Goal: Task Accomplishment & Management: Complete application form

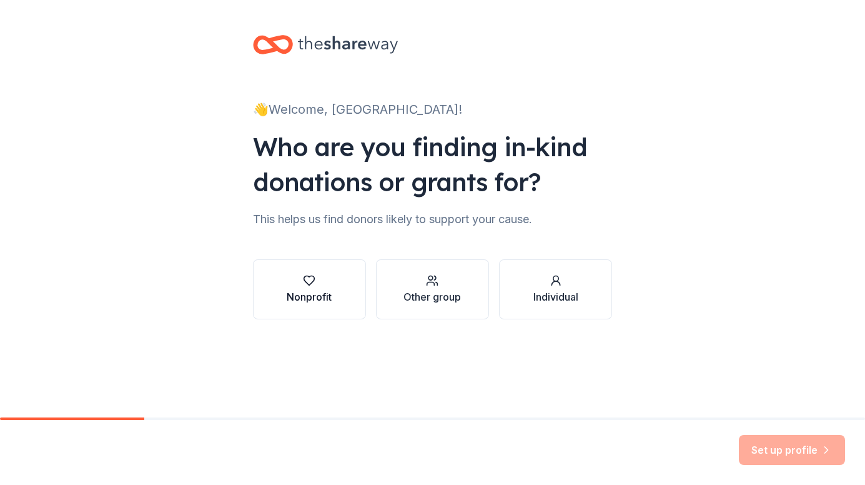
click at [310, 305] on button "Nonprofit" at bounding box center [309, 289] width 113 height 60
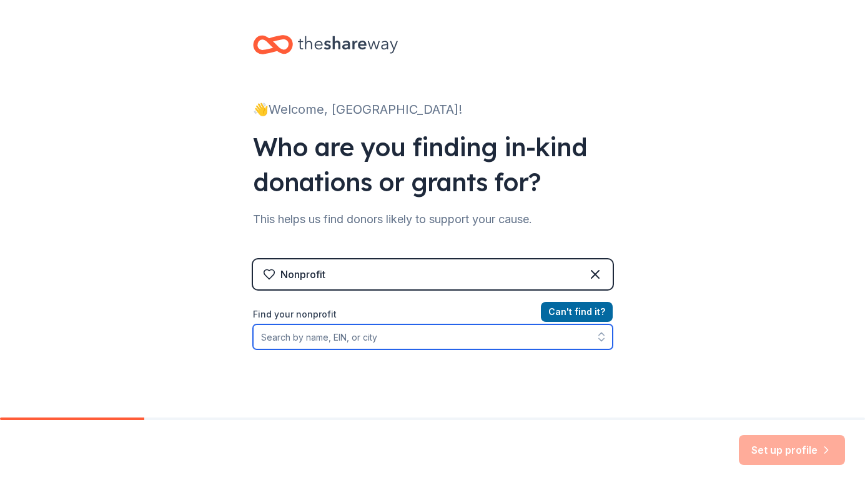
click at [402, 332] on input "Find your nonprofit" at bounding box center [433, 336] width 360 height 25
click at [329, 340] on input "Find your nonprofit" at bounding box center [433, 336] width 360 height 25
paste input "93-3842760"
type input "93-3842760"
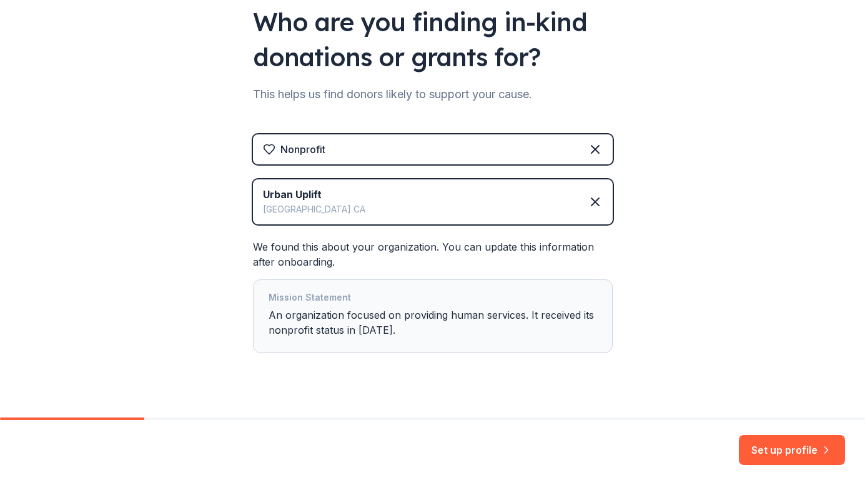
scroll to position [146, 0]
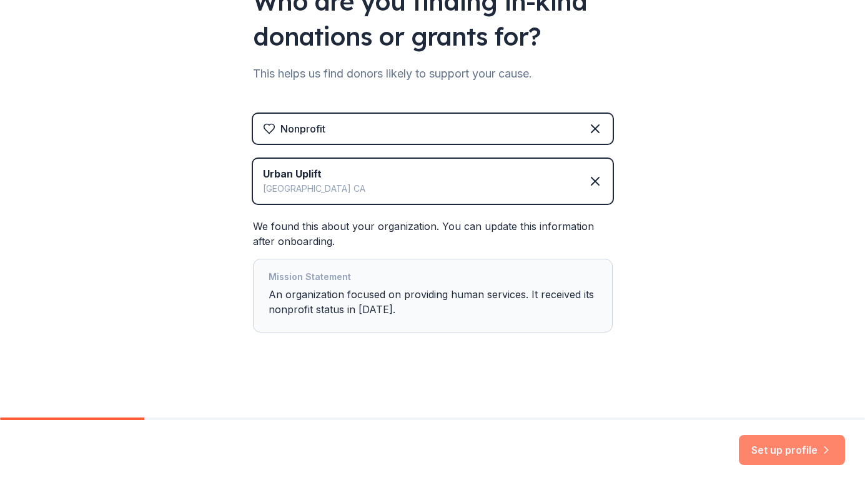
click at [778, 449] on button "Set up profile" at bounding box center [792, 450] width 106 height 30
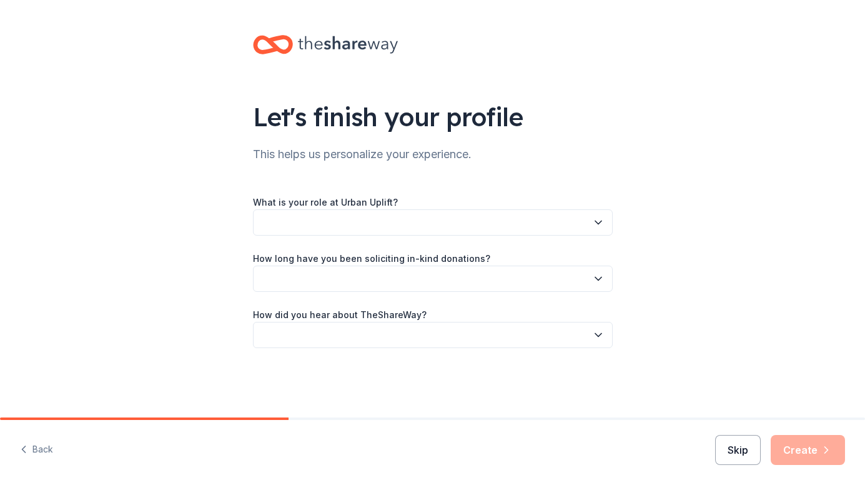
click at [746, 457] on button "Skip" at bounding box center [738, 450] width 46 height 30
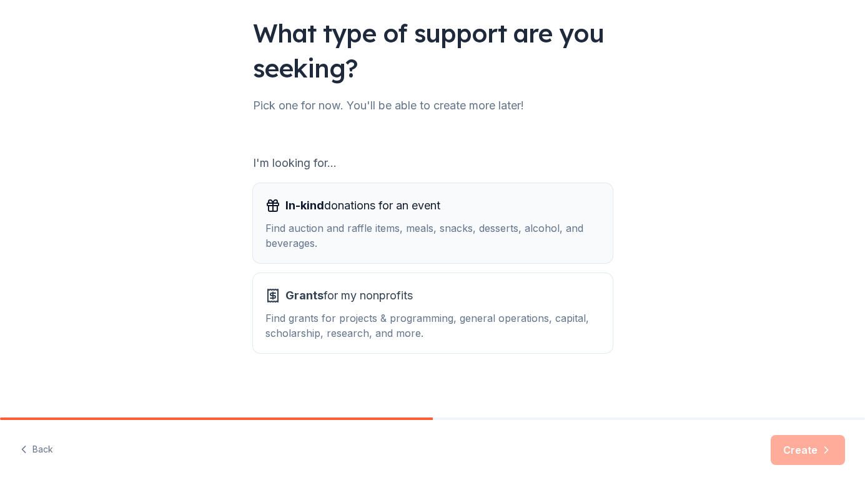
scroll to position [87, 0]
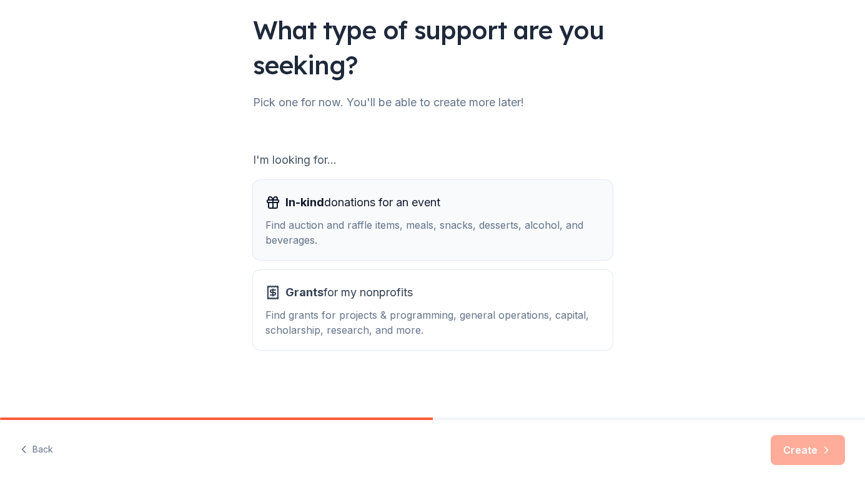
click at [394, 208] on span "In-kind donations for an event" at bounding box center [362, 202] width 155 height 20
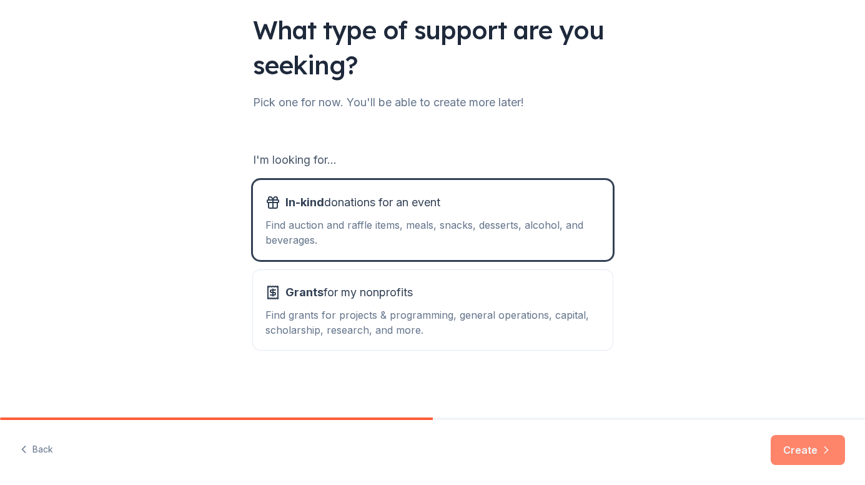
click at [815, 454] on button "Create" at bounding box center [808, 450] width 74 height 30
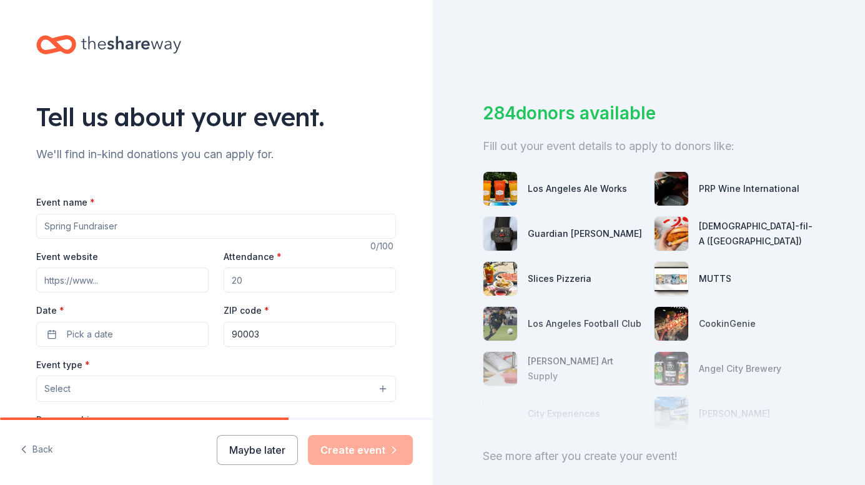
click at [90, 231] on input "Event name *" at bounding box center [216, 226] width 360 height 25
type input "D"
type input "Fundraiser Dinner and Raffle"
drag, startPoint x: 302, startPoint y: 277, endPoint x: 167, endPoint y: 261, distance: 135.2
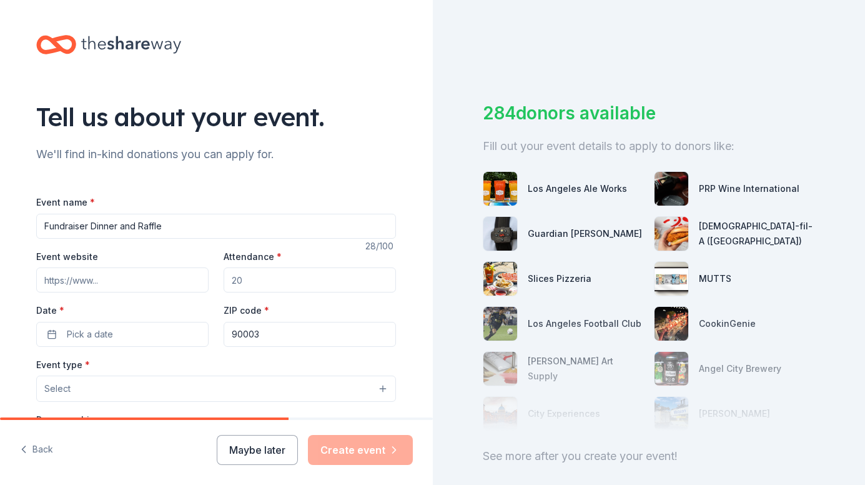
click at [167, 261] on div "Event website Attendance * Date * Pick a date ZIP code * 90003" at bounding box center [216, 298] width 360 height 98
type input "35"
click at [110, 339] on button "Pick a date" at bounding box center [122, 334] width 172 height 25
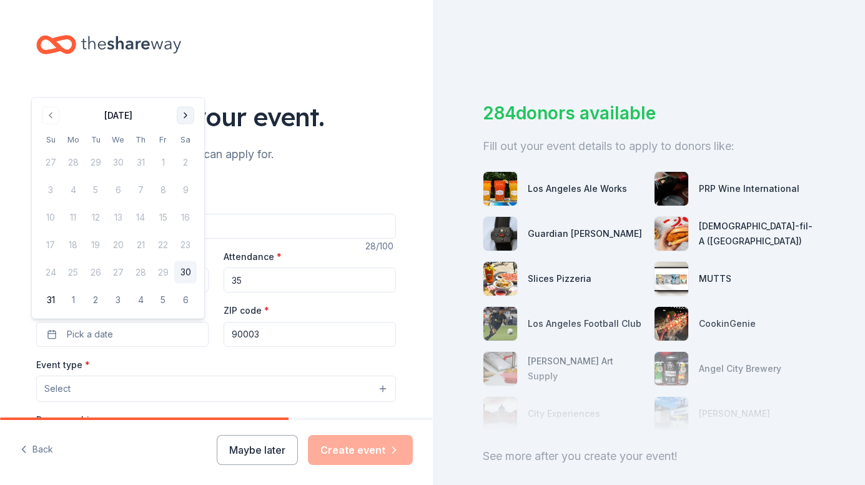
click at [186, 116] on button "Go to next month" at bounding box center [185, 115] width 17 height 17
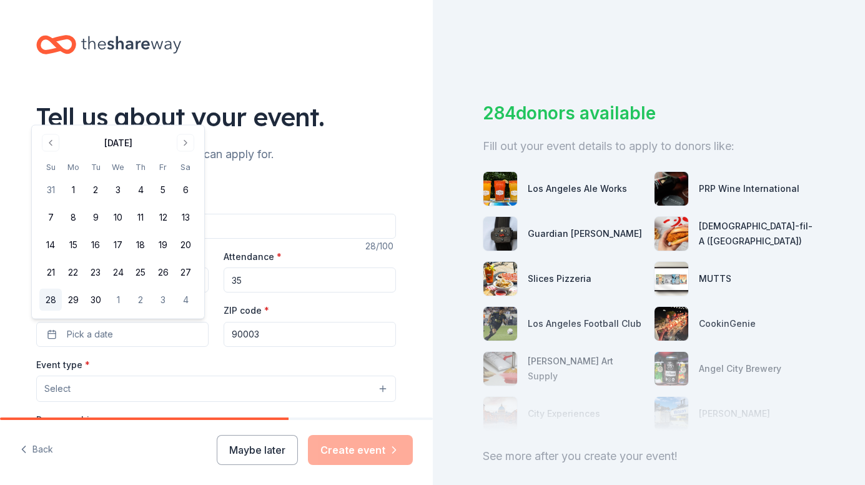
click at [51, 300] on button "28" at bounding box center [50, 300] width 22 height 22
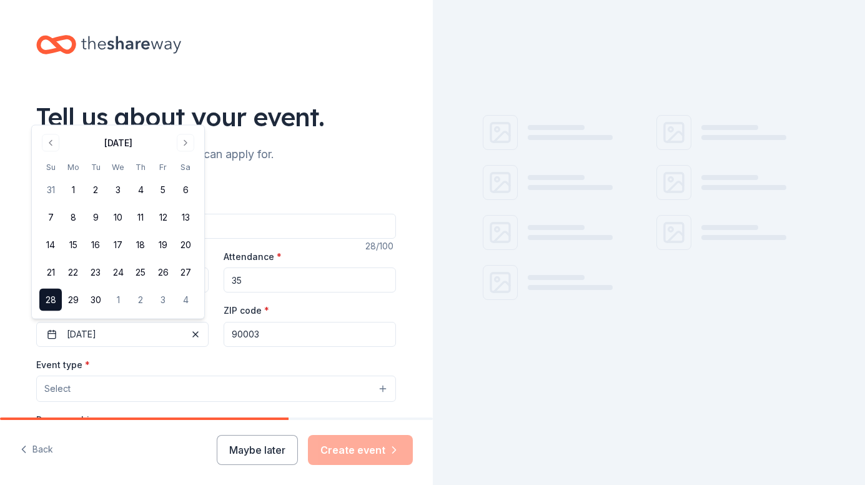
click at [269, 335] on input "90003" at bounding box center [310, 334] width 172 height 25
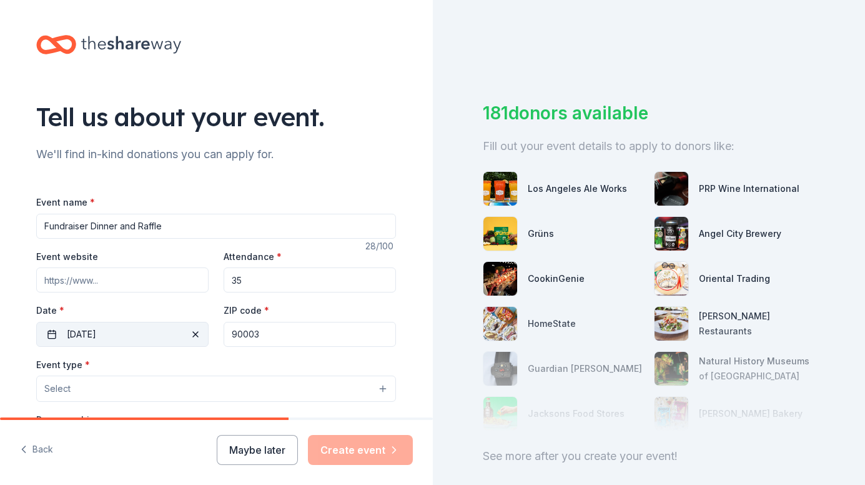
drag, startPoint x: 269, startPoint y: 335, endPoint x: 180, endPoint y: 329, distance: 88.9
click at [180, 329] on div "Event website Attendance * 35 Date * 09/28/2025 ZIP code * 90003" at bounding box center [216, 298] width 360 height 98
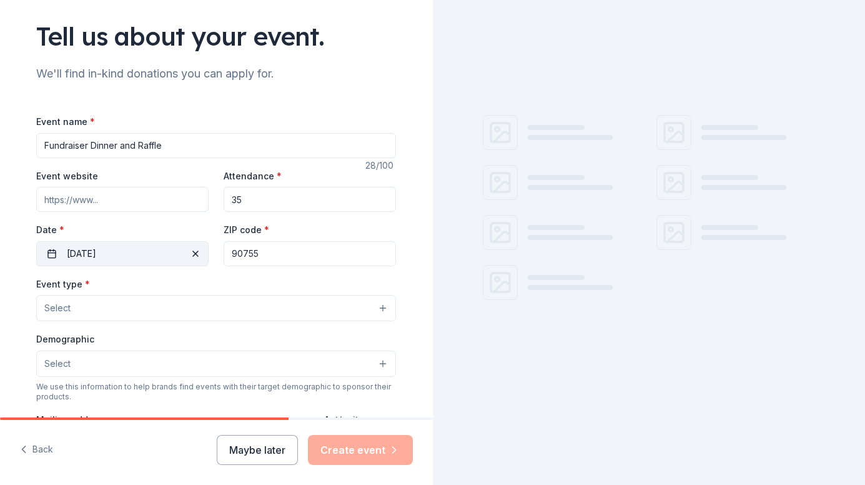
scroll to position [187, 0]
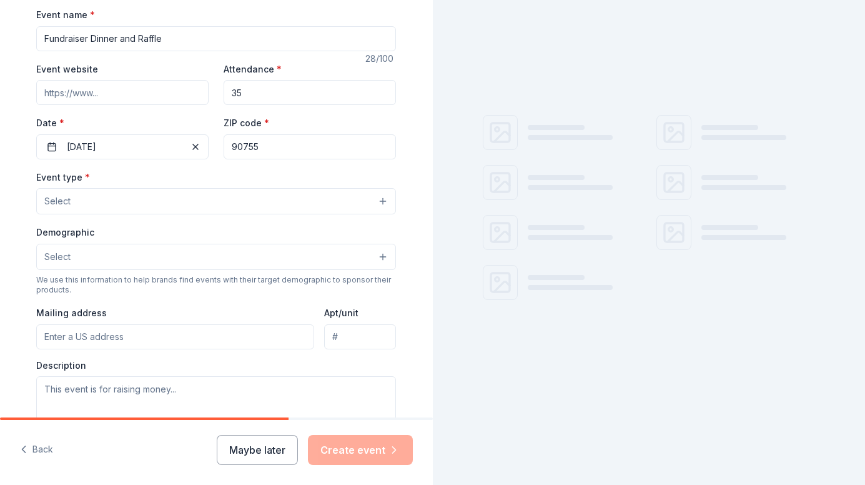
type input "90755"
click at [126, 204] on button "Select" at bounding box center [216, 201] width 360 height 26
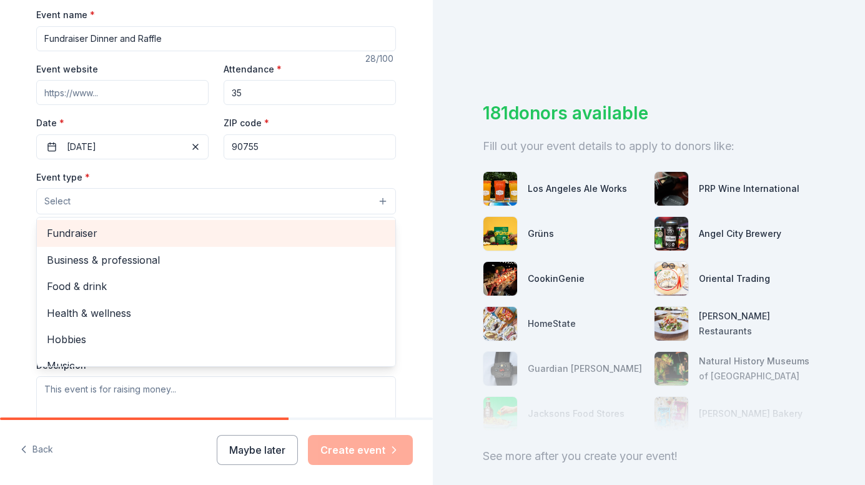
click at [112, 229] on span "Fundraiser" at bounding box center [216, 233] width 339 height 16
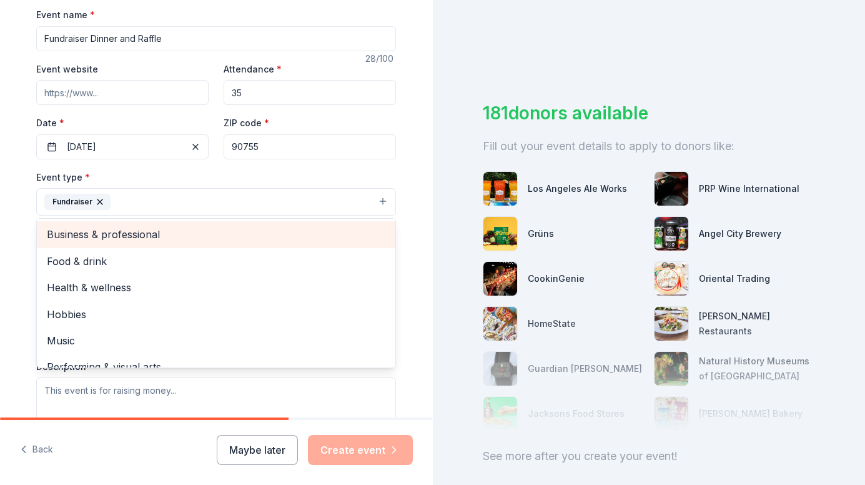
click at [123, 233] on span "Business & professional" at bounding box center [216, 234] width 339 height 16
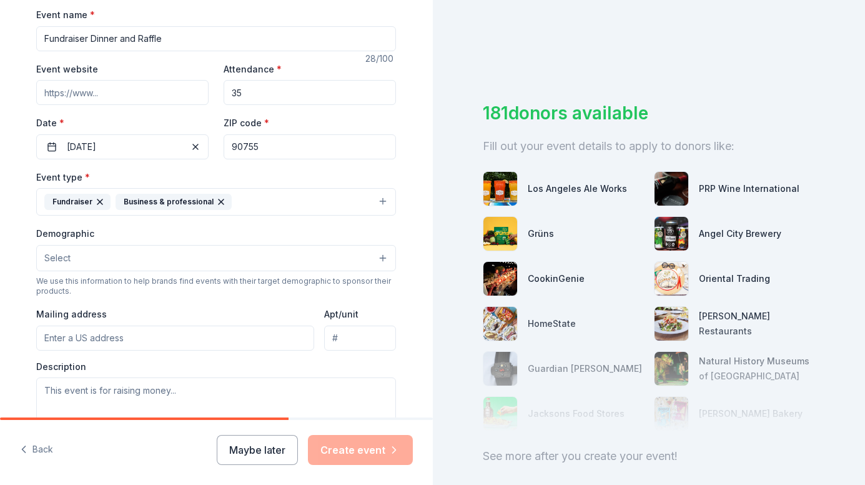
drag, startPoint x: 216, startPoint y: 201, endPoint x: 208, endPoint y: 199, distance: 7.7
click at [216, 199] on icon "button" at bounding box center [221, 202] width 10 height 10
click at [67, 259] on button "Select" at bounding box center [216, 258] width 360 height 26
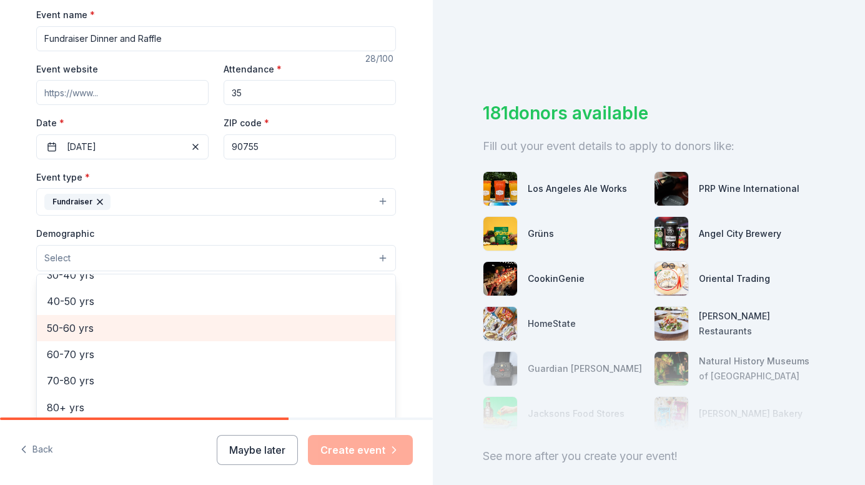
scroll to position [138, 0]
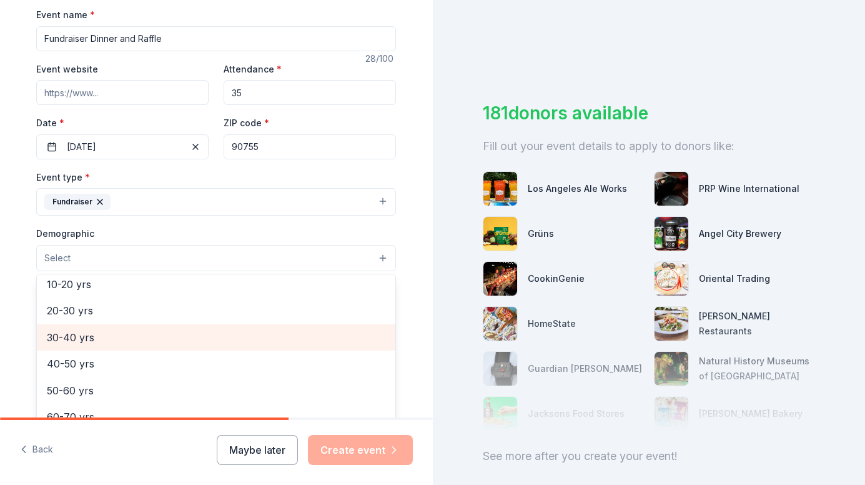
click at [108, 342] on span "30-40 yrs" at bounding box center [216, 337] width 339 height 16
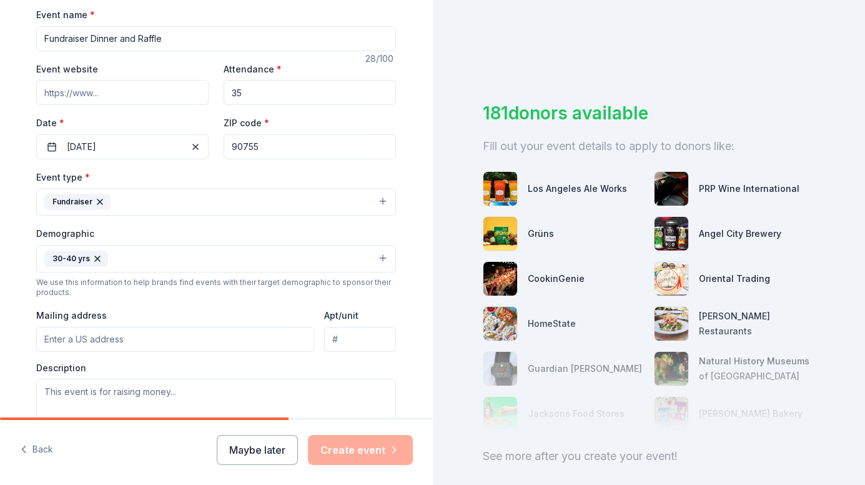
click at [162, 257] on button "30-40 yrs" at bounding box center [216, 258] width 360 height 27
click at [146, 257] on button "30-40 yrs" at bounding box center [216, 258] width 360 height 27
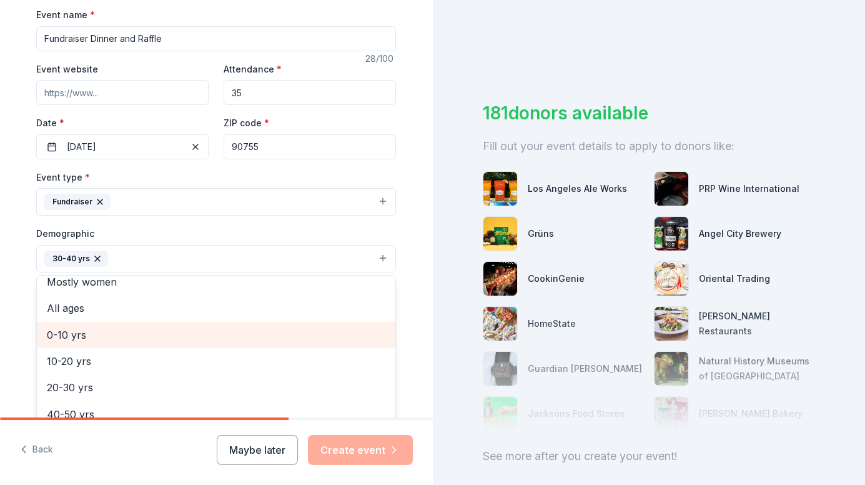
scroll to position [0, 0]
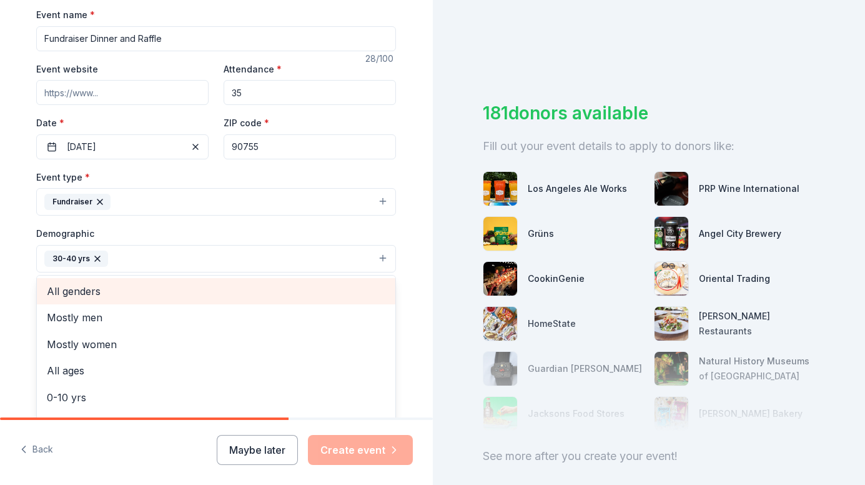
click at [105, 294] on span "All genders" at bounding box center [216, 291] width 339 height 16
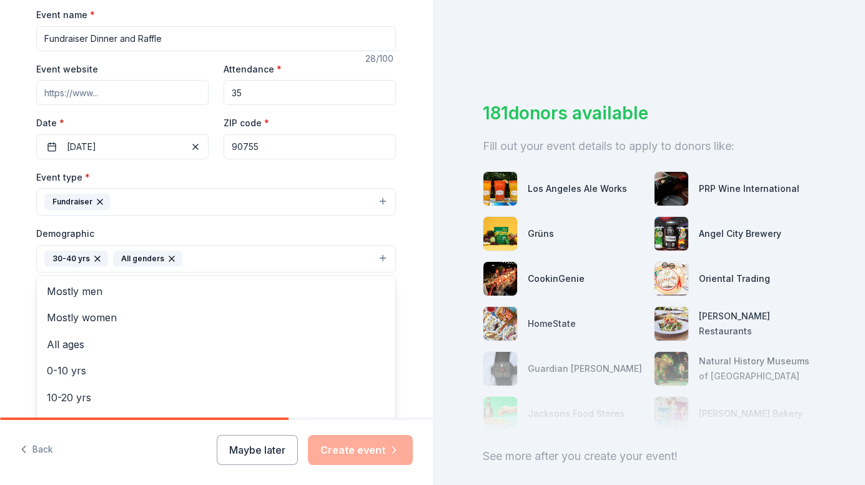
click at [181, 254] on button "30-40 yrs All genders" at bounding box center [216, 258] width 360 height 27
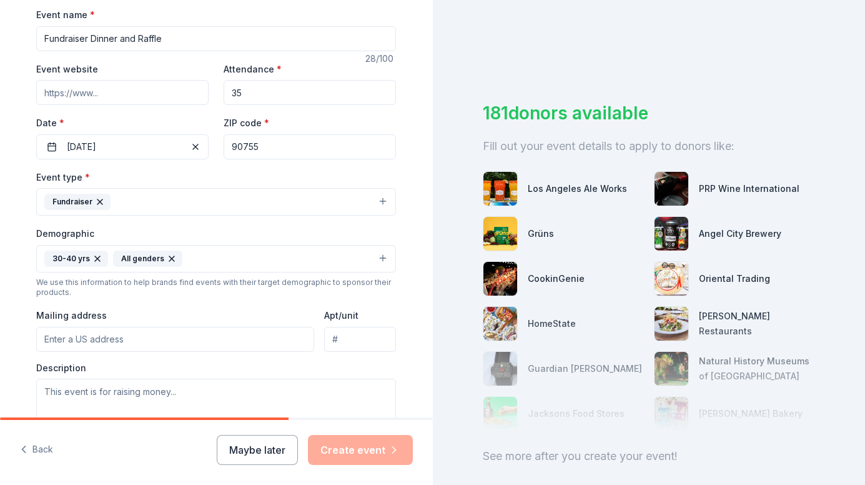
click at [202, 258] on button "30-40 yrs All genders" at bounding box center [216, 258] width 360 height 27
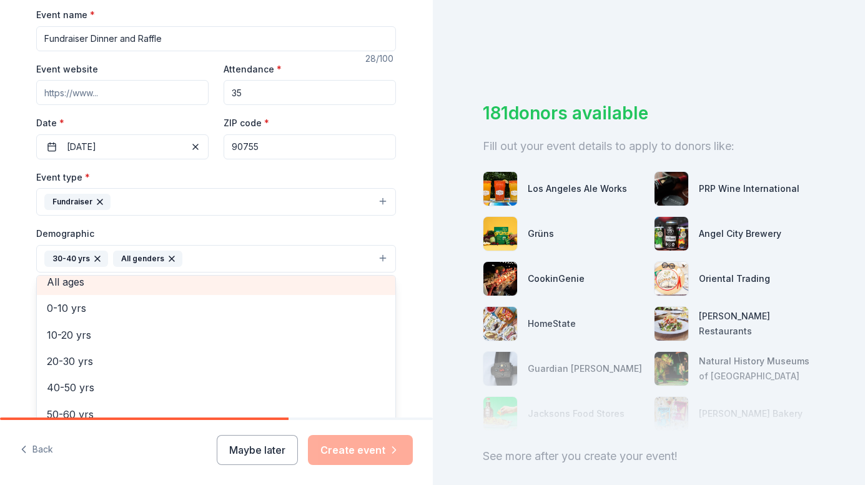
scroll to position [125, 0]
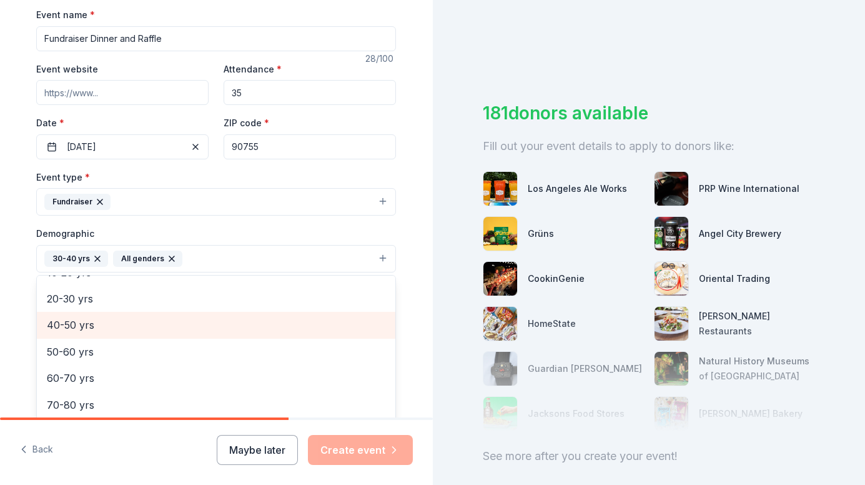
click at [81, 327] on span "40-50 yrs" at bounding box center [216, 325] width 339 height 16
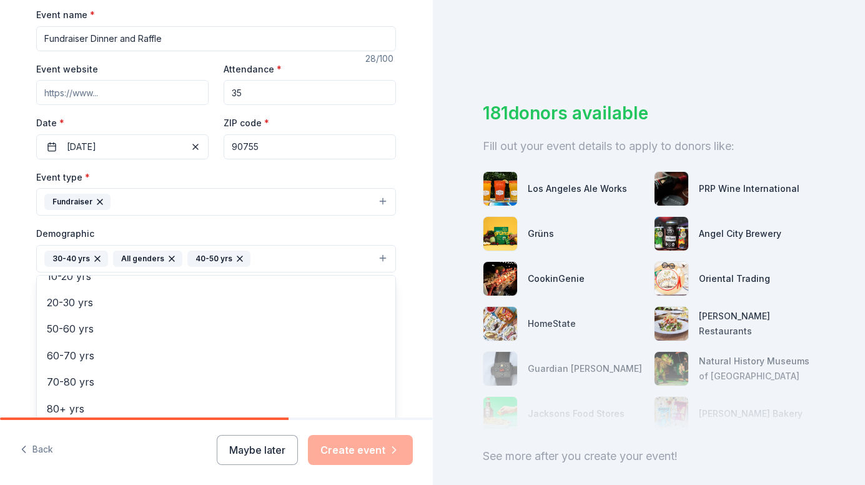
click at [260, 255] on button "30-40 yrs All genders 40-50 yrs" at bounding box center [216, 258] width 360 height 27
click at [257, 255] on button "30-40 yrs All genders 40-50 yrs" at bounding box center [216, 258] width 360 height 27
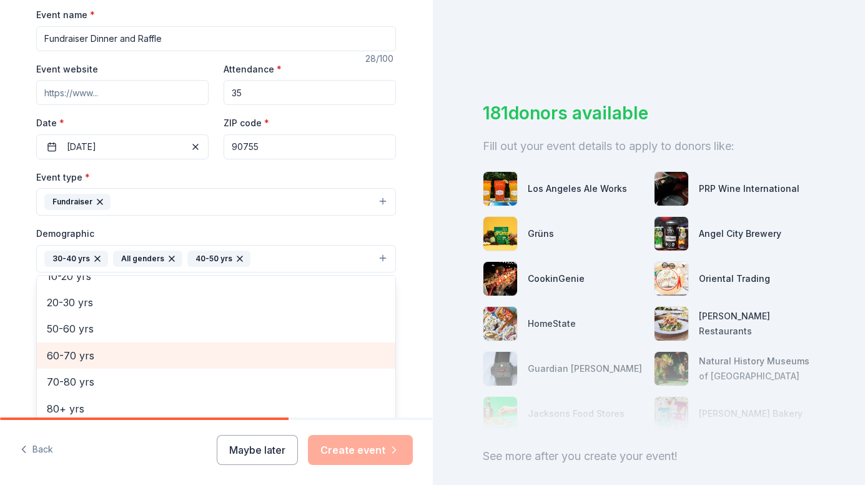
click at [78, 351] on span "60-70 yrs" at bounding box center [216, 355] width 339 height 16
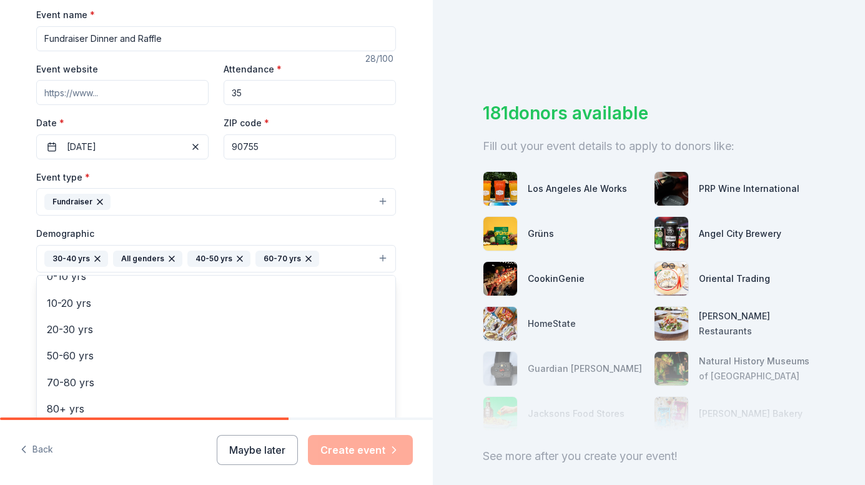
click at [320, 231] on div "Demographic 30-40 yrs All genders 40-50 yrs 60-70 yrs Mostly men Mostly women A…" at bounding box center [216, 249] width 360 height 47
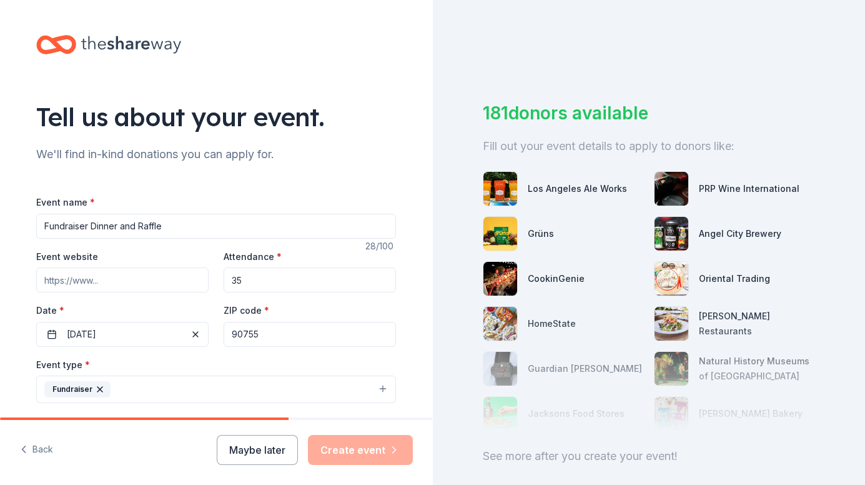
scroll to position [250, 0]
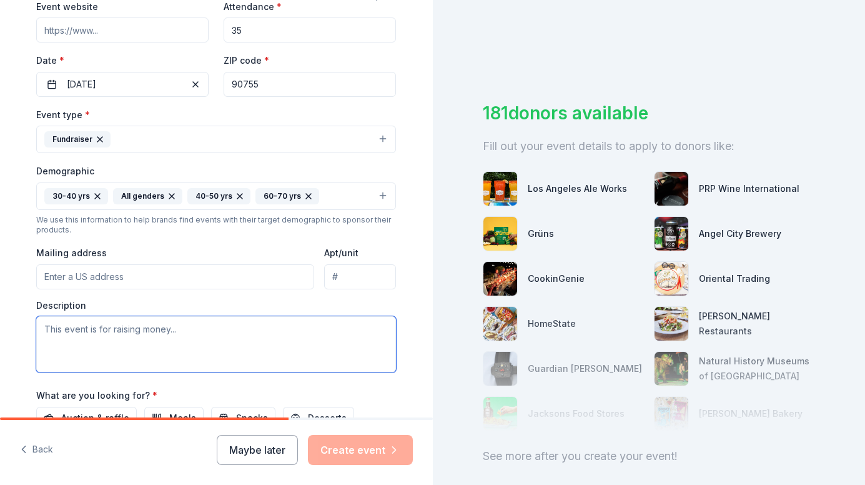
click at [127, 327] on textarea at bounding box center [216, 344] width 360 height 56
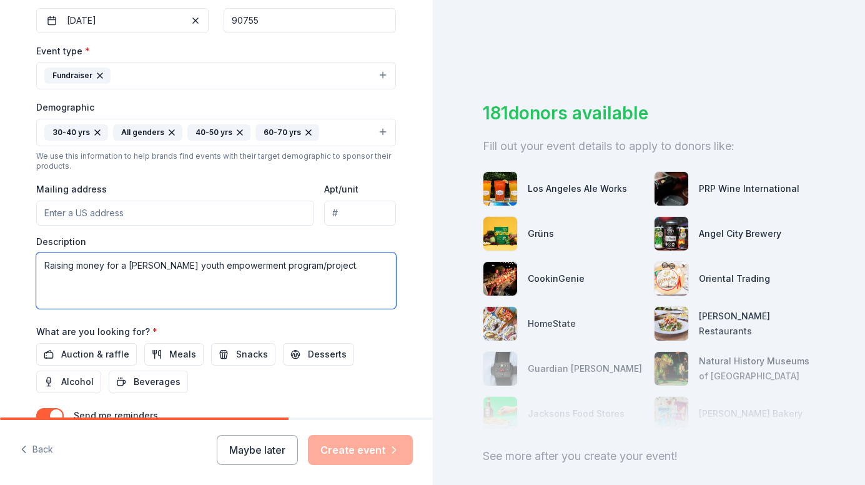
scroll to position [375, 0]
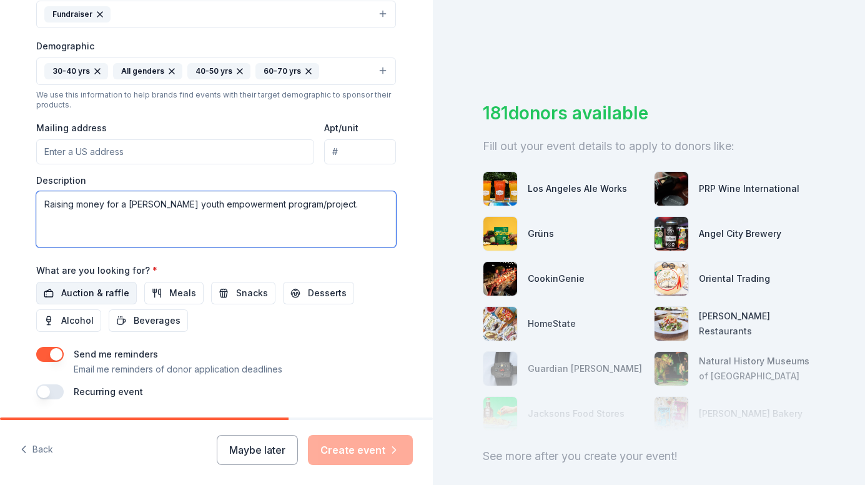
type textarea "Raising money for a foster youth empowerment program/project."
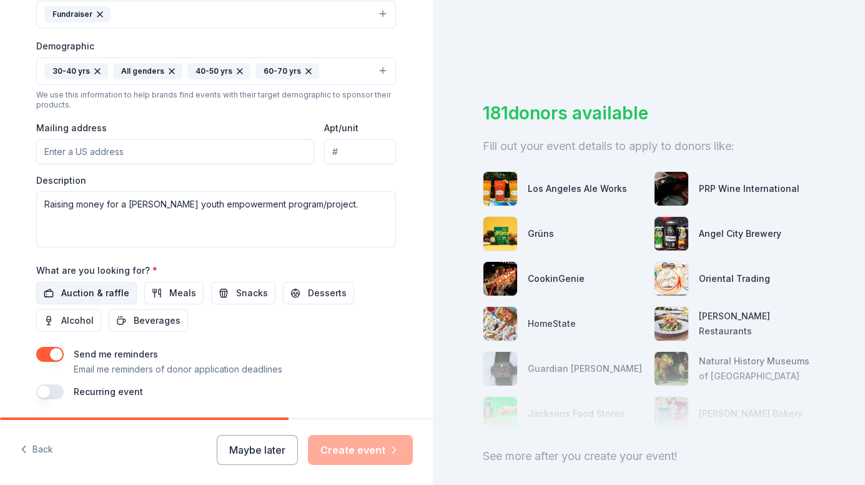
click at [89, 289] on span "Auction & raffle" at bounding box center [95, 292] width 68 height 15
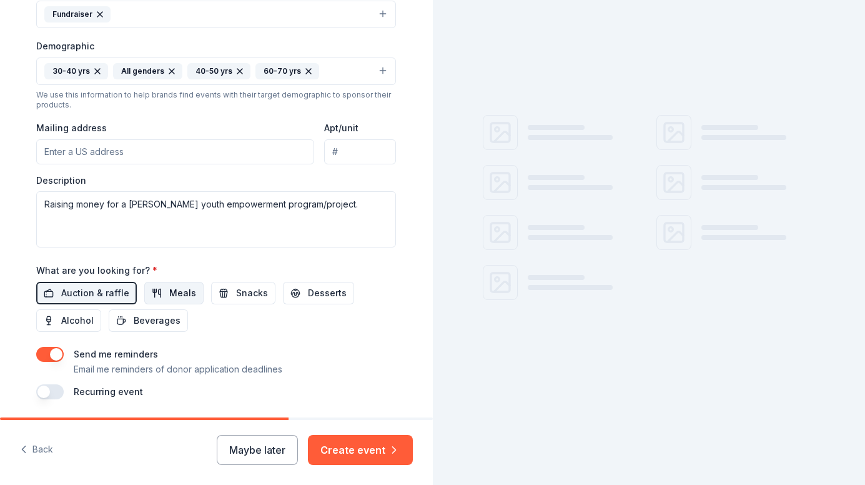
click at [172, 297] on span "Meals" at bounding box center [182, 292] width 27 height 15
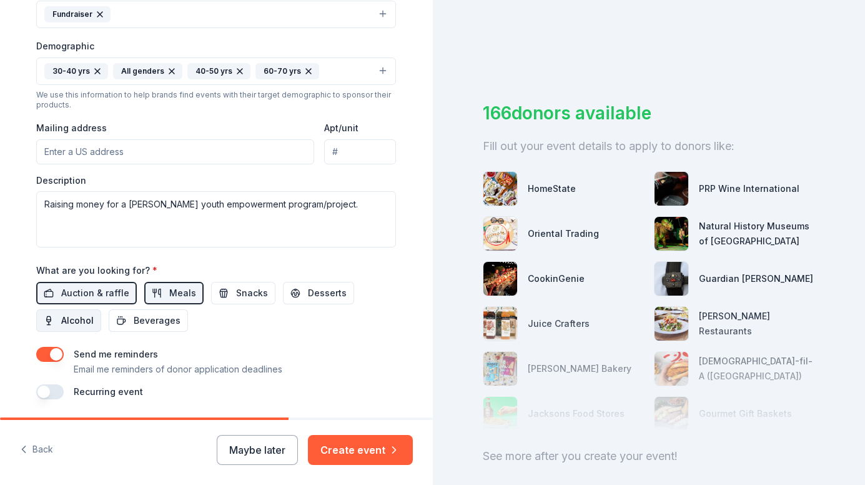
click at [61, 321] on span "Alcohol" at bounding box center [77, 320] width 32 height 15
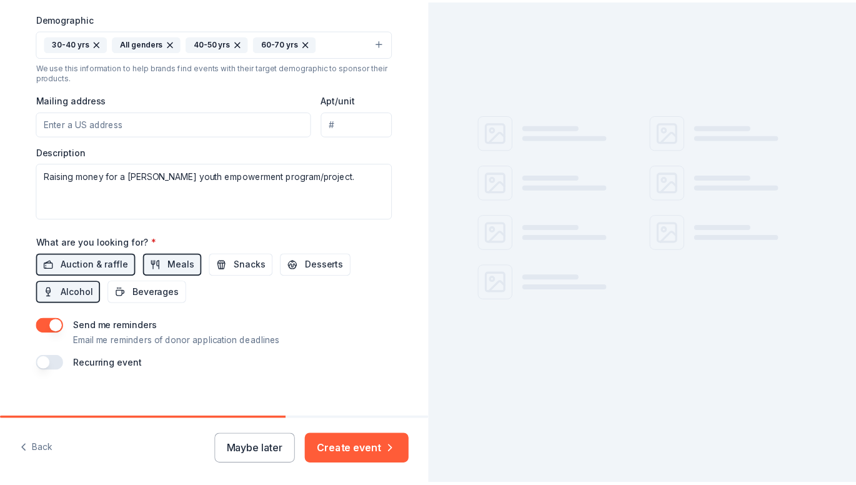
scroll to position [417, 0]
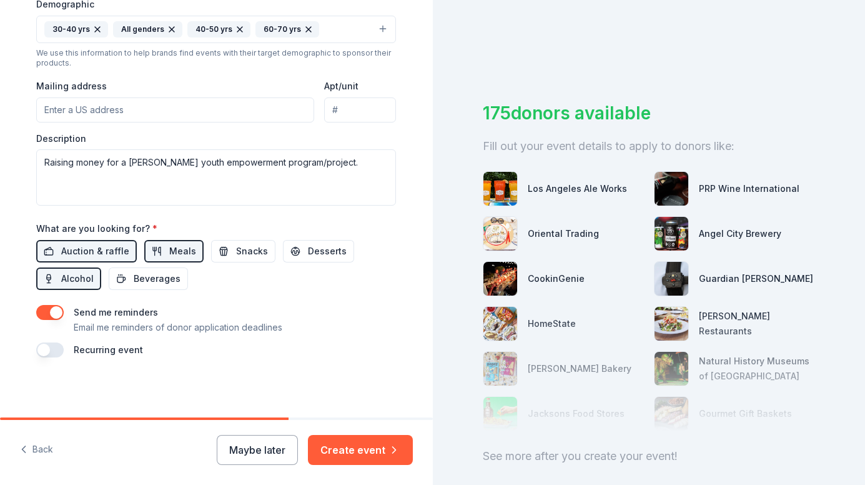
click at [52, 318] on button "button" at bounding box center [49, 312] width 27 height 15
click at [384, 457] on button "Create event" at bounding box center [360, 450] width 105 height 30
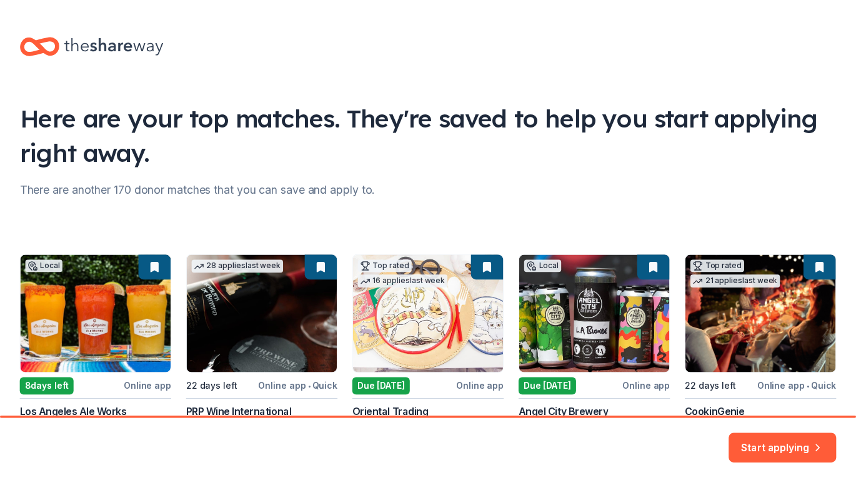
scroll to position [108, 0]
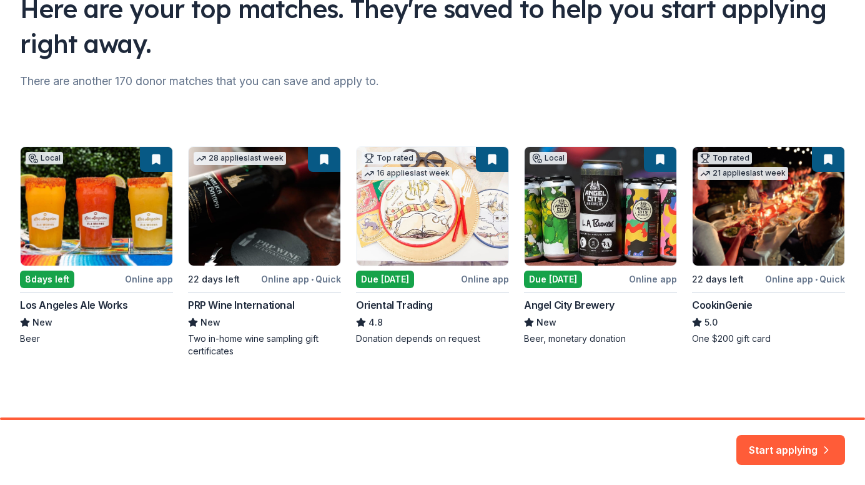
click at [557, 284] on div "Local 8 days left Online app Los Angeles Ale Works New Beer 28 applies last wee…" at bounding box center [432, 251] width 825 height 211
click at [781, 444] on button "Start applying" at bounding box center [791, 443] width 109 height 30
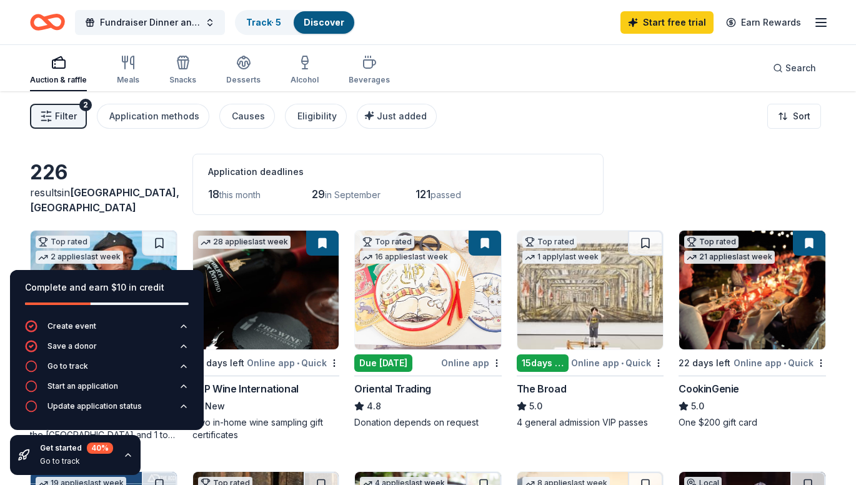
click at [380, 166] on div "Application deadlines" at bounding box center [398, 171] width 380 height 15
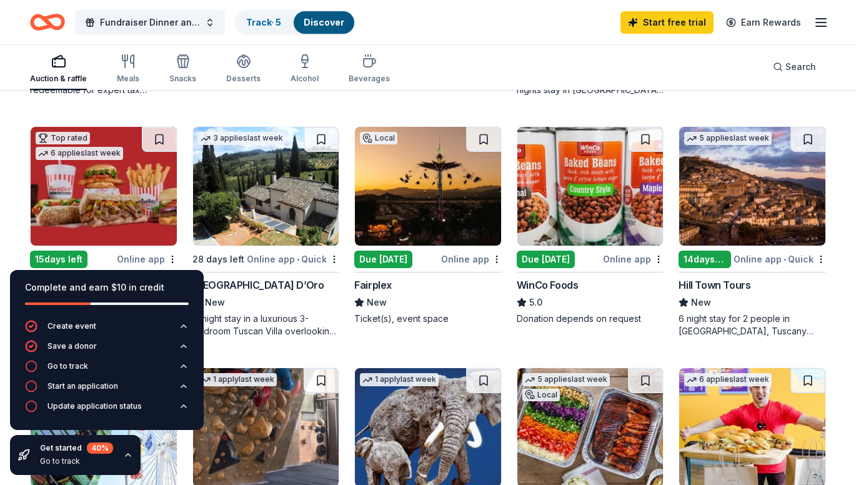
scroll to position [562, 0]
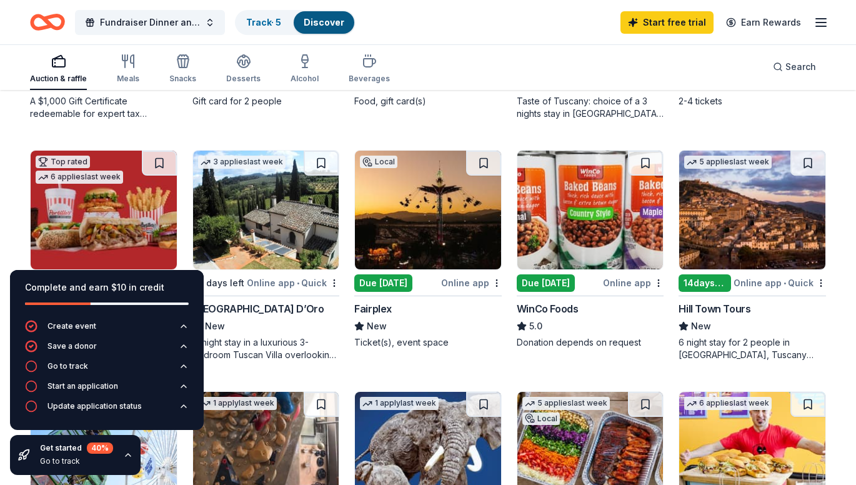
click at [726, 217] on img at bounding box center [752, 210] width 146 height 119
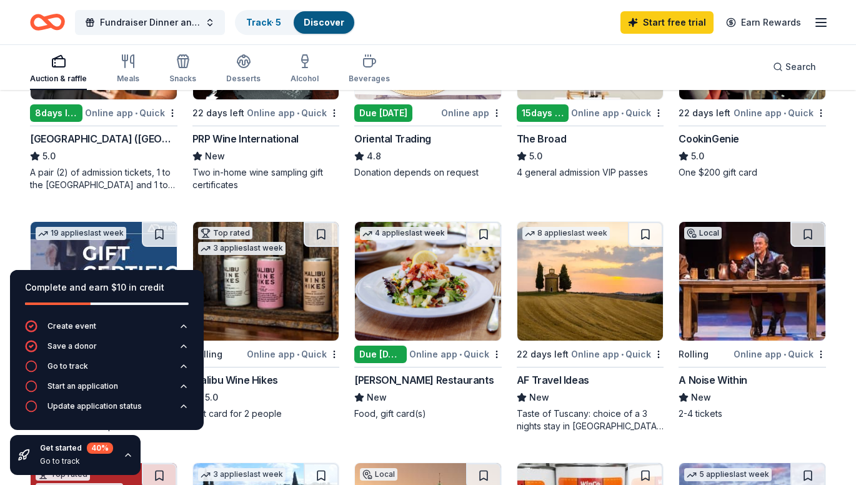
scroll to position [187, 0]
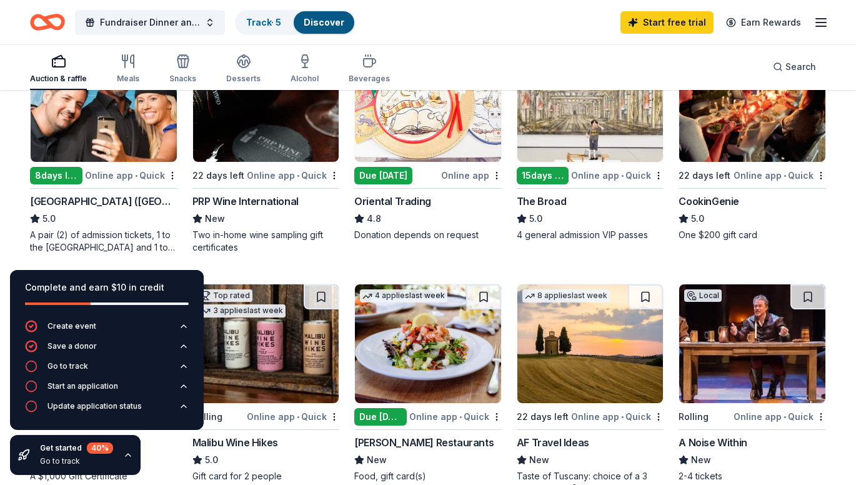
click at [295, 137] on img at bounding box center [266, 102] width 146 height 119
click at [742, 134] on img at bounding box center [752, 102] width 146 height 119
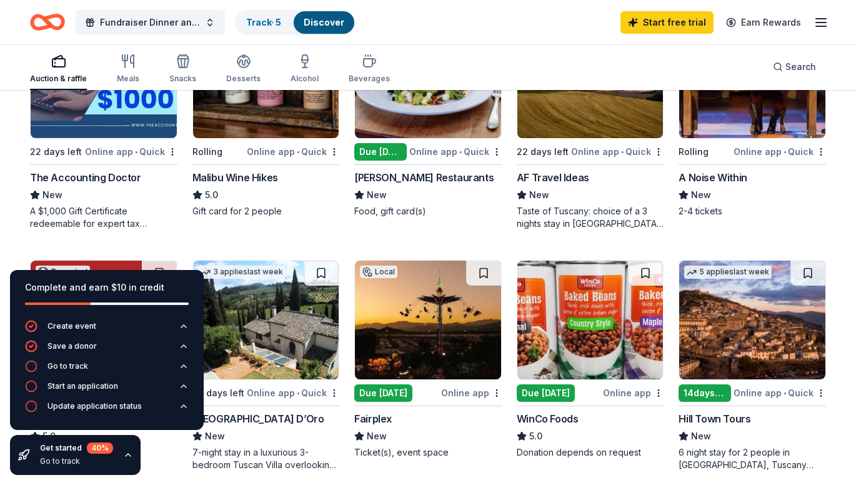
scroll to position [437, 0]
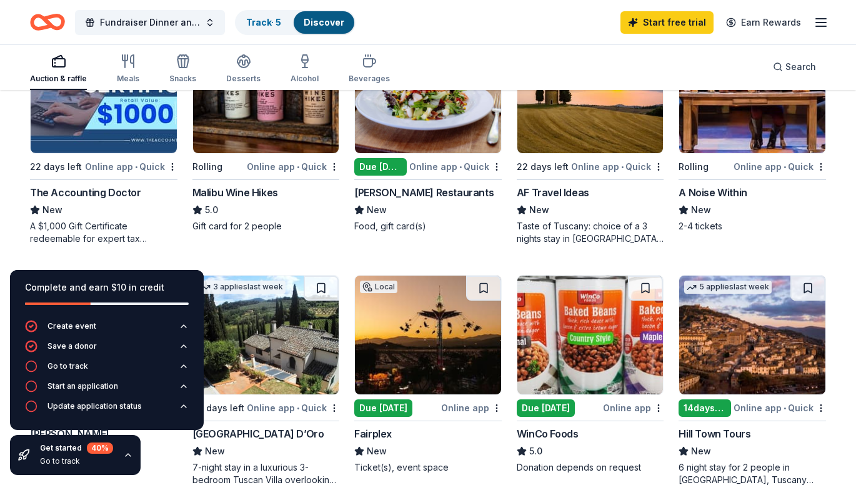
click at [258, 122] on img at bounding box center [266, 93] width 146 height 119
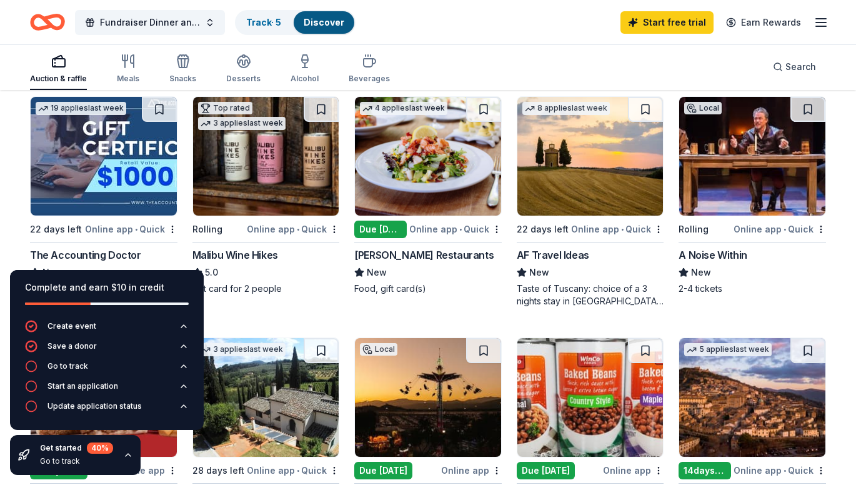
click at [412, 157] on img at bounding box center [428, 156] width 146 height 119
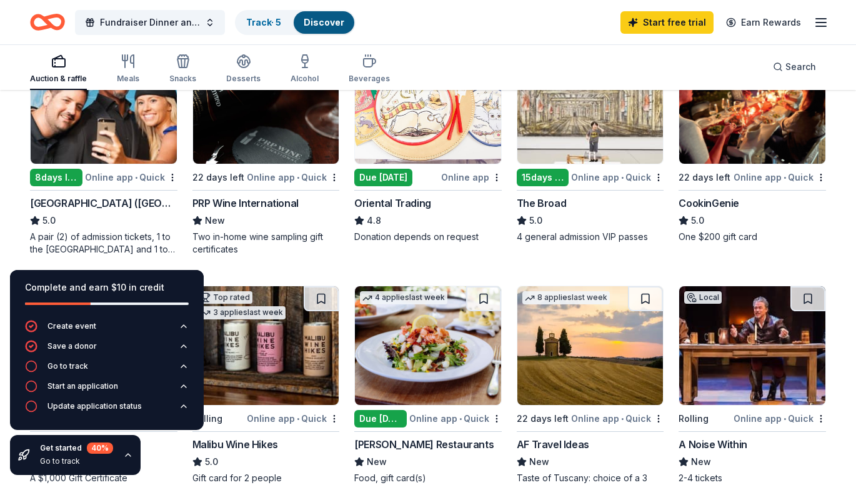
scroll to position [125, 0]
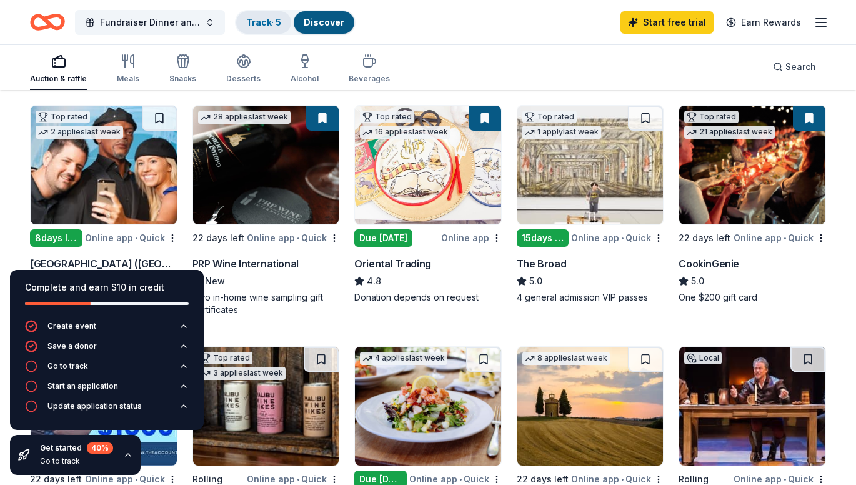
click at [264, 25] on link "Track · 5" at bounding box center [263, 22] width 35 height 11
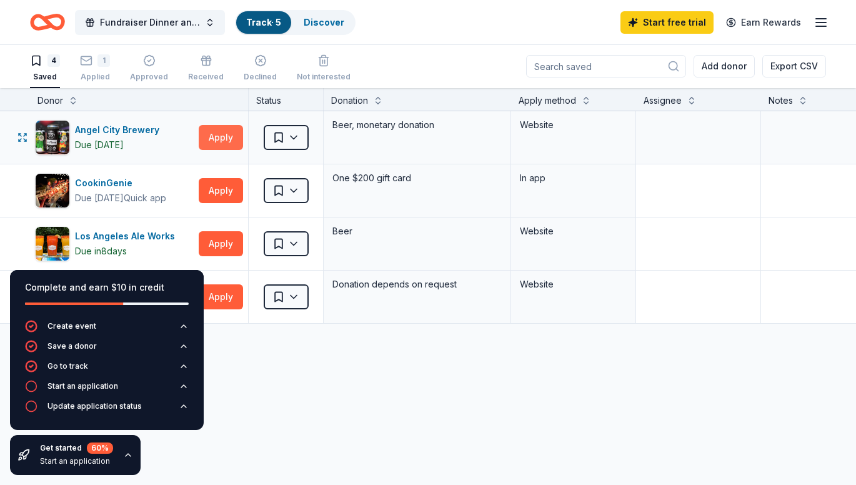
click at [211, 141] on button "Apply" at bounding box center [221, 137] width 44 height 25
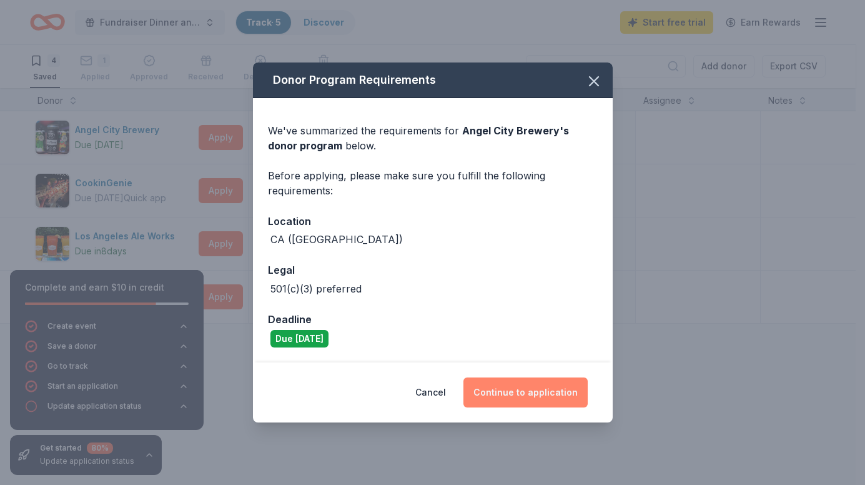
click at [530, 391] on button "Continue to application" at bounding box center [526, 392] width 124 height 30
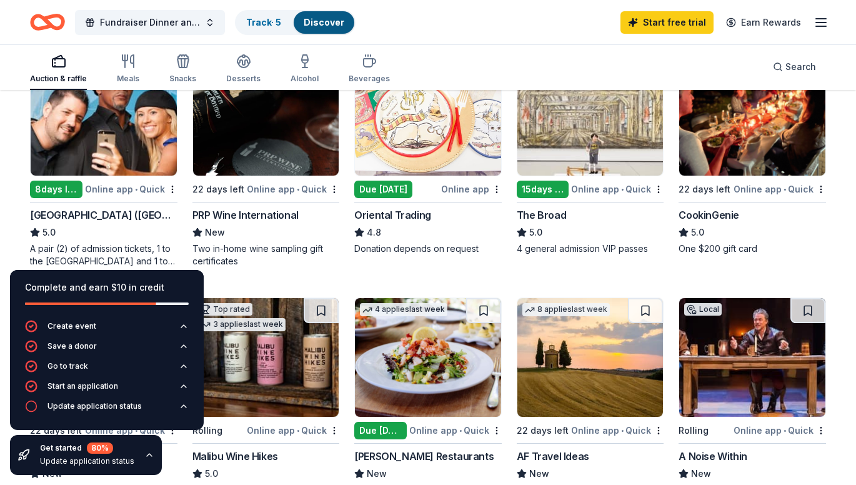
scroll to position [86, 0]
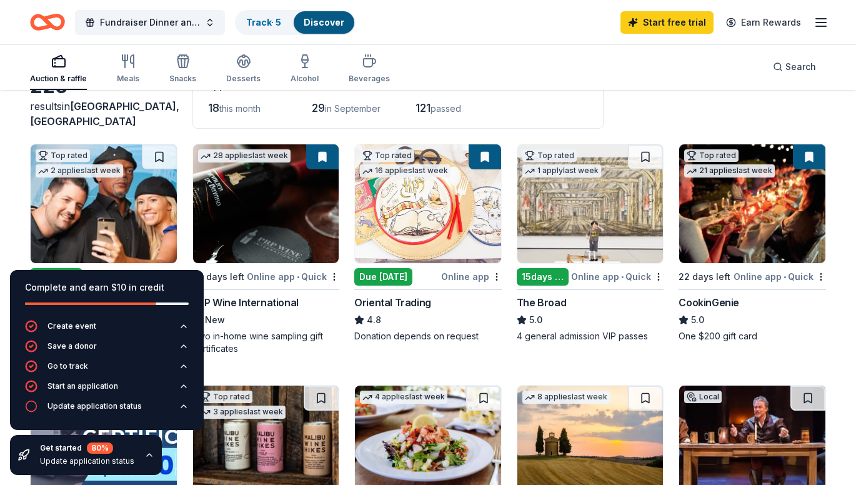
click at [592, 226] on img at bounding box center [590, 203] width 146 height 119
click at [822, 23] on icon "button" at bounding box center [820, 22] width 15 height 15
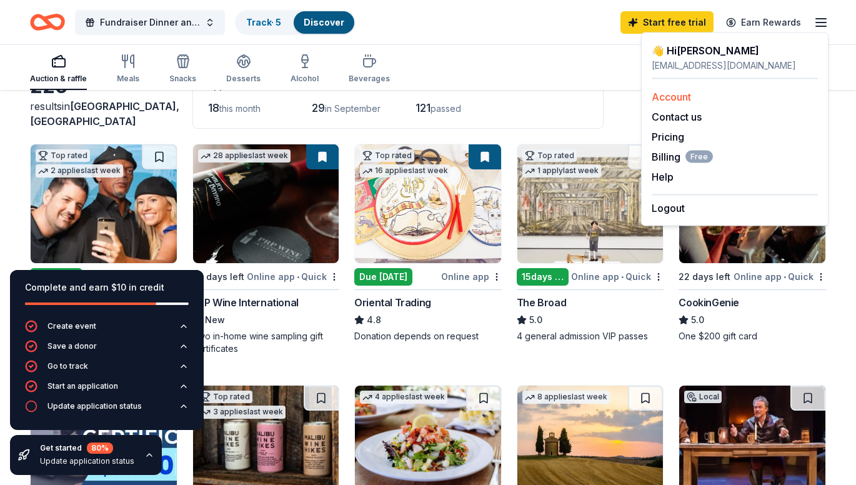
click at [683, 99] on link "Account" at bounding box center [671, 97] width 39 height 12
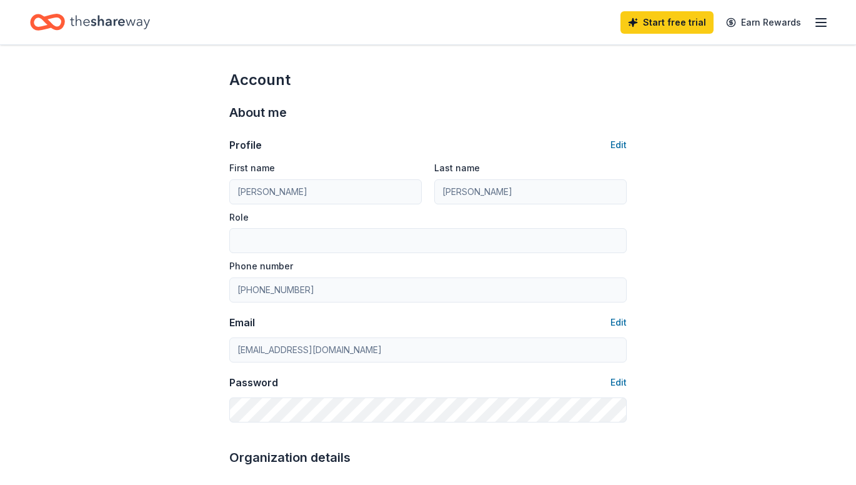
click at [814, 21] on icon "button" at bounding box center [820, 22] width 15 height 15
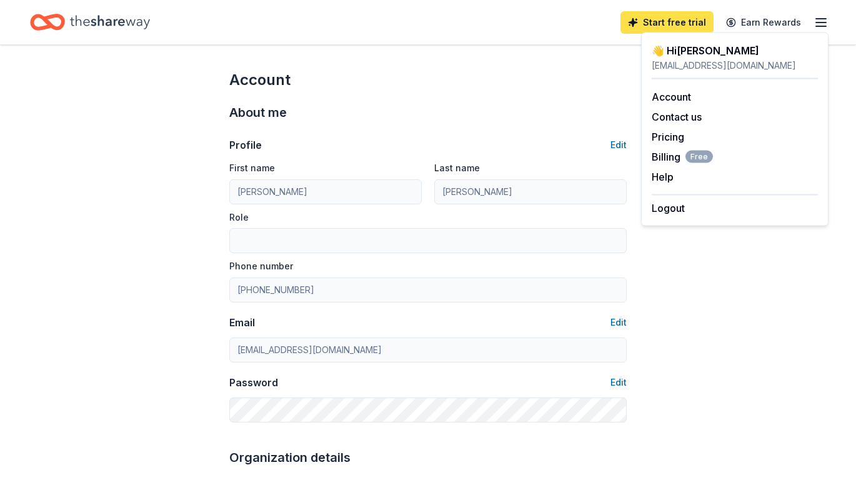
click at [667, 16] on link "Start free trial" at bounding box center [666, 22] width 93 height 22
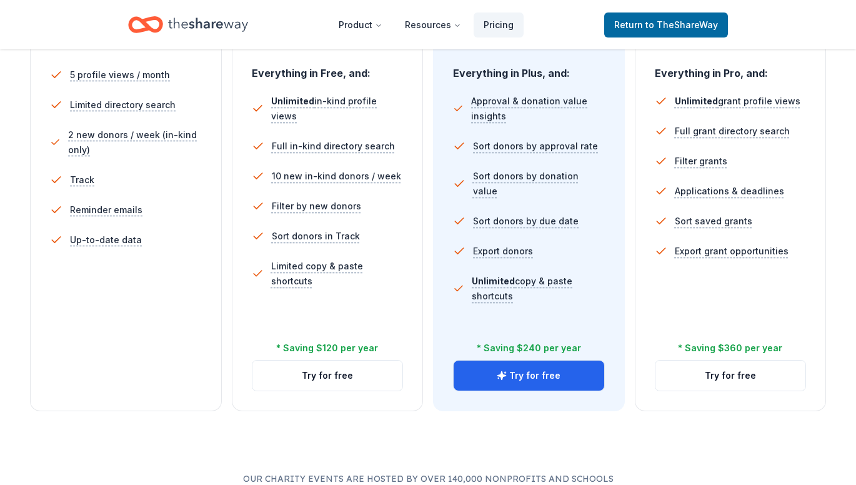
scroll to position [375, 0]
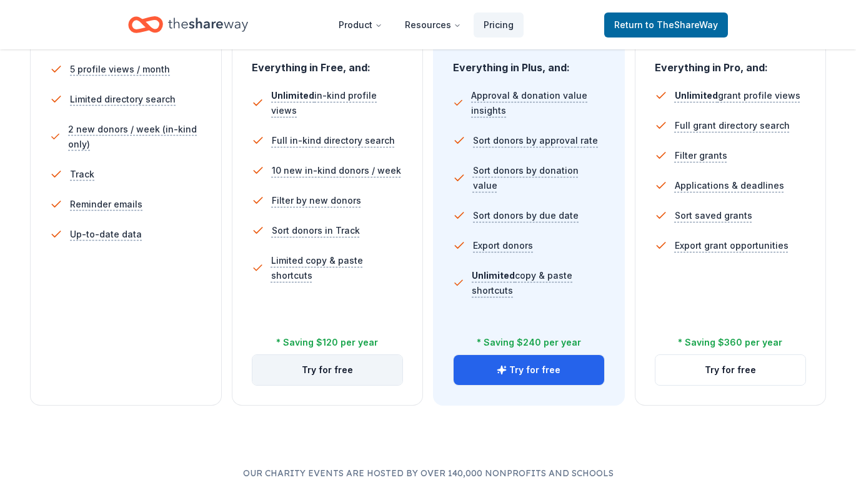
click at [330, 375] on button "Try for free" at bounding box center [327, 370] width 151 height 30
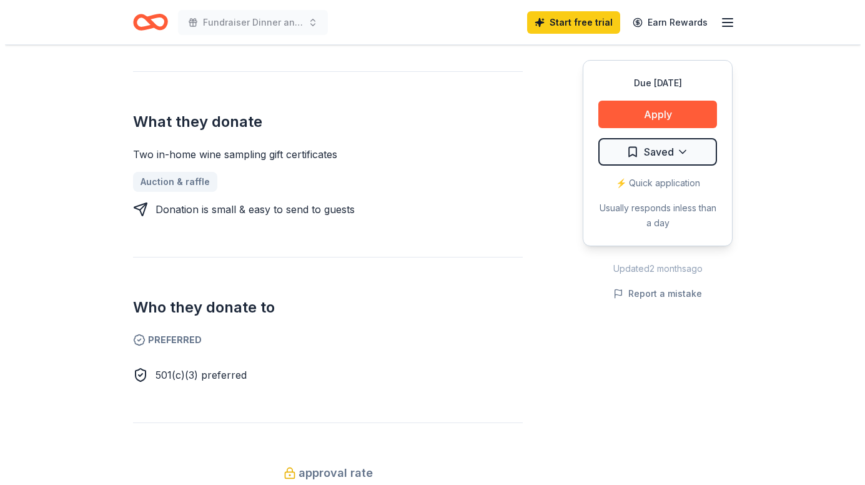
scroll to position [375, 0]
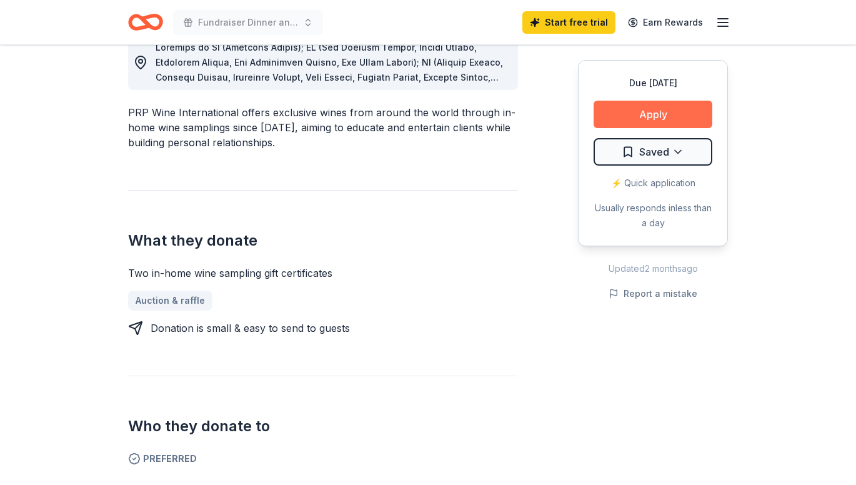
click at [665, 101] on button "Apply" at bounding box center [652, 114] width 119 height 27
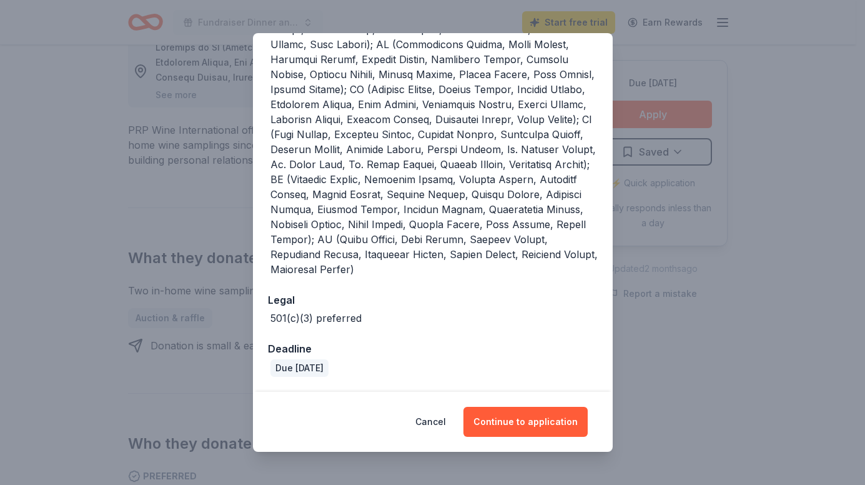
scroll to position [376, 0]
click at [531, 417] on button "Continue to application" at bounding box center [526, 422] width 124 height 30
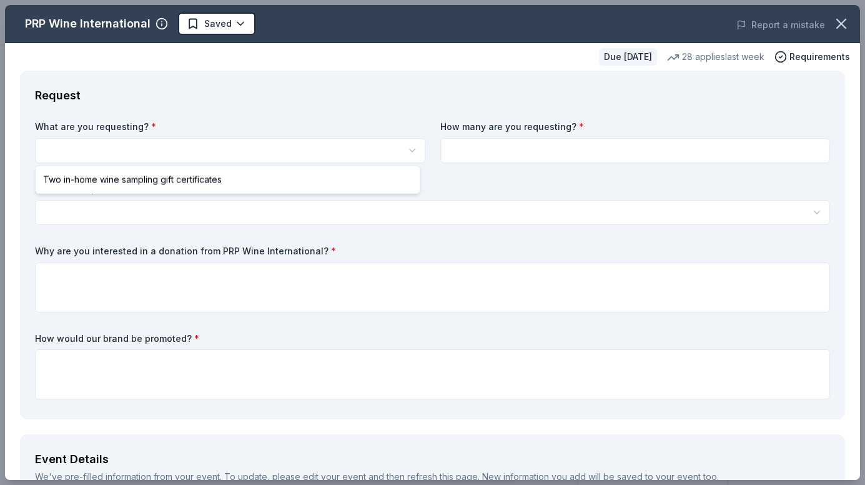
scroll to position [0, 0]
click at [257, 156] on html "Fundraiser Dinner and Raffle Start free trial Earn Rewards Due in 22 days Share…" at bounding box center [432, 242] width 865 height 485
select select "Two in-home wine sampling gift certificates"
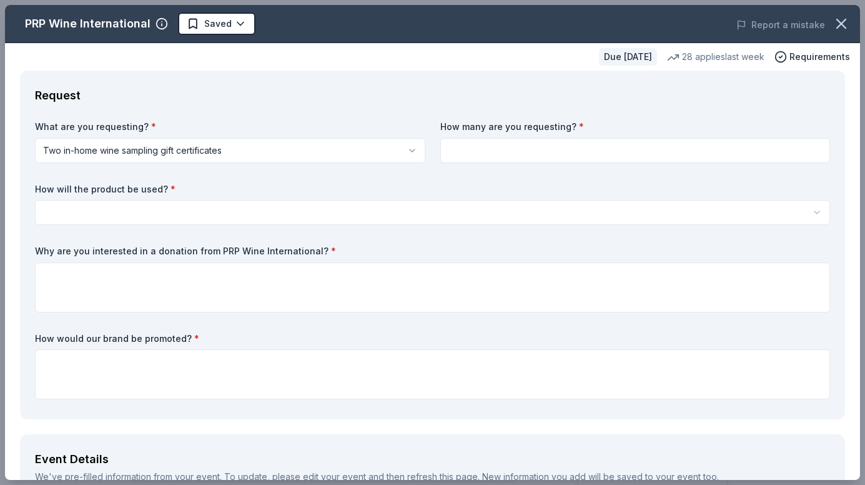
click at [462, 156] on input at bounding box center [635, 150] width 390 height 25
type input "2"
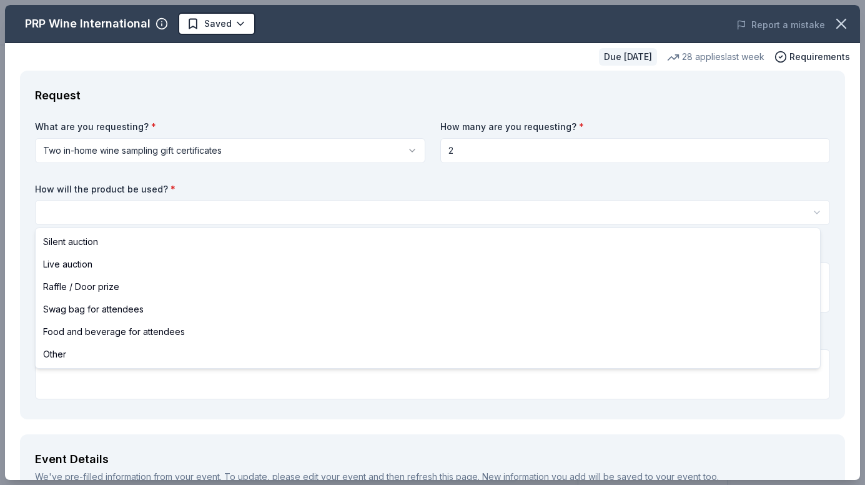
click at [130, 212] on html "Fundraiser Dinner and Raffle Start free trial Earn Rewards Due in 22 days Share…" at bounding box center [432, 242] width 865 height 485
select select "raffleDoorPrize"
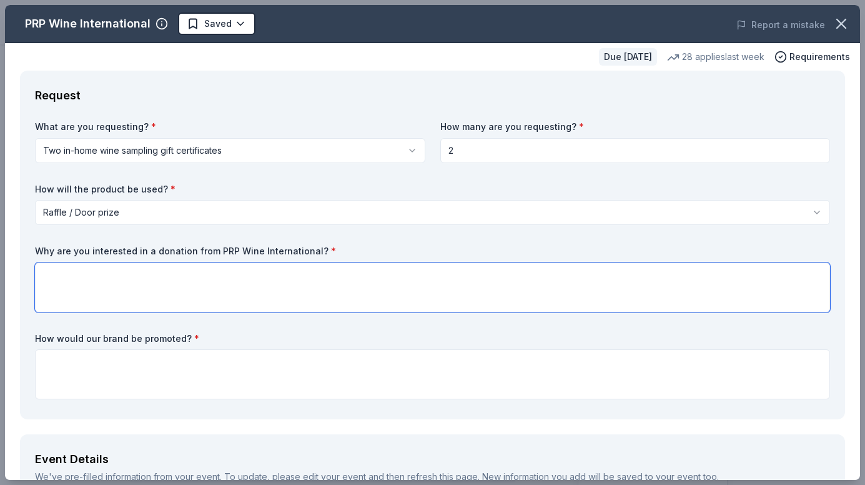
click at [112, 290] on textarea at bounding box center [432, 287] width 795 height 50
type textarea "Our guests love wine and would enjoy this prize."
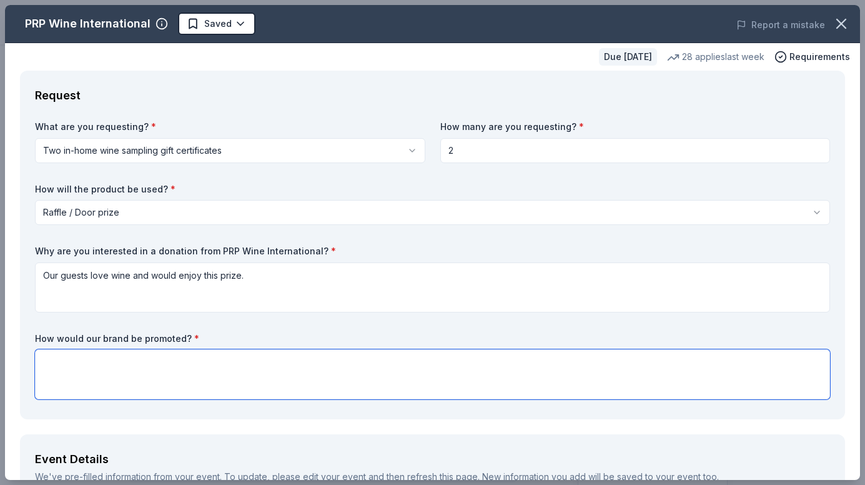
click at [116, 372] on textarea at bounding box center [432, 374] width 795 height 50
paste textarea "In appreciation, we will feature Alta Adams as a community partner in our event…"
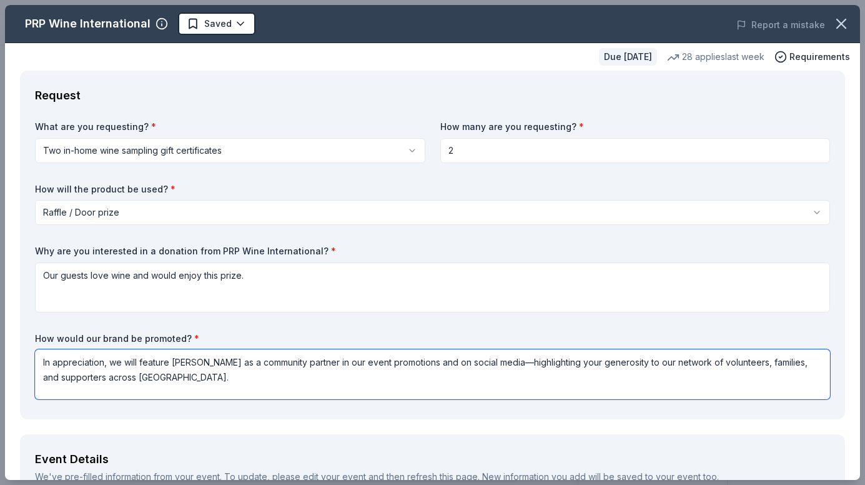
drag, startPoint x: 217, startPoint y: 362, endPoint x: 237, endPoint y: 358, distance: 20.3
click at [218, 362] on textarea "In appreciation, we will feature Alta Adams as a community partner in our event…" at bounding box center [432, 374] width 795 height 50
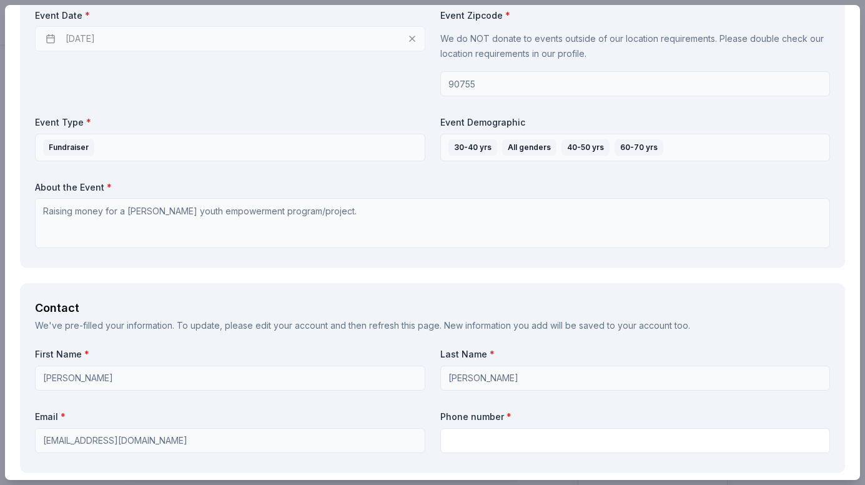
scroll to position [625, 0]
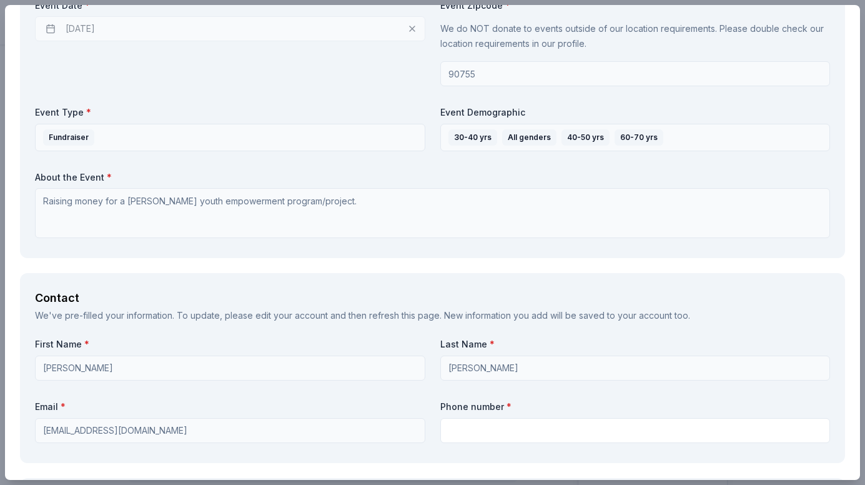
type textarea "In appreciation, we will feature PRP as a community partner in our event promot…"
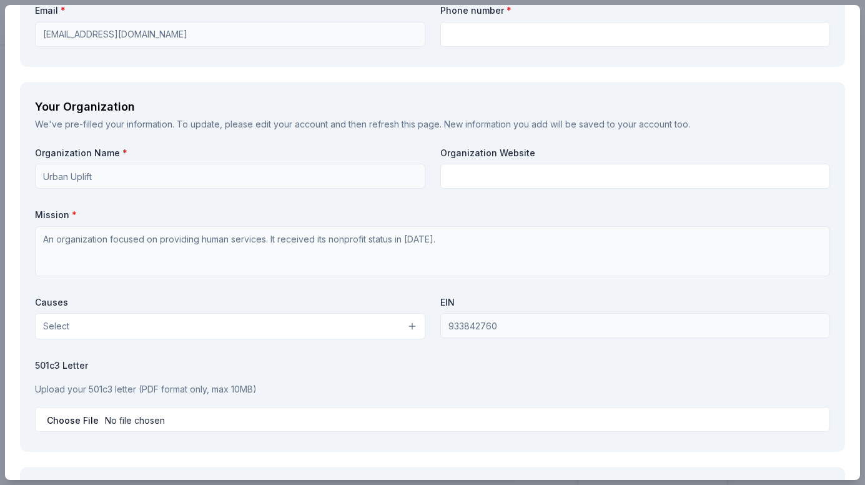
scroll to position [1124, 0]
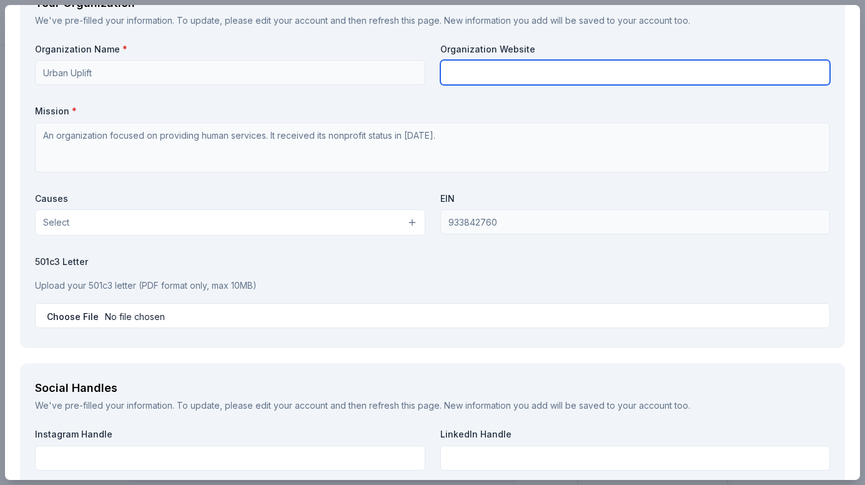
click at [478, 71] on input "text" at bounding box center [635, 72] width 390 height 25
paste input "[URL][DOMAIN_NAME]"
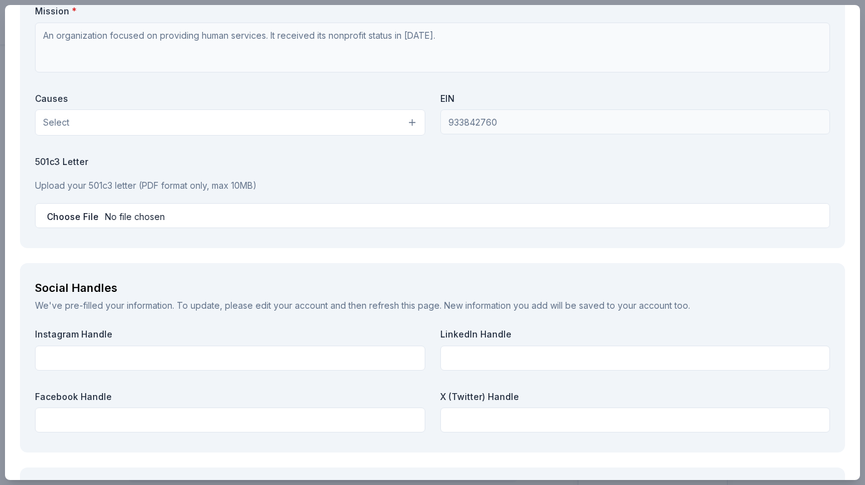
scroll to position [1249, 0]
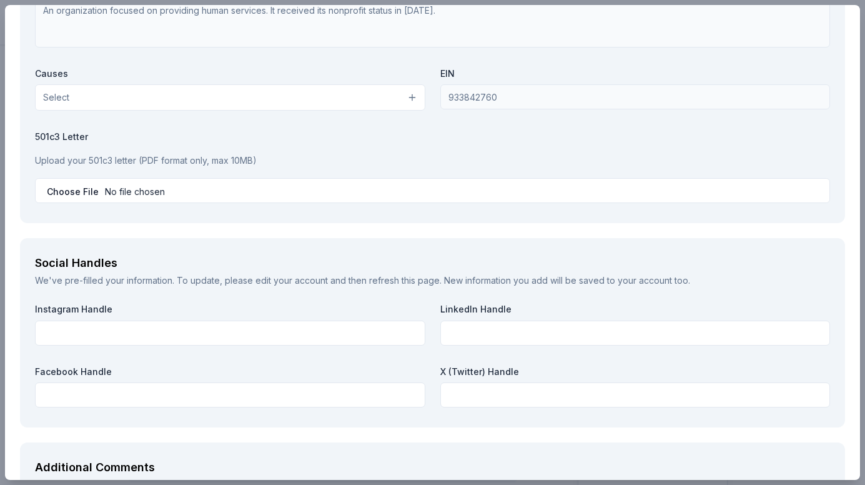
type input "[URL][DOMAIN_NAME]"
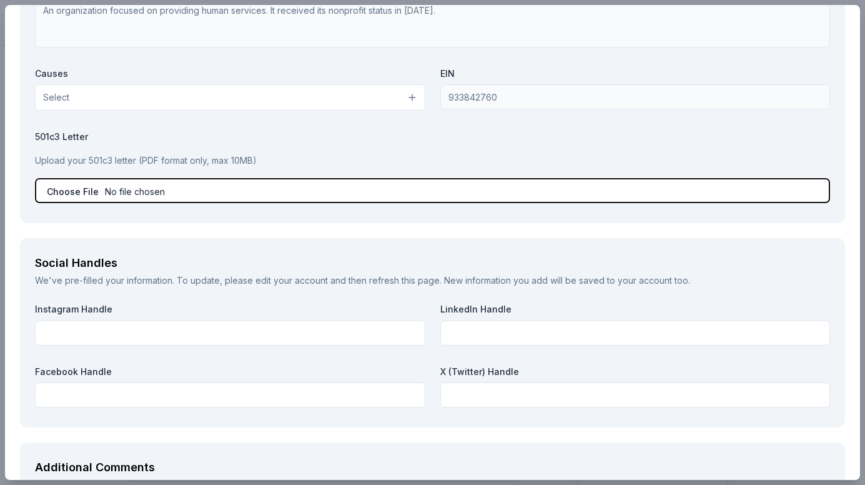
click at [198, 186] on input "file" at bounding box center [432, 190] width 795 height 25
type input "C:\fakepath\urban uplift 501c3 final letter (1).pdf"
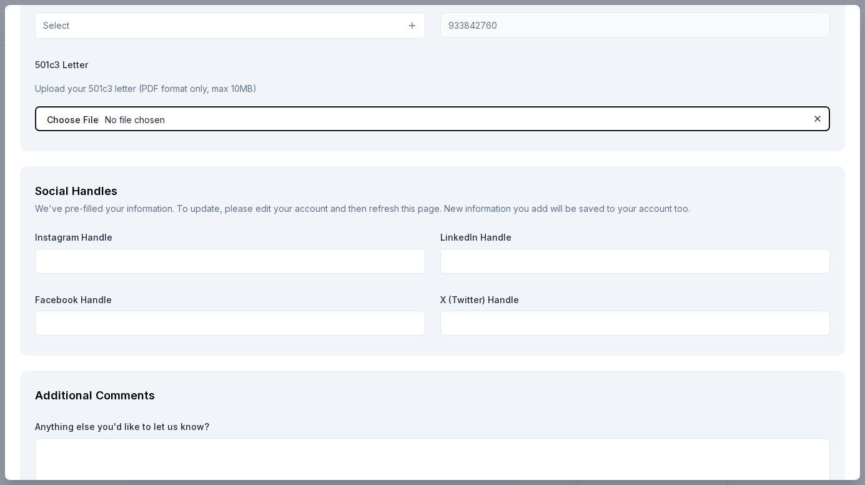
scroll to position [1414, 0]
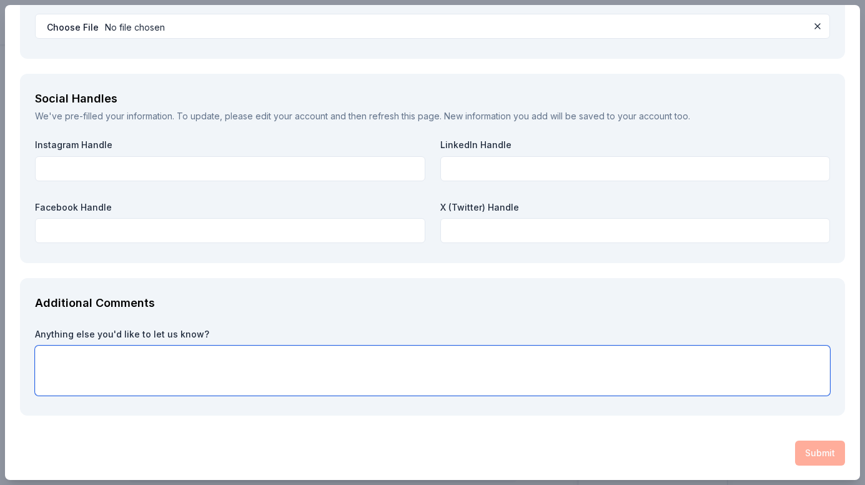
click at [299, 370] on textarea at bounding box center [432, 370] width 795 height 50
click at [58, 352] on textarea at bounding box center [432, 370] width 795 height 50
paste textarea "Project Summary Foster youth in Los Angeles often enter the system due to circu…"
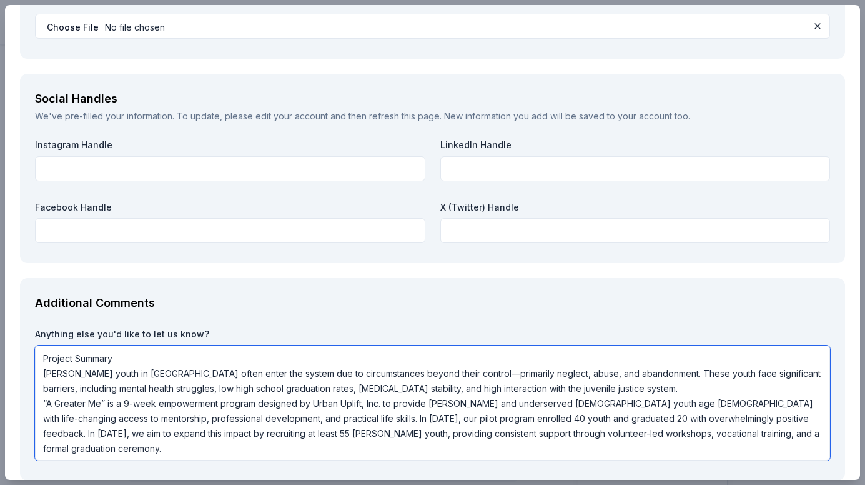
paste textarea "Our Experience Serving the Community of Los Angeles Urban Uplift has led numero…"
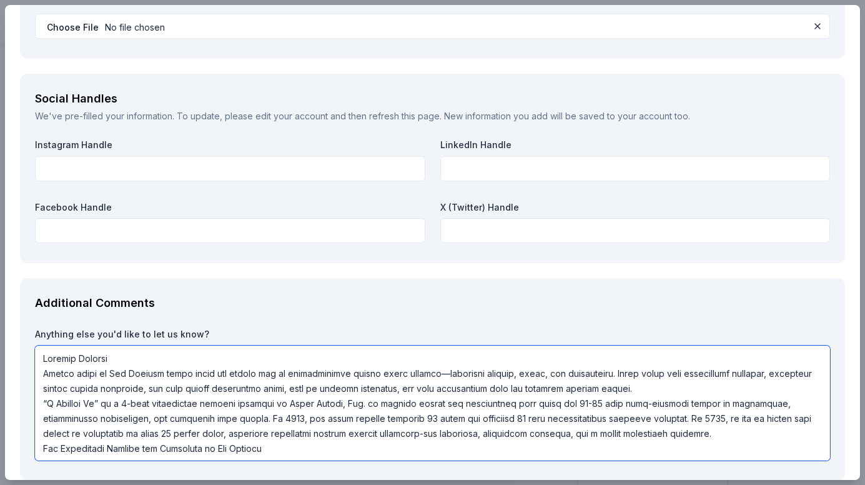
scroll to position [1462, 0]
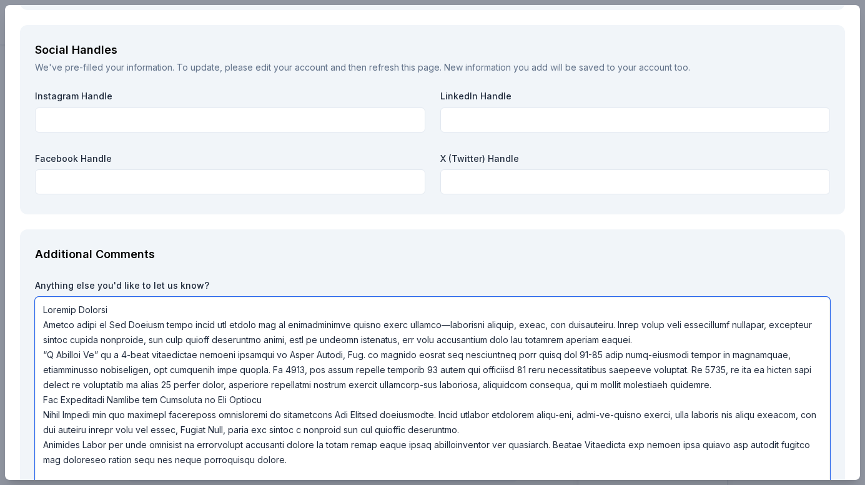
drag, startPoint x: 269, startPoint y: 405, endPoint x: 300, endPoint y: 394, distance: 33.6
click at [272, 404] on textarea at bounding box center [432, 392] width 795 height 190
click at [119, 307] on textarea at bounding box center [432, 392] width 795 height 190
click at [42, 400] on textarea at bounding box center [432, 392] width 795 height 190
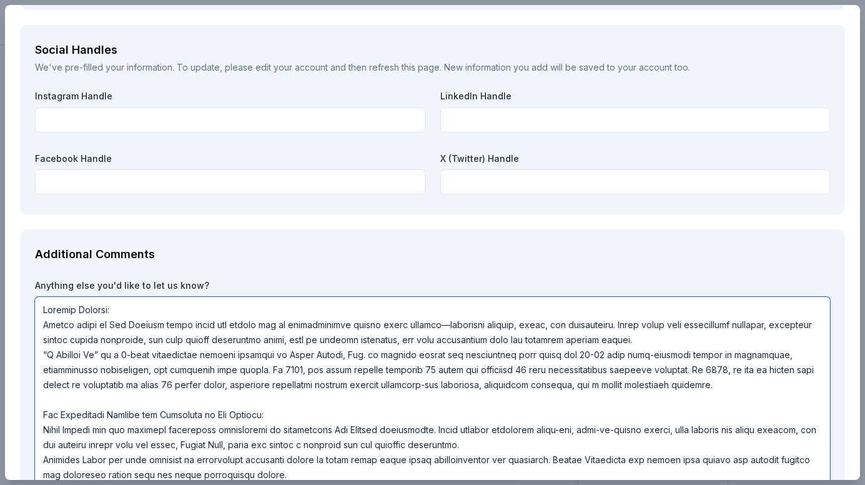
click at [44, 307] on textarea at bounding box center [432, 399] width 795 height 205
paste textarea "About Our Organization Urban Uplift, Inc. is a 501(c)(3) nonprofit, incorporate…"
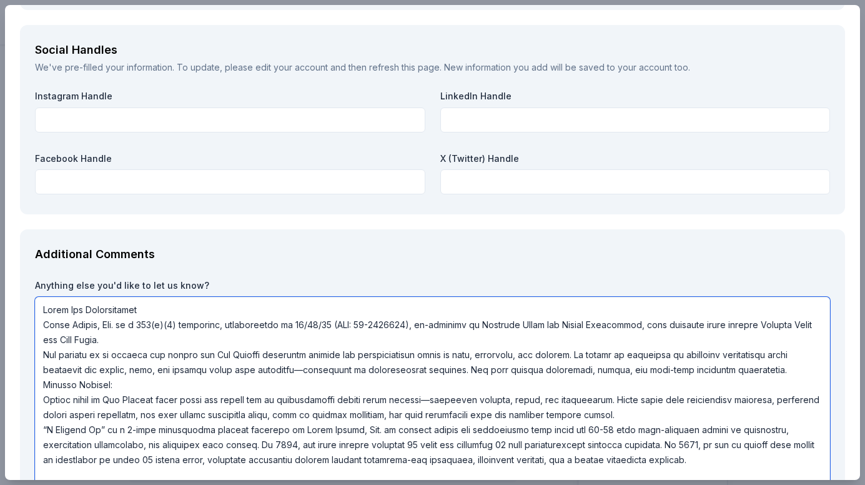
click at [147, 310] on textarea at bounding box center [432, 437] width 795 height 280
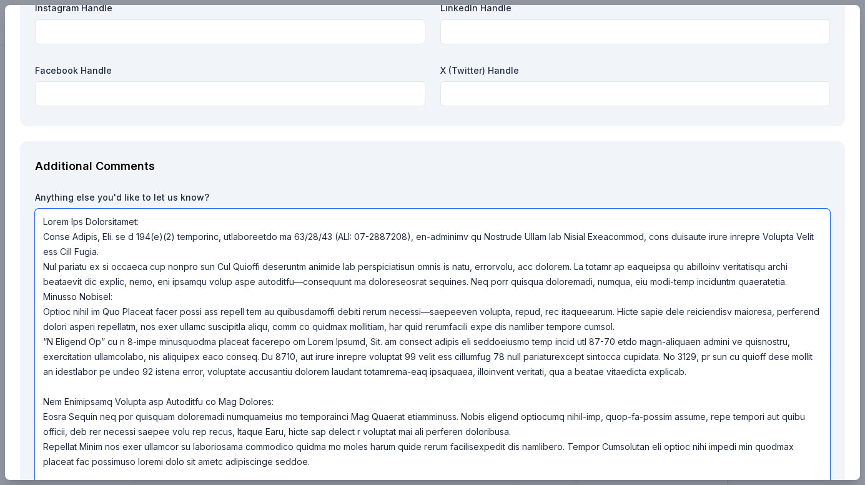
scroll to position [1644, 0]
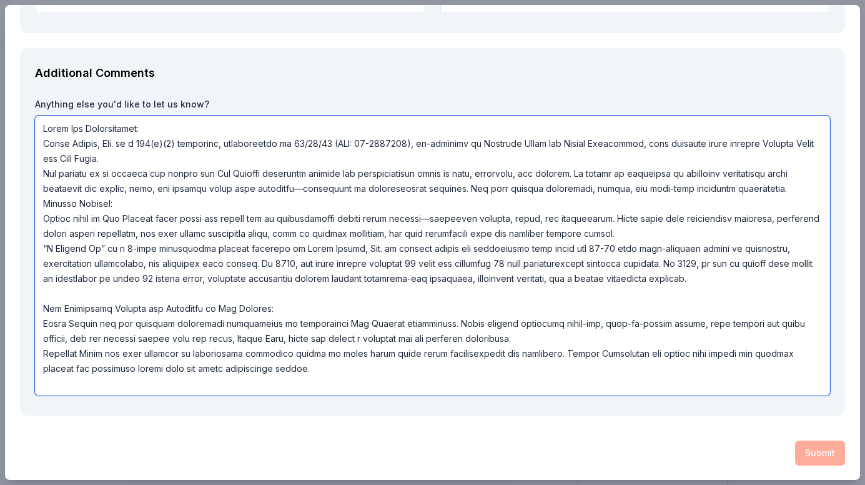
click at [644, 372] on textarea at bounding box center [432, 256] width 795 height 280
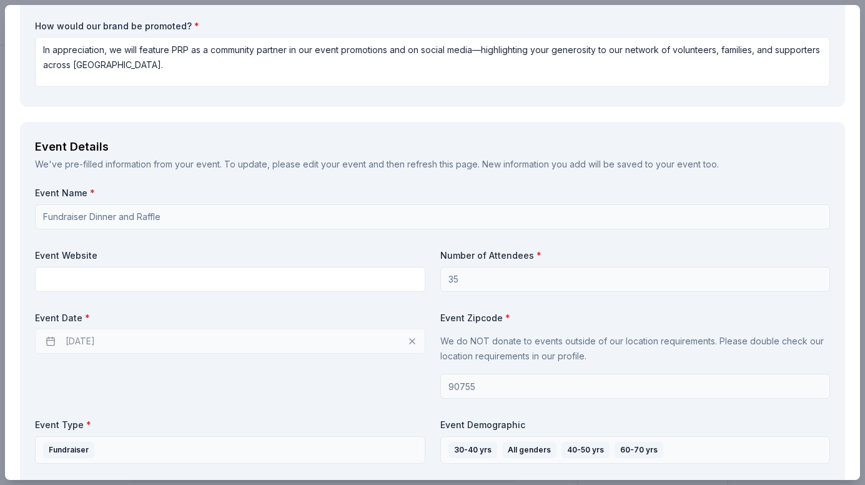
scroll to position [0, 0]
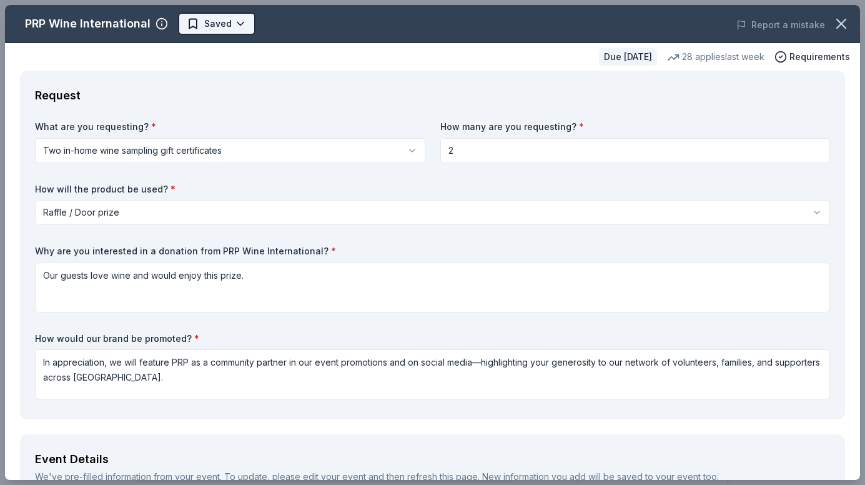
click at [212, 24] on body "Fundraiser Dinner and Raffle Start free trial Earn Rewards Due in 22 days Share…" at bounding box center [428, 242] width 856 height 485
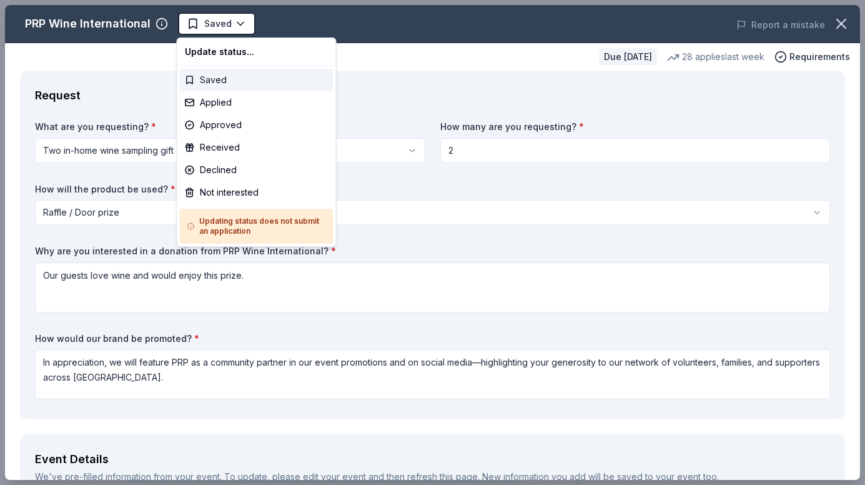
click at [230, 79] on div "Saved" at bounding box center [257, 80] width 154 height 22
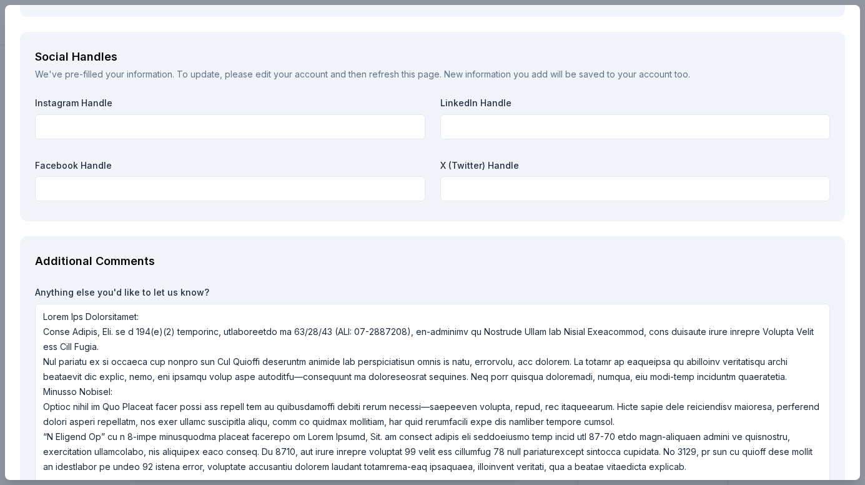
scroll to position [1644, 0]
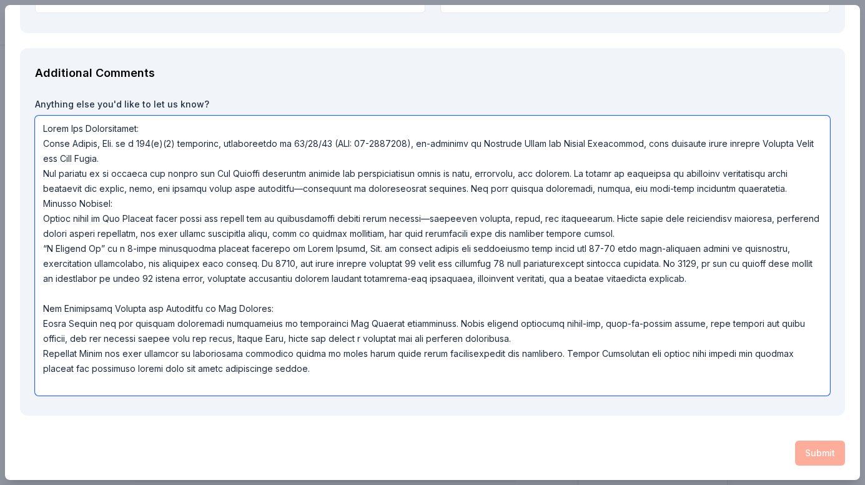
drag, startPoint x: 44, startPoint y: 310, endPoint x: 189, endPoint y: 338, distance: 147.0
click at [352, 371] on textarea at bounding box center [432, 256] width 795 height 280
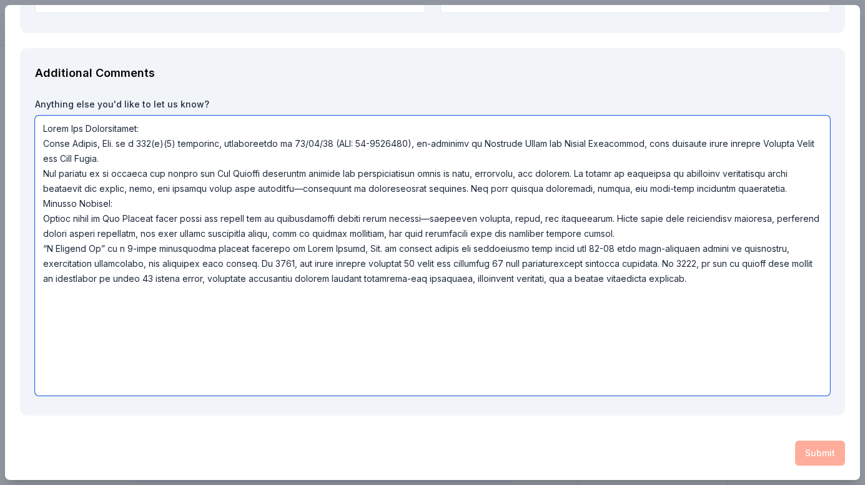
scroll to position [1584, 0]
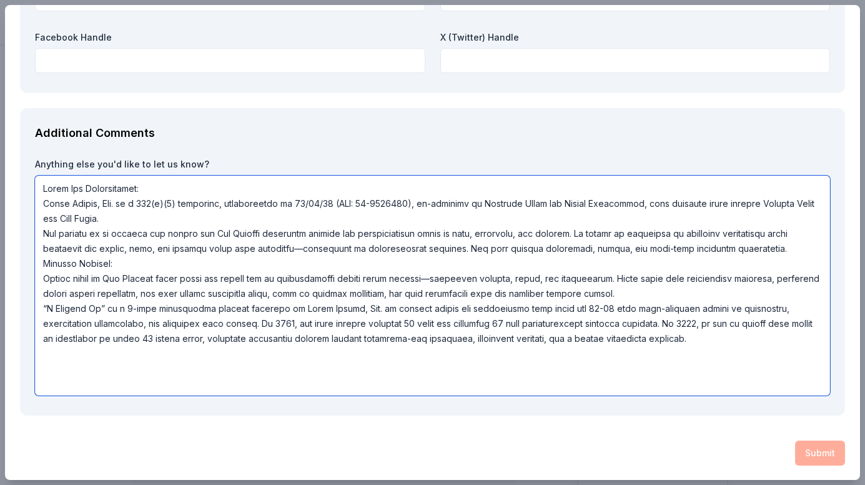
click at [97, 354] on textarea at bounding box center [432, 286] width 795 height 220
paste textarea "Our Experience Serving the Community of Los Angeles: Urban Uplift has led numer…"
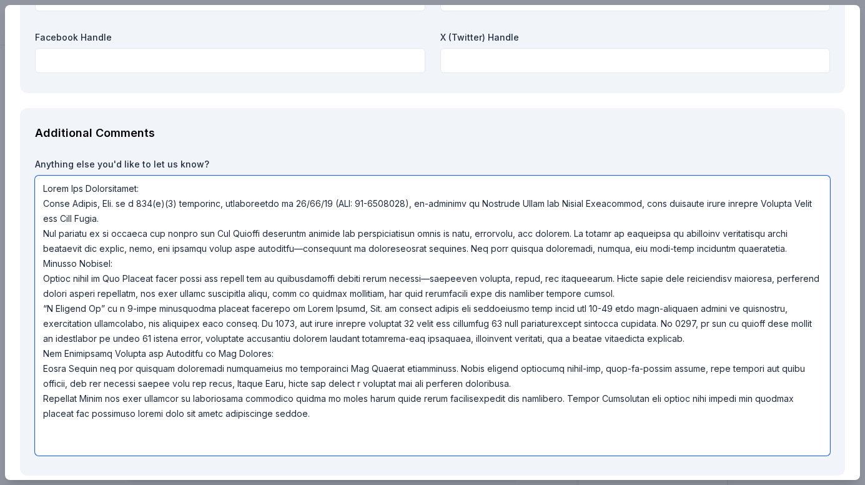
scroll to position [1644, 0]
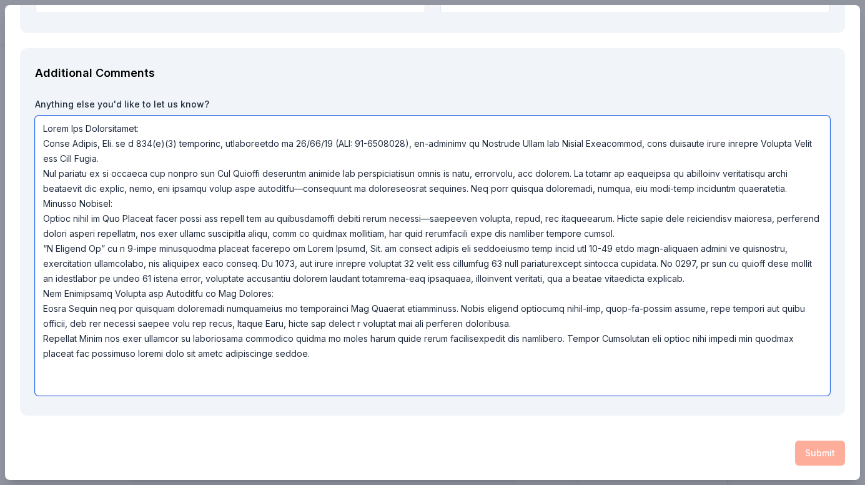
click at [328, 360] on textarea at bounding box center [432, 256] width 795 height 280
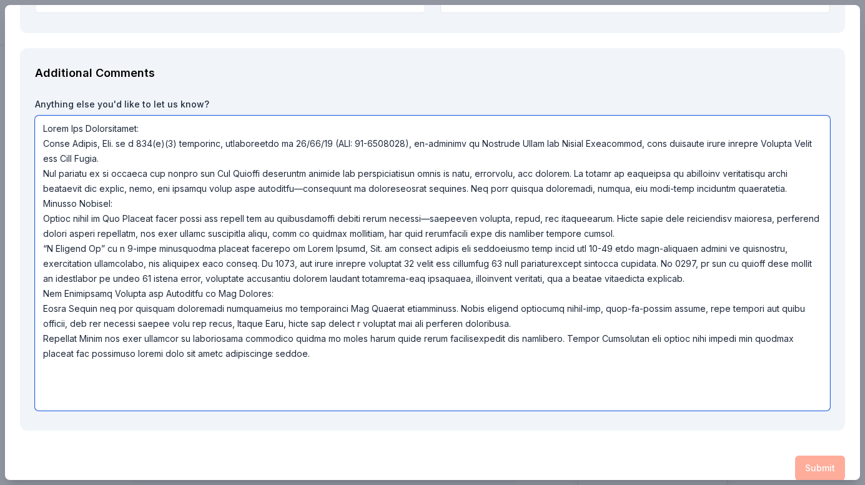
type textarea "About Our Organization: Urban Uplift, Inc. is a 501(c)(3) nonprofit, incorporat…"
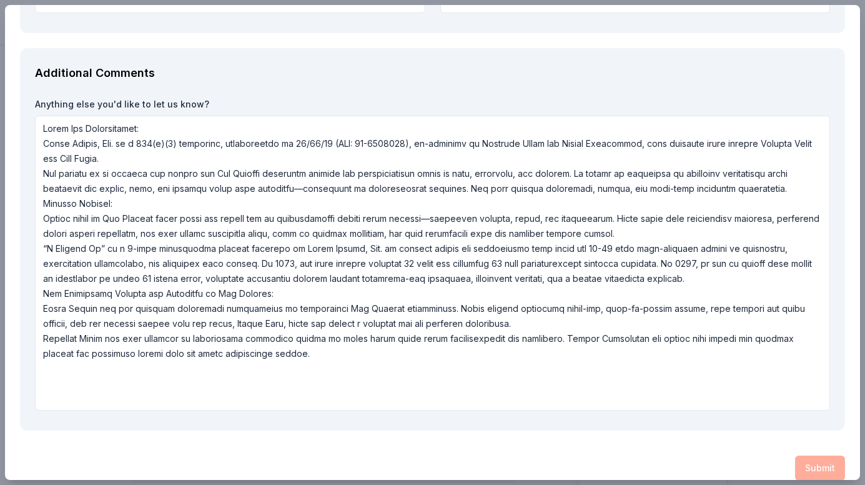
click at [807, 469] on div "Submit" at bounding box center [432, 467] width 825 height 25
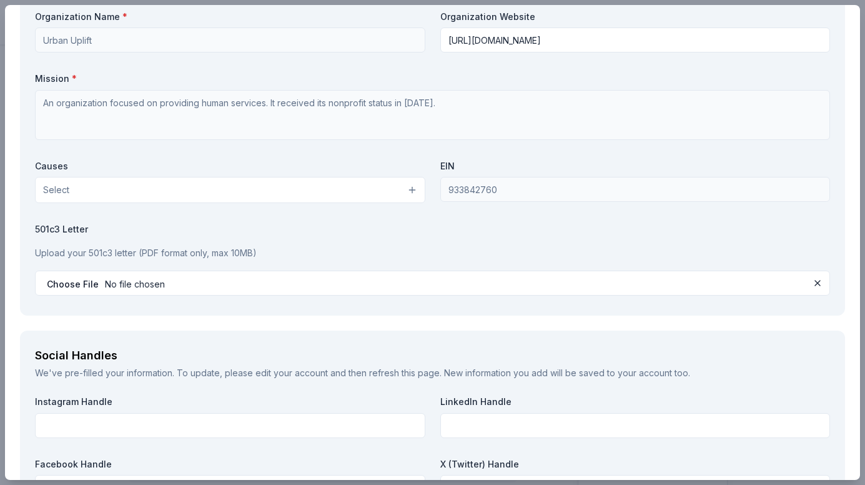
scroll to position [1081, 0]
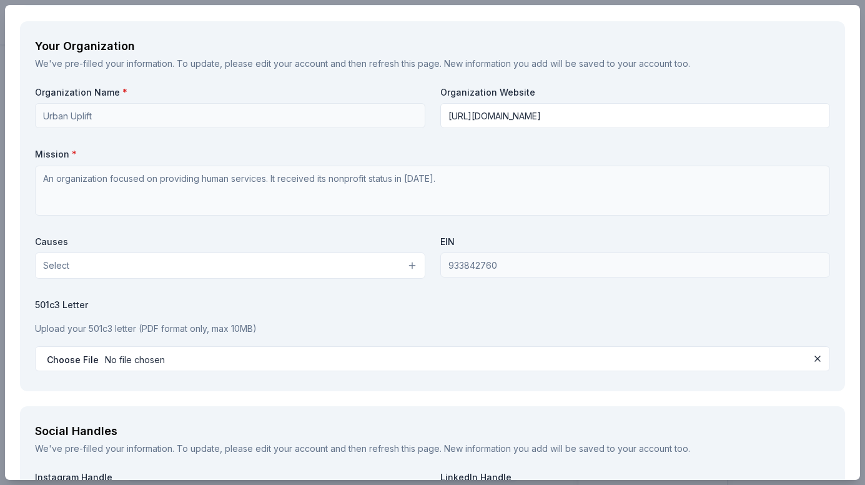
click at [181, 270] on button "Select" at bounding box center [230, 265] width 390 height 26
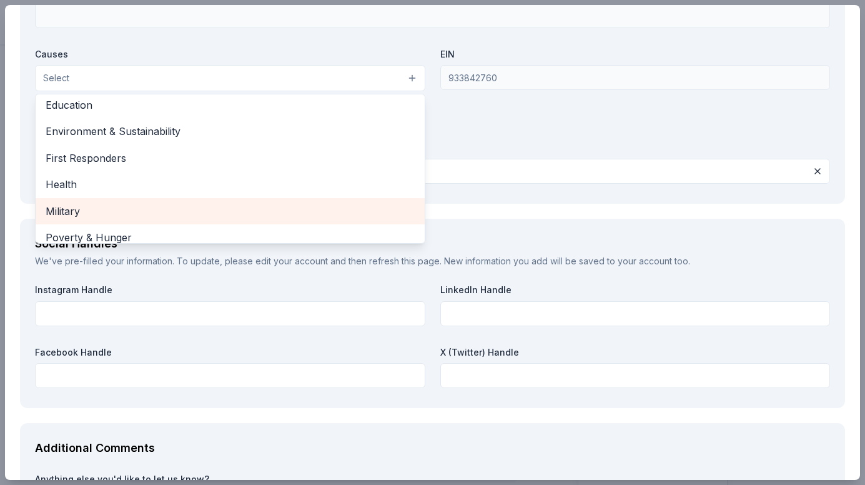
scroll to position [49, 0]
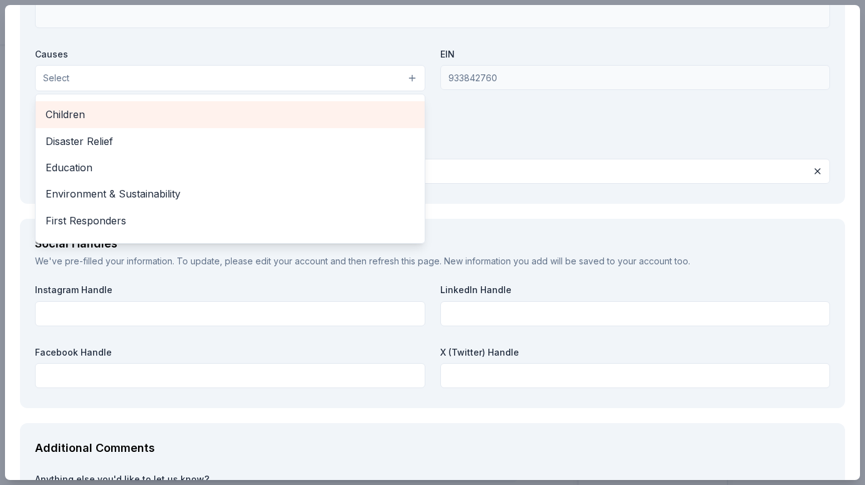
click at [97, 120] on span "Children" at bounding box center [230, 114] width 369 height 16
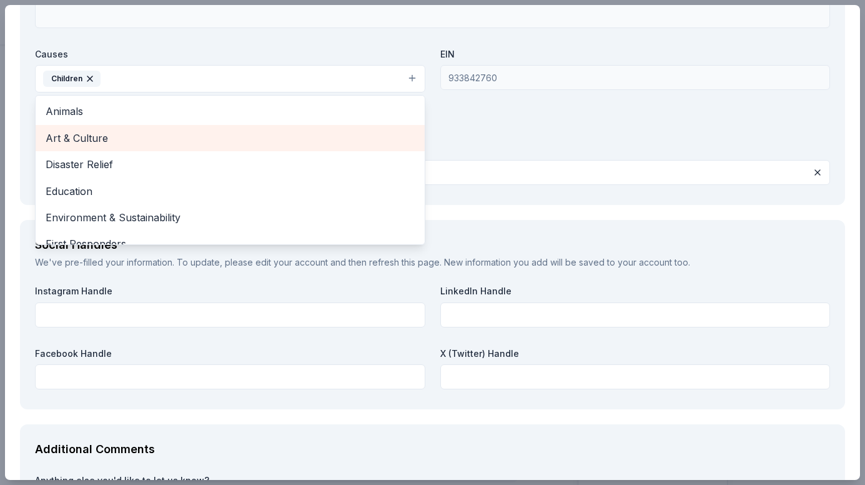
scroll to position [1206, 0]
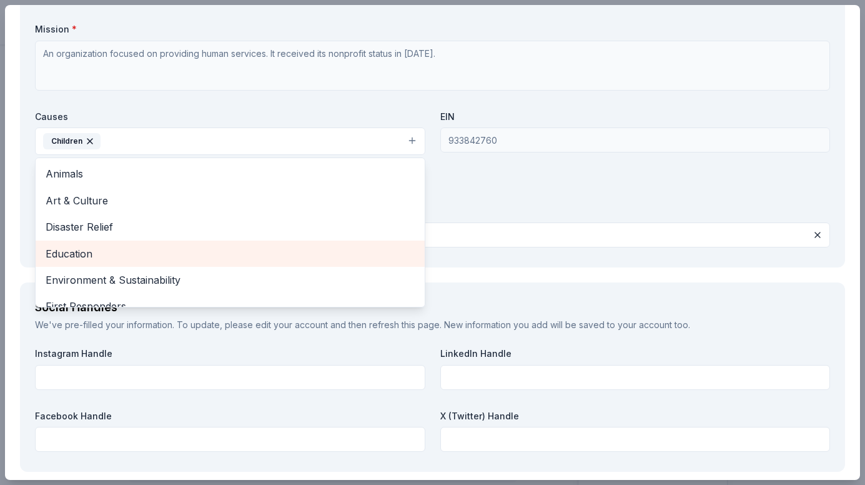
click at [130, 256] on span "Education" at bounding box center [230, 254] width 369 height 16
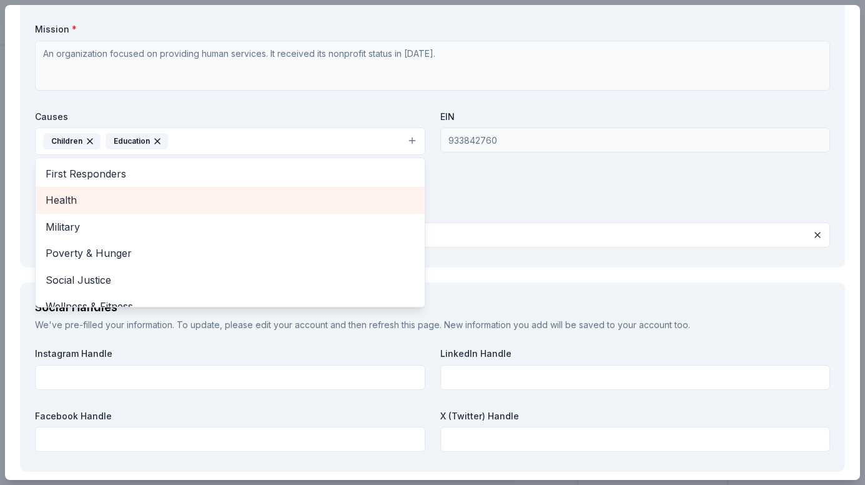
scroll to position [121, 0]
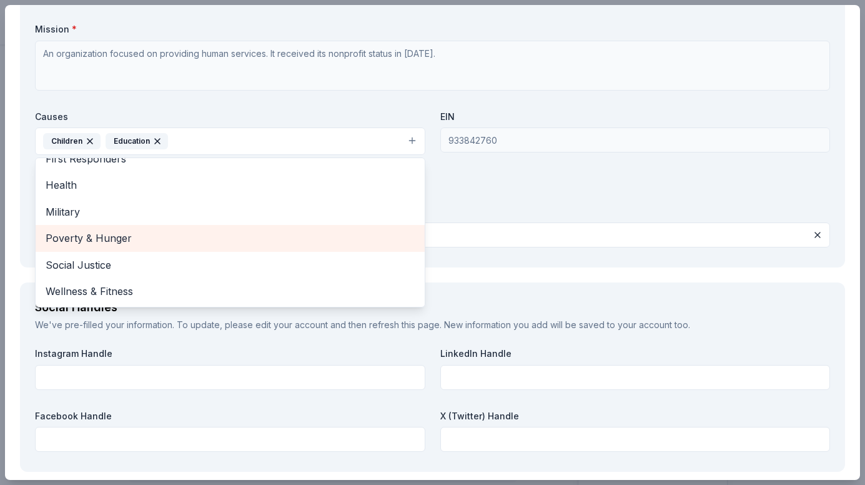
click at [171, 240] on span "Poverty & Hunger" at bounding box center [230, 238] width 369 height 16
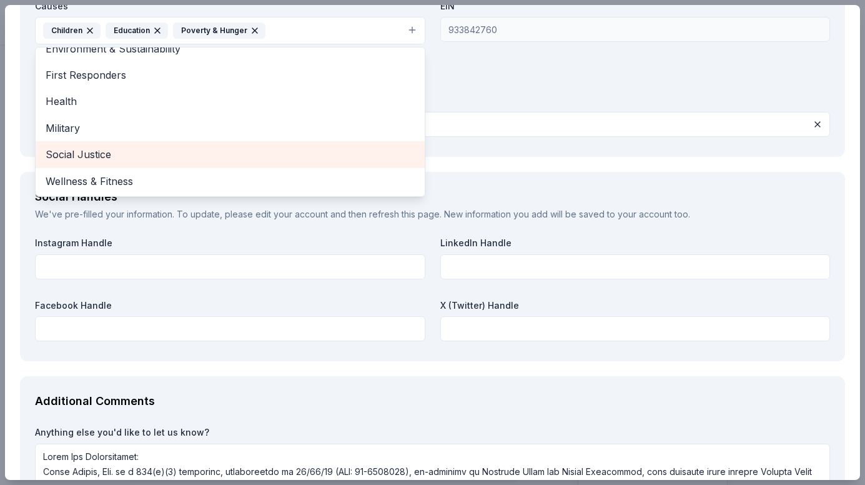
scroll to position [1331, 0]
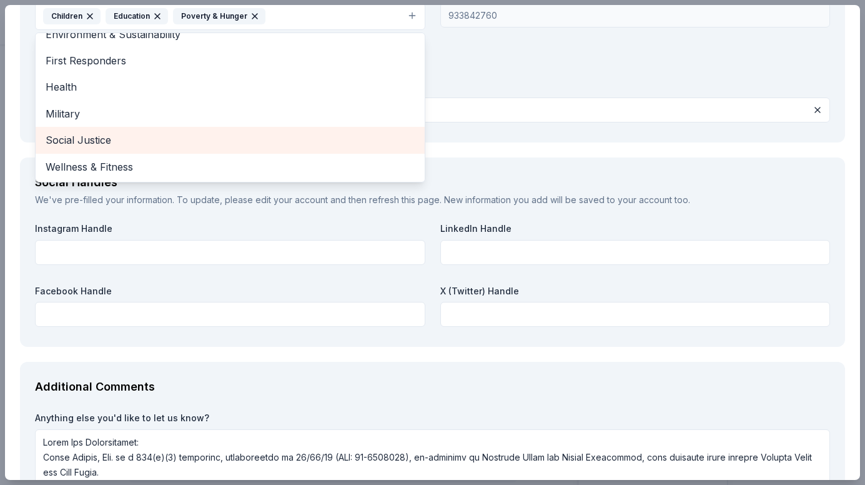
click at [74, 139] on span "Social Justice" at bounding box center [230, 140] width 369 height 16
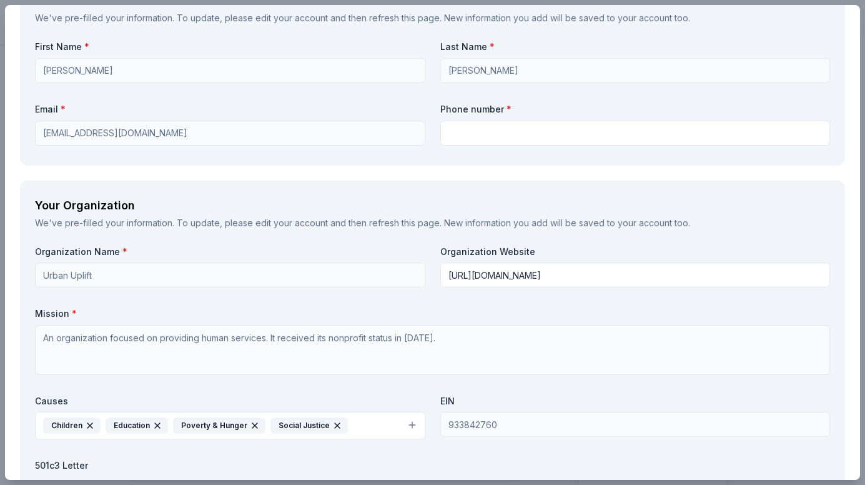
scroll to position [910, 0]
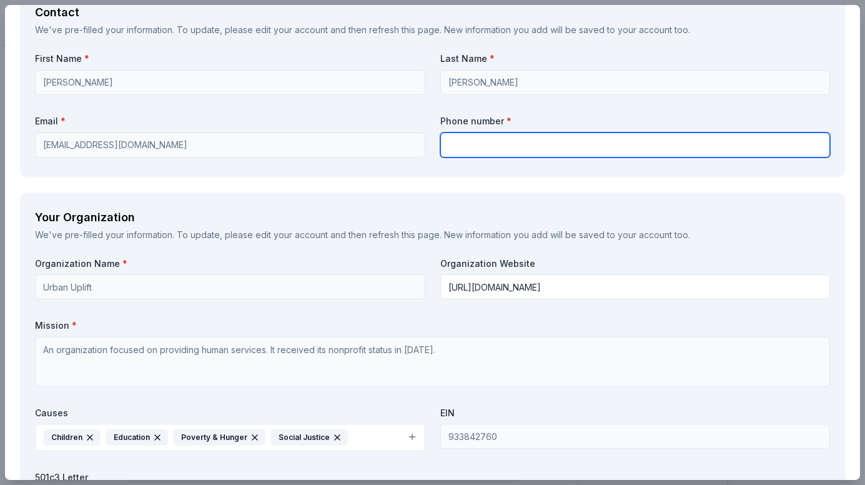
click at [474, 154] on input "text" at bounding box center [635, 144] width 390 height 25
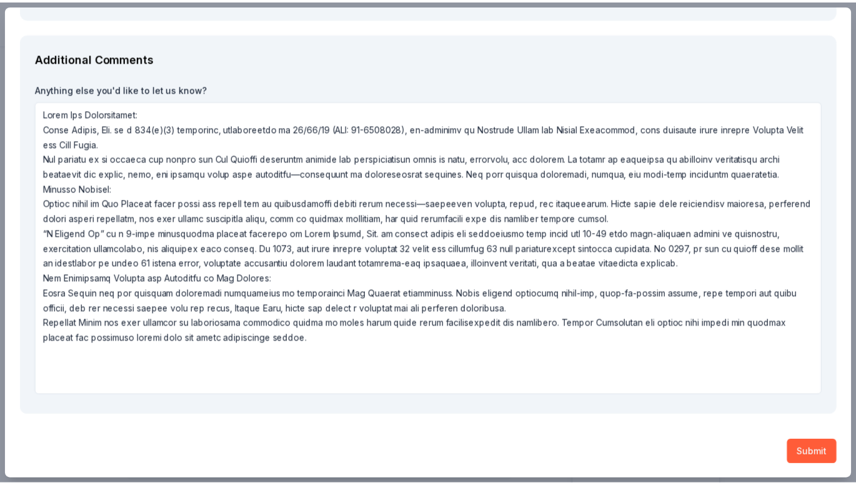
scroll to position [1, 0]
type input "917-495-2449"
click at [812, 453] on button "Submit" at bounding box center [820, 452] width 50 height 25
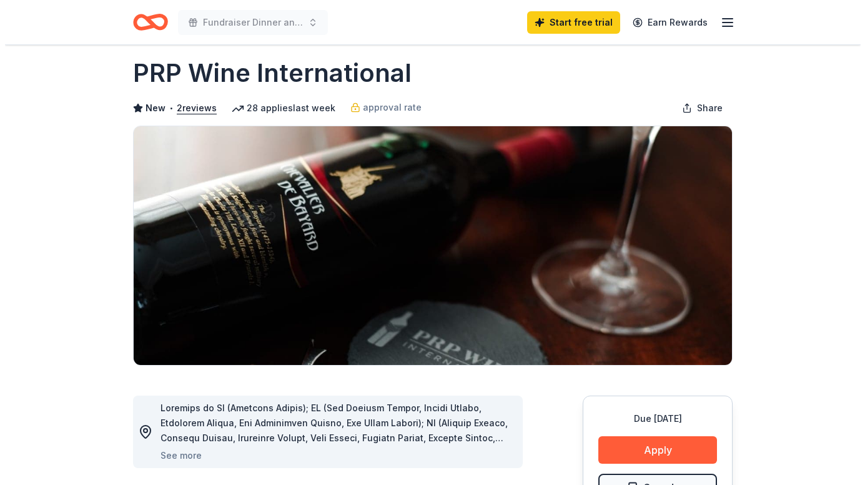
scroll to position [0, 0]
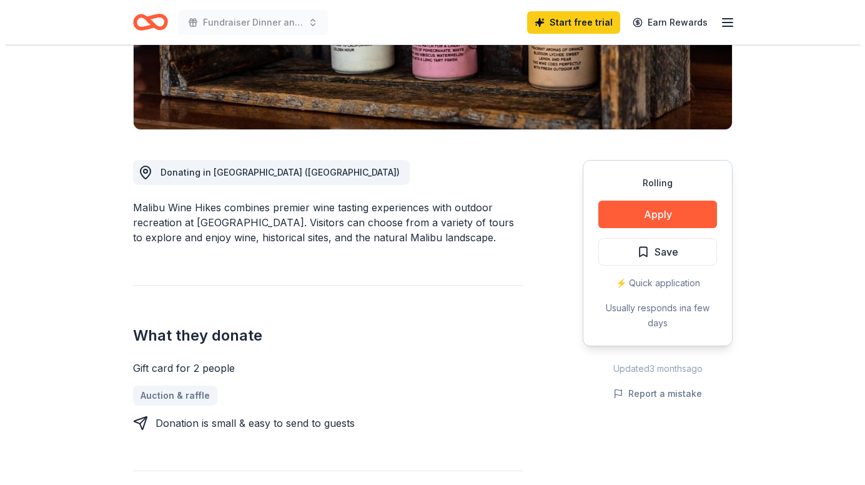
scroll to position [125, 0]
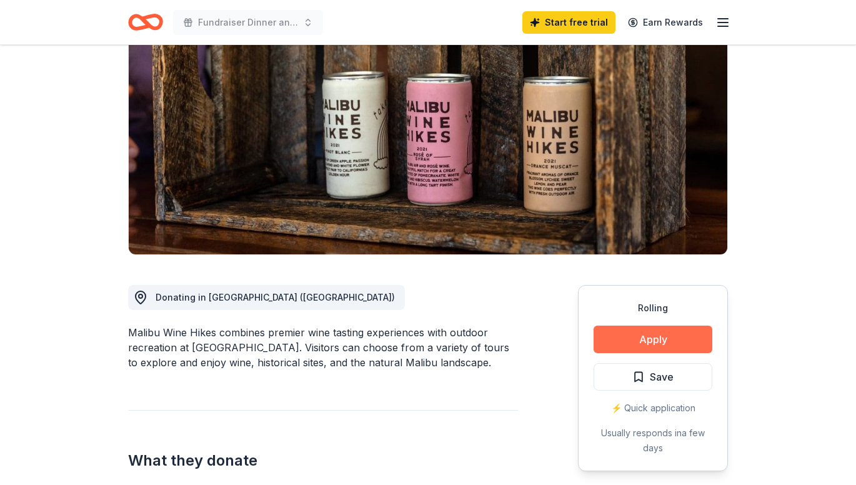
click at [678, 341] on button "Apply" at bounding box center [652, 338] width 119 height 27
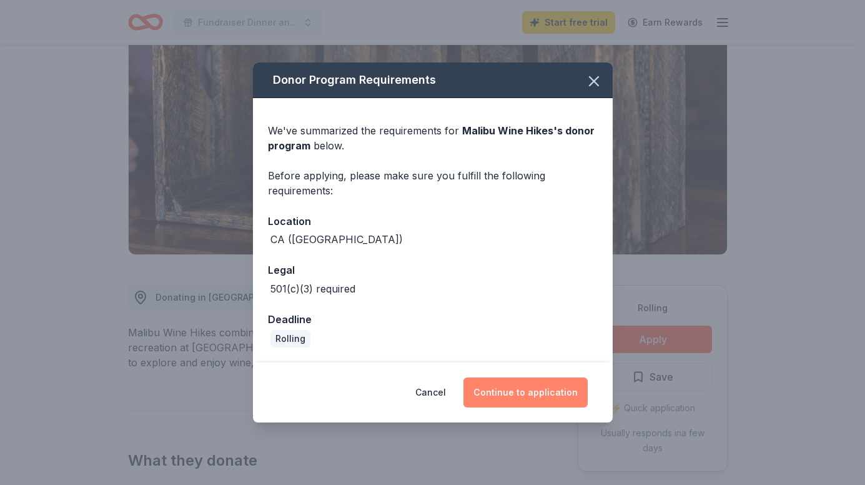
click at [529, 395] on button "Continue to application" at bounding box center [526, 392] width 124 height 30
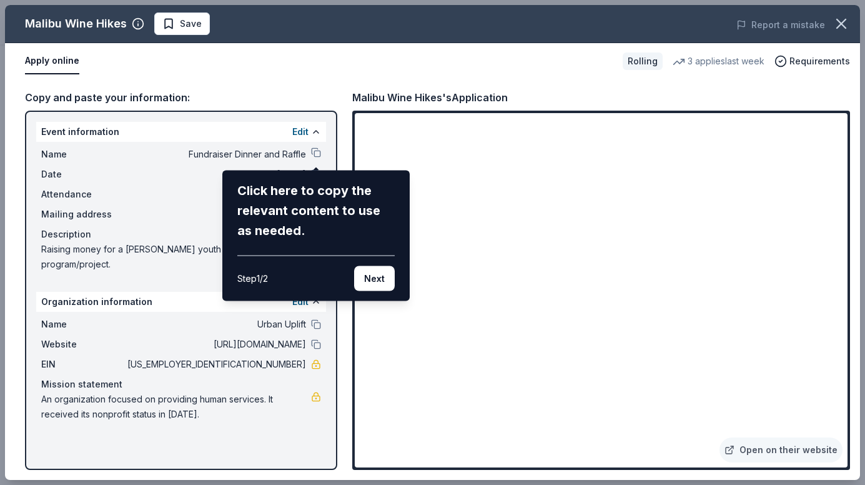
click at [269, 389] on div "Malibu Wine Hikes Save Report a mistake Apply online Rolling 3 applies last wee…" at bounding box center [432, 242] width 855 height 475
click at [382, 277] on button "Next" at bounding box center [374, 278] width 41 height 25
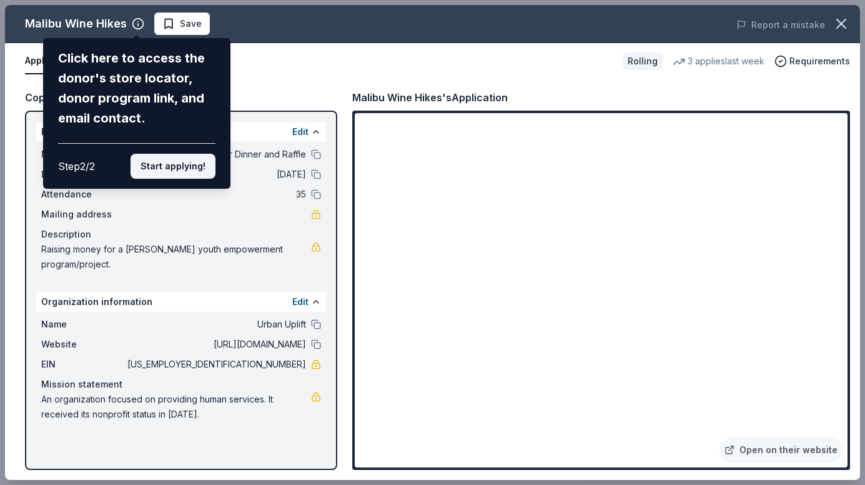
click at [192, 166] on button "Start applying!" at bounding box center [173, 166] width 85 height 25
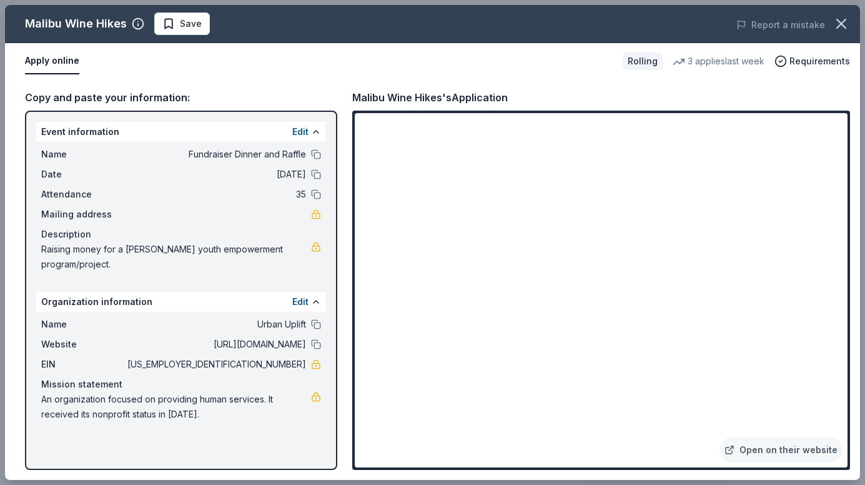
drag, startPoint x: 254, startPoint y: 349, endPoint x: 295, endPoint y: 349, distance: 41.2
click at [295, 357] on span "93-3842760" at bounding box center [215, 364] width 181 height 15
click at [302, 294] on button "Edit" at bounding box center [300, 301] width 16 height 15
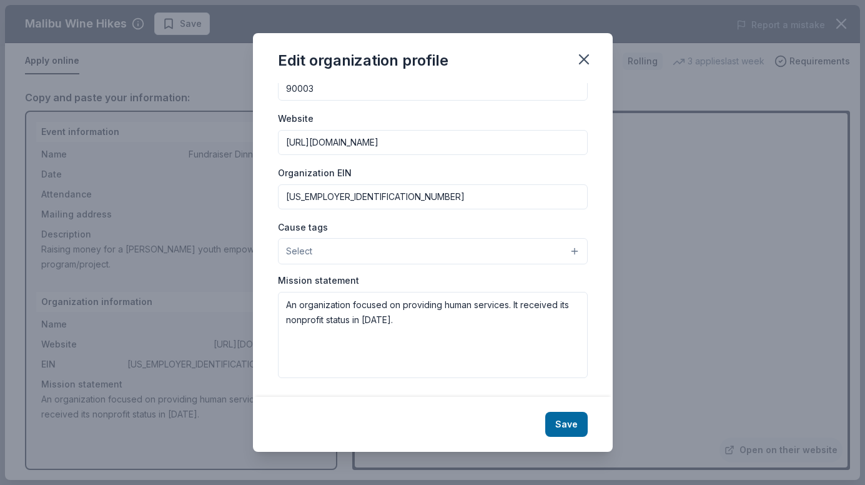
scroll to position [104, 0]
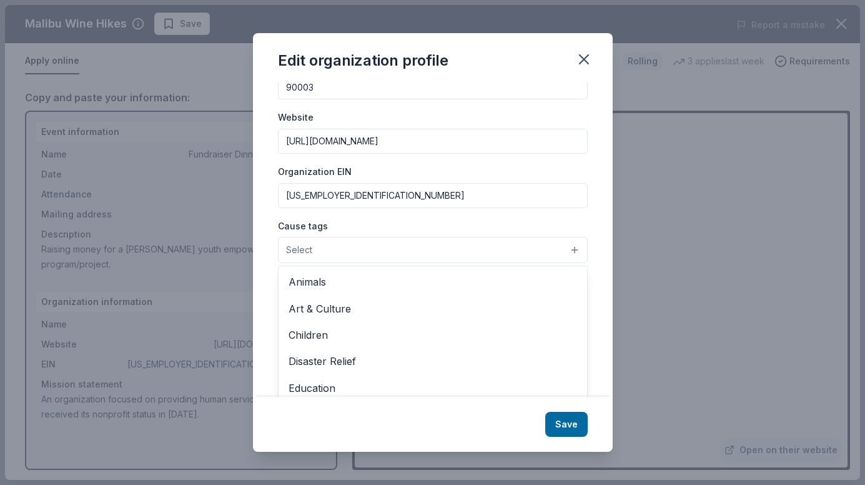
click at [389, 250] on button "Select" at bounding box center [433, 250] width 310 height 26
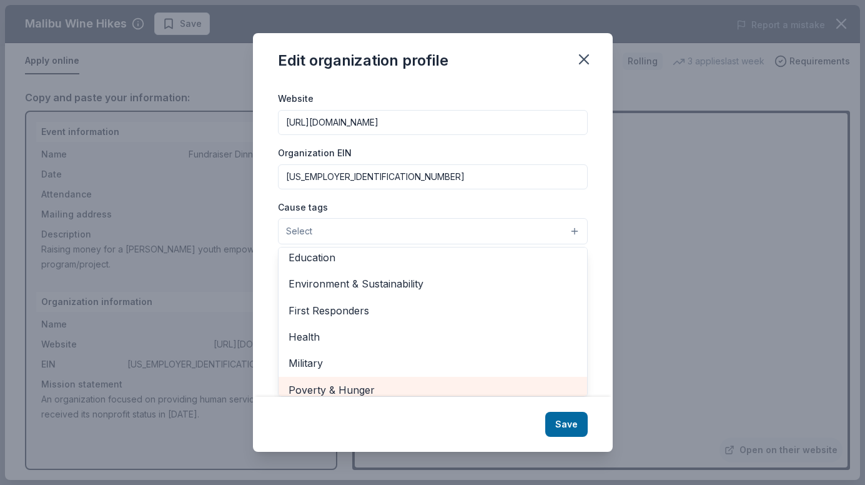
scroll to position [0, 0]
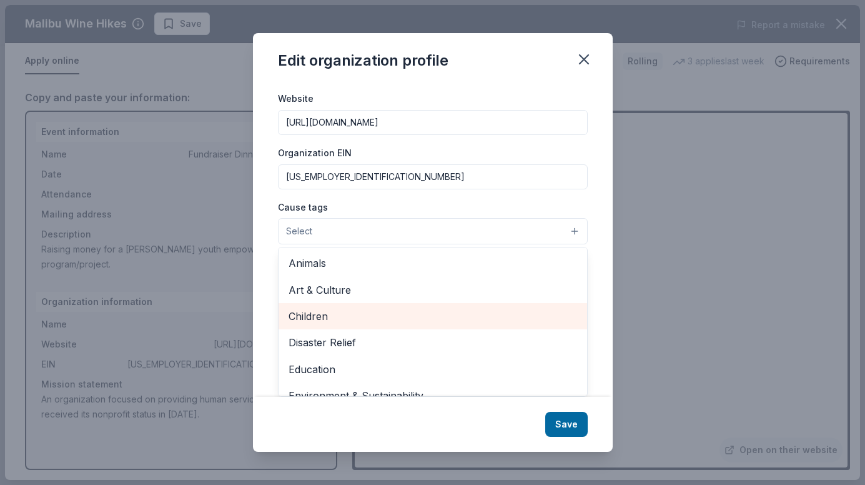
click at [367, 317] on span "Children" at bounding box center [433, 316] width 289 height 16
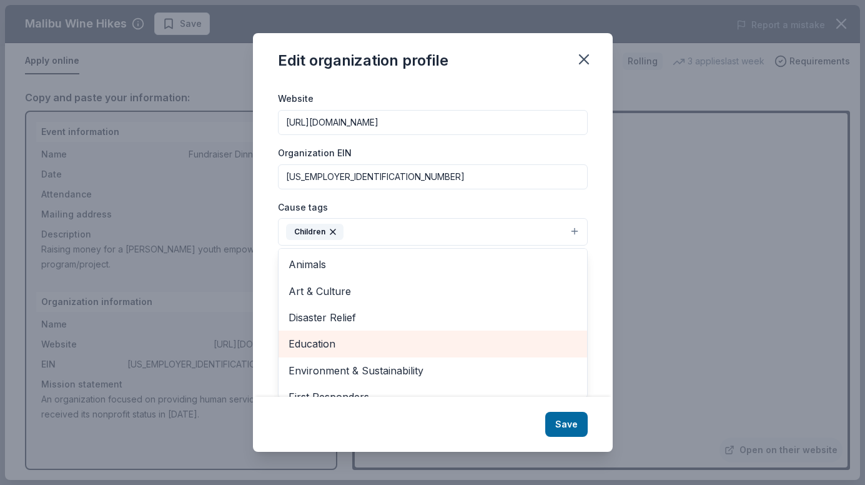
click at [356, 343] on span "Education" at bounding box center [433, 343] width 289 height 16
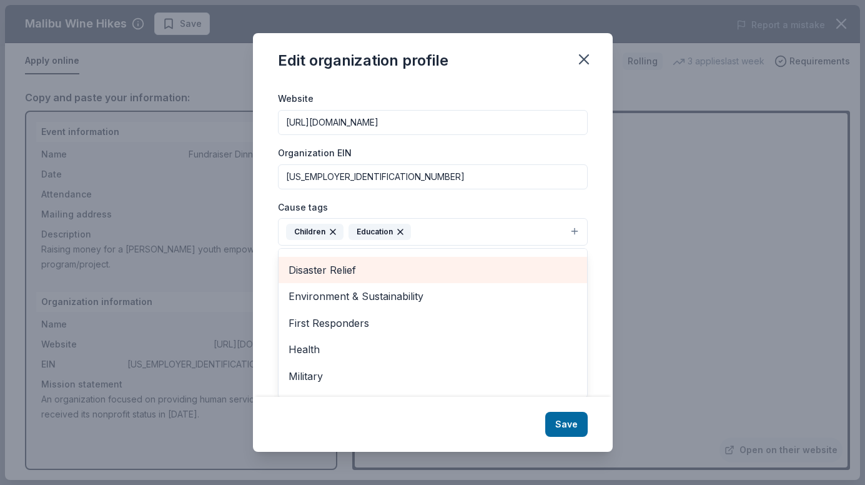
scroll to position [62, 0]
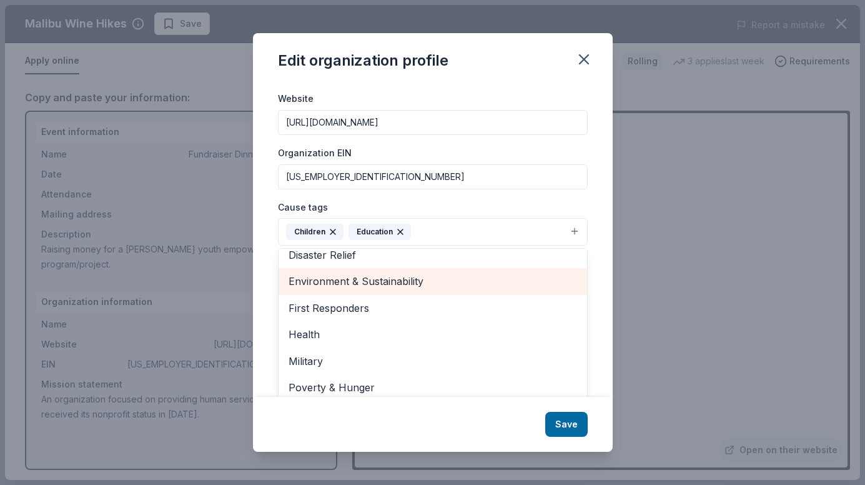
click at [397, 285] on span "Environment & Sustainability" at bounding box center [433, 281] width 289 height 16
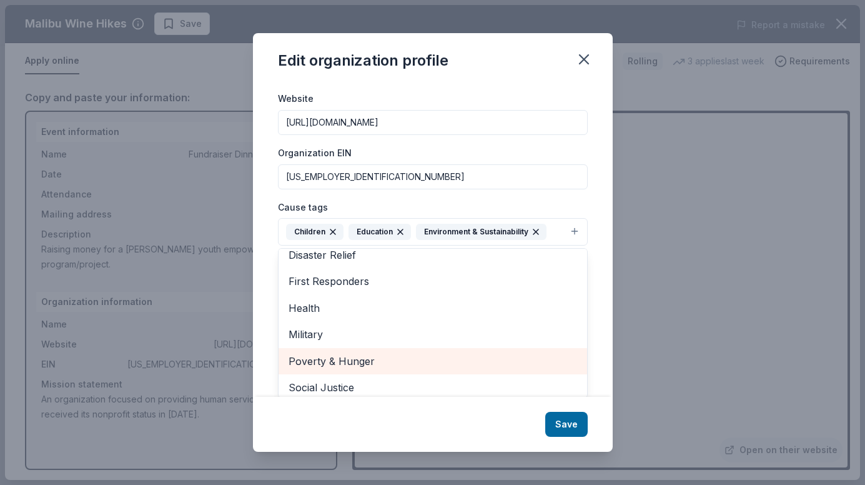
click at [359, 363] on span "Poverty & Hunger" at bounding box center [433, 361] width 289 height 16
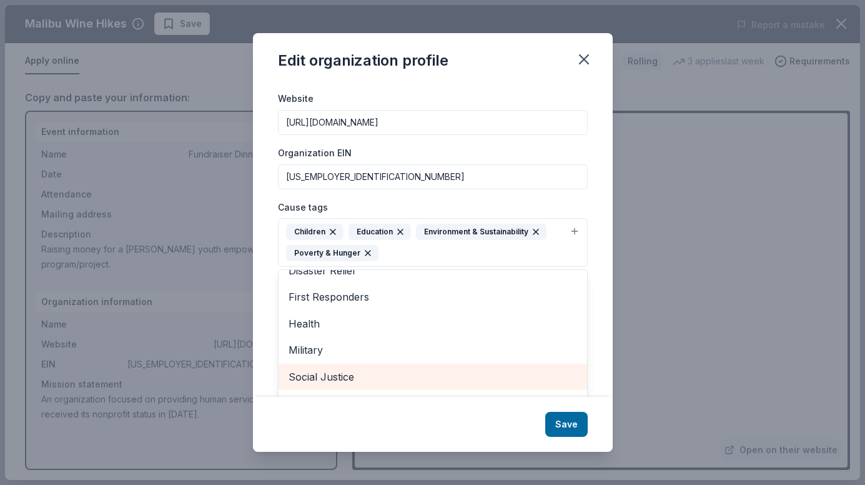
click at [356, 372] on span "Social Justice" at bounding box center [433, 377] width 289 height 16
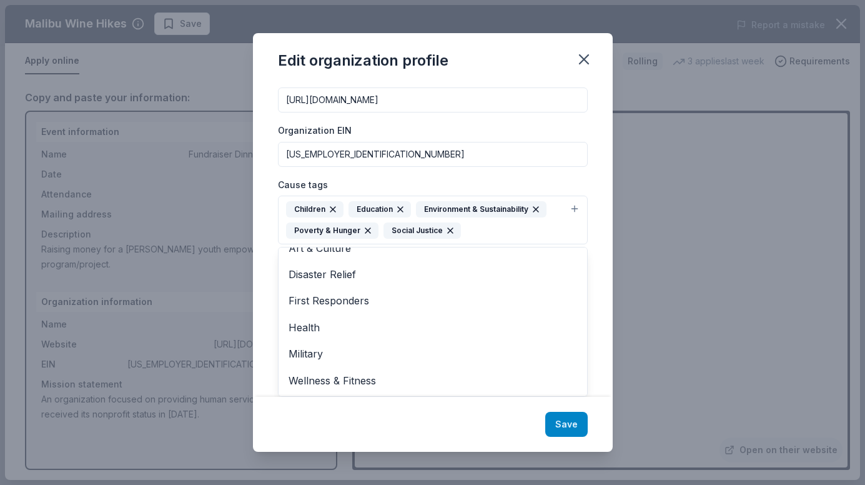
click at [573, 422] on div "Edit organization profile Changes made here will be reflected on your Account. …" at bounding box center [433, 242] width 360 height 419
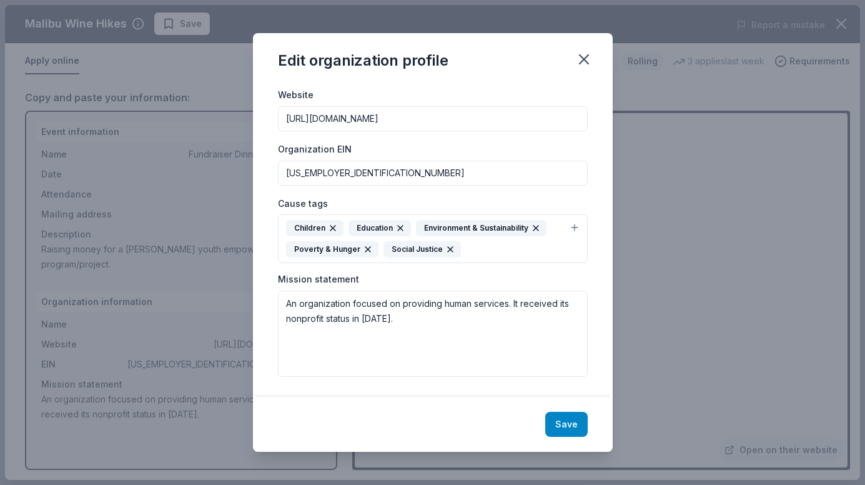
scroll to position [127, 0]
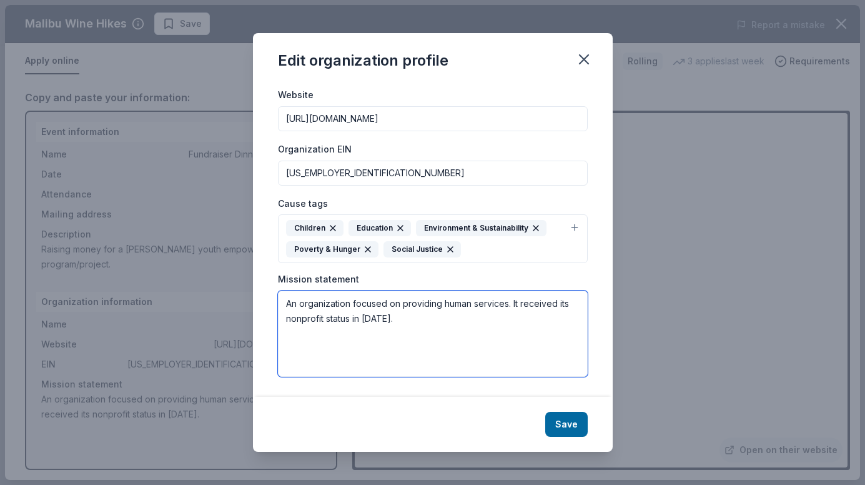
click at [430, 329] on textarea "An organization focused on providing human services. It received its nonprofit …" at bounding box center [433, 333] width 310 height 86
drag, startPoint x: 287, startPoint y: 302, endPoint x: 473, endPoint y: 319, distance: 186.3
click at [473, 319] on textarea "An organization focused on providing human services. It received its nonprofit …" at bounding box center [433, 333] width 310 height 86
paste textarea "bout Our Organization Urban Uplift, Inc. is a 501(c)(3) nonprofit, incorporated…"
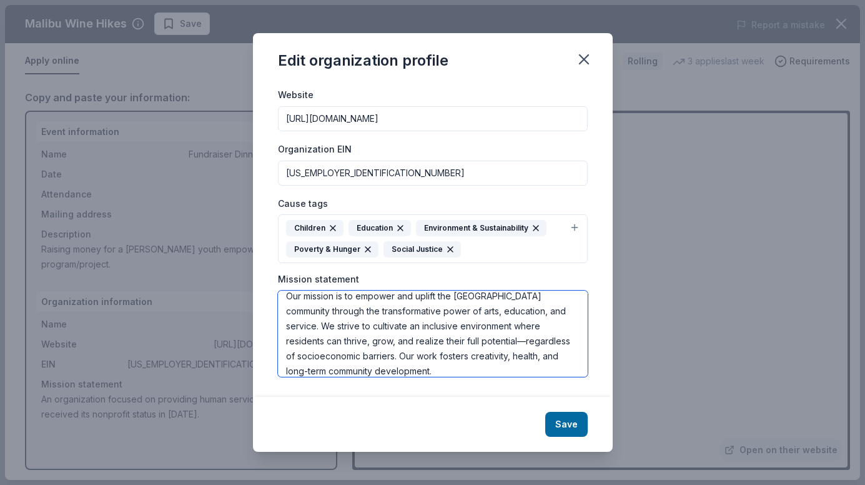
scroll to position [90, 0]
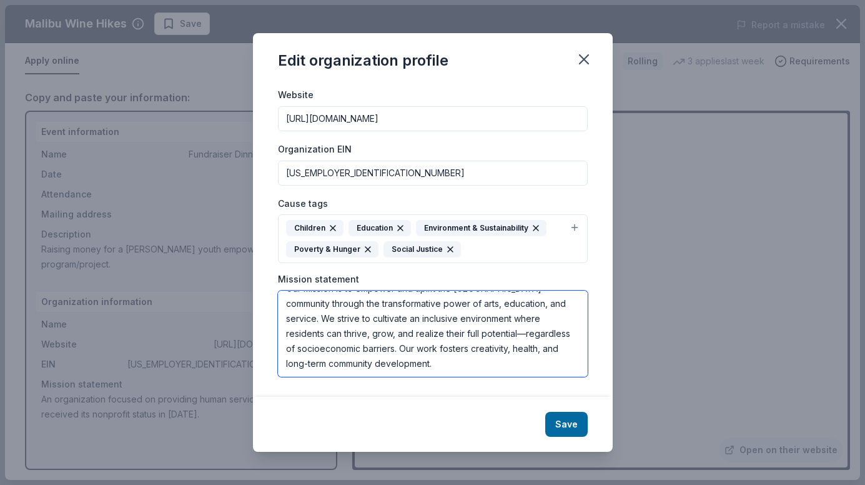
paste textarea "Our Experience Serving the Community of Los Angeles Urban Uplift has led numero…"
paste textarea "Project Summary Foster youth in Los Angeles often enter the system due to circu…"
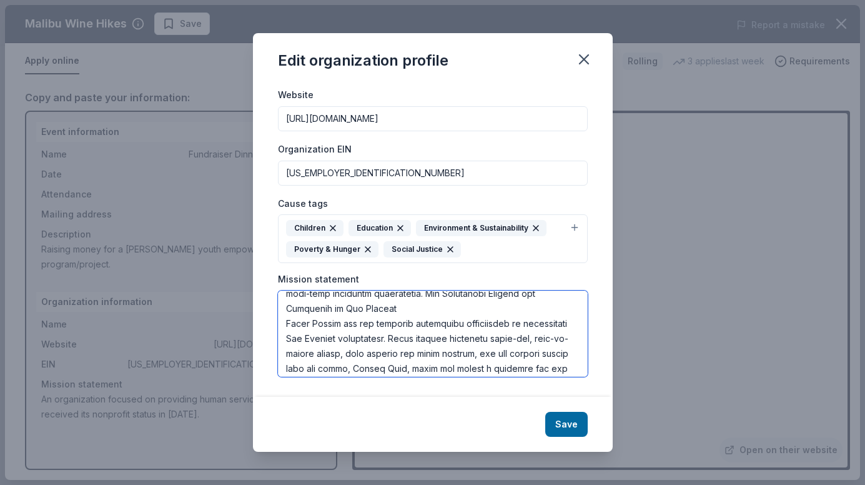
scroll to position [125, 0]
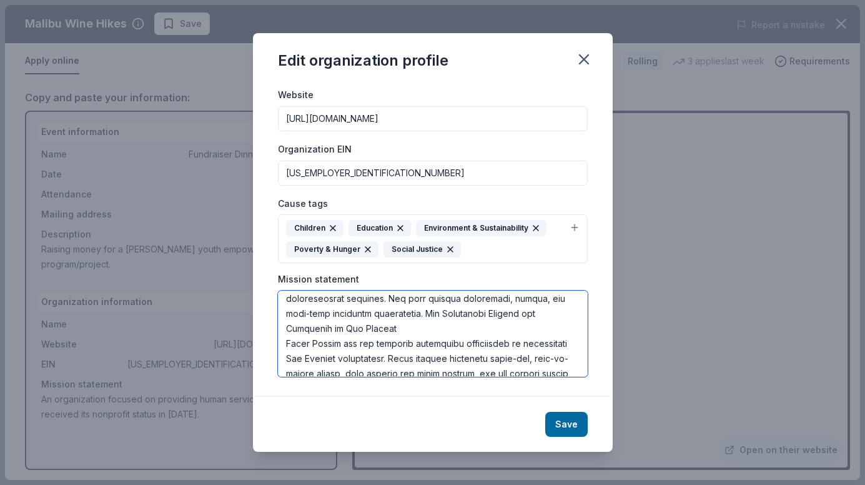
click at [405, 340] on textarea at bounding box center [433, 333] width 310 height 86
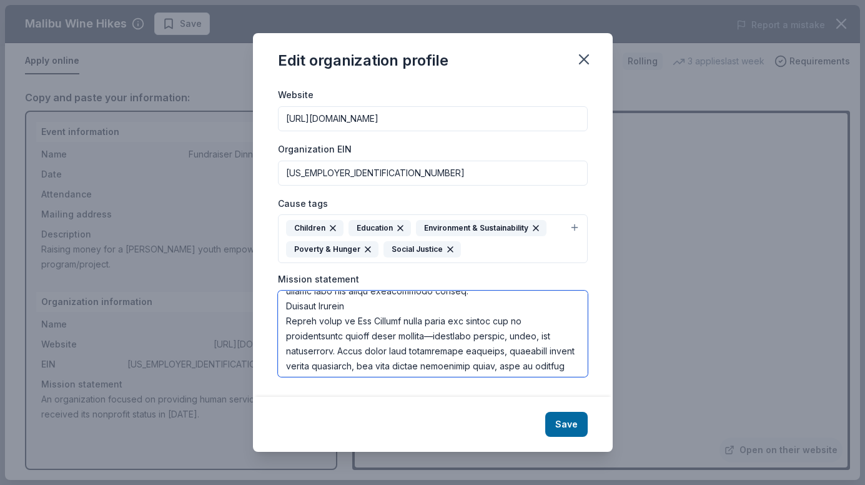
scroll to position [327, 0]
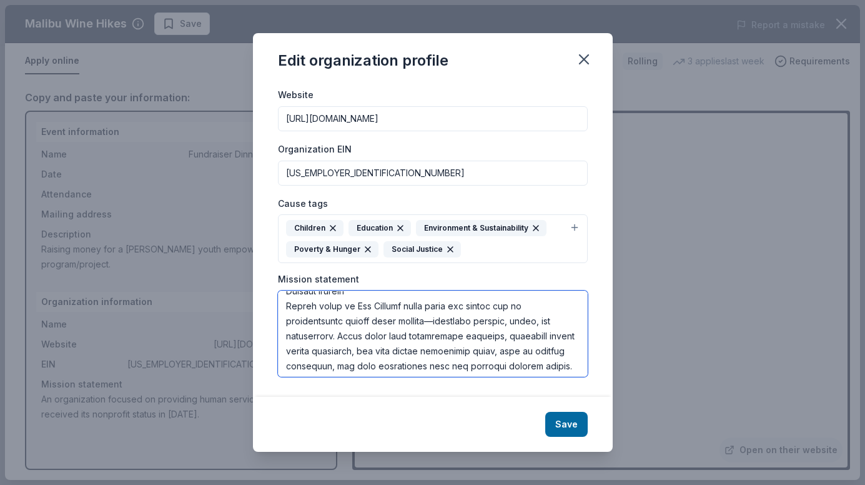
click at [360, 304] on textarea at bounding box center [433, 333] width 310 height 86
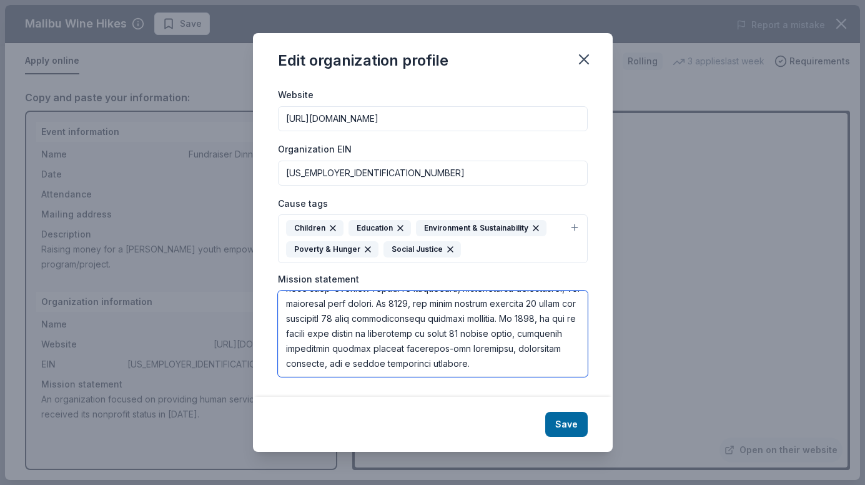
scroll to position [525, 0]
type textarea "About Our Organization Urban Uplift, Inc. is a 501(c)(3) nonprofit, incorporate…"
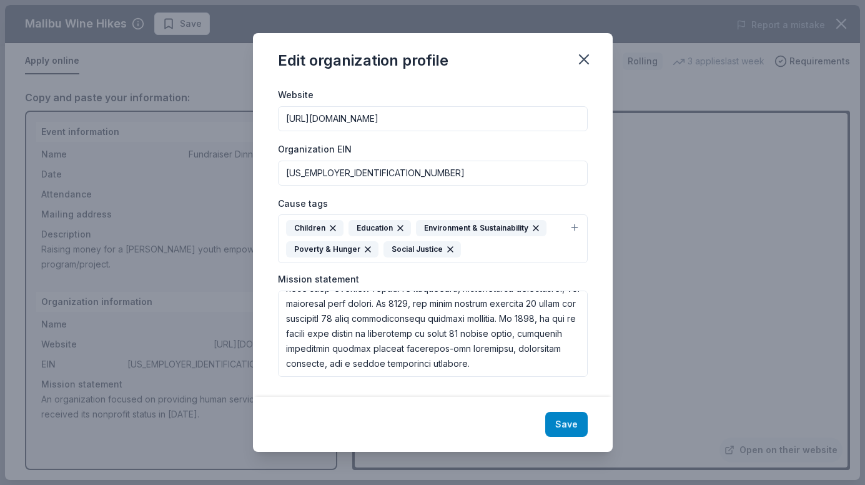
click at [572, 425] on button "Save" at bounding box center [566, 424] width 42 height 25
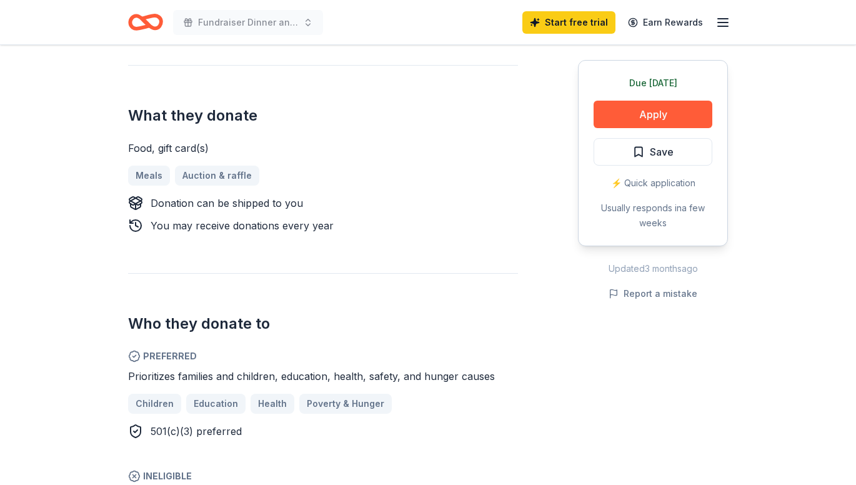
scroll to position [687, 0]
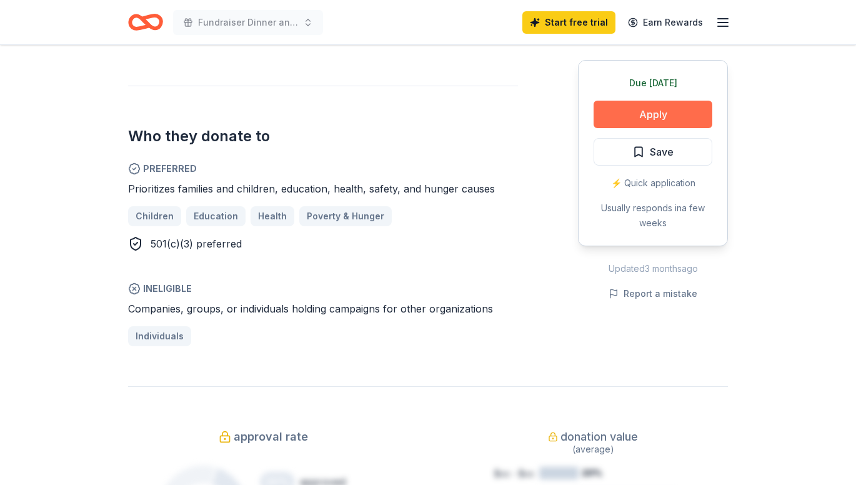
click at [634, 117] on button "Apply" at bounding box center [652, 114] width 119 height 27
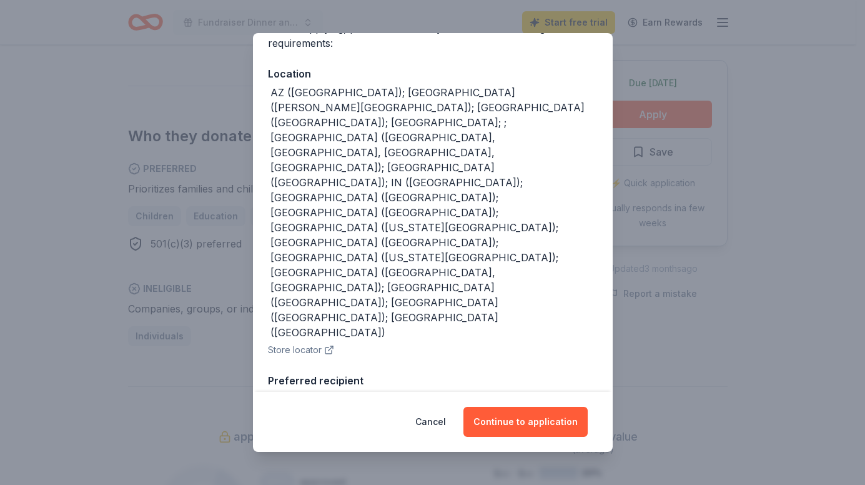
scroll to position [196, 0]
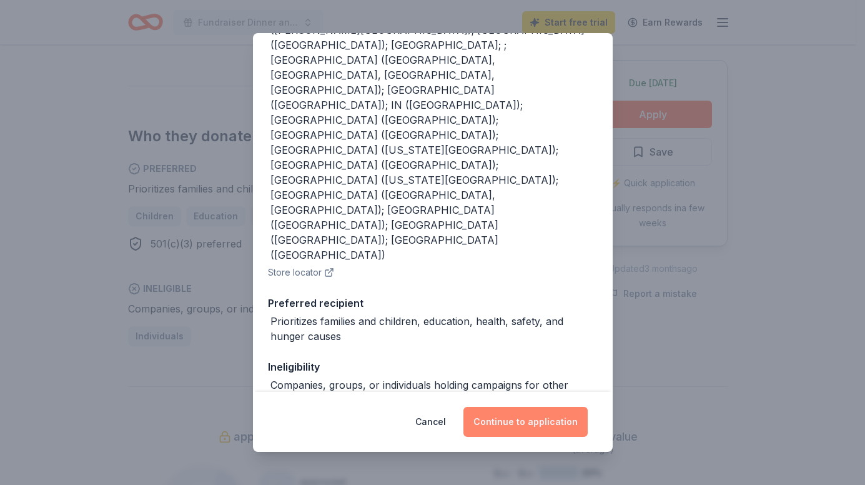
click at [537, 425] on button "Continue to application" at bounding box center [526, 422] width 124 height 30
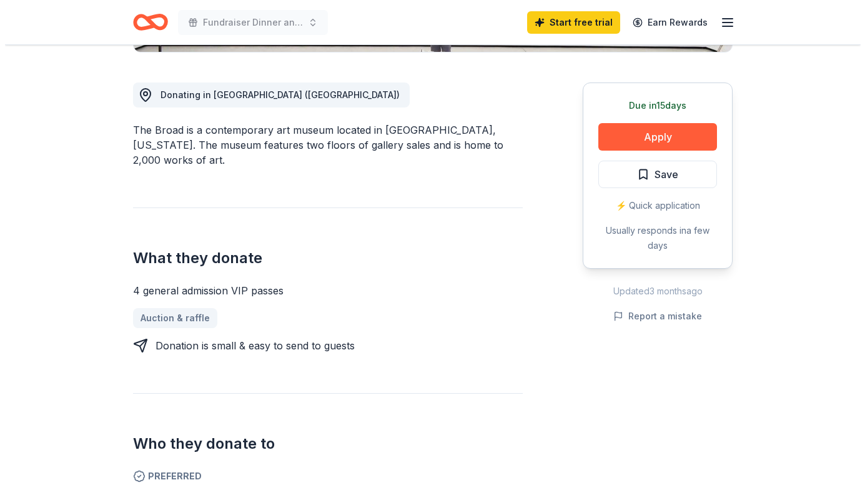
scroll to position [375, 0]
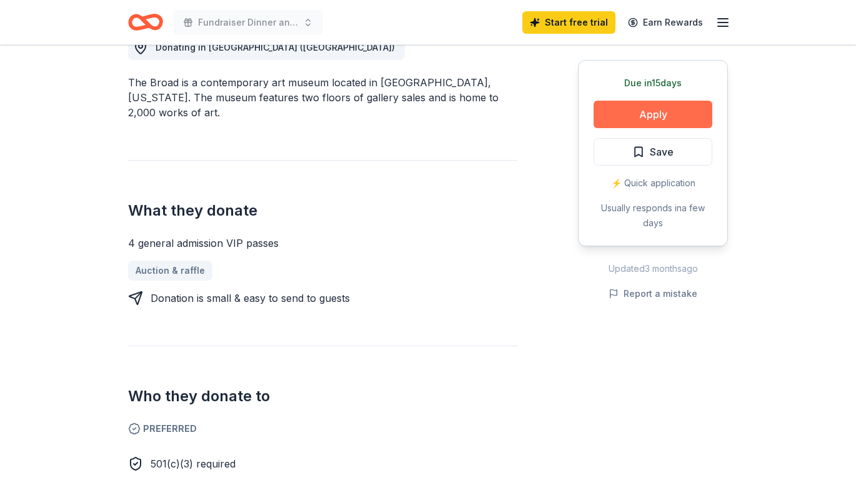
click at [650, 113] on button "Apply" at bounding box center [652, 114] width 119 height 27
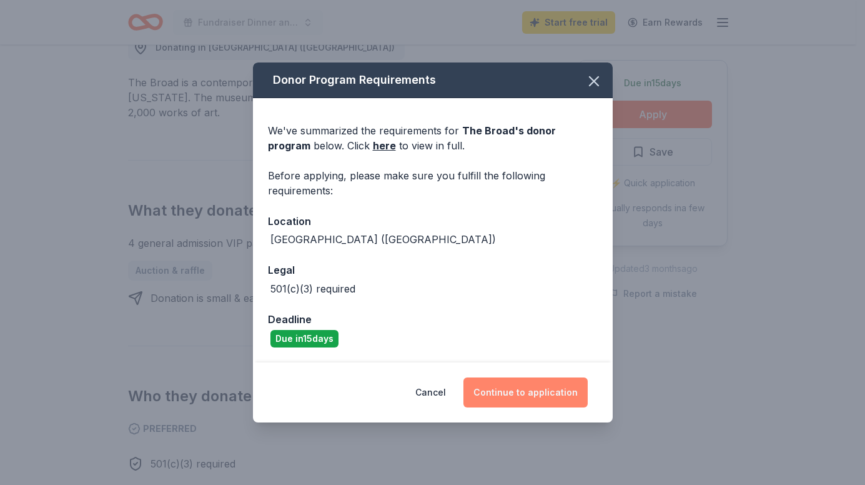
click at [515, 390] on button "Continue to application" at bounding box center [526, 392] width 124 height 30
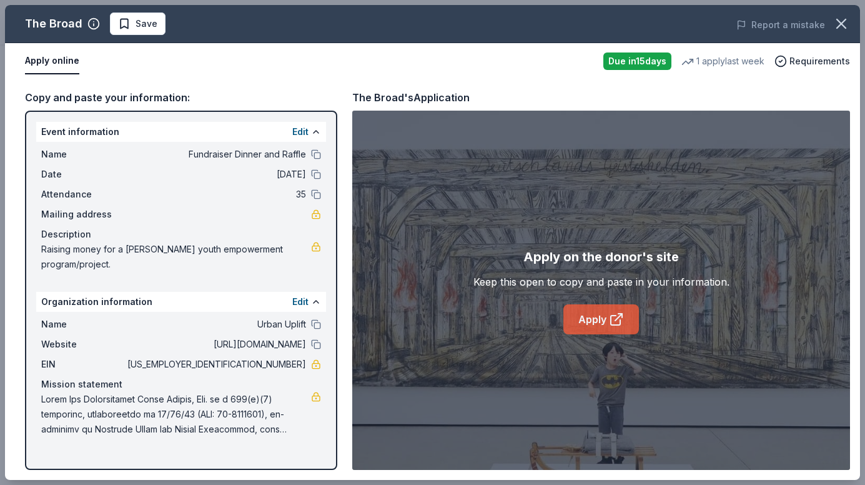
click at [605, 314] on link "Apply" at bounding box center [601, 319] width 76 height 30
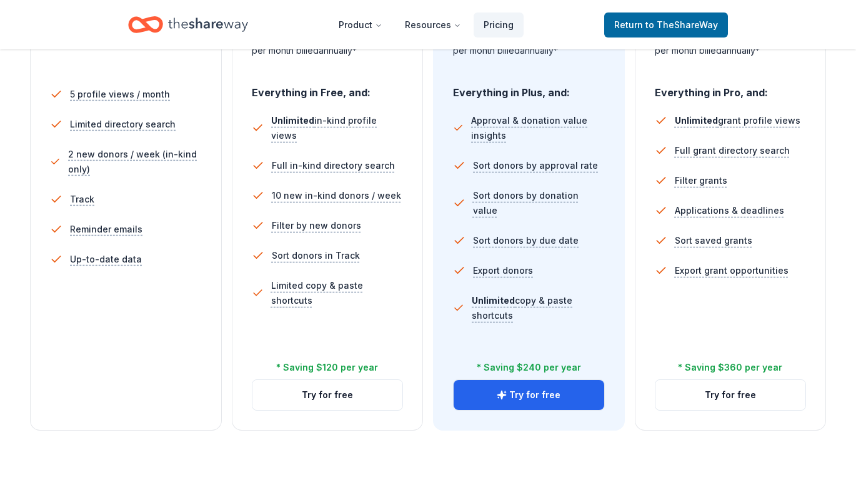
scroll to position [375, 0]
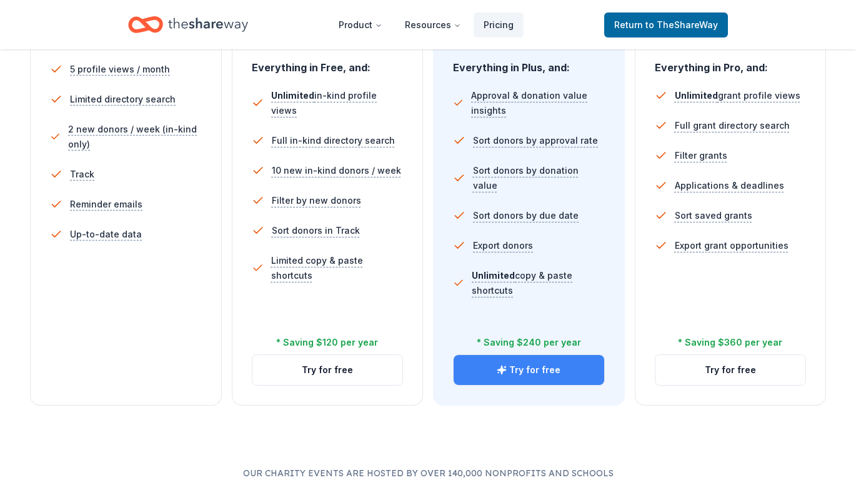
click at [556, 370] on button "Try for free" at bounding box center [529, 370] width 151 height 30
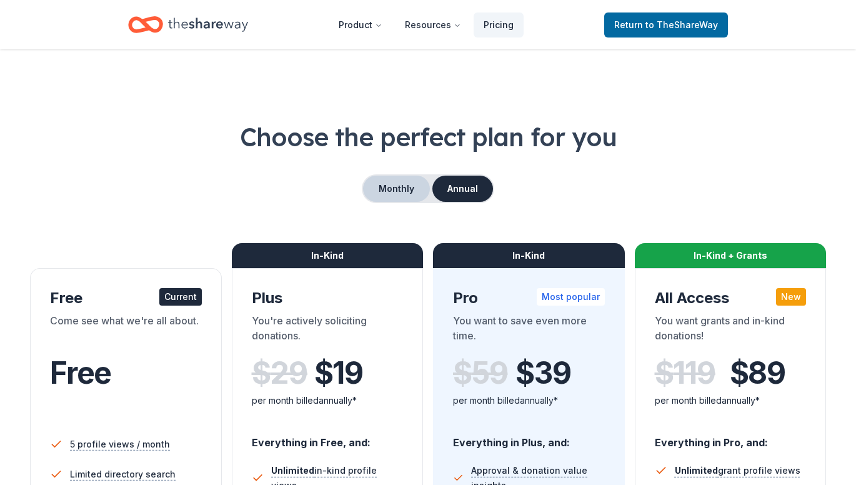
click at [397, 186] on button "Monthly" at bounding box center [396, 189] width 67 height 26
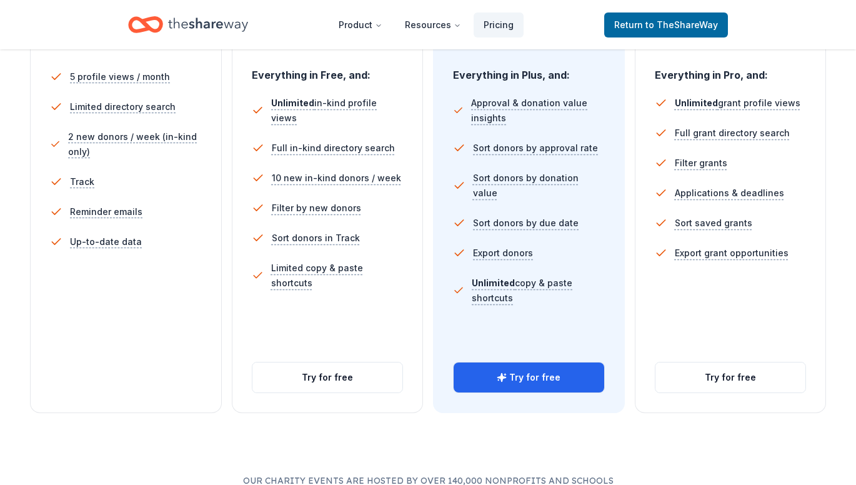
scroll to position [375, 0]
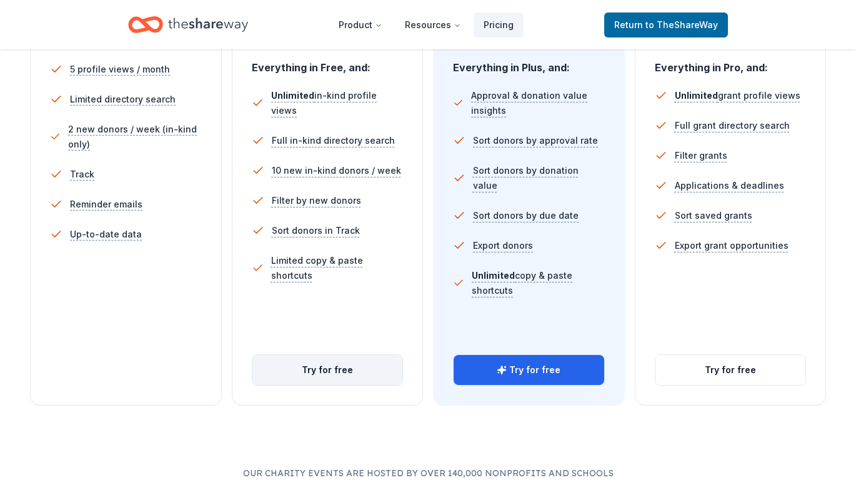
click at [362, 376] on button "Try for free" at bounding box center [327, 370] width 151 height 30
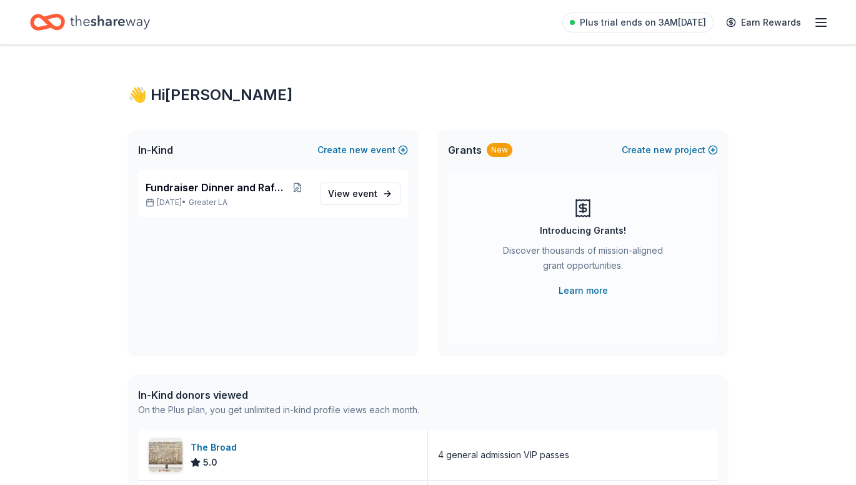
click at [132, 23] on icon "Home" at bounding box center [110, 22] width 80 height 14
click at [116, 22] on icon "Home" at bounding box center [110, 22] width 80 height 26
click at [825, 26] on line "button" at bounding box center [821, 26] width 10 height 0
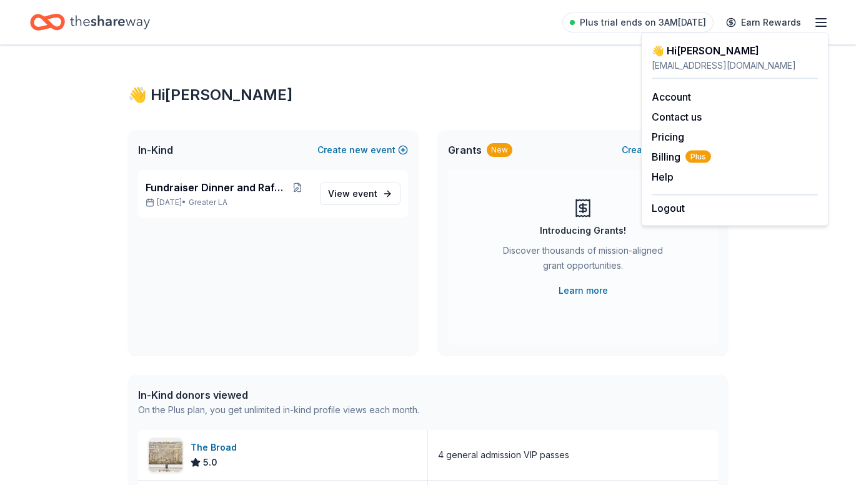
click at [332, 62] on div "👋 Hi Aixa In-Kind Create new event Fundraiser Dinner and Raffle Sep 28, 2025 • …" at bounding box center [428, 481] width 640 height 872
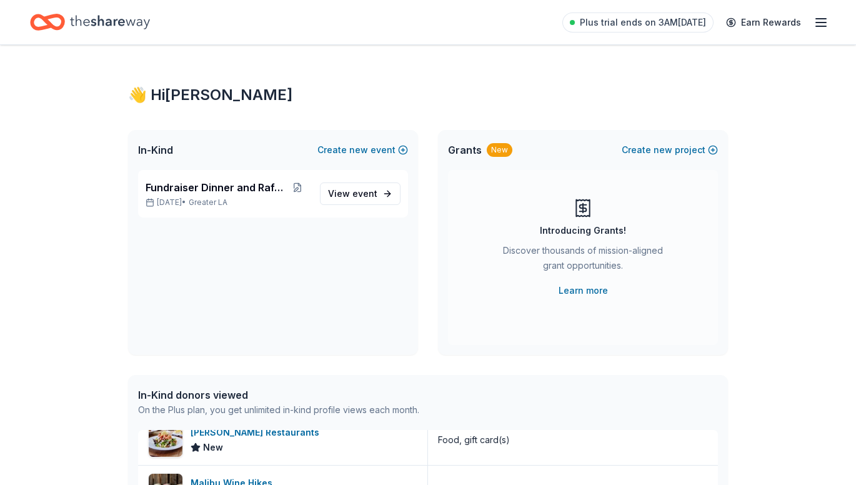
click at [56, 23] on icon "Home" at bounding box center [47, 21] width 35 height 29
click at [760, 22] on link "Earn Rewards" at bounding box center [763, 22] width 90 height 22
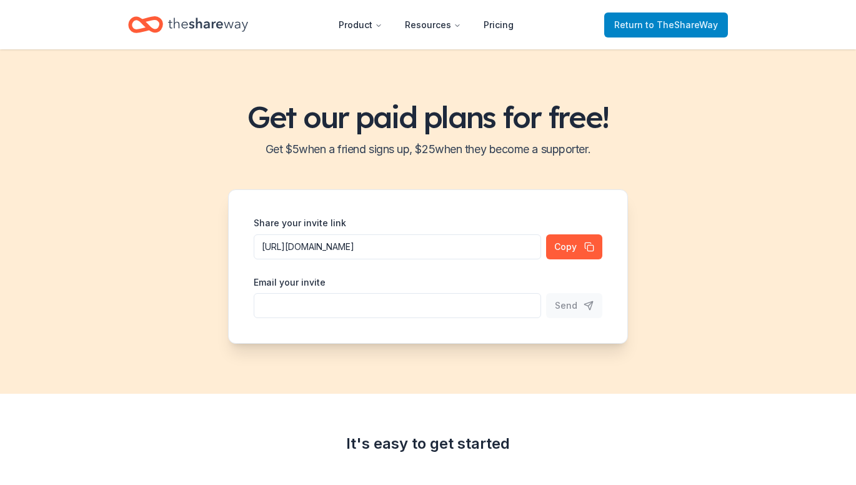
click at [622, 29] on span "Return to TheShareWay" at bounding box center [666, 24] width 104 height 15
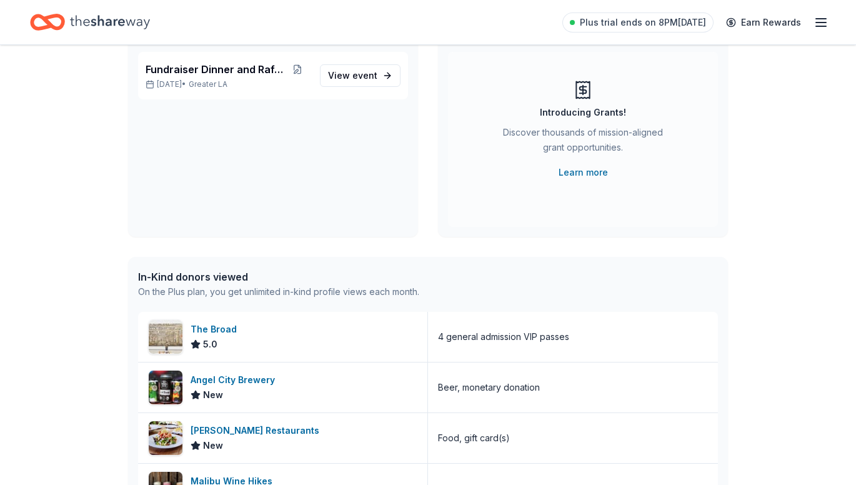
scroll to position [125, 0]
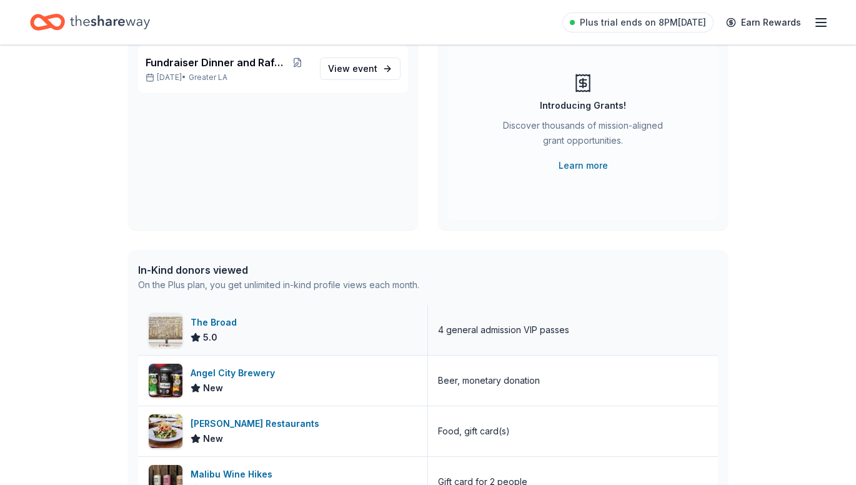
click at [226, 324] on div "The Broad" at bounding box center [216, 322] width 51 height 15
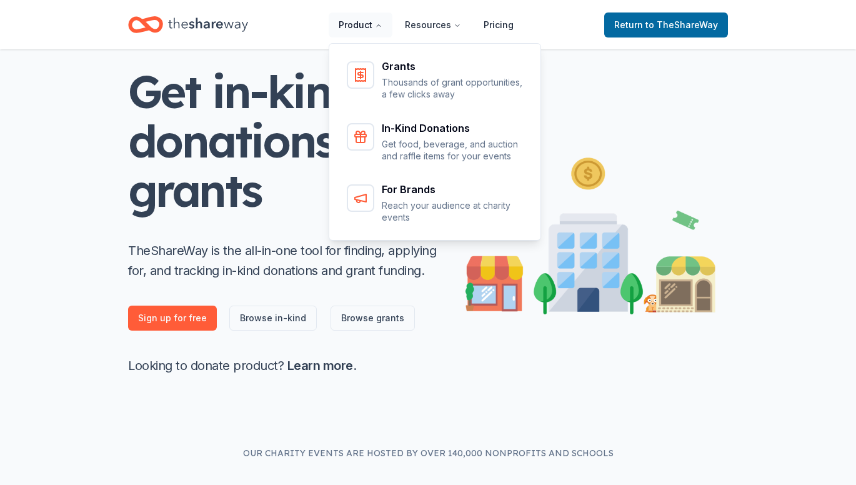
click at [374, 26] on button "Product" at bounding box center [361, 24] width 64 height 25
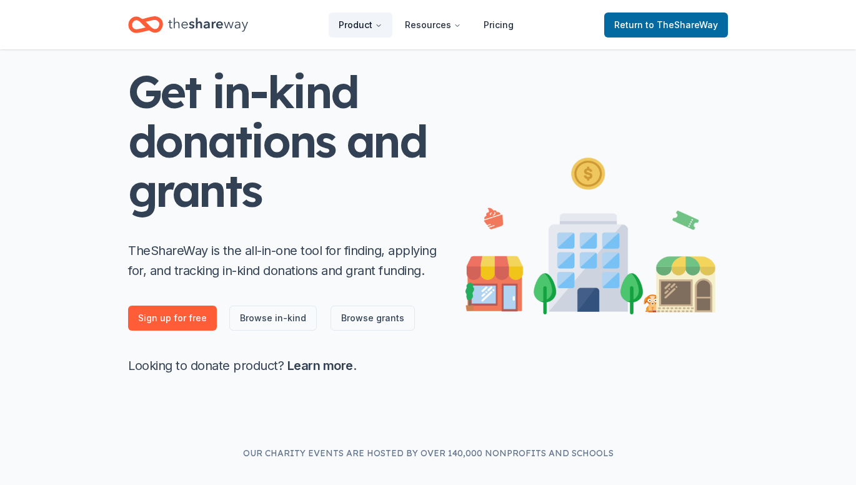
click at [374, 26] on button "Product" at bounding box center [361, 24] width 64 height 25
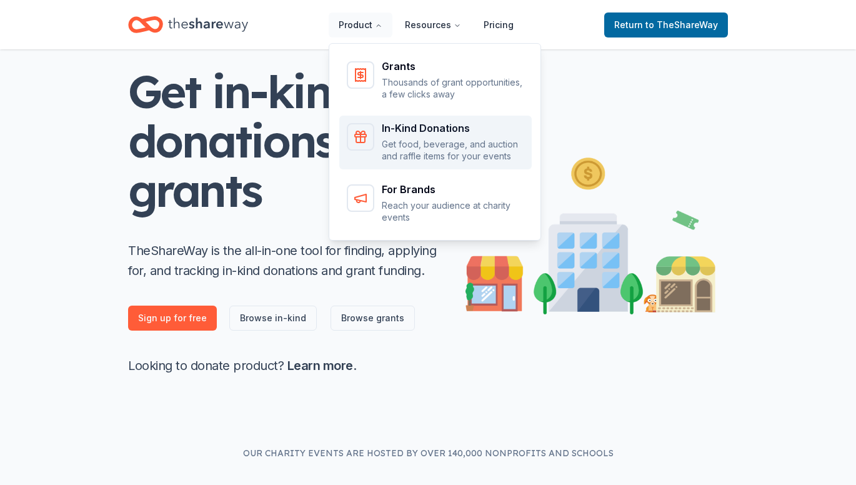
click at [414, 144] on p "Get food, beverage, and auction and raffle items for your events" at bounding box center [453, 150] width 142 height 24
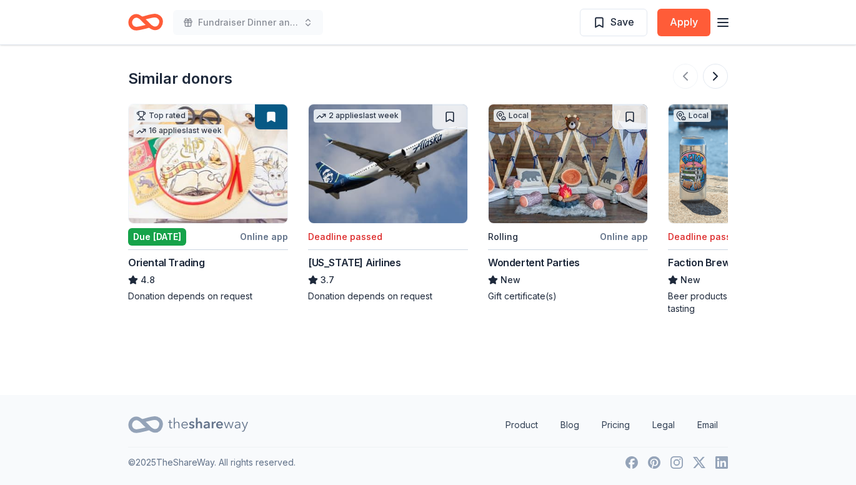
scroll to position [1382, 0]
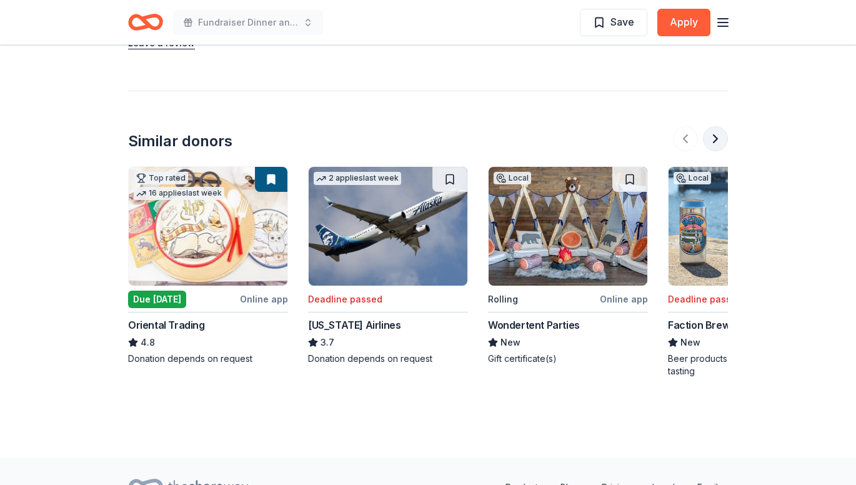
click at [713, 142] on button at bounding box center [715, 138] width 25 height 25
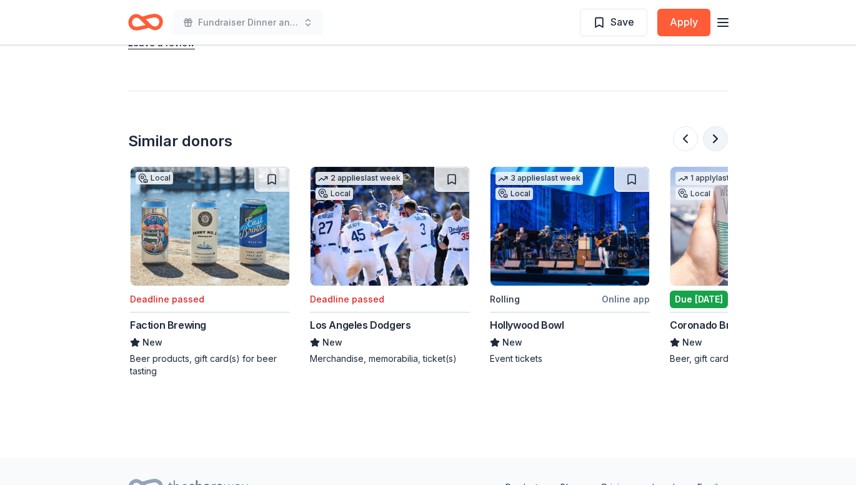
scroll to position [0, 540]
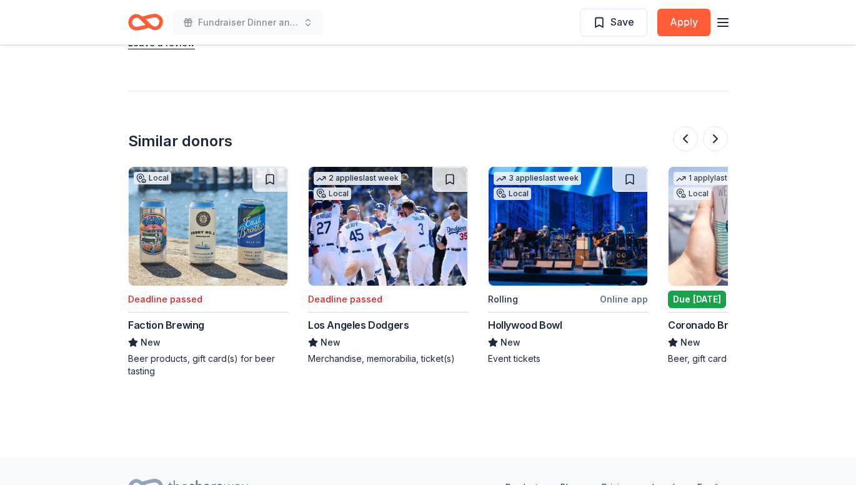
click at [567, 244] on img at bounding box center [568, 226] width 159 height 119
click at [712, 144] on button at bounding box center [715, 138] width 25 height 25
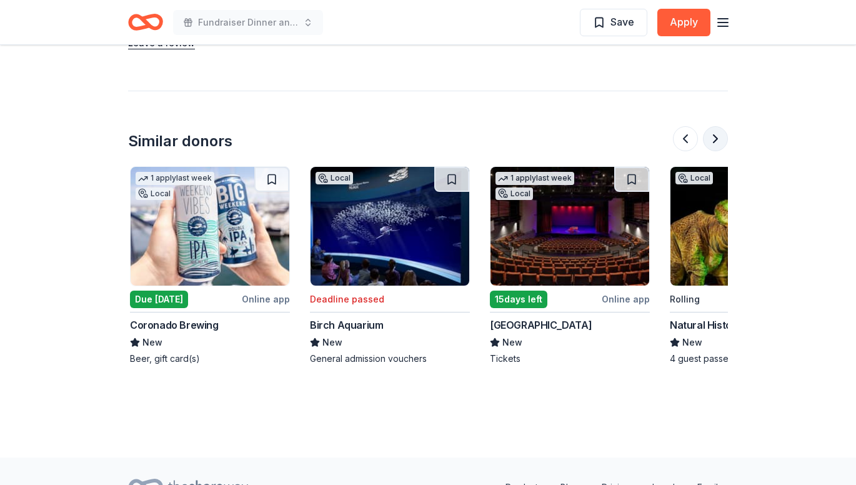
scroll to position [0, 1079]
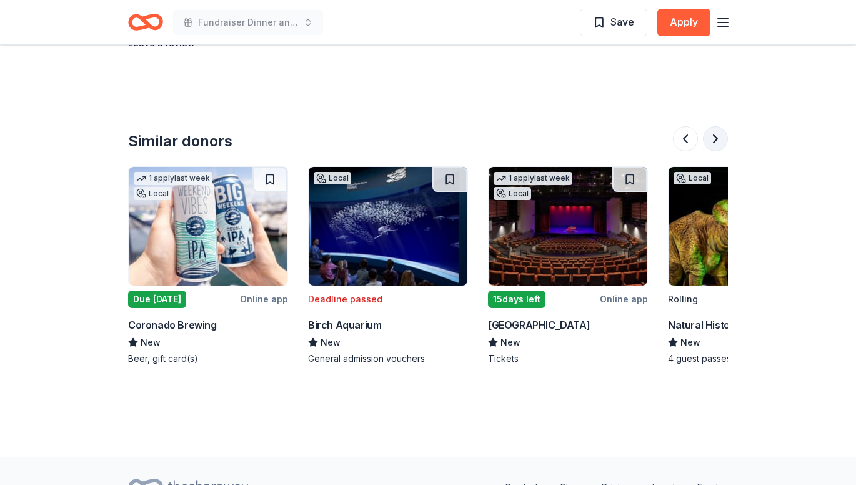
click at [712, 144] on button at bounding box center [715, 138] width 25 height 25
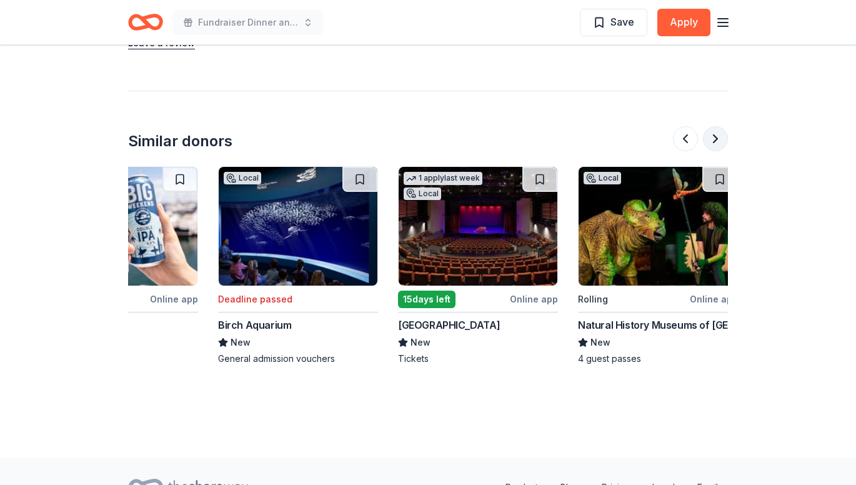
scroll to position [0, 1179]
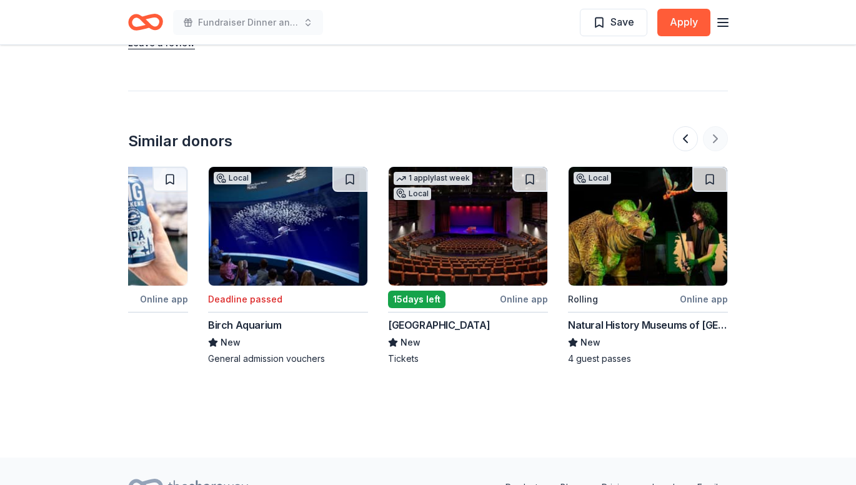
click at [712, 144] on div at bounding box center [700, 138] width 55 height 25
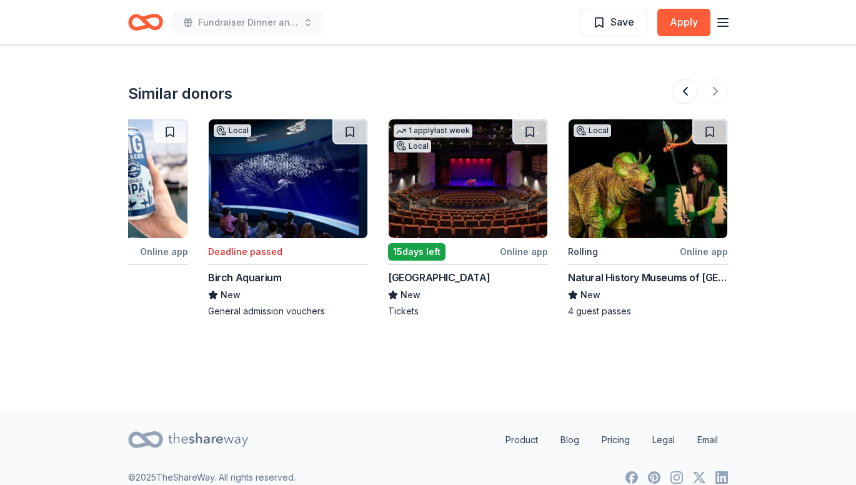
scroll to position [1445, 0]
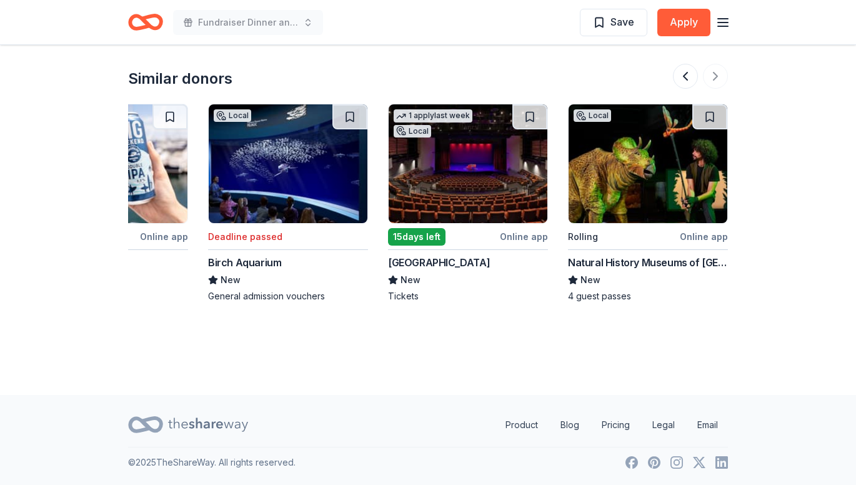
click at [625, 176] on img at bounding box center [647, 163] width 159 height 119
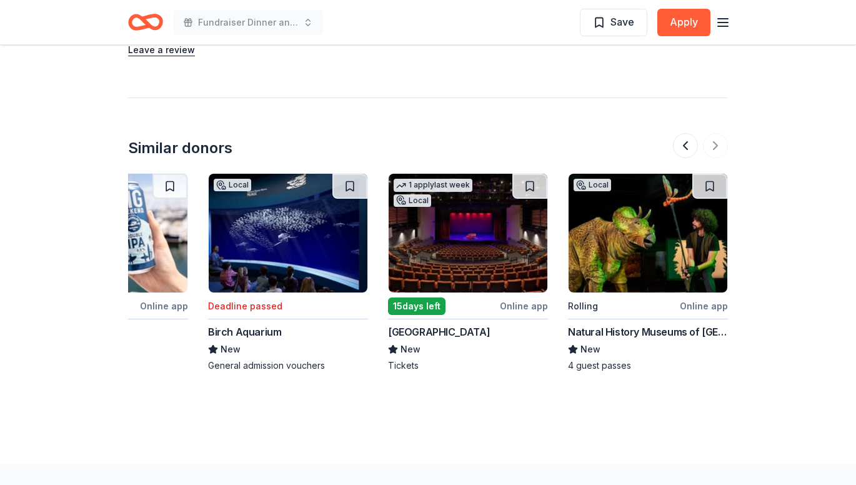
scroll to position [1320, 0]
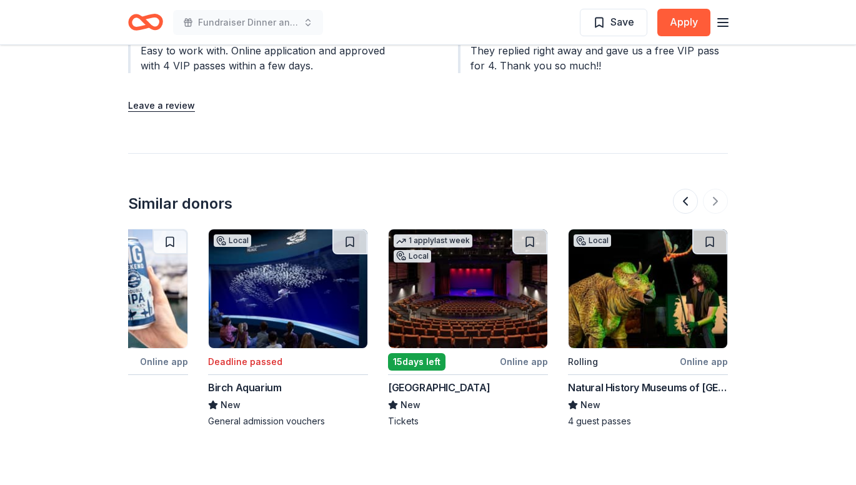
click at [709, 199] on div at bounding box center [700, 201] width 55 height 25
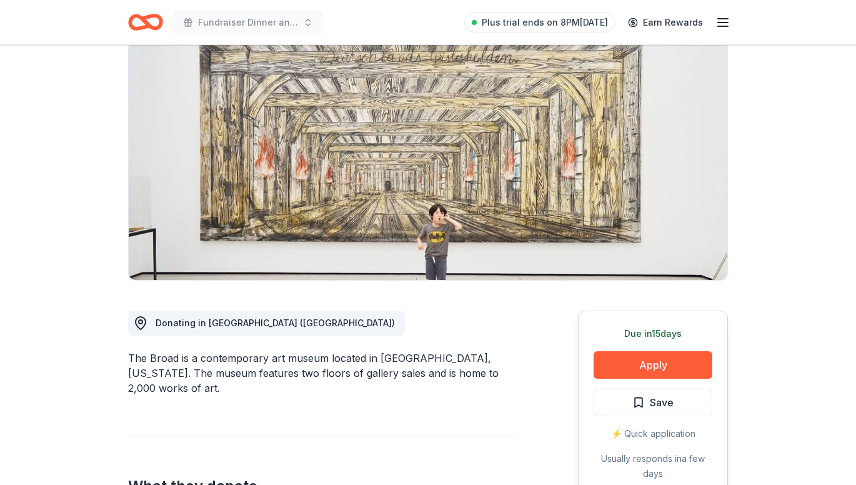
scroll to position [8, 0]
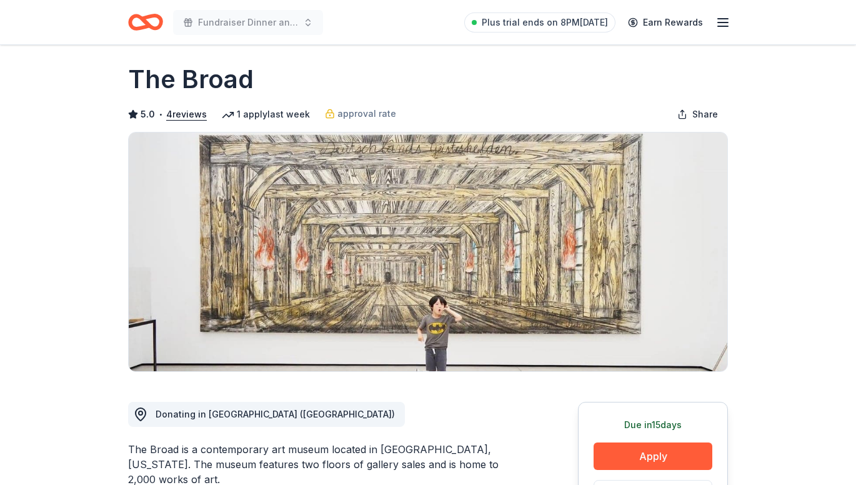
click at [723, 26] on line "button" at bounding box center [723, 26] width 10 height 0
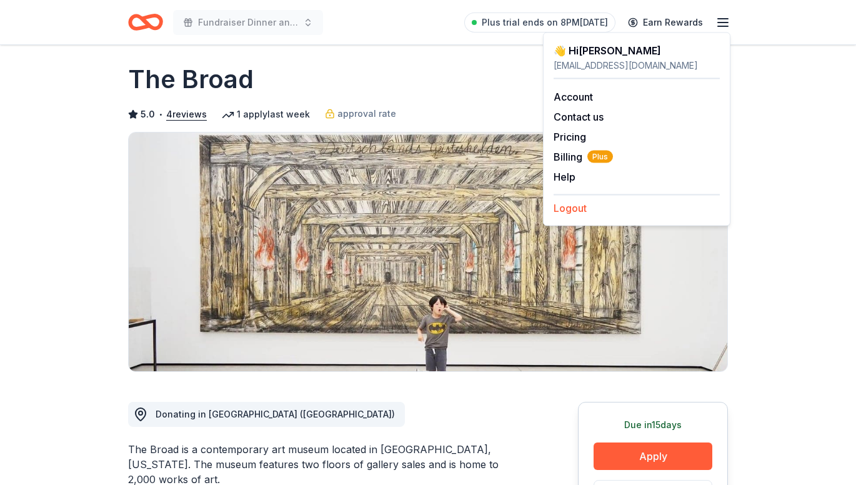
click at [562, 209] on button "Logout" at bounding box center [569, 208] width 33 height 15
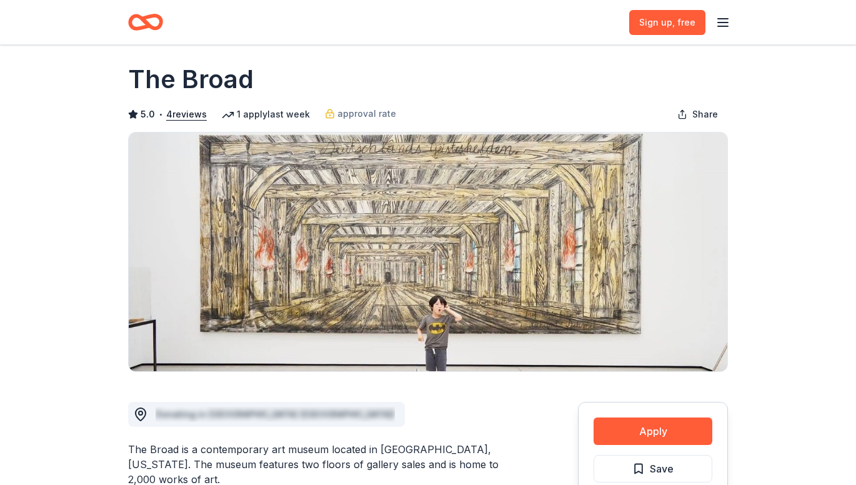
scroll to position [0, 0]
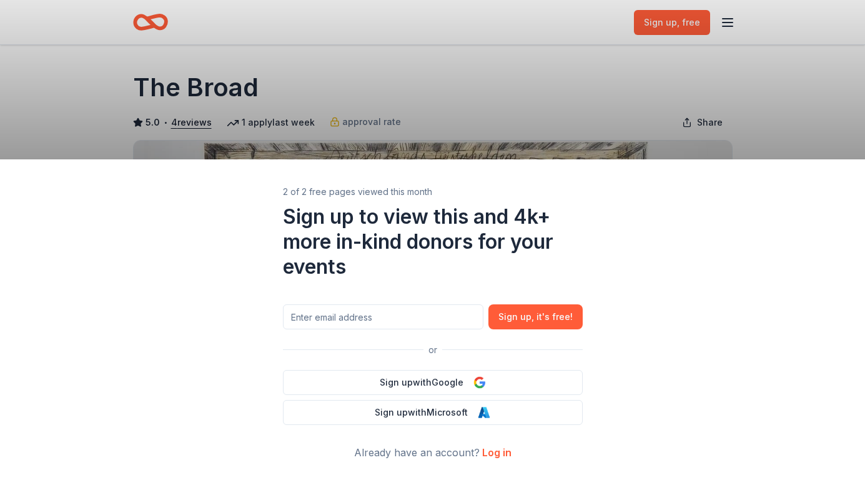
click at [730, 27] on div "2 of 2 free pages viewed this month Sign up to view this and 4k+ more in-kind d…" at bounding box center [432, 242] width 865 height 485
click at [723, 12] on div "2 of 2 free pages viewed this month Sign up to view this and 4k+ more in-kind d…" at bounding box center [432, 242] width 865 height 485
click at [219, 48] on div "2 of 2 free pages viewed this month Sign up to view this and 4k+ more in-kind d…" at bounding box center [432, 242] width 865 height 485
click at [493, 452] on link "Log in" at bounding box center [496, 452] width 29 height 12
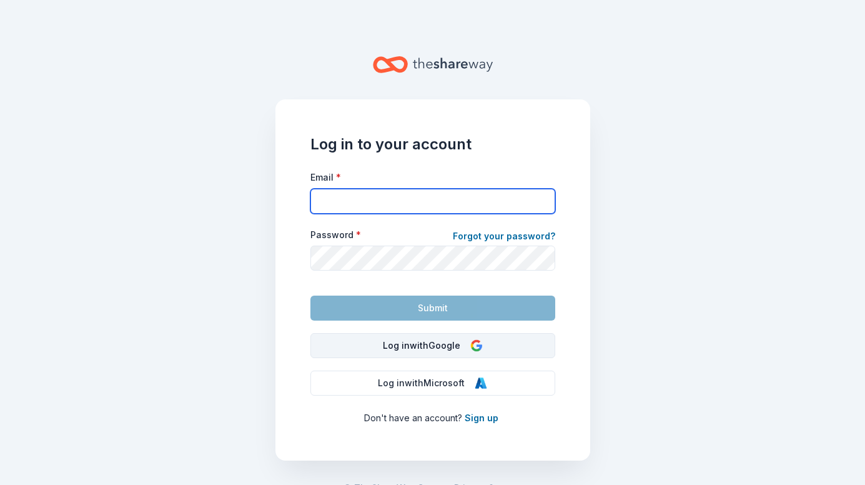
type input "aixamoran@yahoo.com"
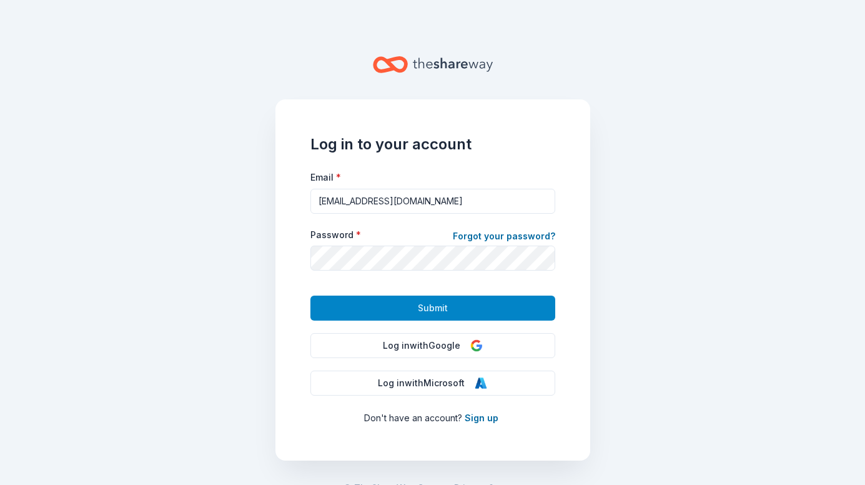
click at [395, 307] on button "Submit" at bounding box center [432, 307] width 245 height 25
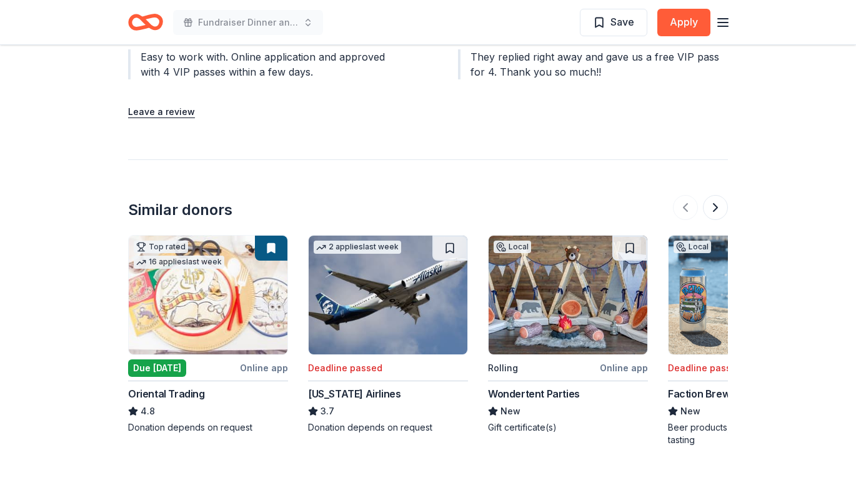
scroll to position [1312, 0]
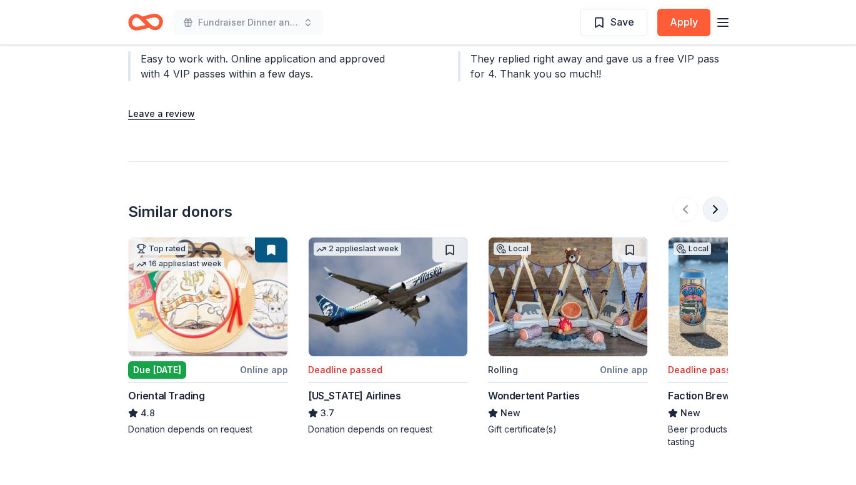
click at [717, 208] on button at bounding box center [715, 209] width 25 height 25
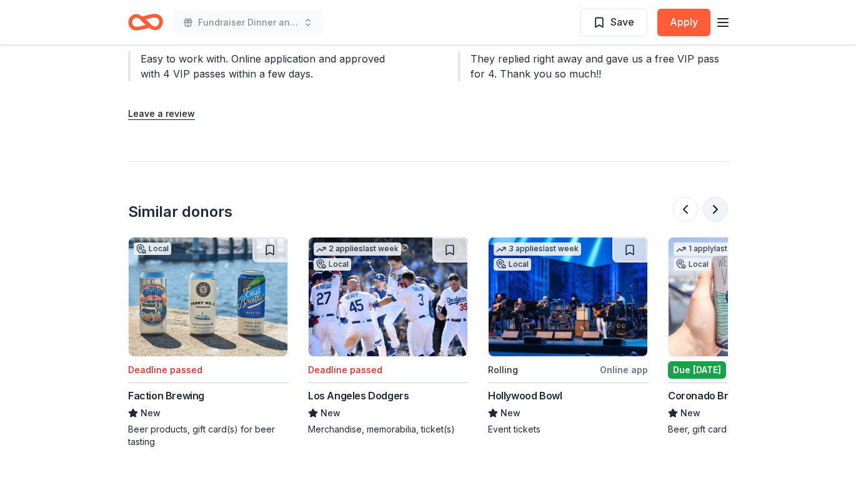
click at [717, 208] on button at bounding box center [715, 209] width 25 height 25
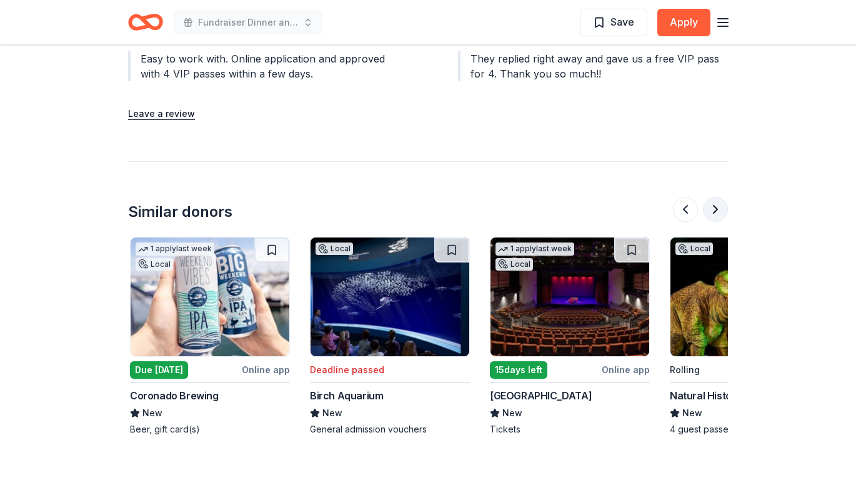
scroll to position [0, 1079]
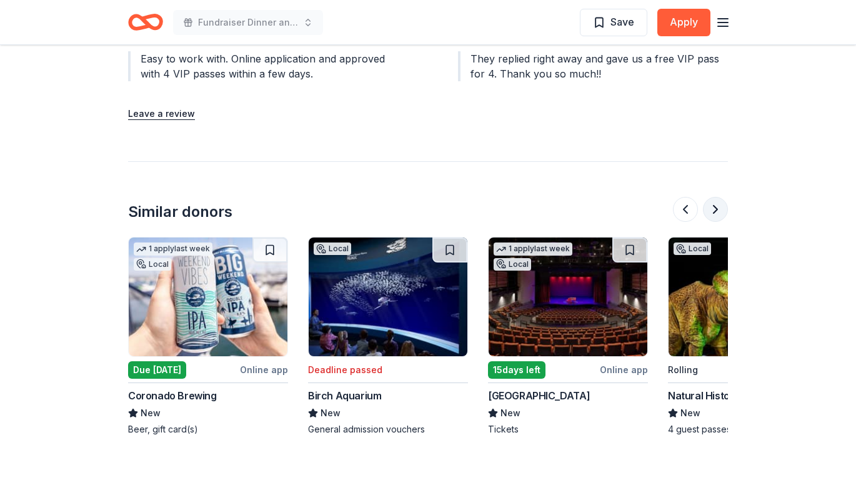
click at [717, 208] on button at bounding box center [715, 209] width 25 height 25
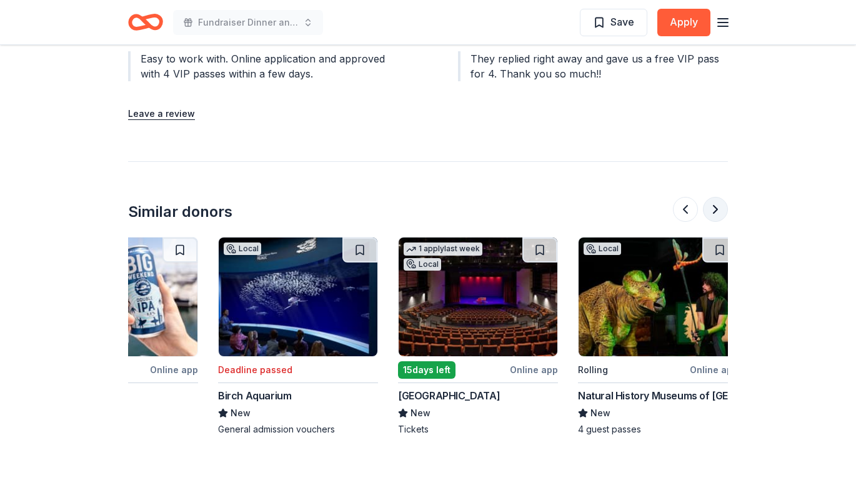
scroll to position [0, 1179]
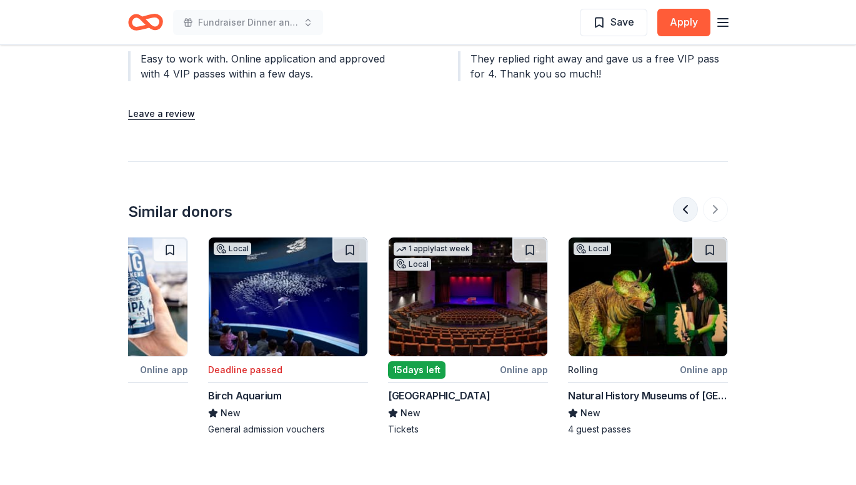
click at [683, 208] on button at bounding box center [685, 209] width 25 height 25
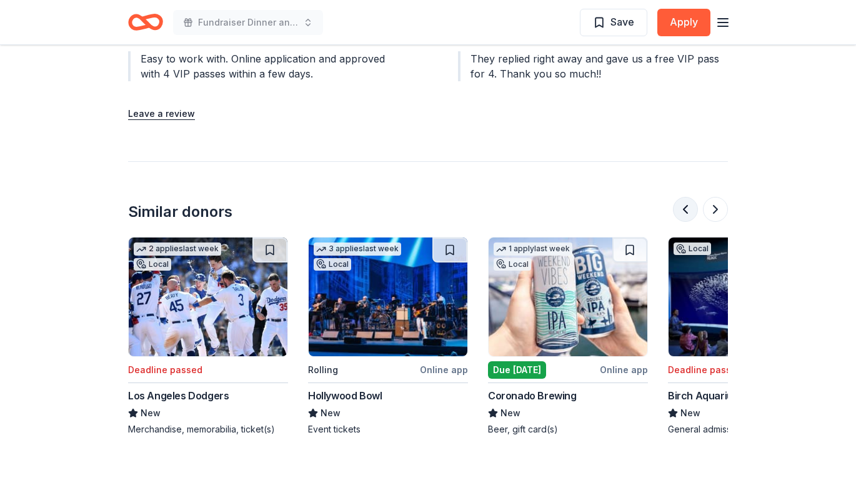
click at [683, 208] on button at bounding box center [685, 209] width 25 height 25
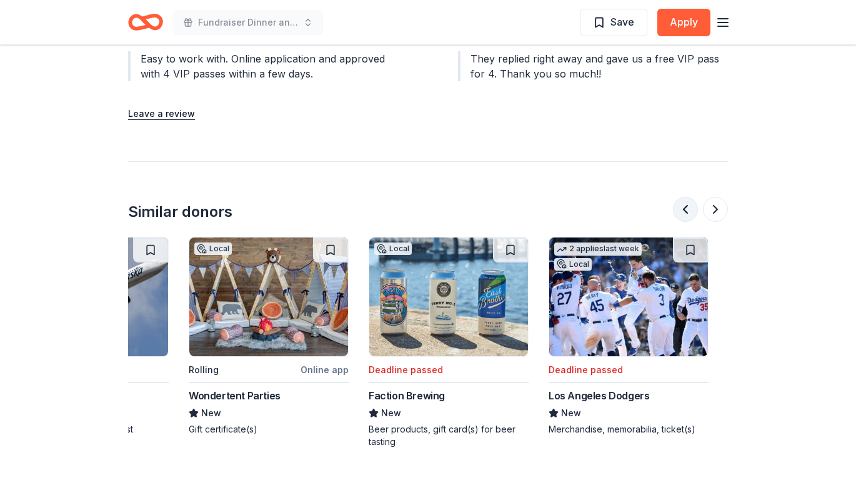
scroll to position [0, 180]
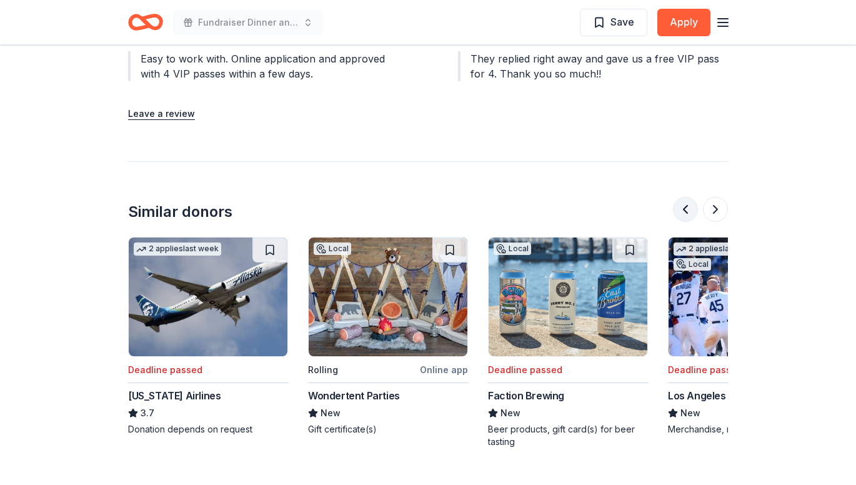
click at [682, 211] on button at bounding box center [685, 209] width 25 height 25
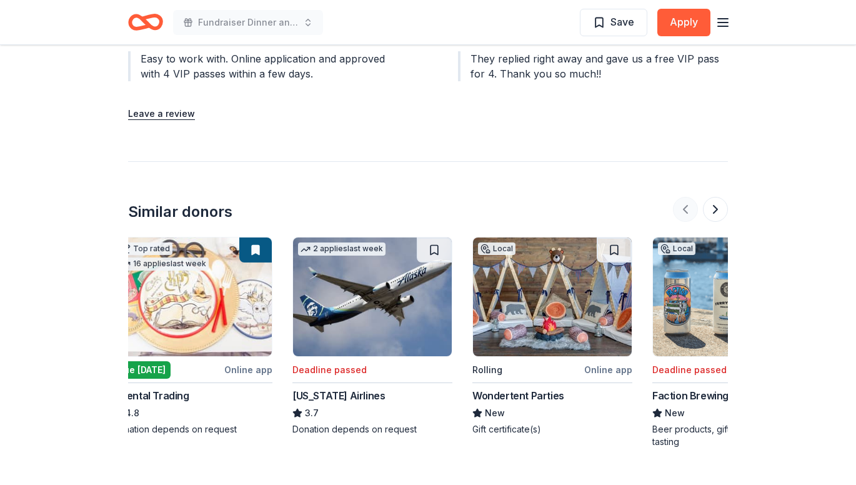
scroll to position [0, 0]
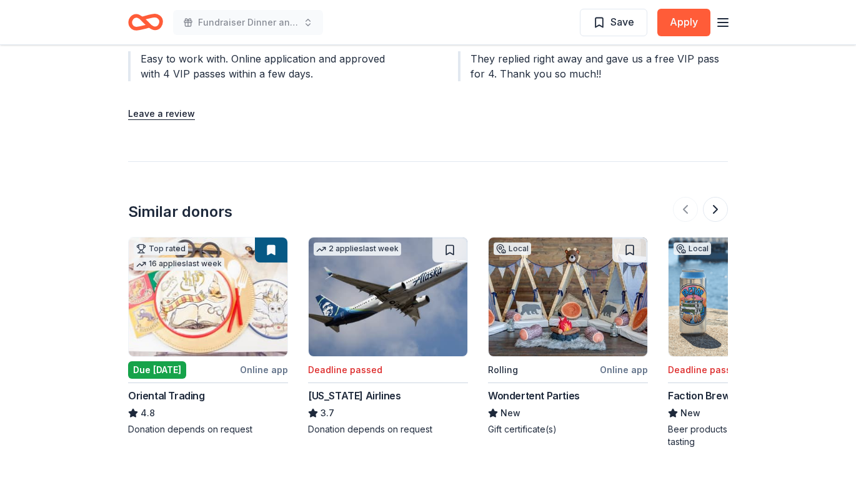
click at [155, 316] on img at bounding box center [208, 296] width 159 height 119
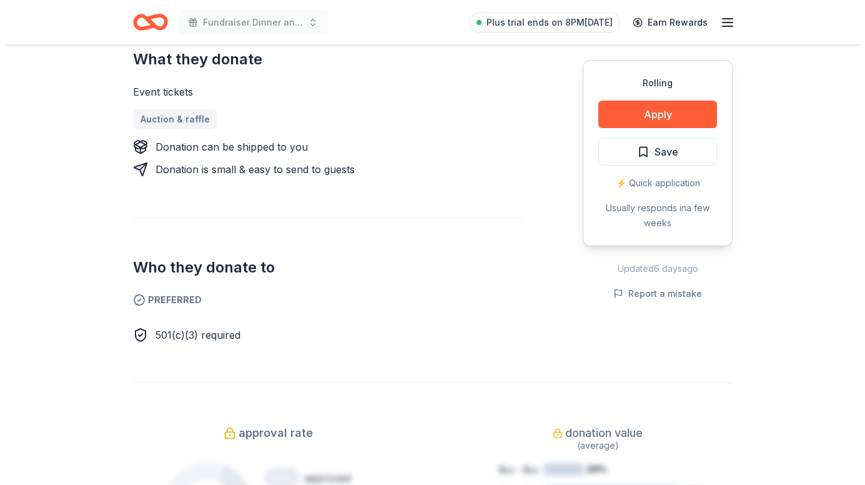
scroll to position [562, 0]
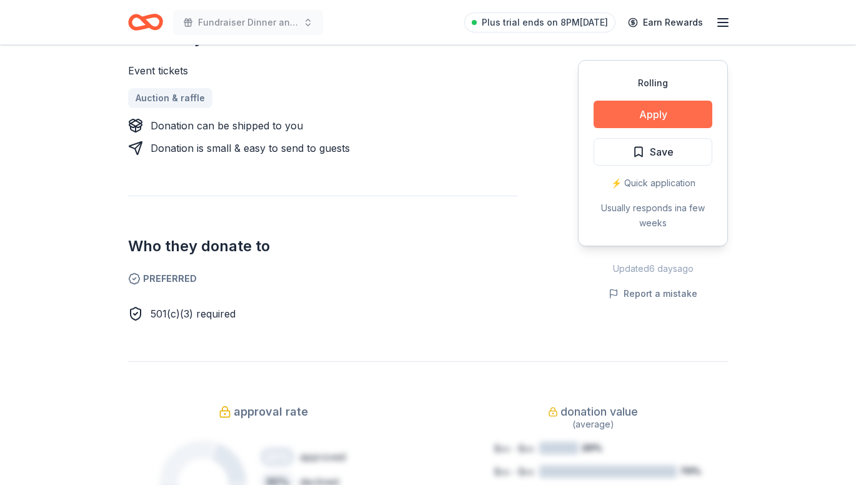
click at [664, 112] on button "Apply" at bounding box center [652, 114] width 119 height 27
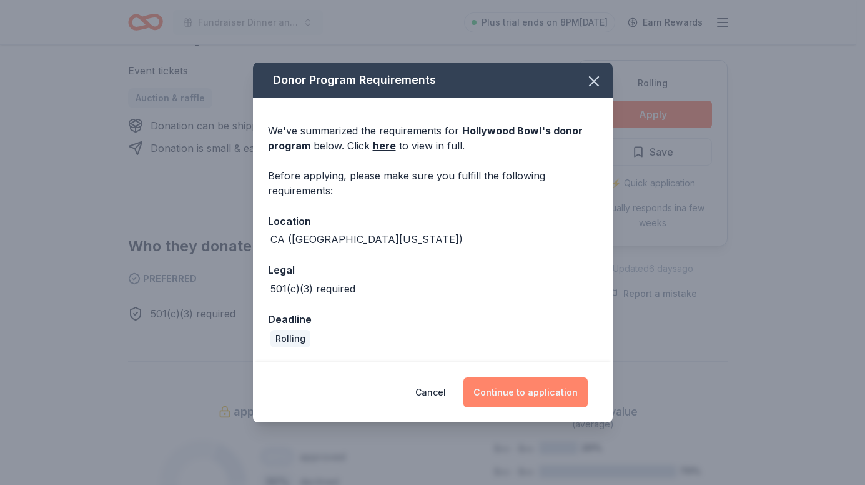
click at [530, 394] on button "Continue to application" at bounding box center [526, 392] width 124 height 30
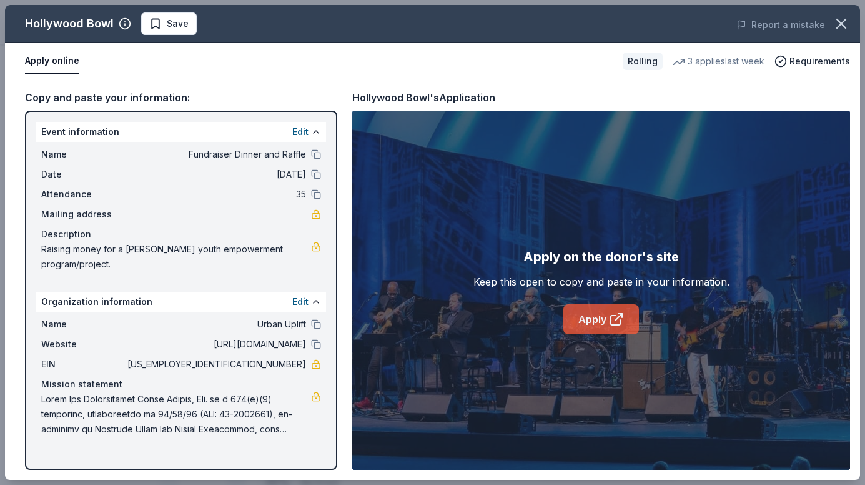
click at [610, 324] on icon at bounding box center [616, 319] width 15 height 15
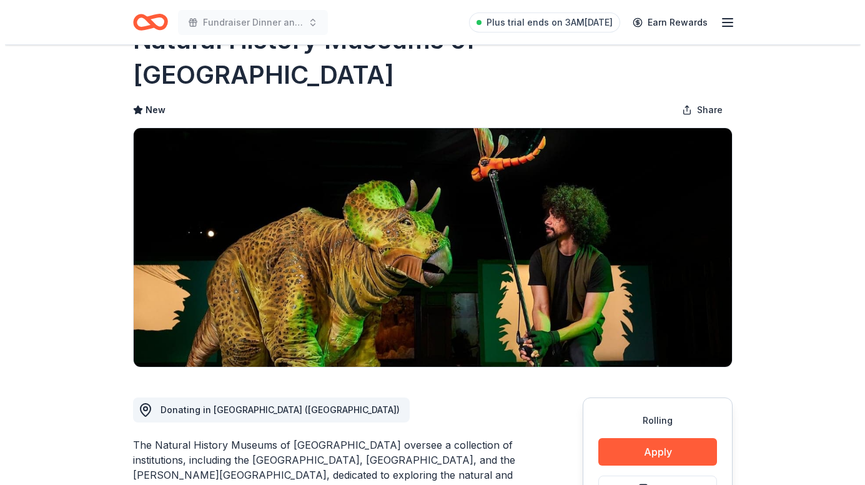
scroll to position [62, 0]
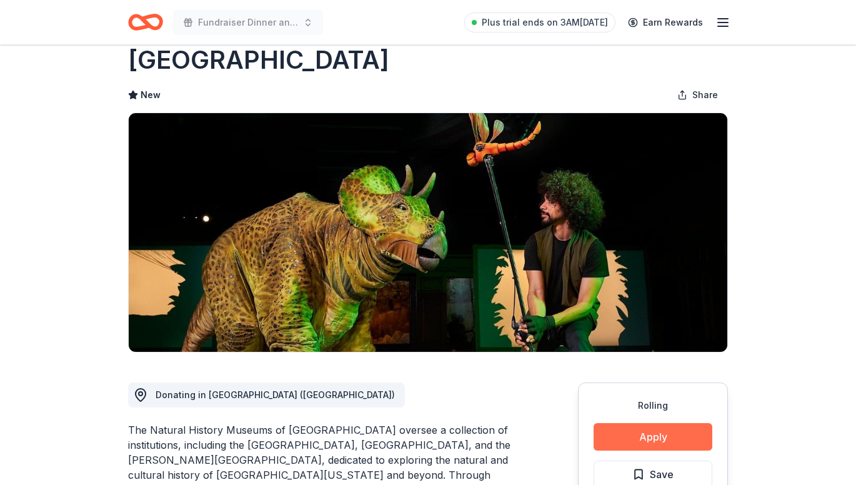
click at [669, 423] on button "Apply" at bounding box center [652, 436] width 119 height 27
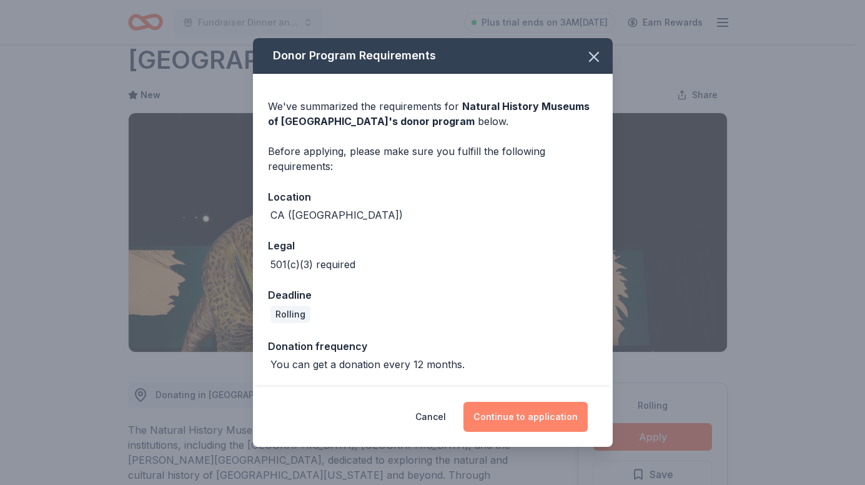
click at [525, 415] on button "Continue to application" at bounding box center [526, 417] width 124 height 30
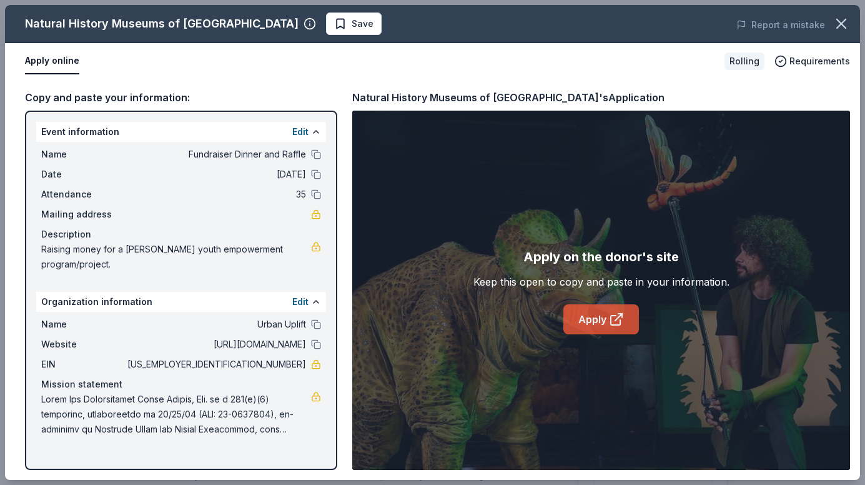
click at [585, 322] on link "Apply" at bounding box center [601, 319] width 76 height 30
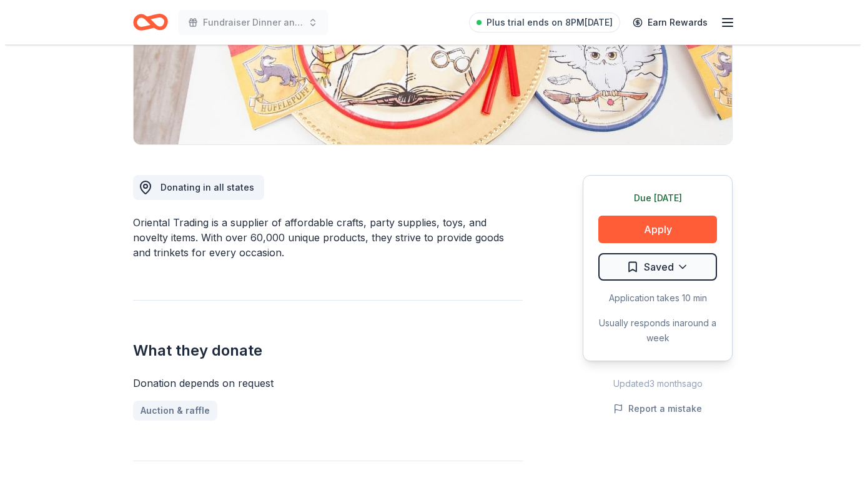
scroll to position [250, 0]
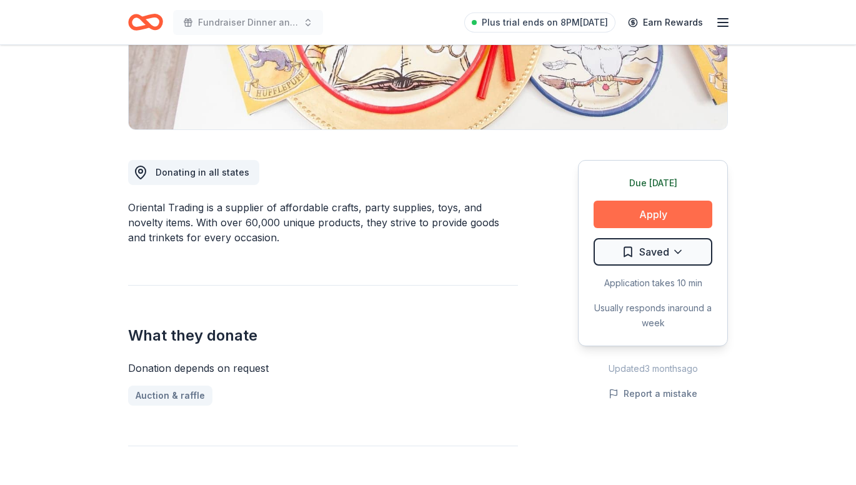
click at [665, 217] on button "Apply" at bounding box center [652, 214] width 119 height 27
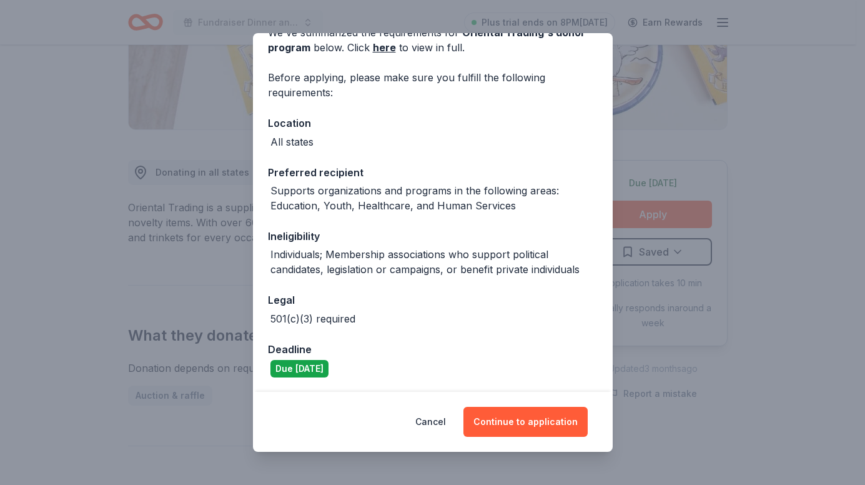
scroll to position [69, 0]
click at [538, 421] on button "Continue to application" at bounding box center [526, 422] width 124 height 30
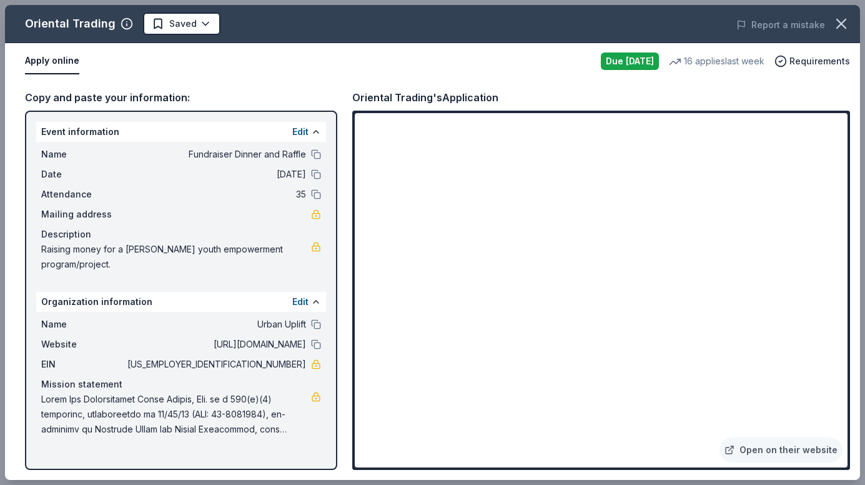
click at [266, 86] on div "Copy and paste your information: Event information Edit Name Fundraiser Dinner …" at bounding box center [432, 279] width 855 height 400
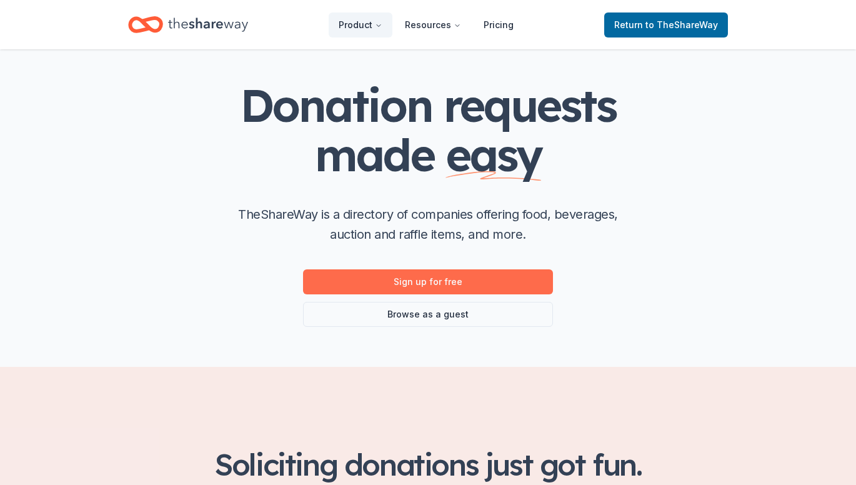
scroll to position [62, 0]
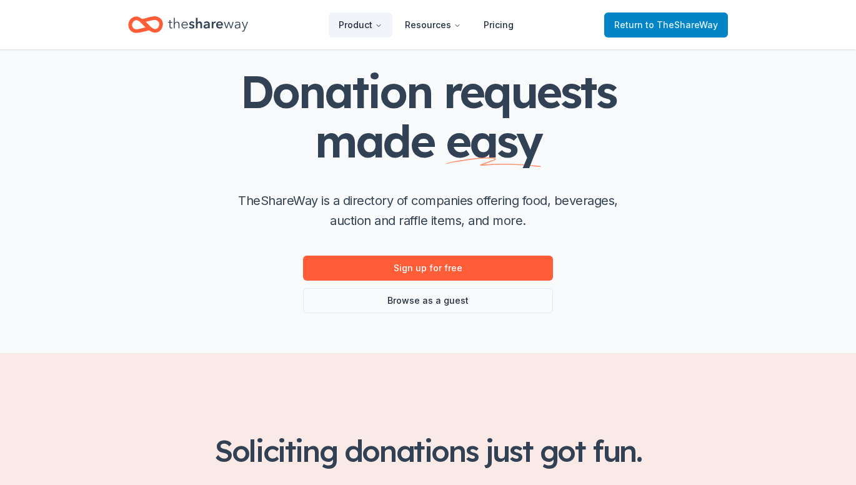
click at [668, 24] on span "to TheShareWay" at bounding box center [681, 24] width 72 height 11
click at [651, 24] on span "to TheShareWay" at bounding box center [681, 24] width 72 height 11
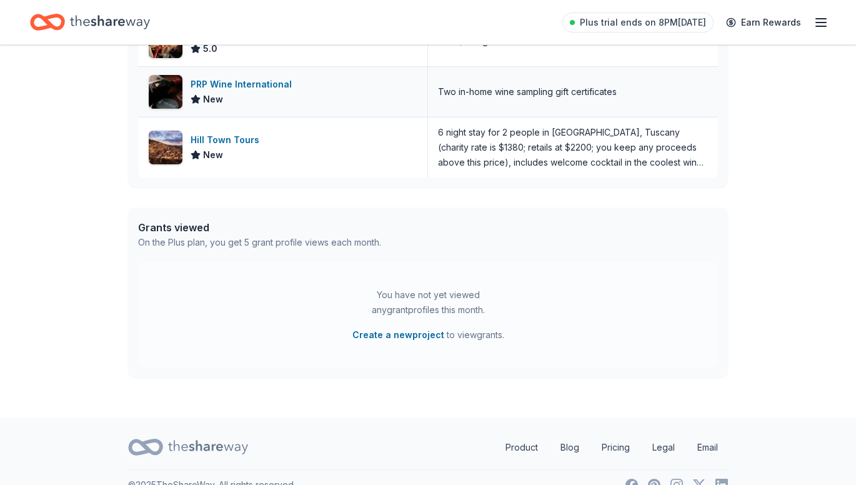
scroll to position [522, 0]
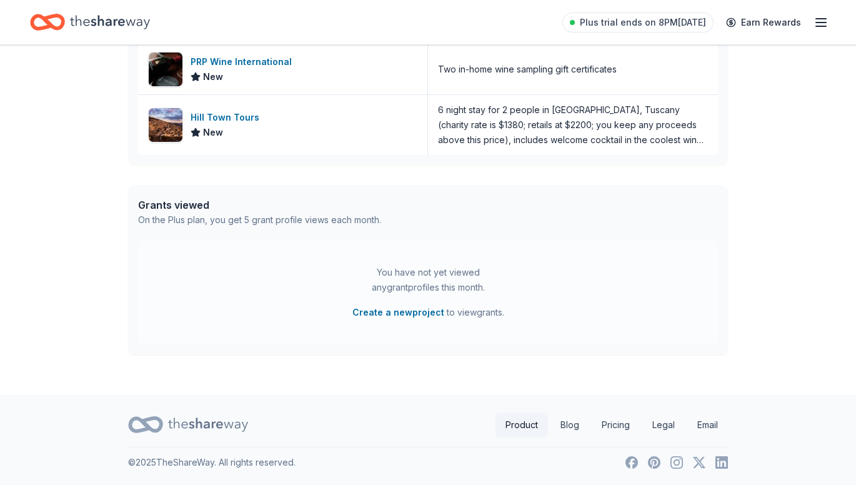
click at [510, 425] on link "Product" at bounding box center [521, 424] width 52 height 25
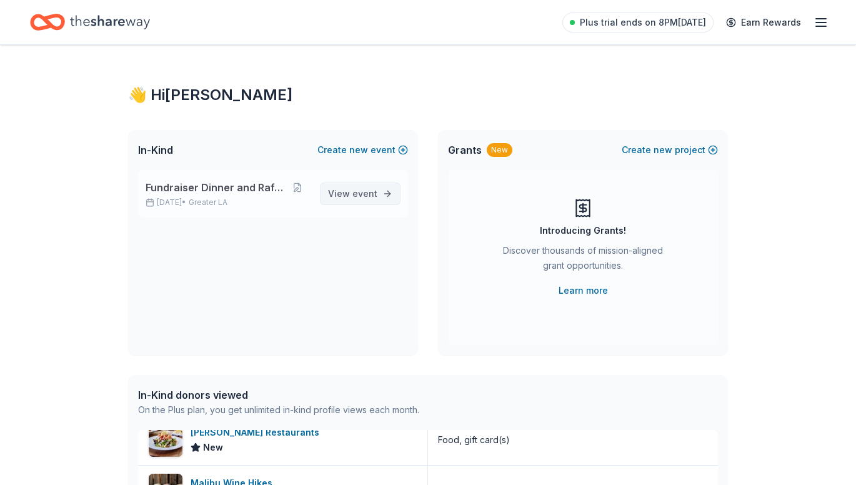
click at [345, 193] on span "View event" at bounding box center [352, 193] width 49 height 15
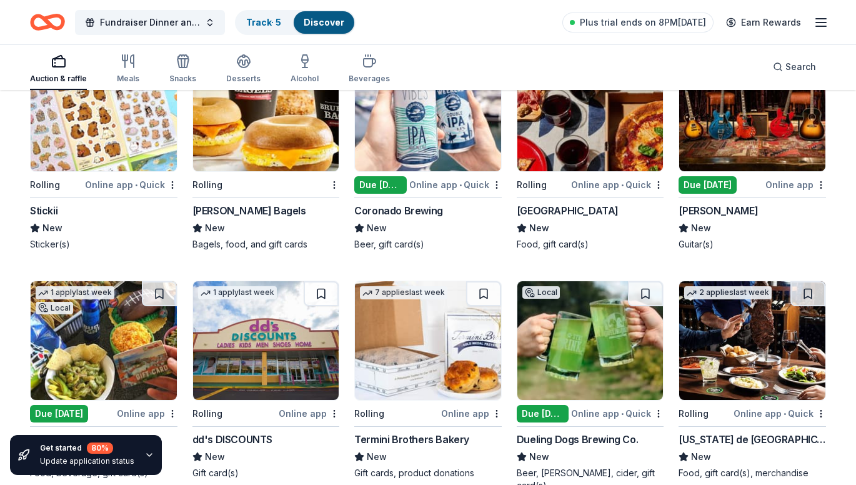
scroll to position [3566, 0]
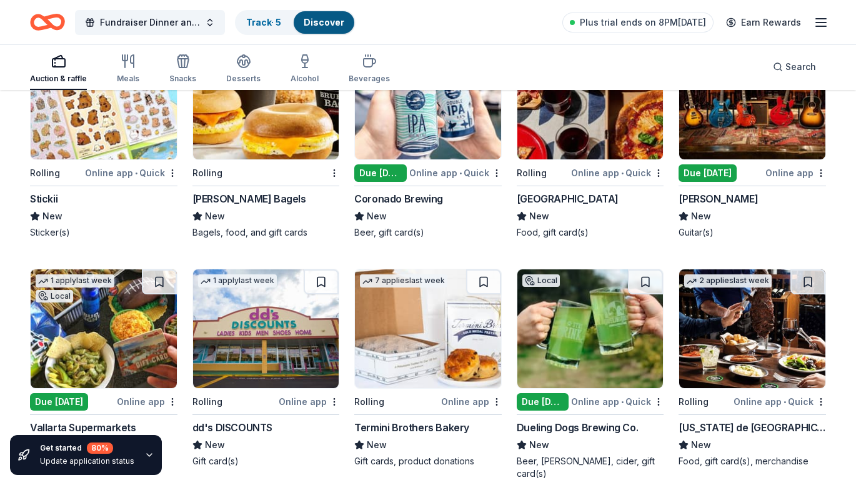
click at [587, 121] on img at bounding box center [590, 100] width 146 height 119
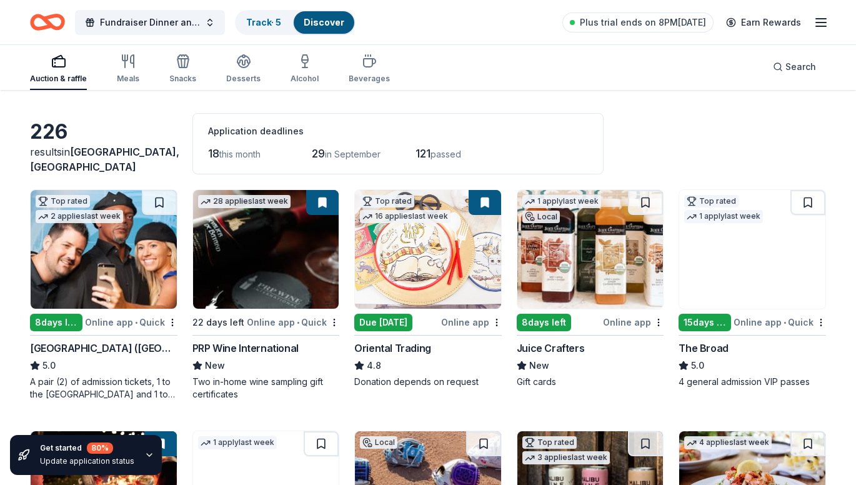
scroll to position [62, 0]
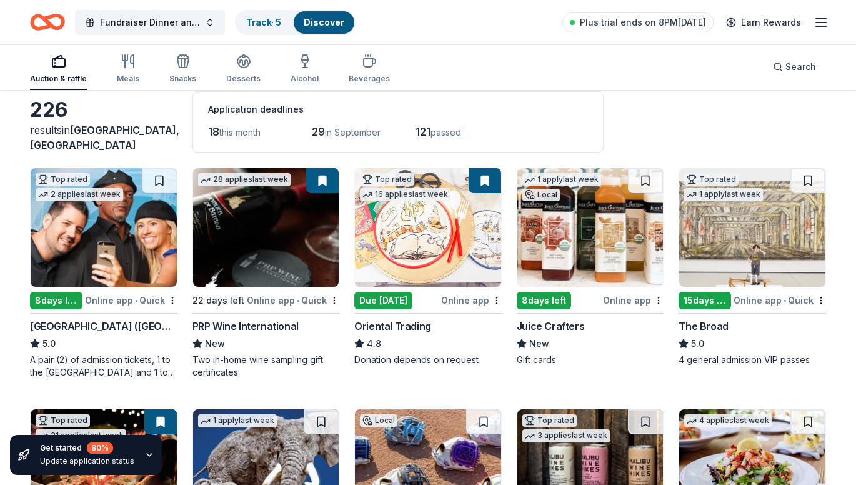
click at [595, 241] on img at bounding box center [590, 227] width 146 height 119
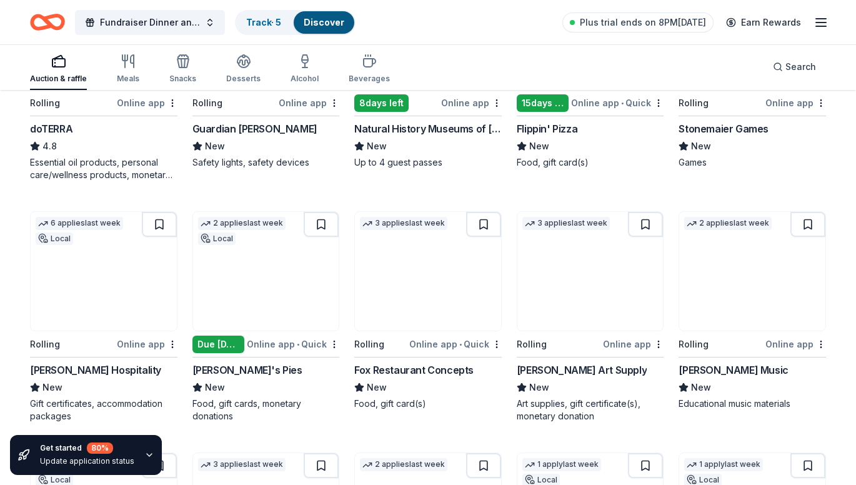
scroll to position [2686, 0]
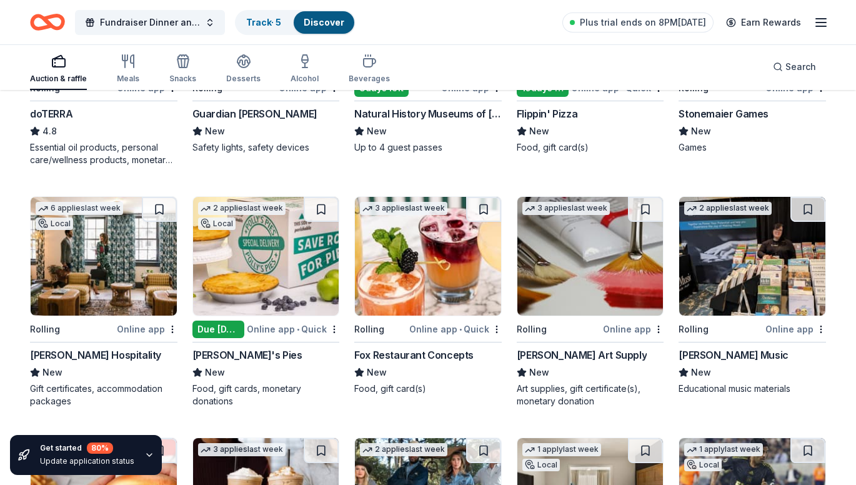
click at [439, 282] on img at bounding box center [428, 256] width 146 height 119
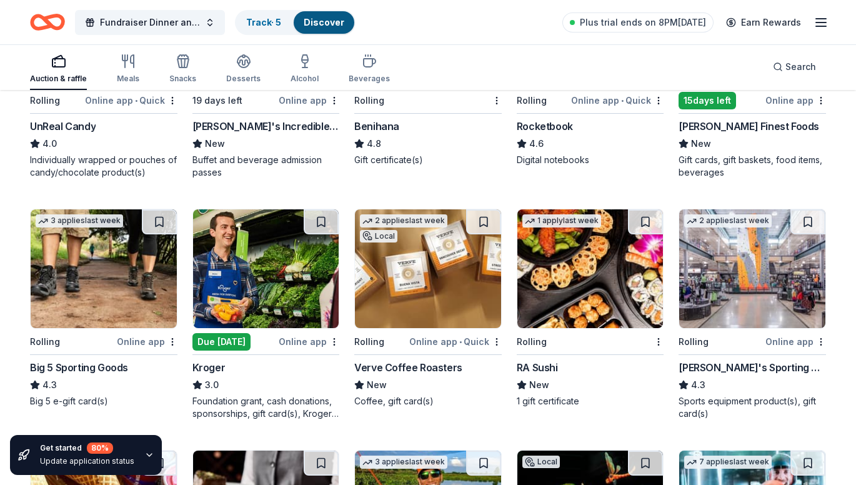
scroll to position [4123, 0]
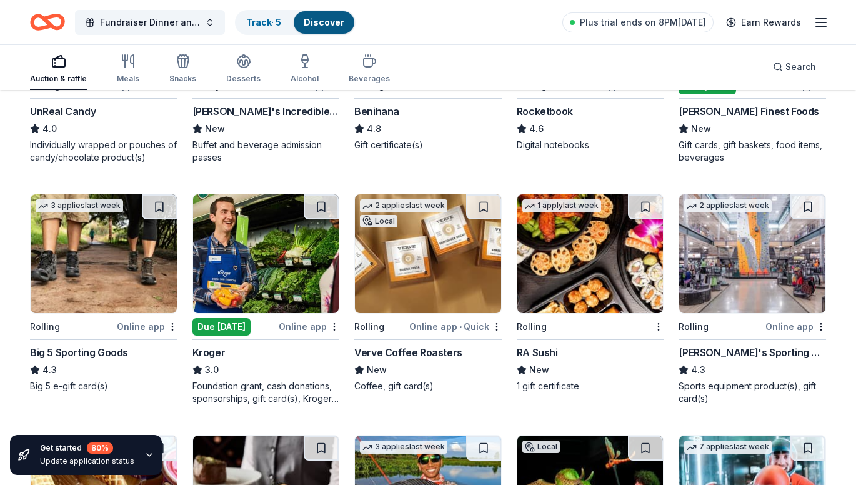
click at [272, 247] on img at bounding box center [266, 253] width 146 height 119
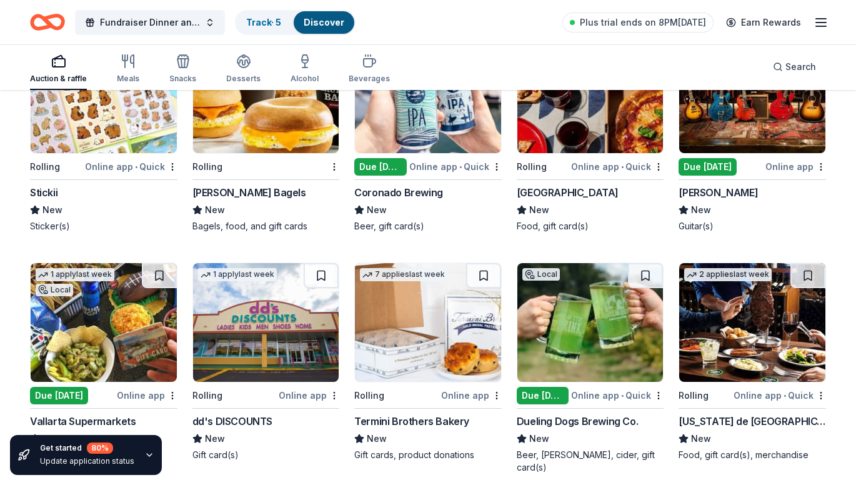
scroll to position [3561, 0]
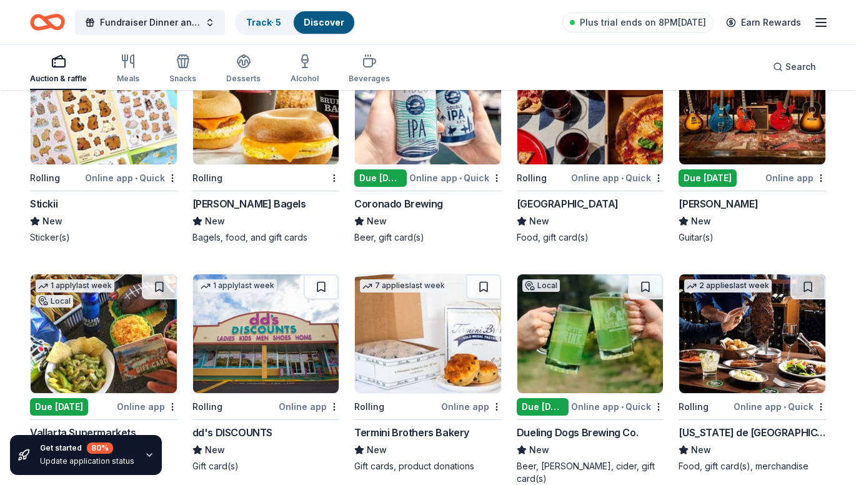
click at [119, 340] on img at bounding box center [104, 333] width 146 height 119
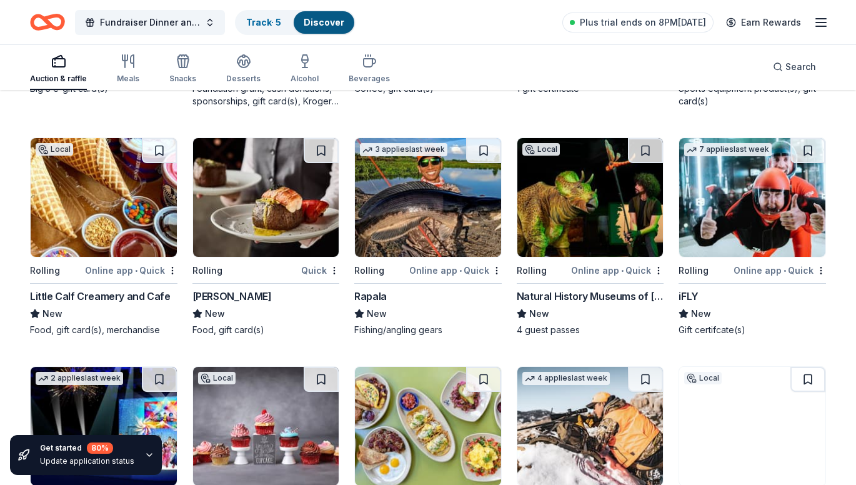
scroll to position [4435, 0]
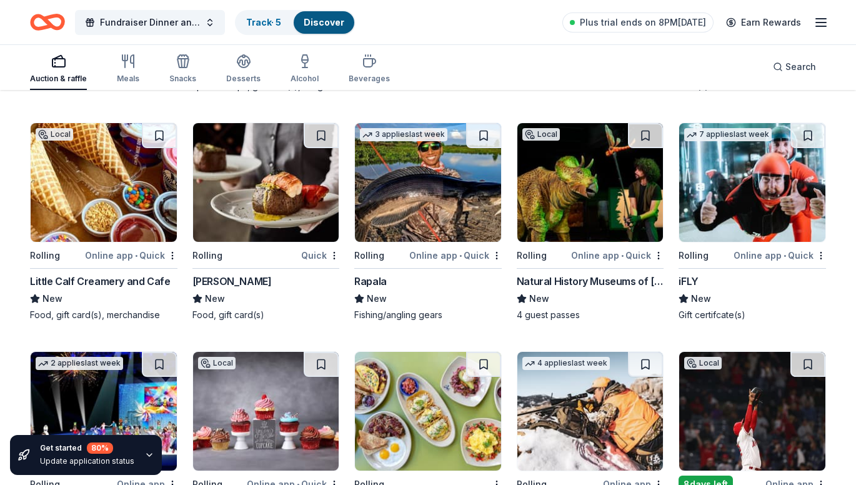
click at [264, 212] on img at bounding box center [266, 182] width 146 height 119
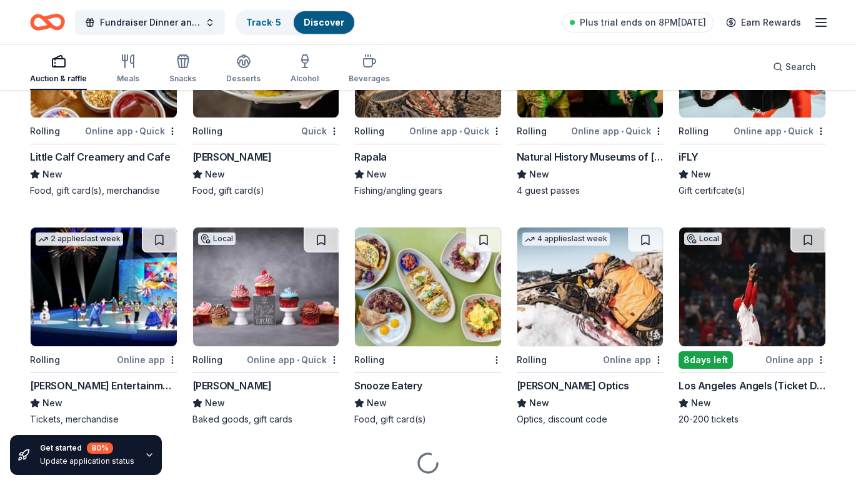
scroll to position [4560, 0]
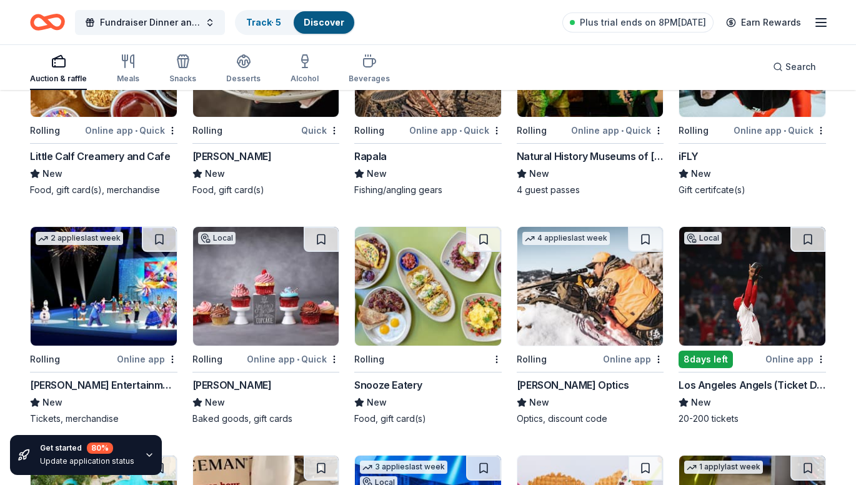
click at [727, 297] on img at bounding box center [752, 286] width 146 height 119
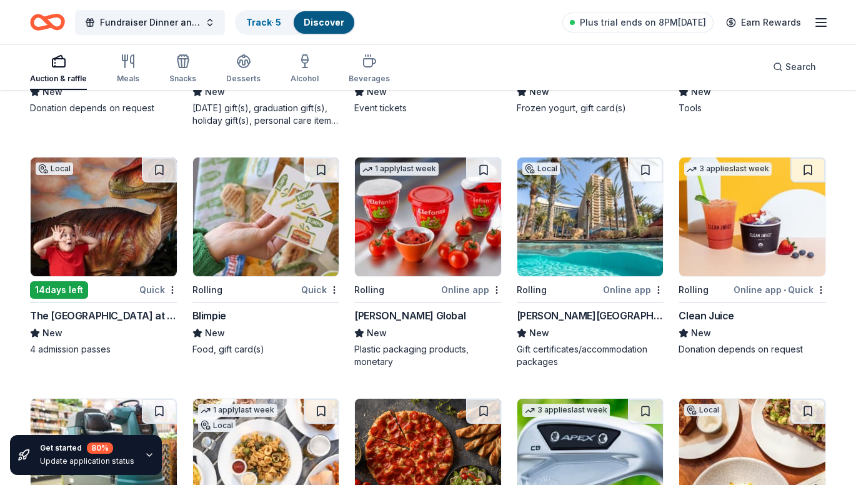
scroll to position [5122, 0]
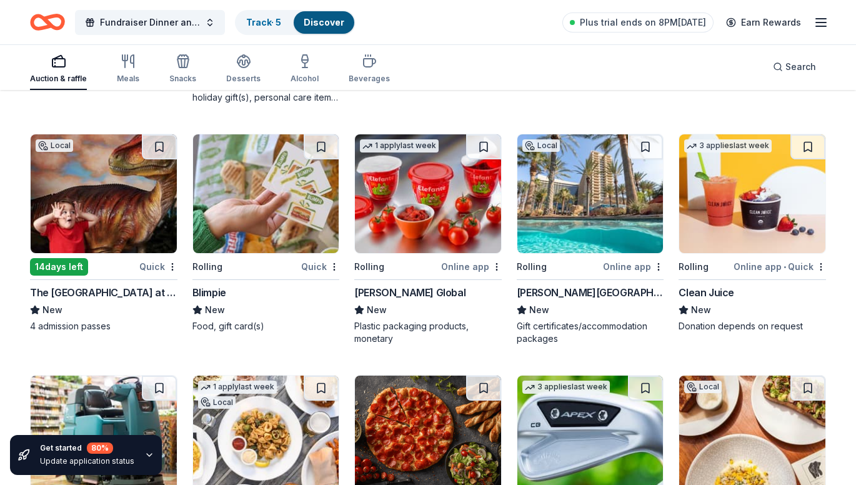
click at [600, 176] on img at bounding box center [590, 193] width 146 height 119
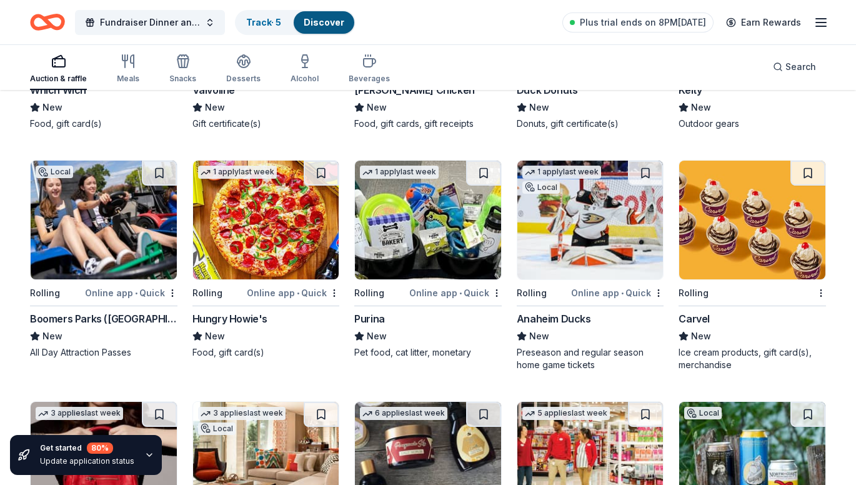
scroll to position [5810, 0]
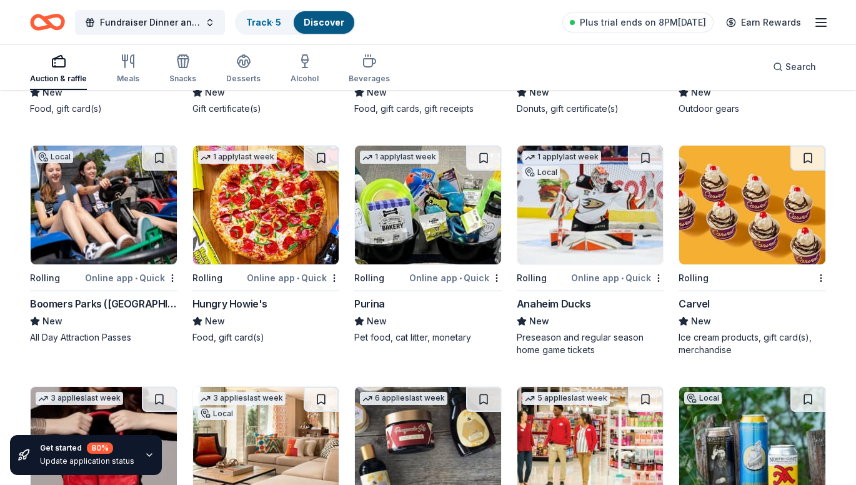
click at [725, 219] on img at bounding box center [752, 205] width 146 height 119
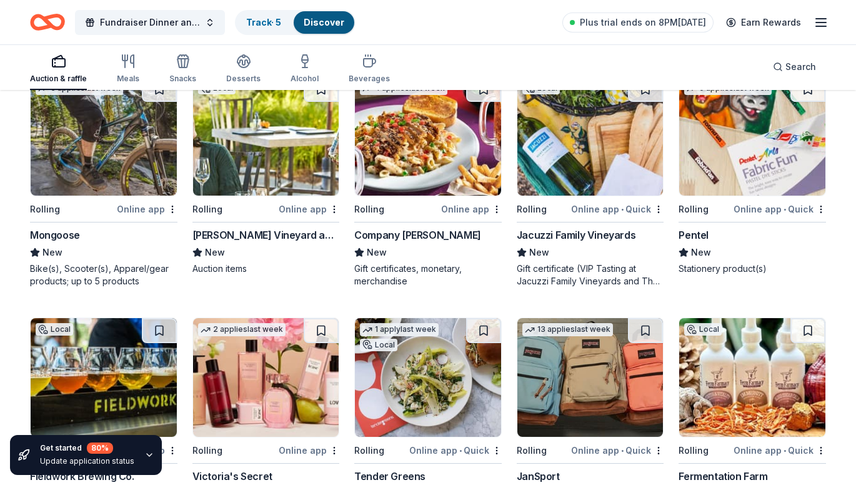
scroll to position [6929, 0]
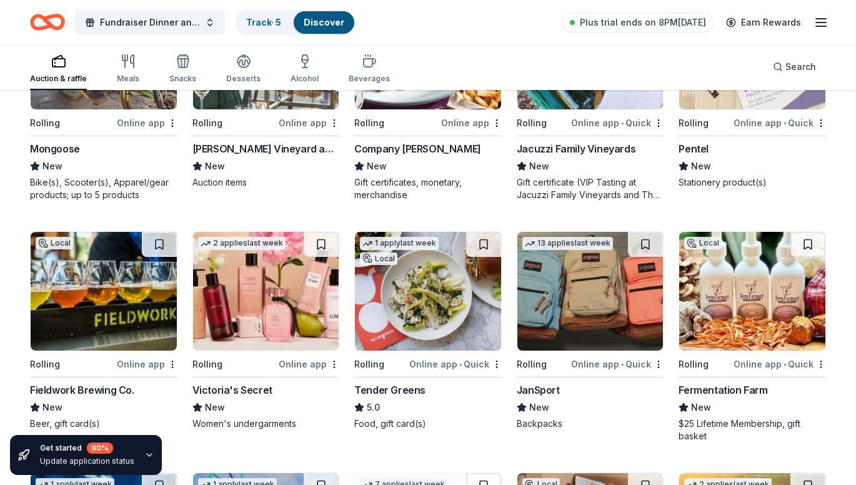
click at [434, 299] on img at bounding box center [428, 291] width 146 height 119
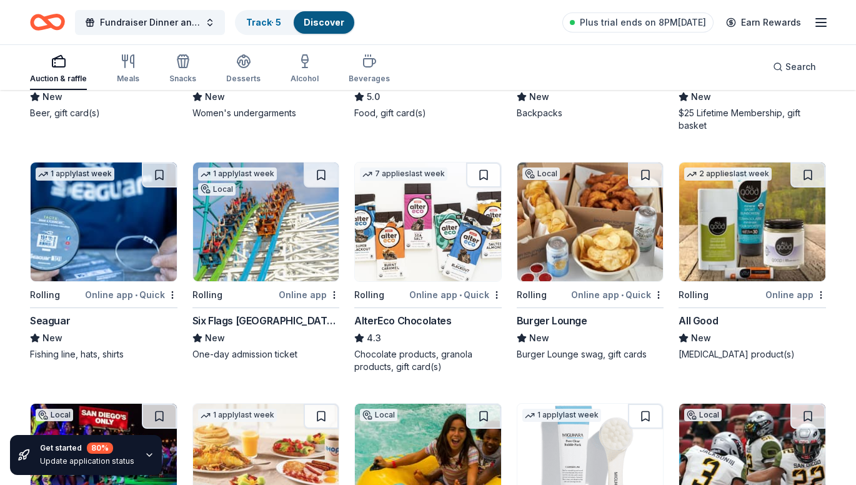
scroll to position [7241, 0]
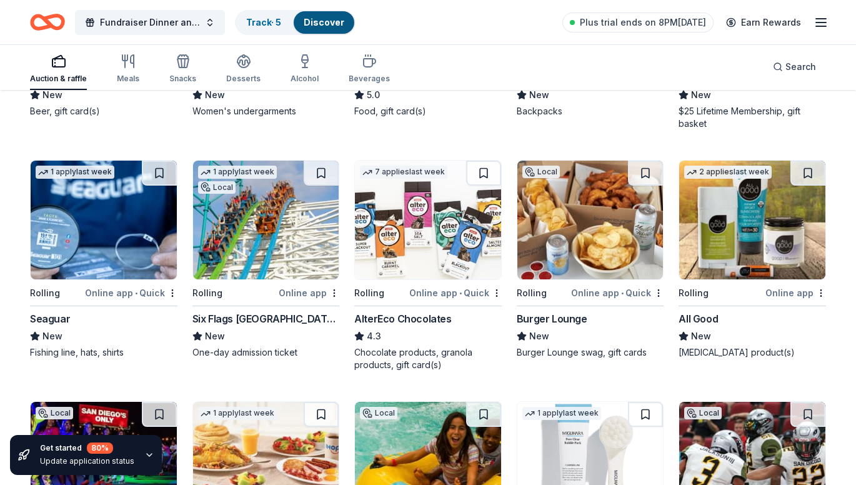
click at [274, 229] on img at bounding box center [266, 220] width 146 height 119
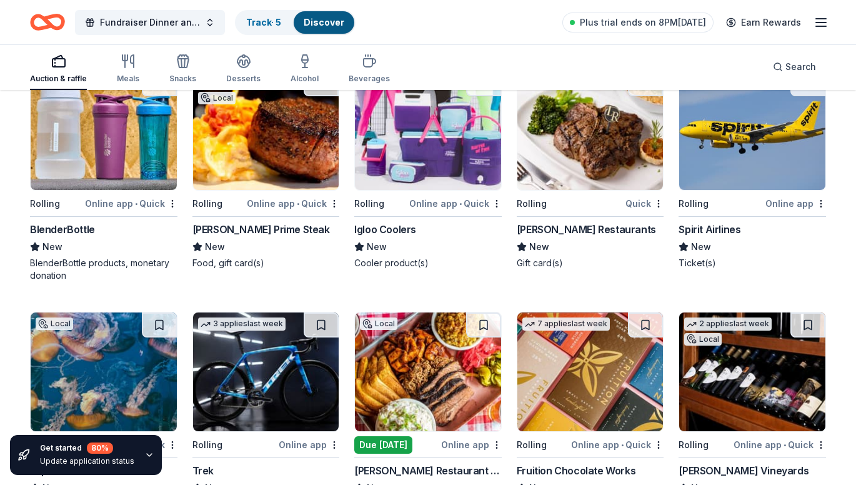
scroll to position [8238, 0]
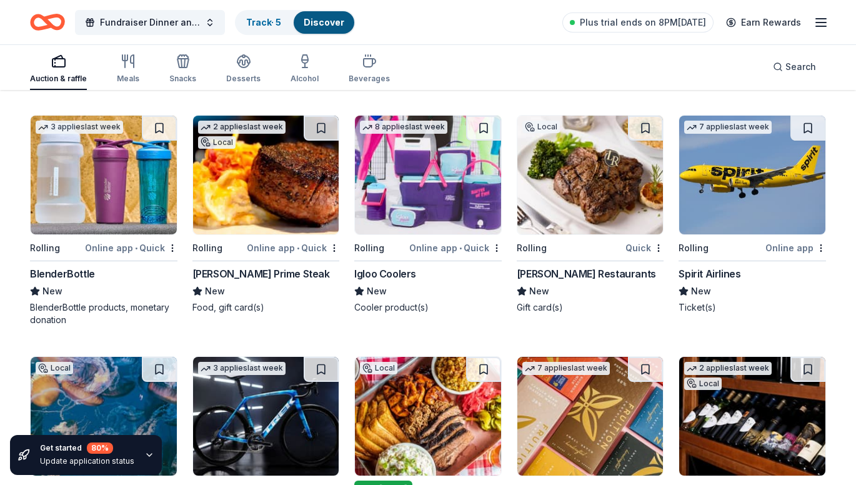
click at [731, 149] on img at bounding box center [752, 175] width 146 height 119
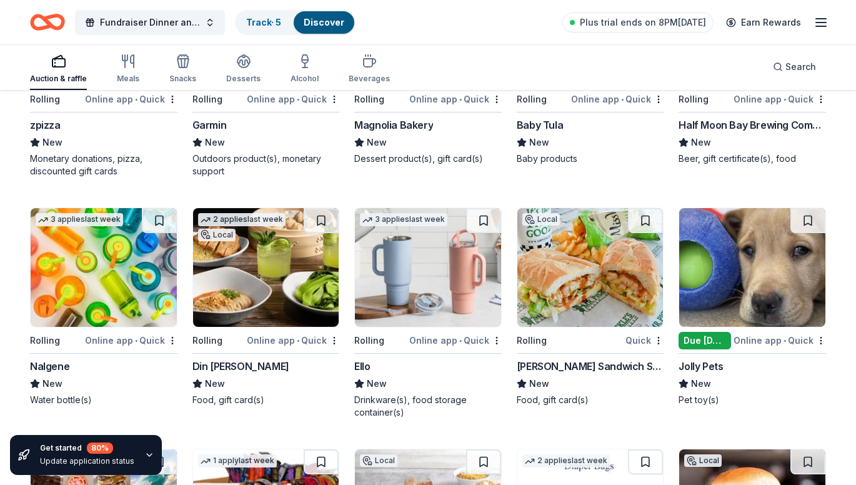
scroll to position [9113, 0]
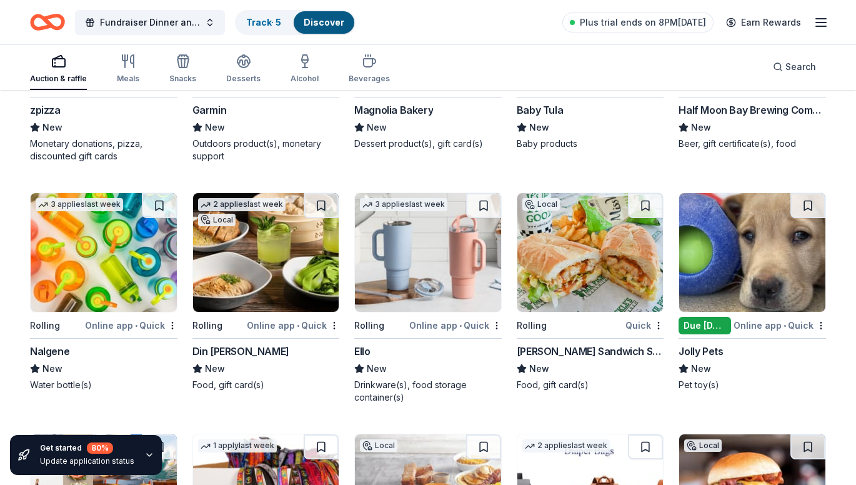
click at [300, 257] on img at bounding box center [266, 252] width 146 height 119
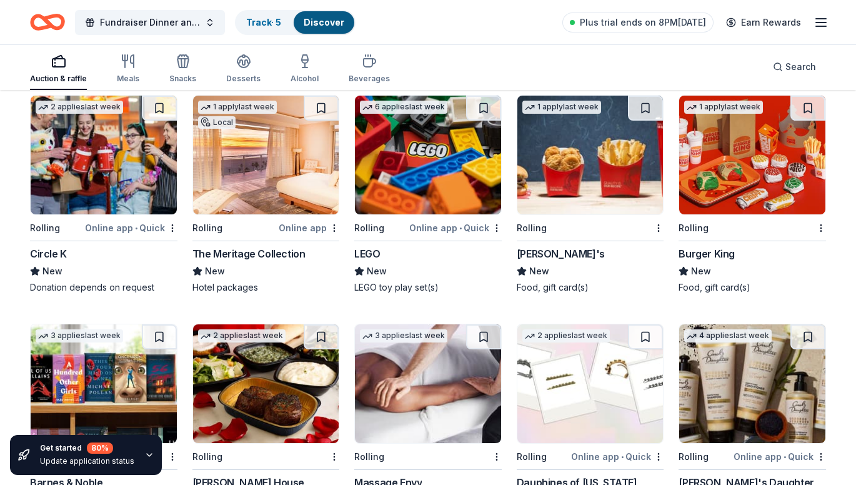
scroll to position [9805, 0]
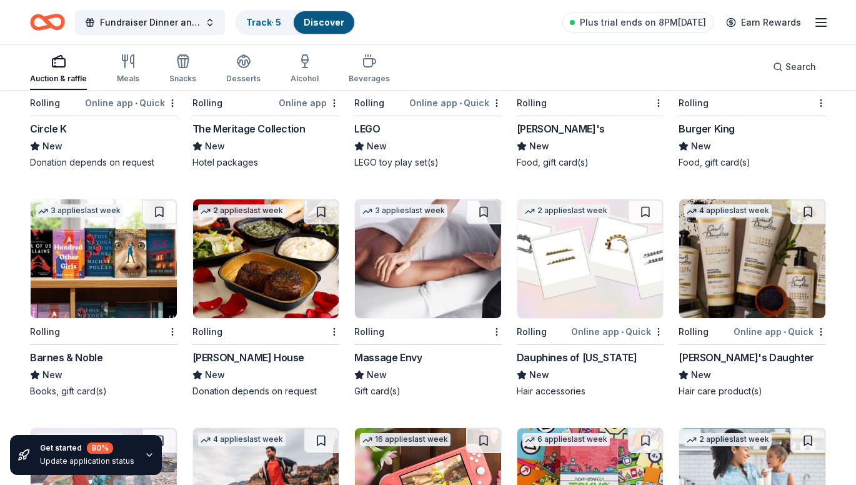
click at [272, 234] on img at bounding box center [266, 258] width 146 height 119
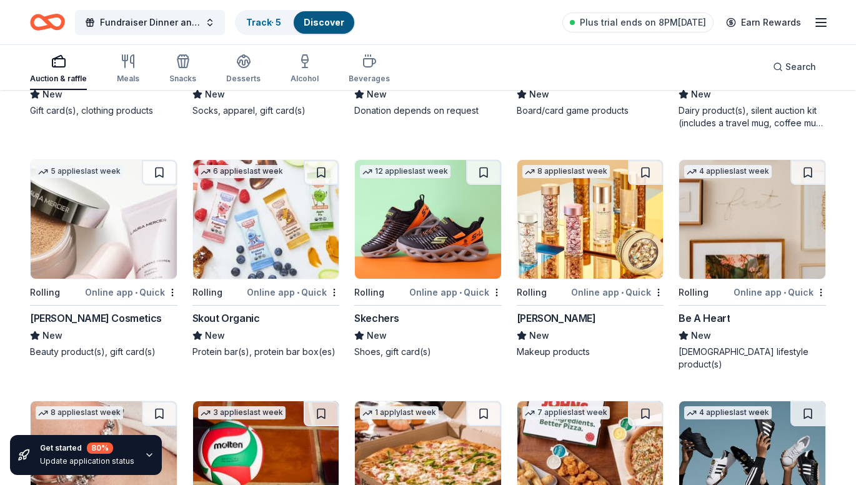
scroll to position [10357, 0]
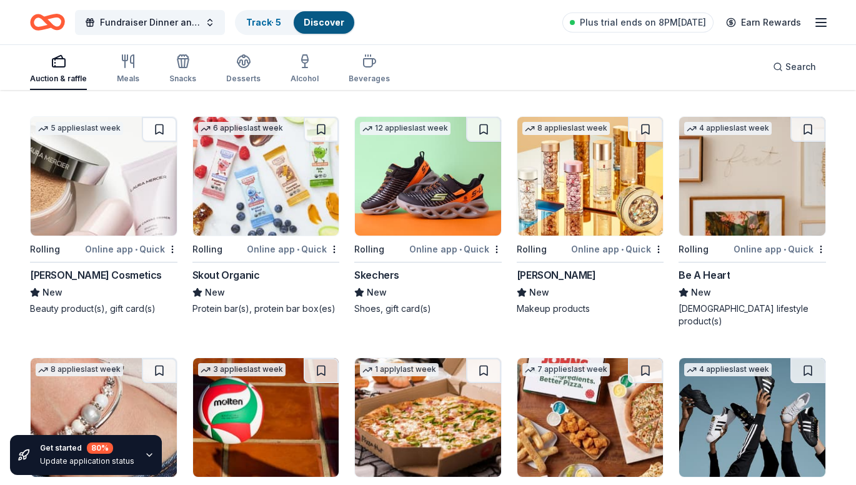
click at [102, 194] on img at bounding box center [104, 176] width 146 height 119
click at [117, 168] on img at bounding box center [104, 176] width 146 height 119
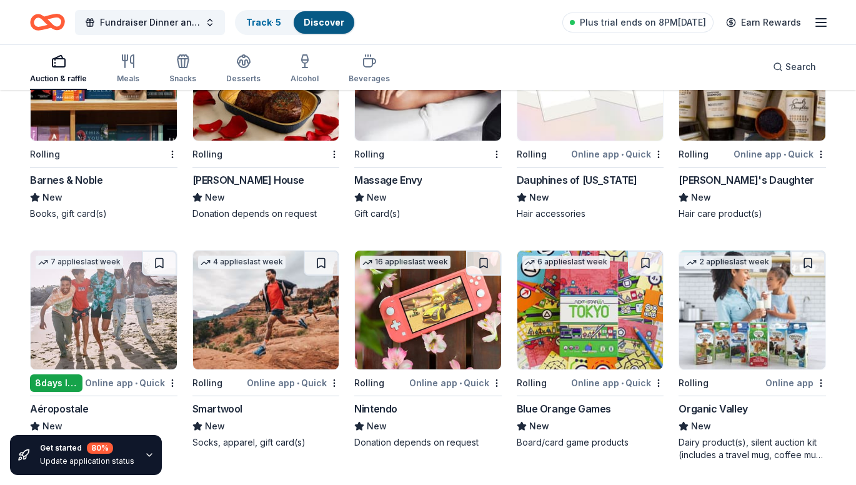
scroll to position [9858, 0]
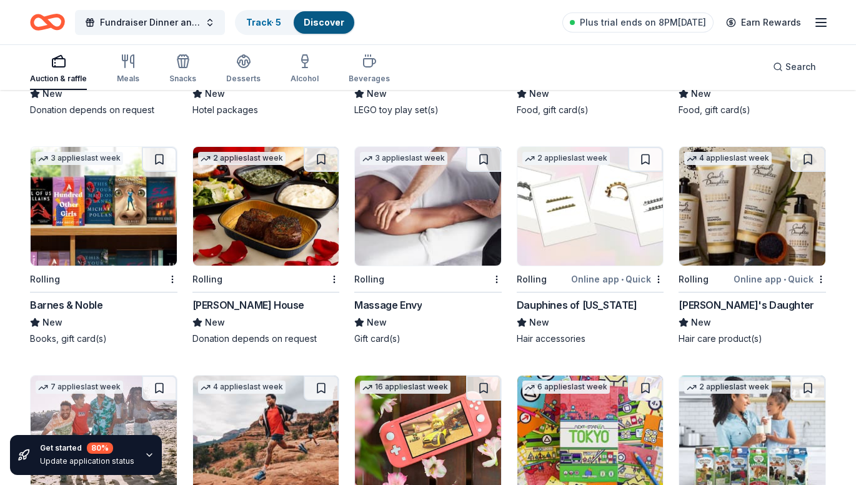
click at [772, 187] on img at bounding box center [752, 206] width 146 height 119
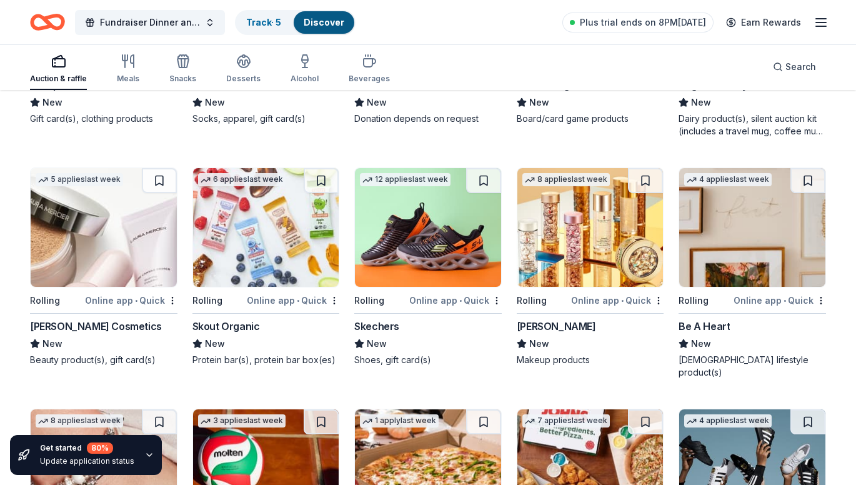
scroll to position [10295, 0]
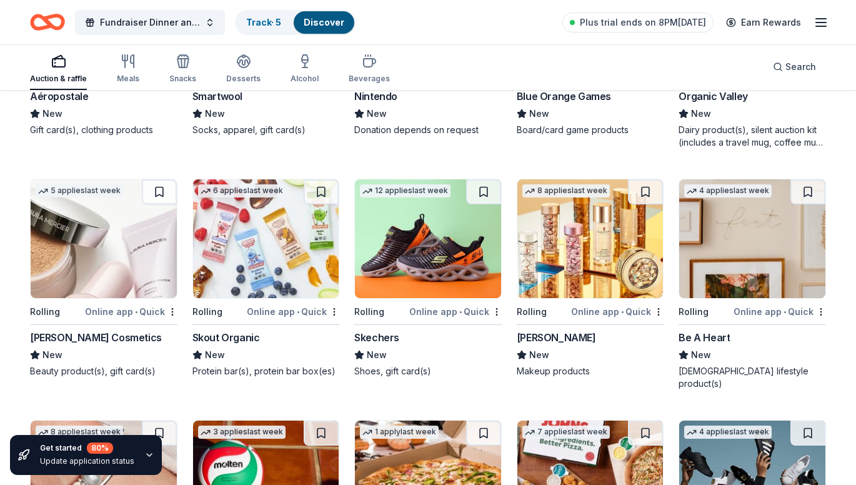
click at [597, 222] on img at bounding box center [590, 238] width 146 height 119
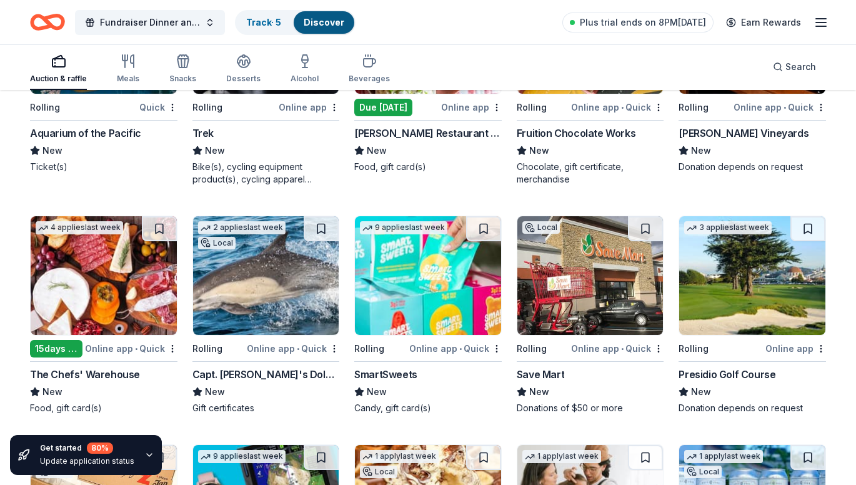
scroll to position [8608, 0]
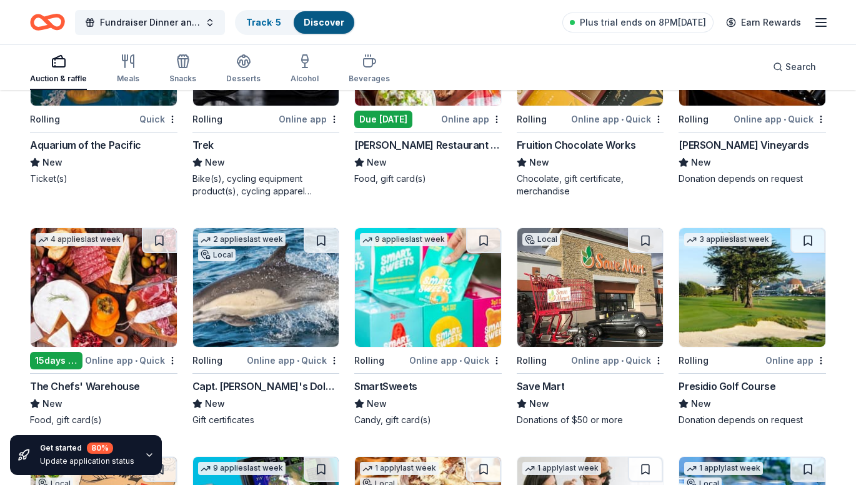
click at [145, 286] on img at bounding box center [104, 287] width 146 height 119
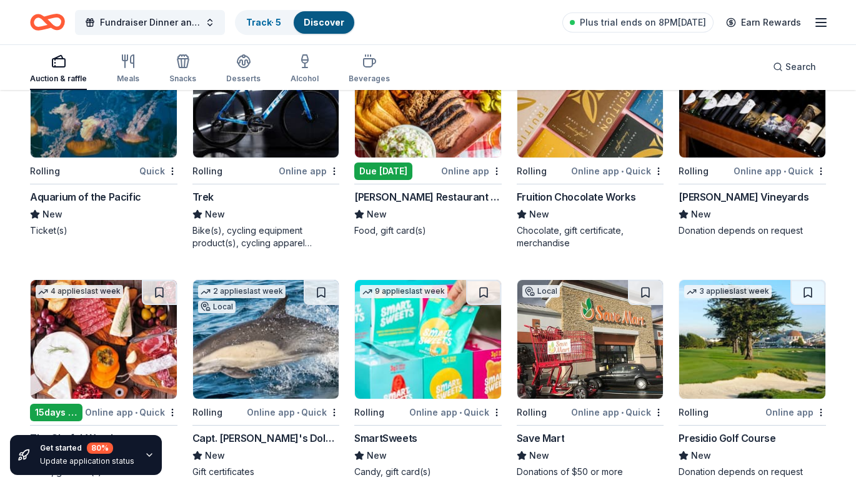
scroll to position [8483, 0]
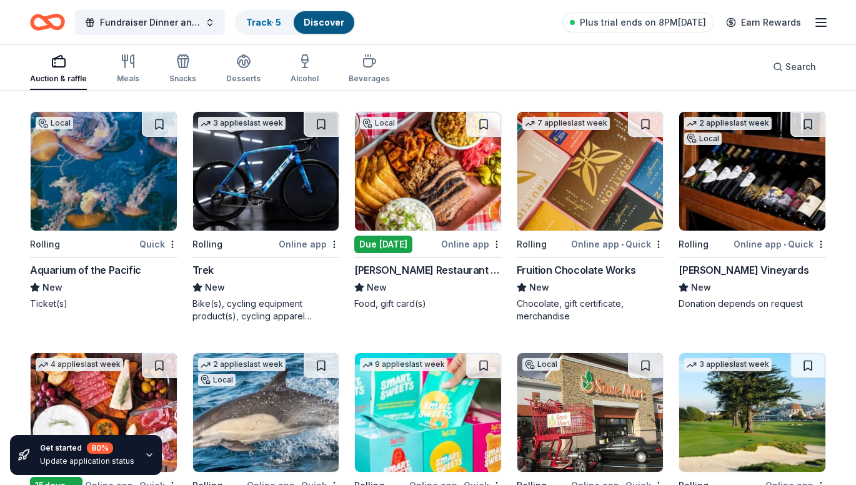
click at [444, 166] on img at bounding box center [428, 171] width 146 height 119
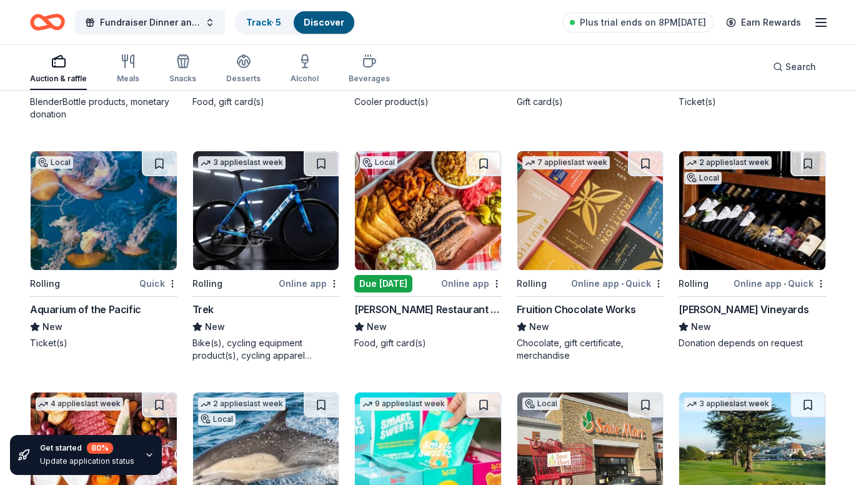
scroll to position [8421, 0]
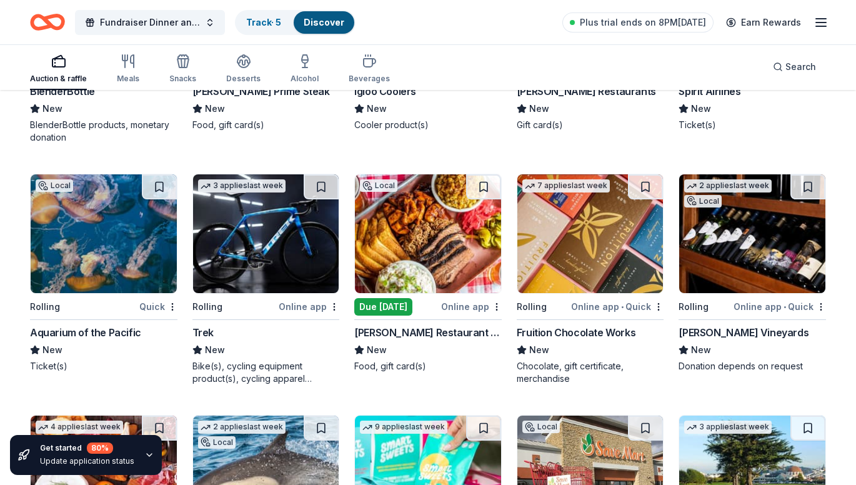
click at [109, 231] on img at bounding box center [104, 233] width 146 height 119
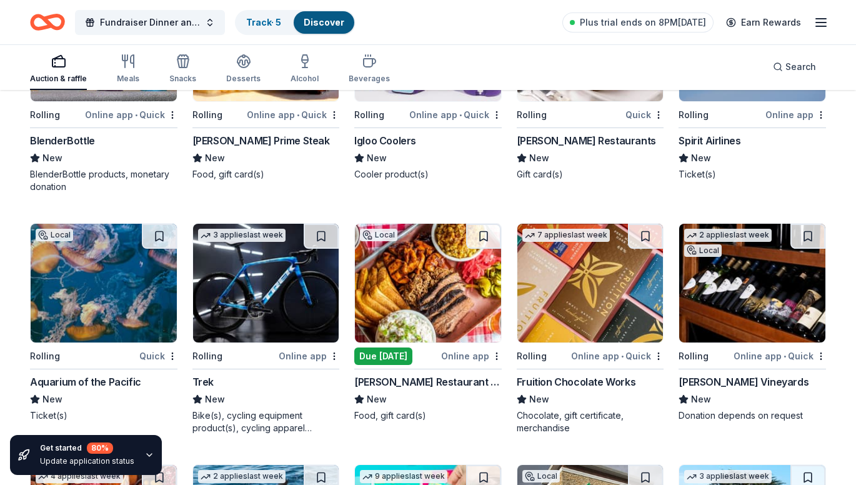
scroll to position [8171, 0]
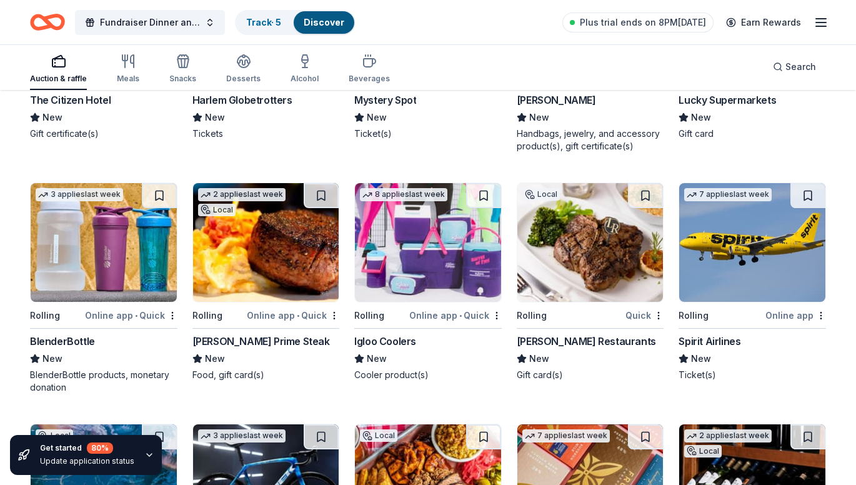
click at [275, 241] on img at bounding box center [266, 242] width 146 height 119
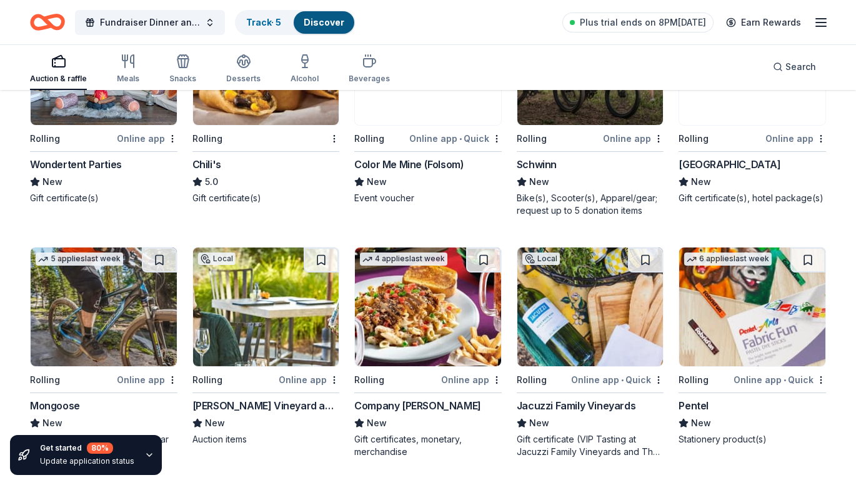
scroll to position [6672, 0]
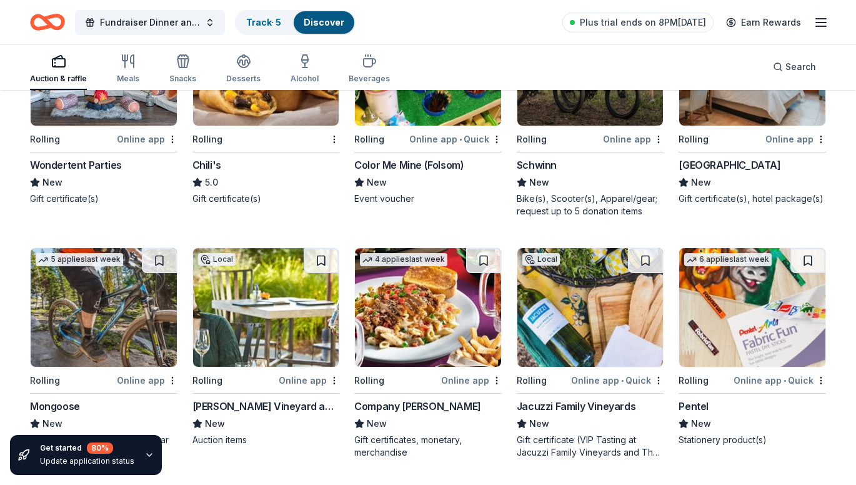
click at [588, 306] on img at bounding box center [590, 307] width 146 height 119
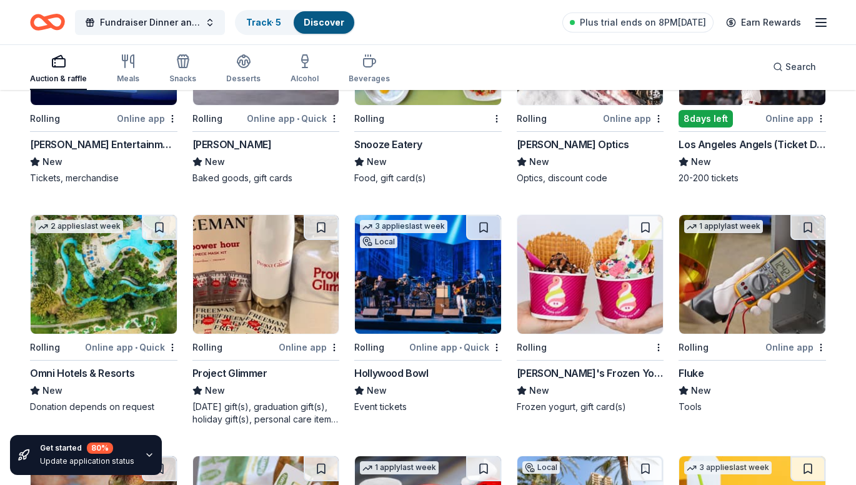
scroll to position [4860, 0]
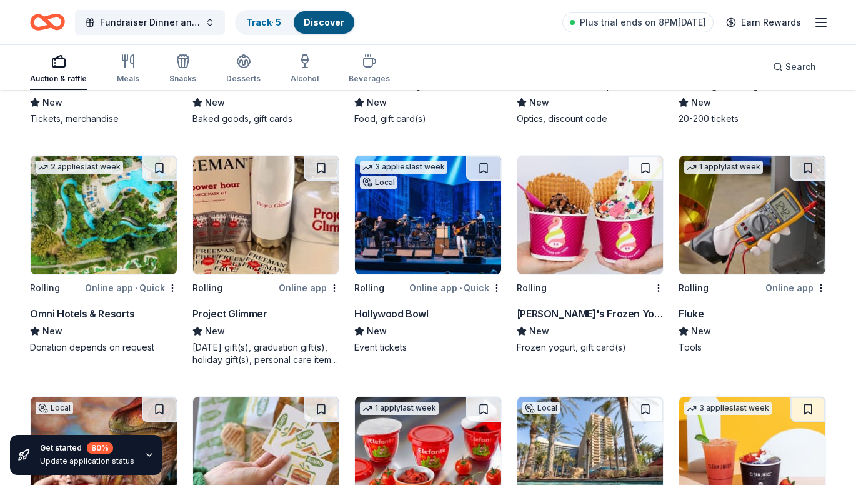
click at [125, 206] on img at bounding box center [104, 215] width 146 height 119
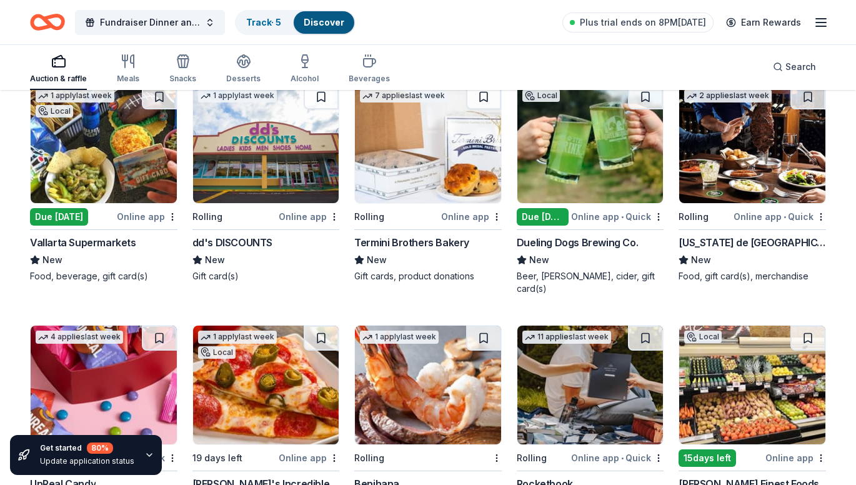
scroll to position [3736, 0]
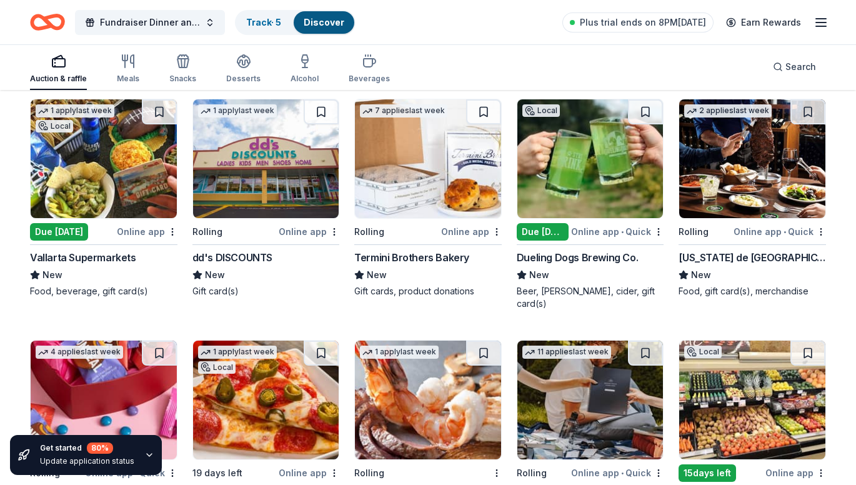
click at [752, 172] on img at bounding box center [752, 158] width 146 height 119
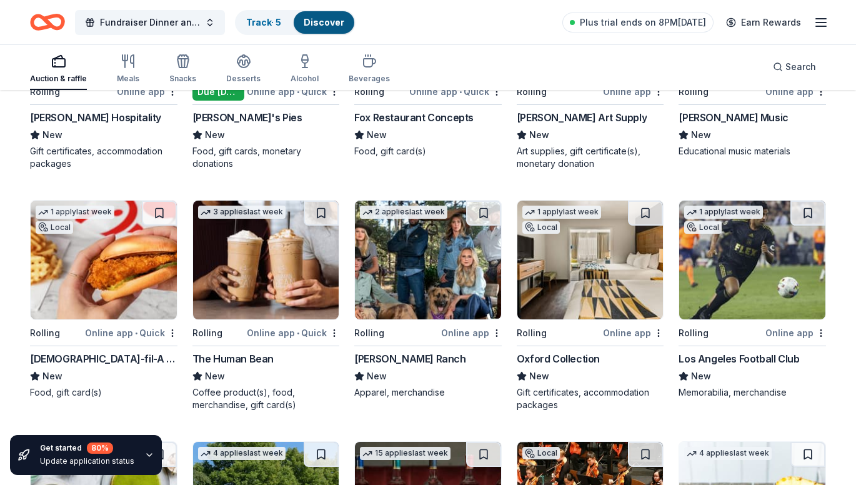
scroll to position [2674, 0]
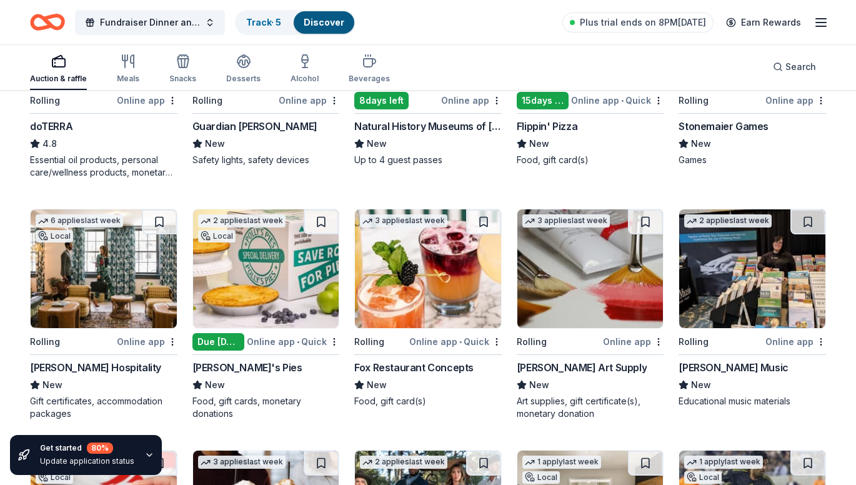
click at [259, 281] on img at bounding box center [266, 268] width 146 height 119
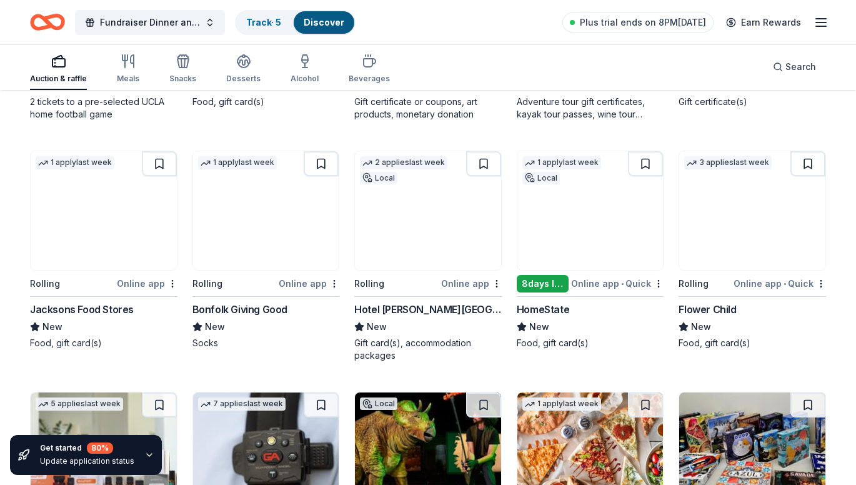
scroll to position [2236, 0]
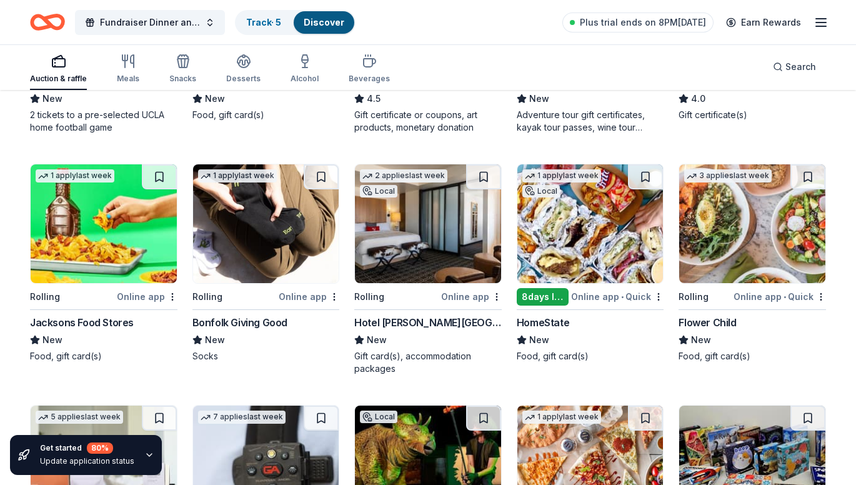
click at [801, 234] on img at bounding box center [752, 223] width 146 height 119
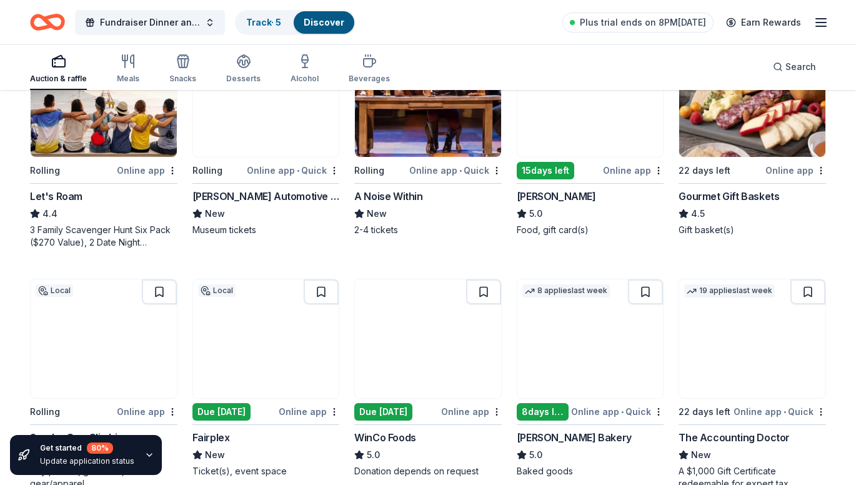
scroll to position [550, 0]
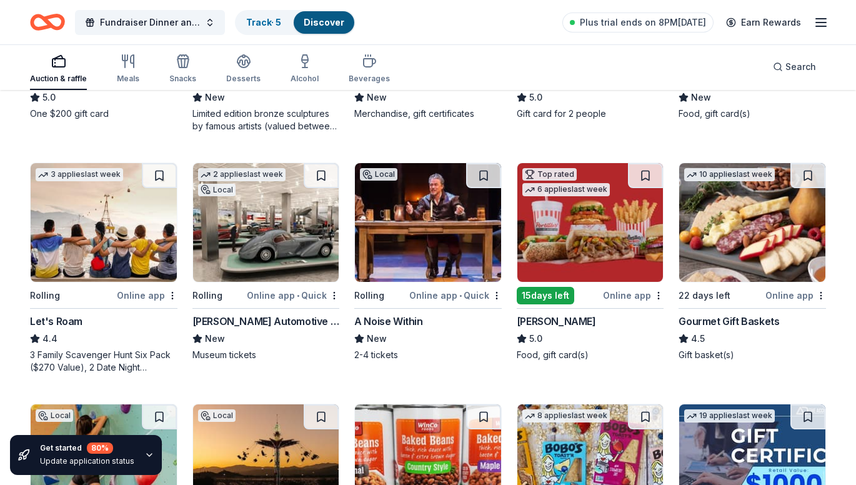
click at [757, 226] on img at bounding box center [752, 222] width 146 height 119
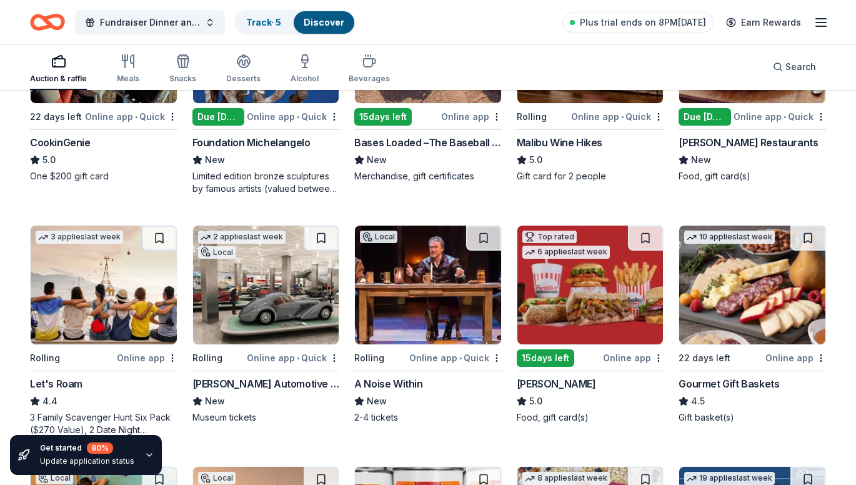
click at [260, 286] on img at bounding box center [266, 285] width 146 height 119
click at [312, 288] on img at bounding box center [266, 285] width 146 height 119
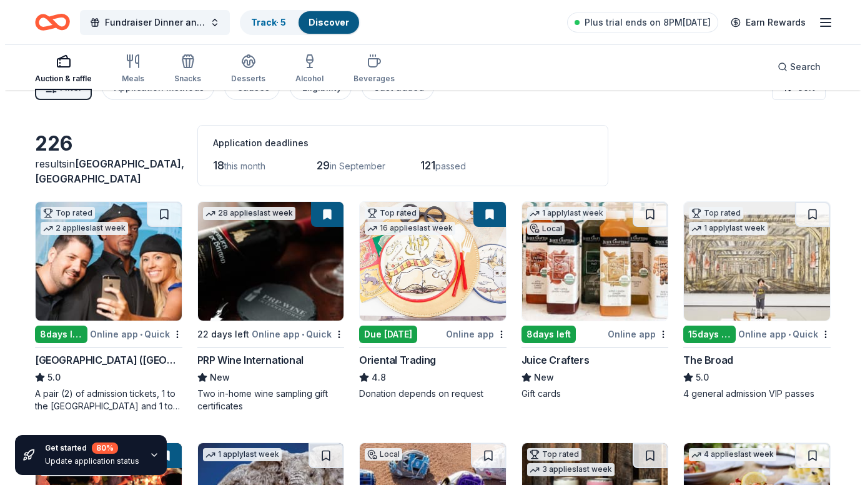
scroll to position [0, 0]
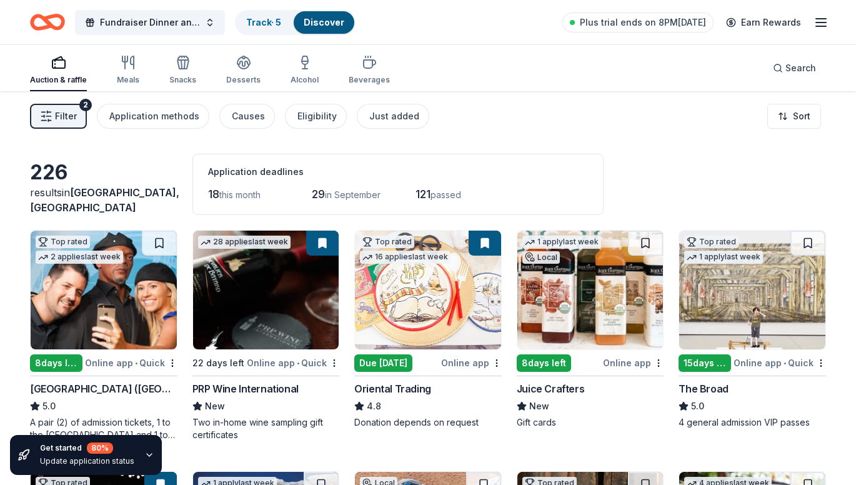
click at [67, 117] on span "Filter" at bounding box center [66, 116] width 22 height 15
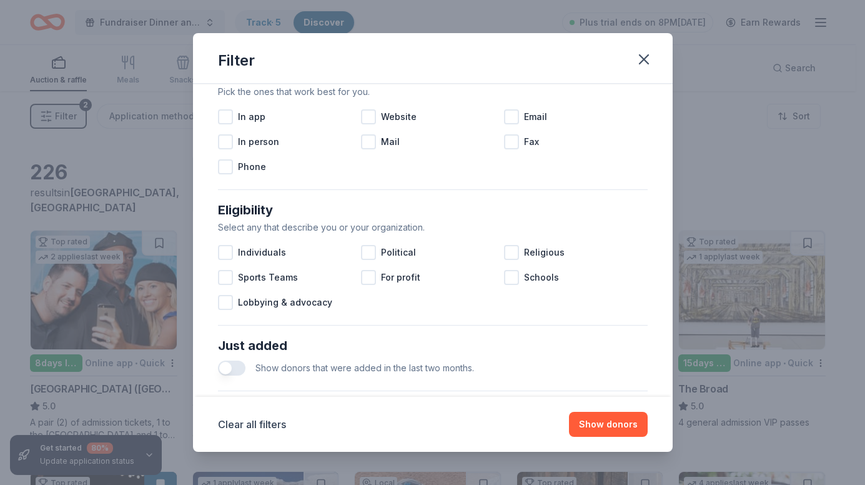
scroll to position [510, 0]
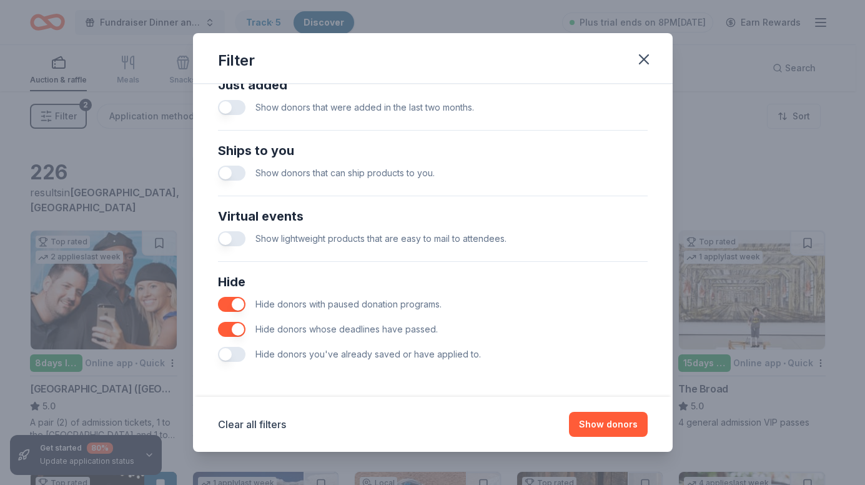
click at [226, 357] on button "button" at bounding box center [231, 354] width 27 height 15
click at [230, 173] on button "button" at bounding box center [231, 173] width 27 height 15
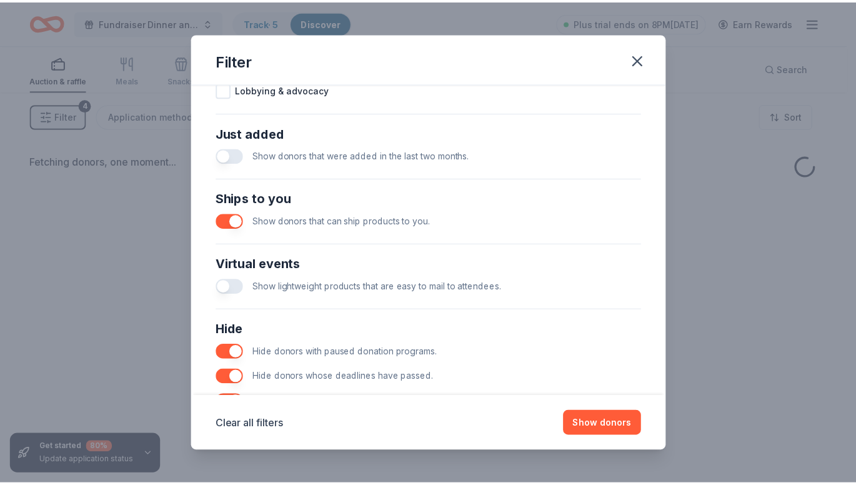
scroll to position [448, 0]
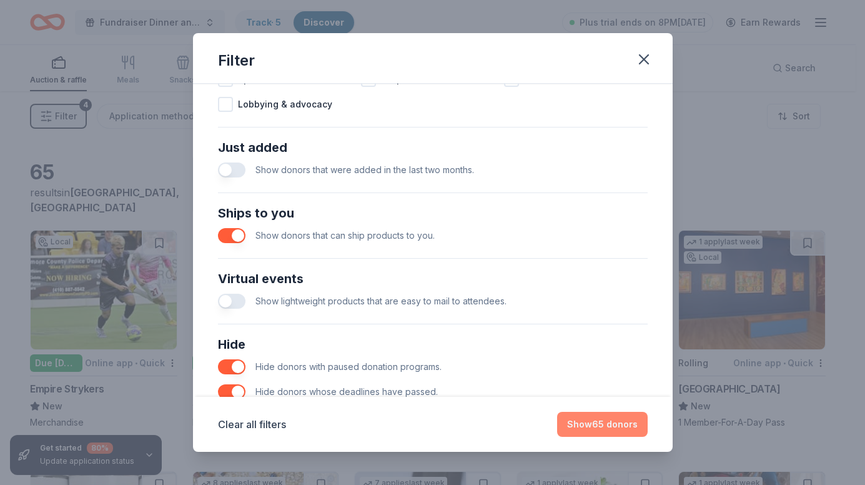
click at [618, 418] on button "Show 65 donors" at bounding box center [602, 424] width 91 height 25
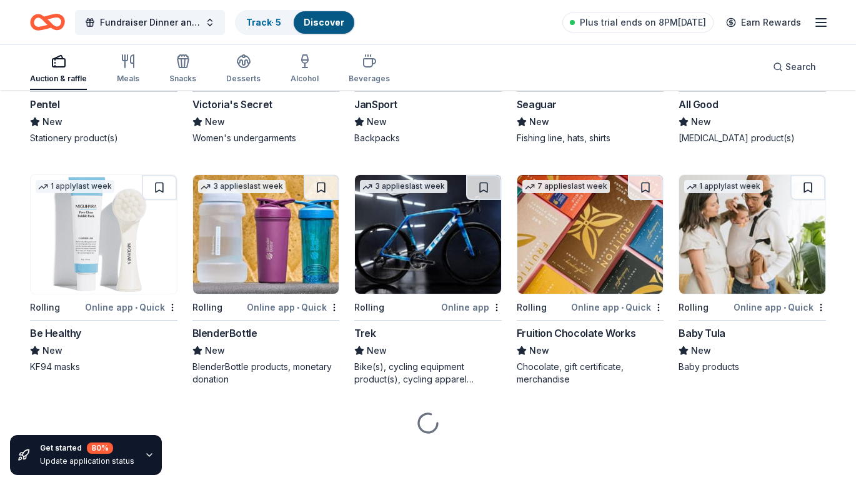
scroll to position [2684, 0]
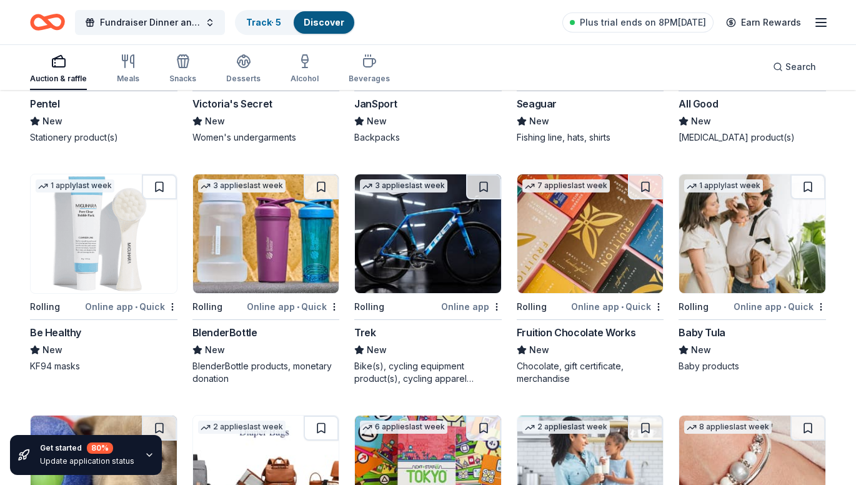
click at [587, 229] on img at bounding box center [590, 233] width 146 height 119
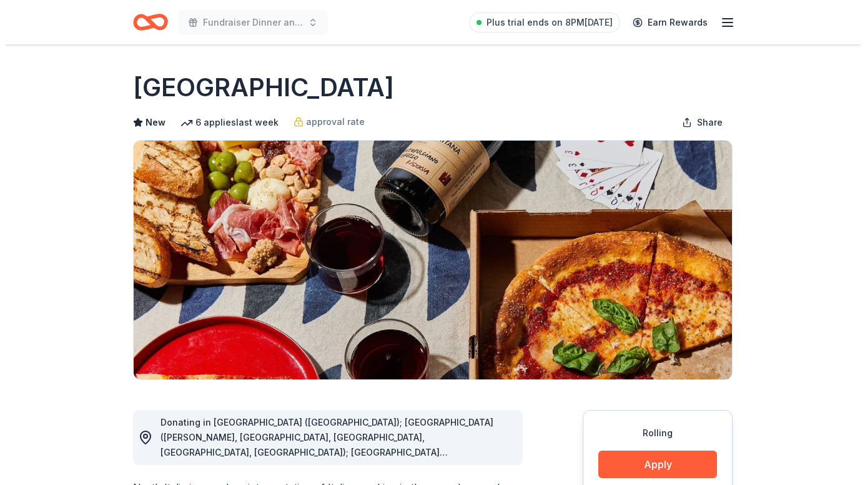
scroll to position [187, 0]
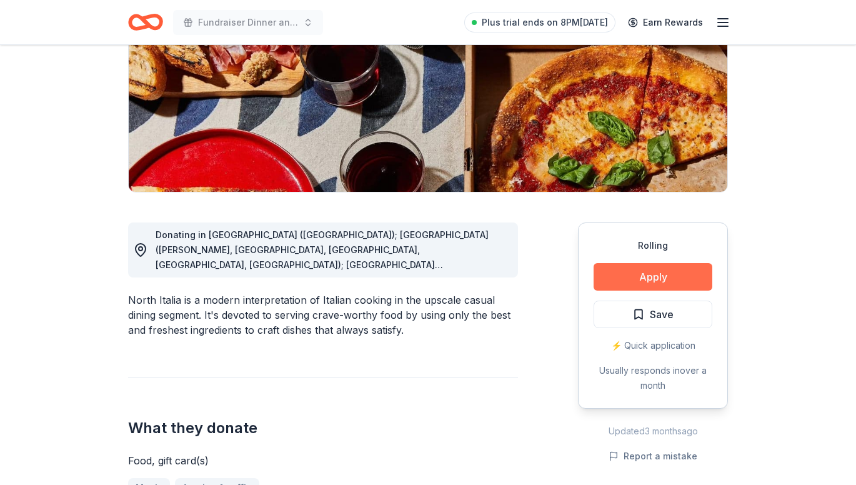
click at [645, 274] on button "Apply" at bounding box center [652, 276] width 119 height 27
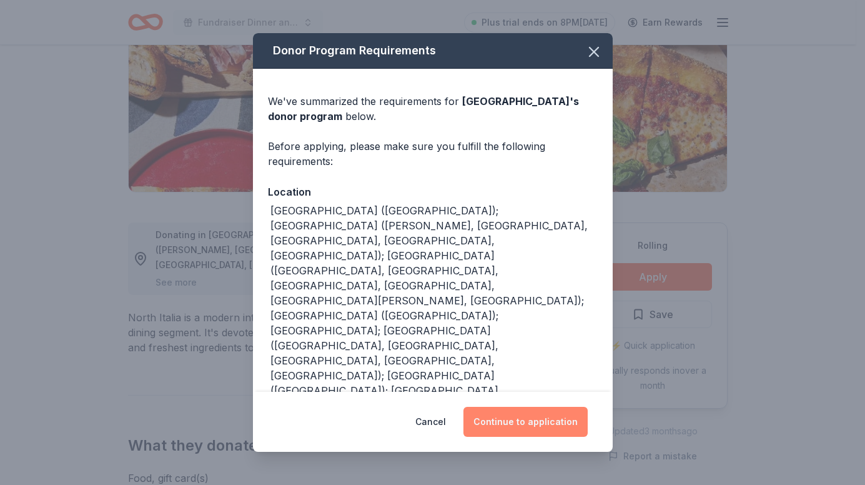
click at [545, 415] on button "Continue to application" at bounding box center [526, 422] width 124 height 30
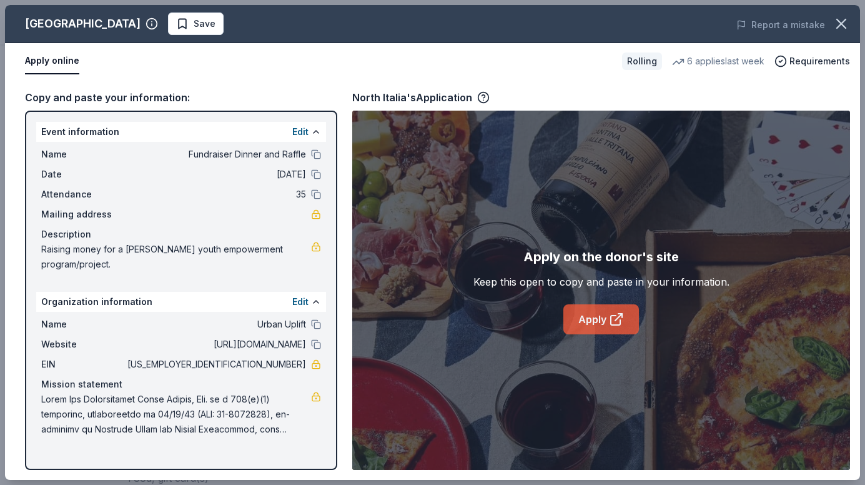
click at [607, 319] on link "Apply" at bounding box center [601, 319] width 76 height 30
click at [605, 324] on link "Apply" at bounding box center [601, 319] width 76 height 30
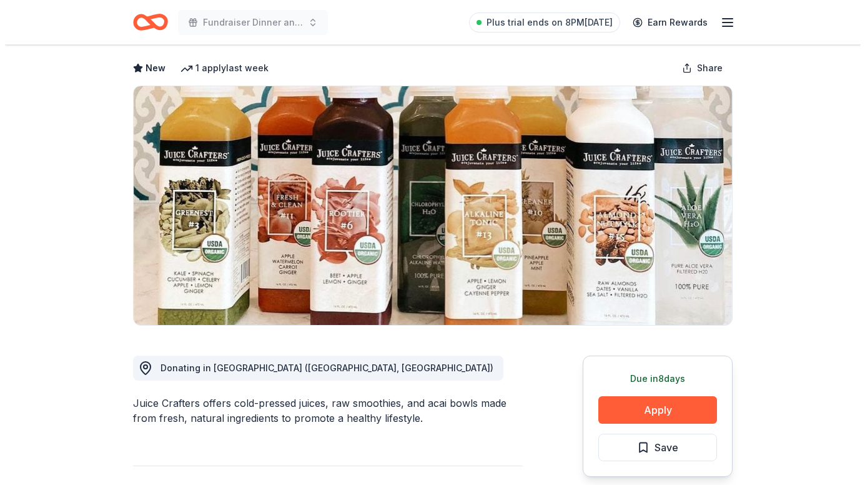
scroll to position [125, 0]
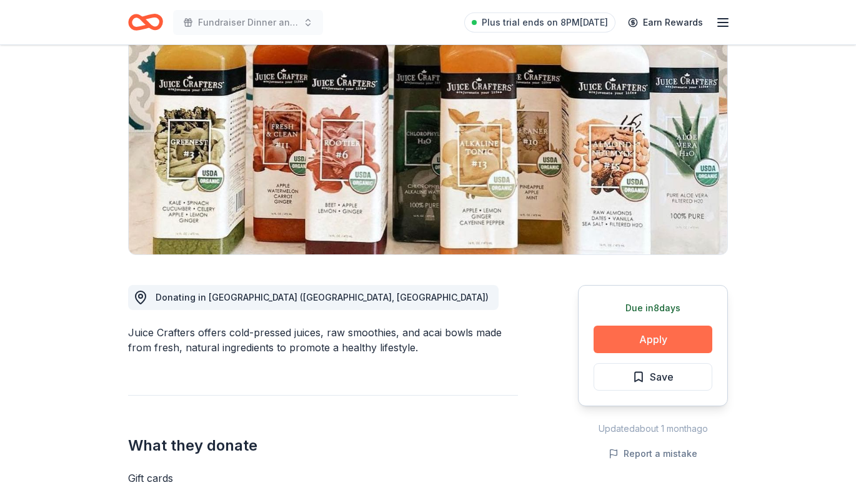
click at [667, 340] on button "Apply" at bounding box center [652, 338] width 119 height 27
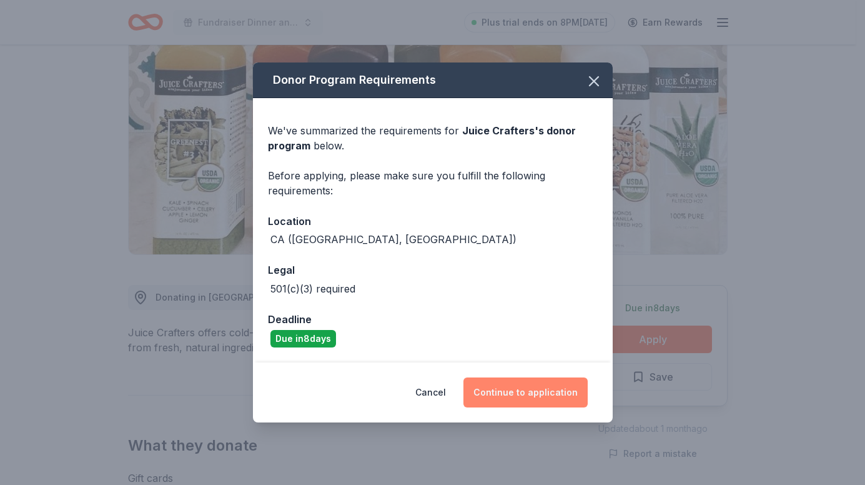
click at [527, 405] on button "Continue to application" at bounding box center [526, 392] width 124 height 30
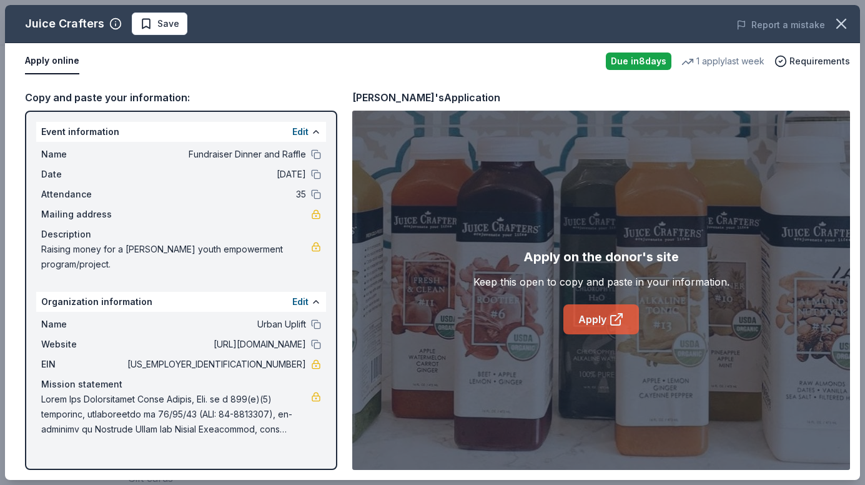
click at [577, 312] on link "Apply" at bounding box center [601, 319] width 76 height 30
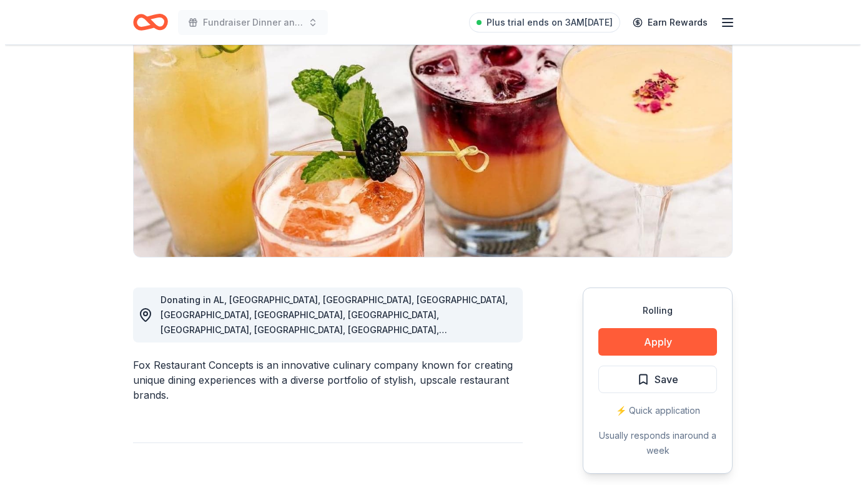
scroll to position [62, 0]
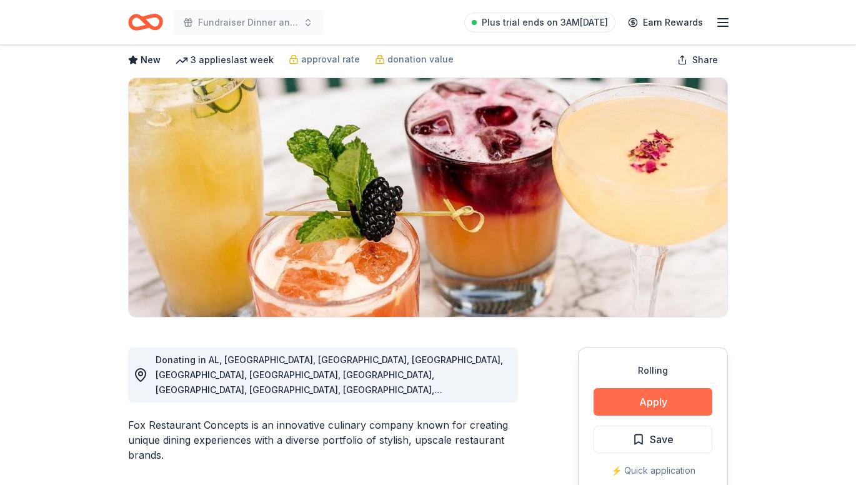
click at [672, 406] on button "Apply" at bounding box center [652, 401] width 119 height 27
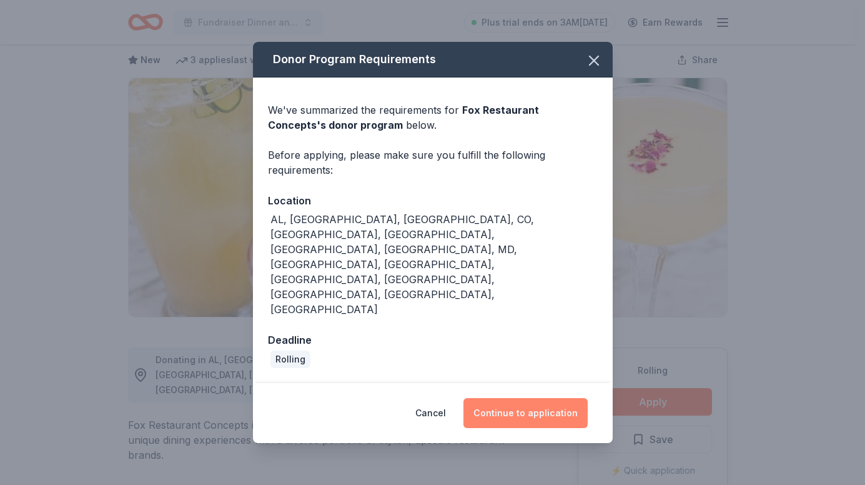
click at [501, 398] on button "Continue to application" at bounding box center [526, 413] width 124 height 30
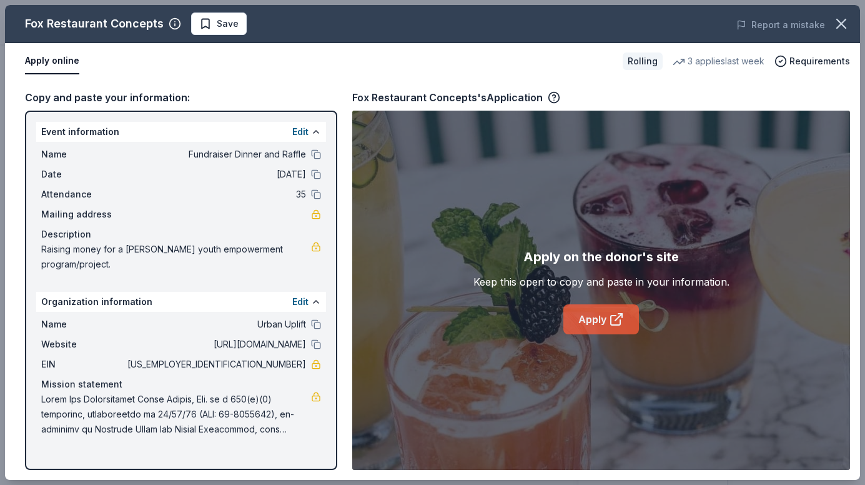
click at [613, 322] on icon at bounding box center [616, 319] width 15 height 15
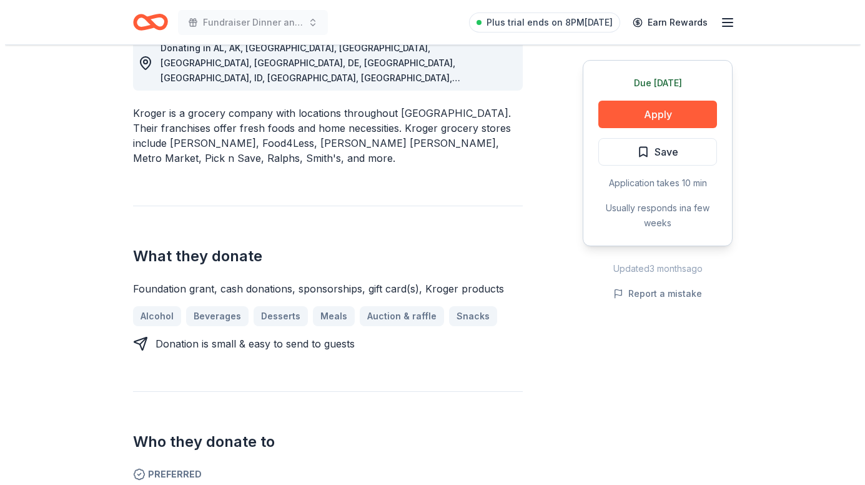
scroll to position [375, 0]
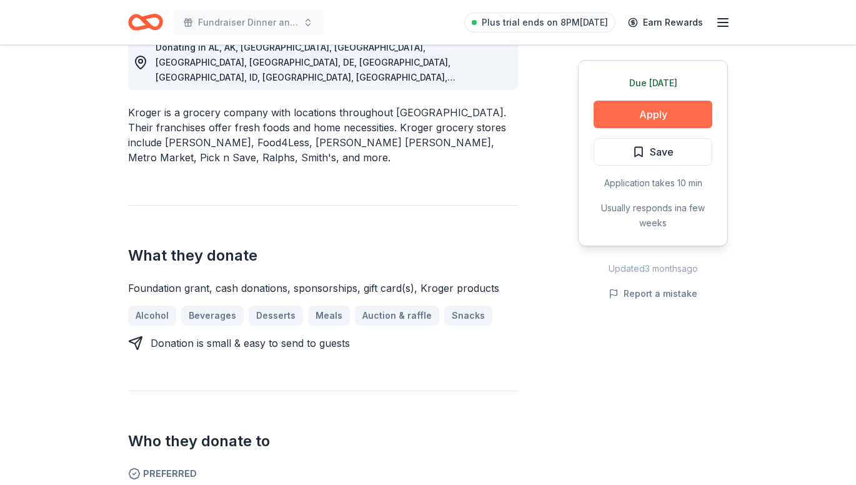
click at [631, 119] on button "Apply" at bounding box center [652, 114] width 119 height 27
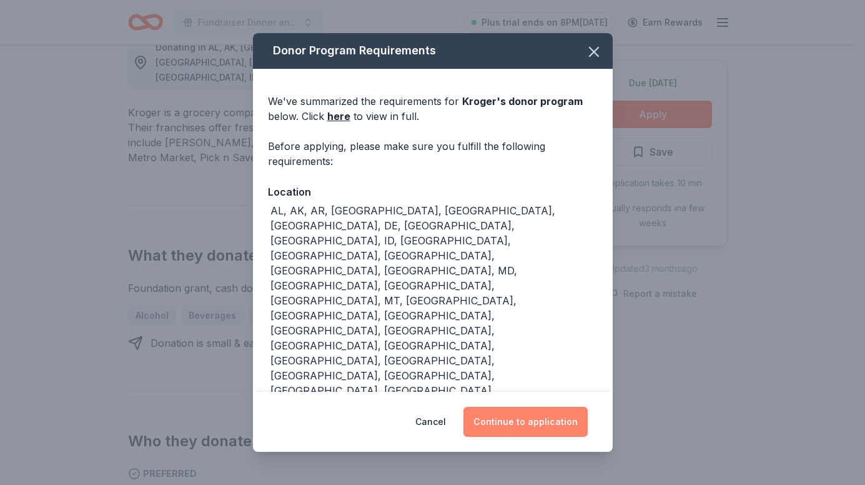
click at [523, 429] on button "Continue to application" at bounding box center [526, 422] width 124 height 30
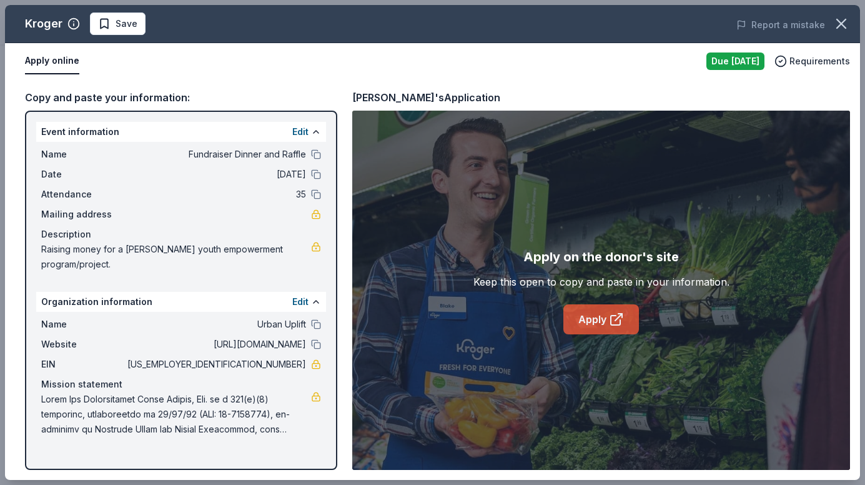
click at [593, 319] on link "Apply" at bounding box center [601, 319] width 76 height 30
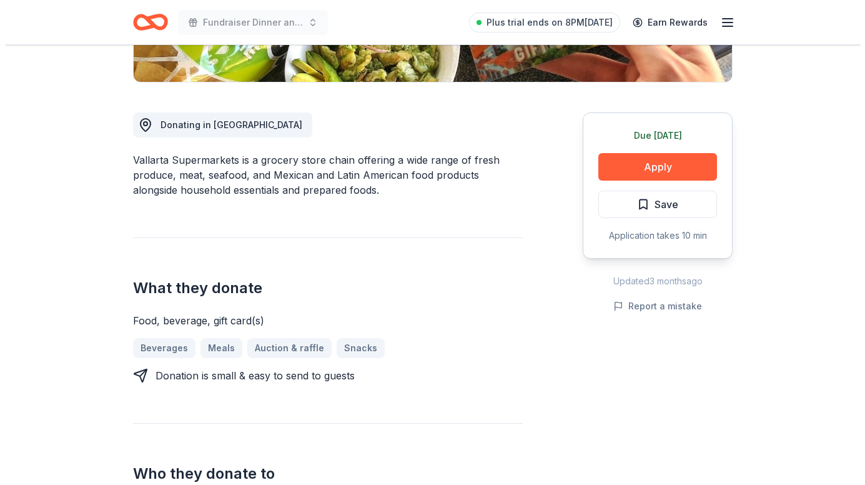
scroll to position [312, 0]
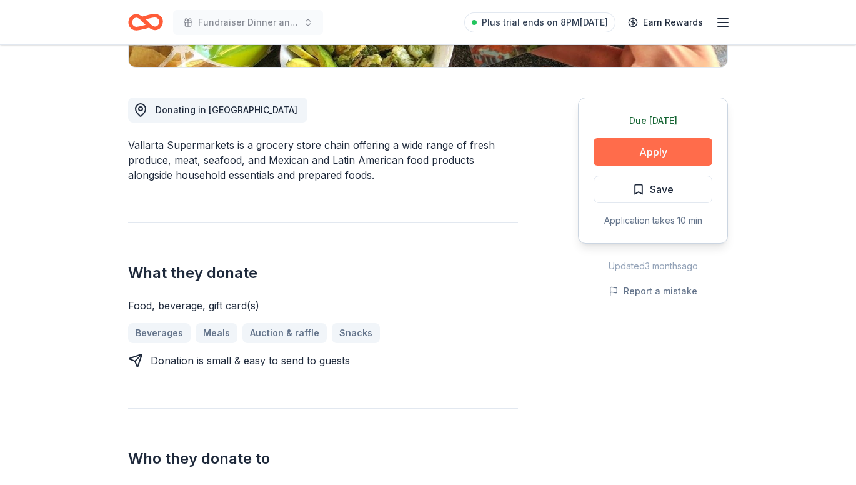
click at [654, 155] on button "Apply" at bounding box center [652, 151] width 119 height 27
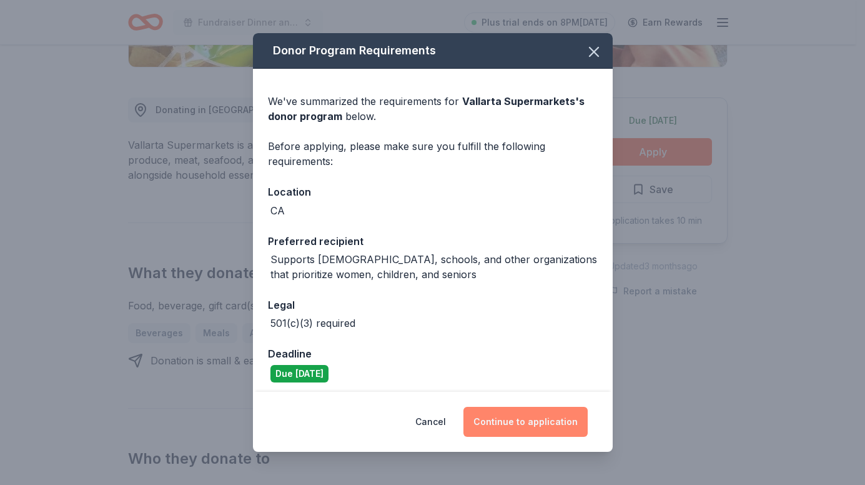
click at [537, 424] on button "Continue to application" at bounding box center [526, 422] width 124 height 30
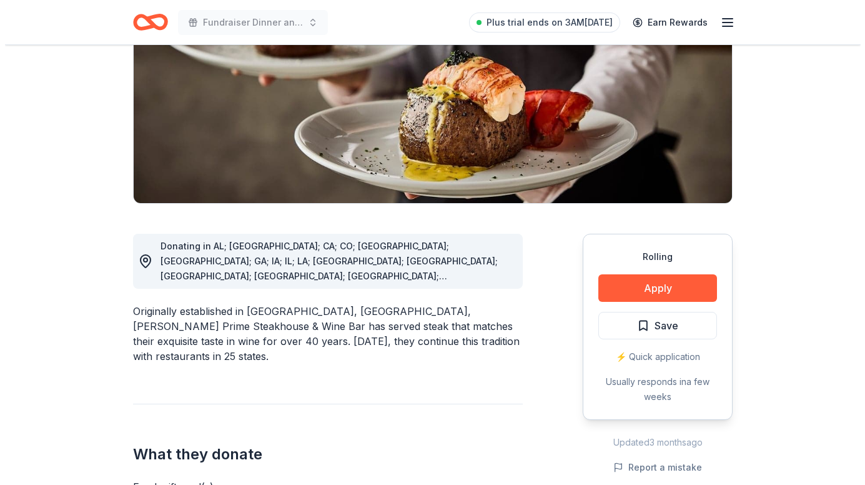
scroll to position [187, 0]
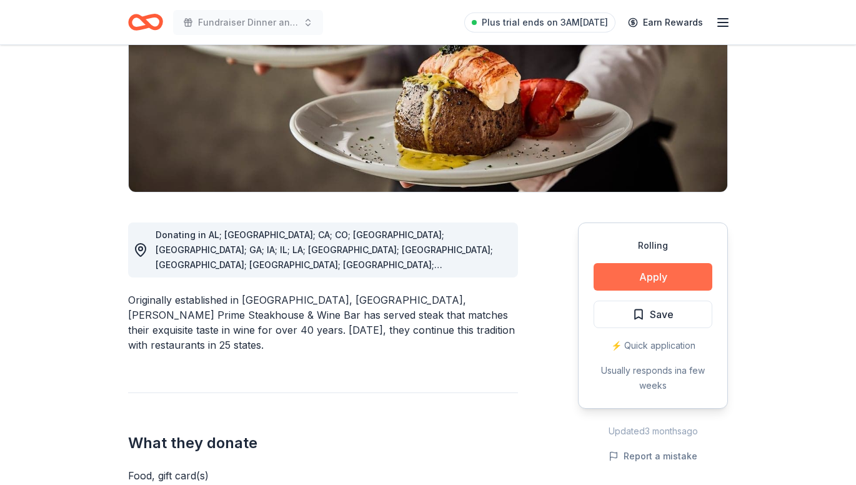
click at [685, 272] on button "Apply" at bounding box center [652, 276] width 119 height 27
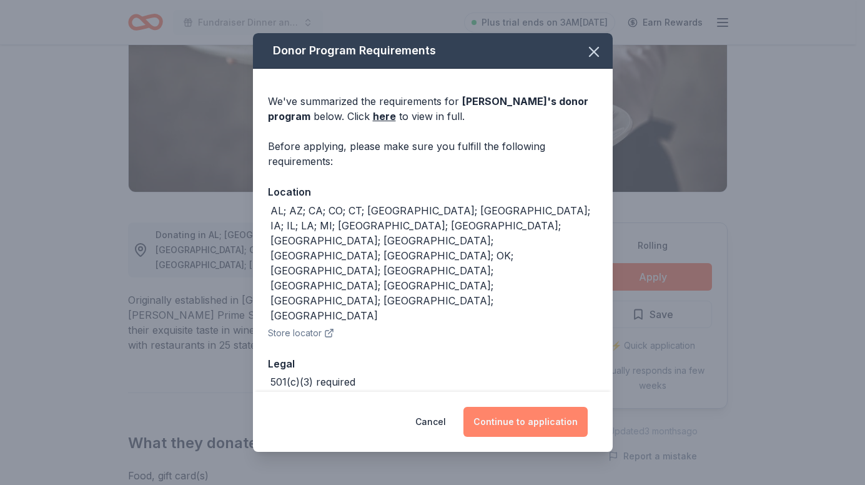
click at [546, 414] on button "Continue to application" at bounding box center [526, 422] width 124 height 30
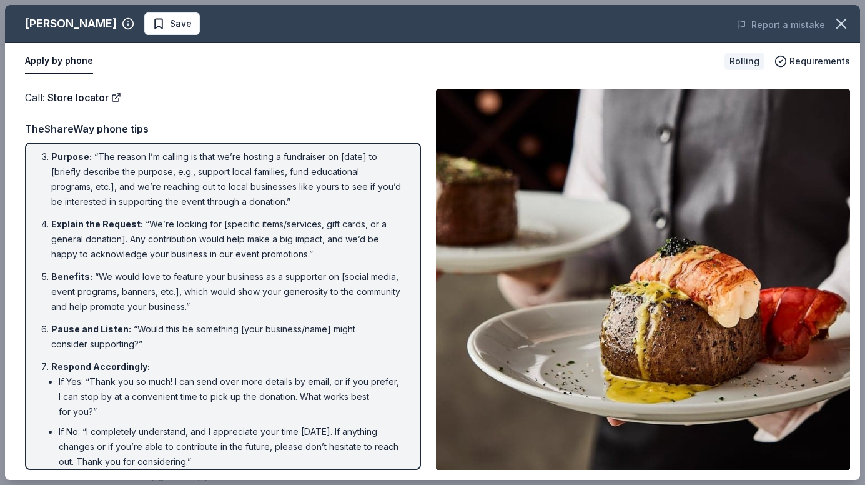
scroll to position [0, 0]
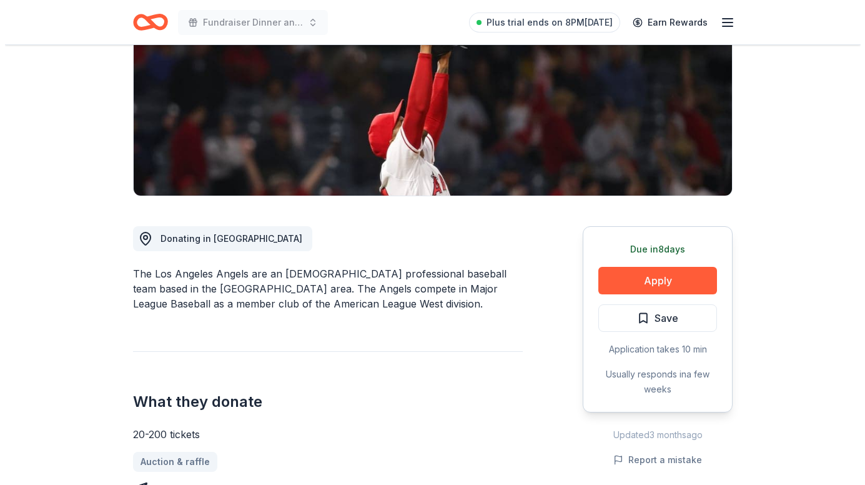
scroll to position [187, 0]
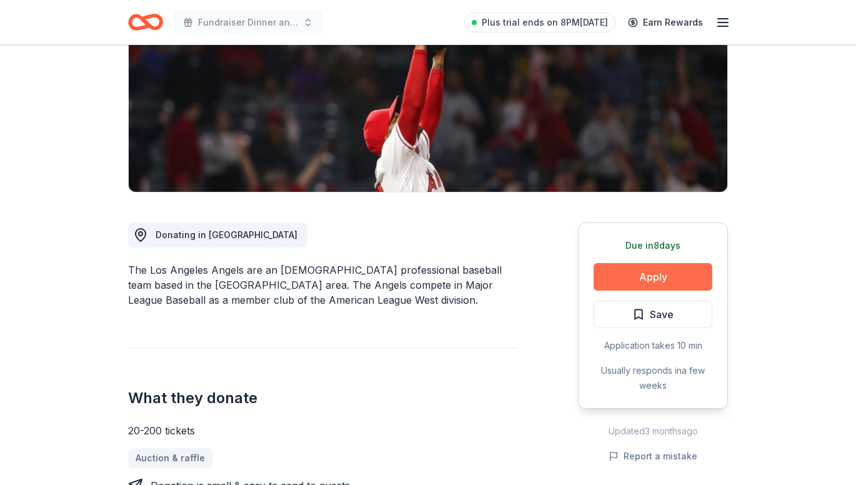
click at [650, 278] on button "Apply" at bounding box center [652, 276] width 119 height 27
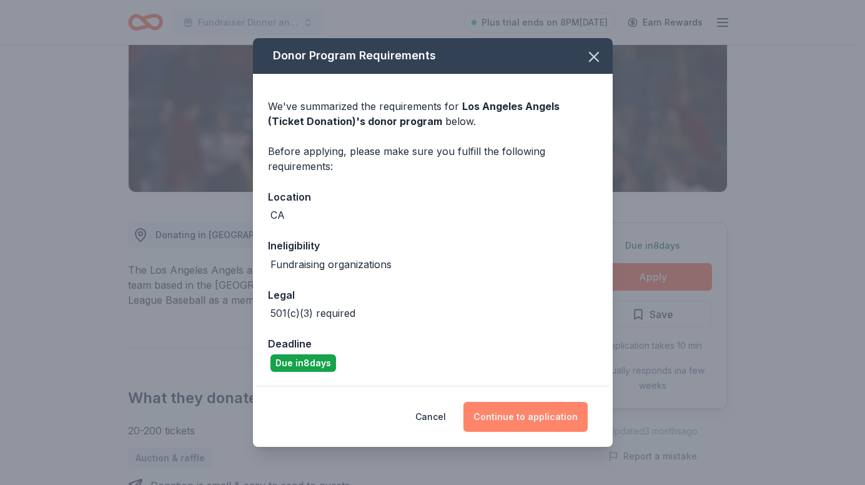
click at [505, 415] on button "Continue to application" at bounding box center [526, 417] width 124 height 30
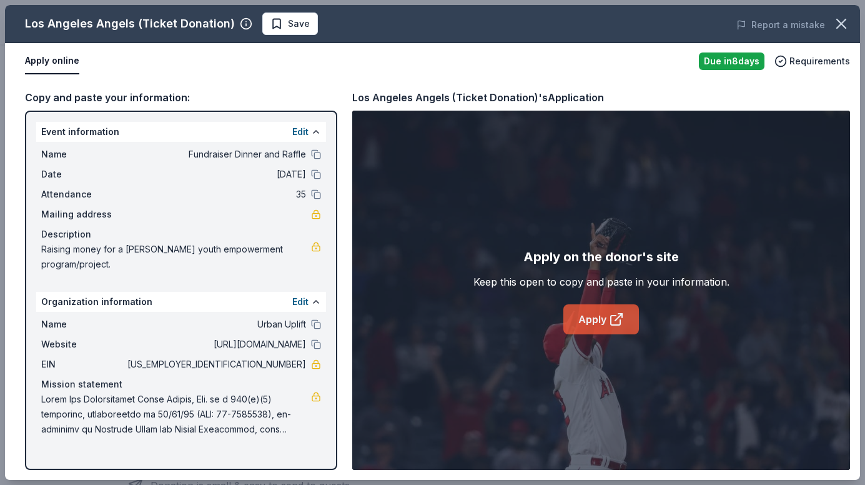
click at [580, 326] on link "Apply" at bounding box center [601, 319] width 76 height 30
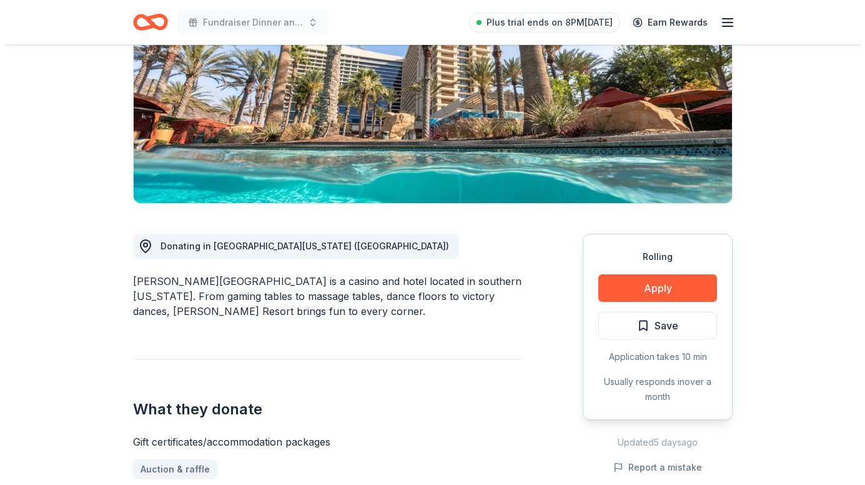
scroll to position [187, 0]
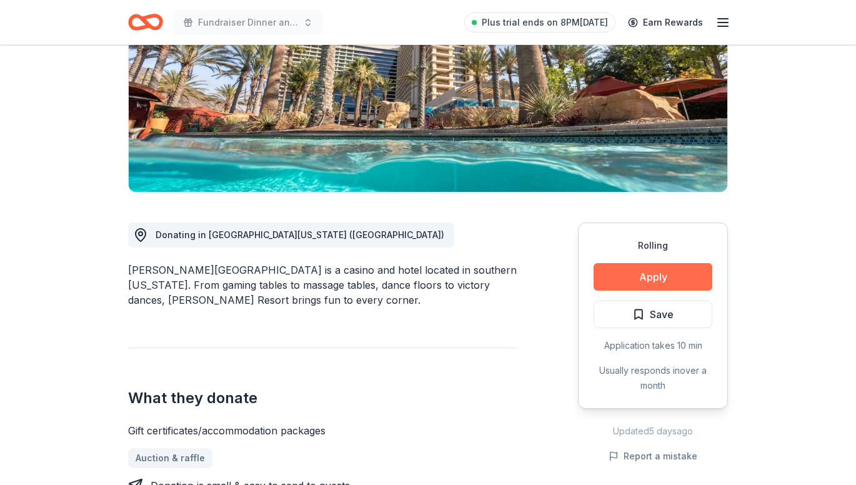
click at [684, 281] on button "Apply" at bounding box center [652, 276] width 119 height 27
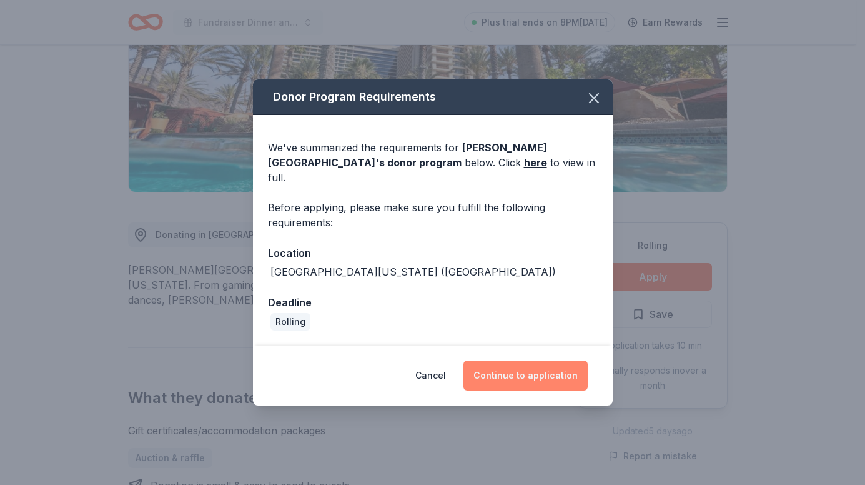
click at [507, 369] on button "Continue to application" at bounding box center [526, 375] width 124 height 30
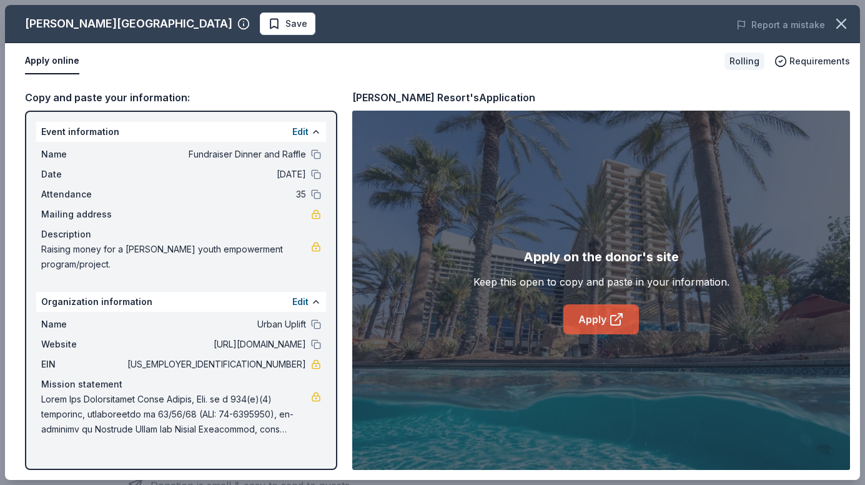
click at [597, 322] on link "Apply" at bounding box center [601, 319] width 76 height 30
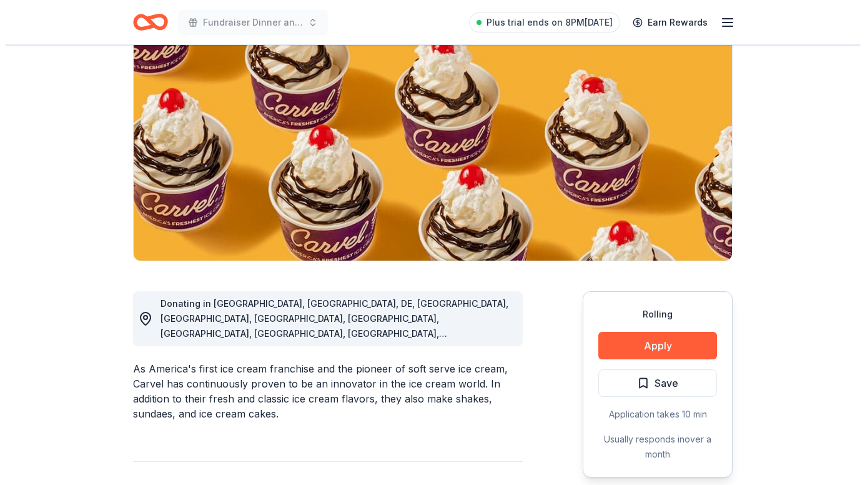
scroll to position [250, 0]
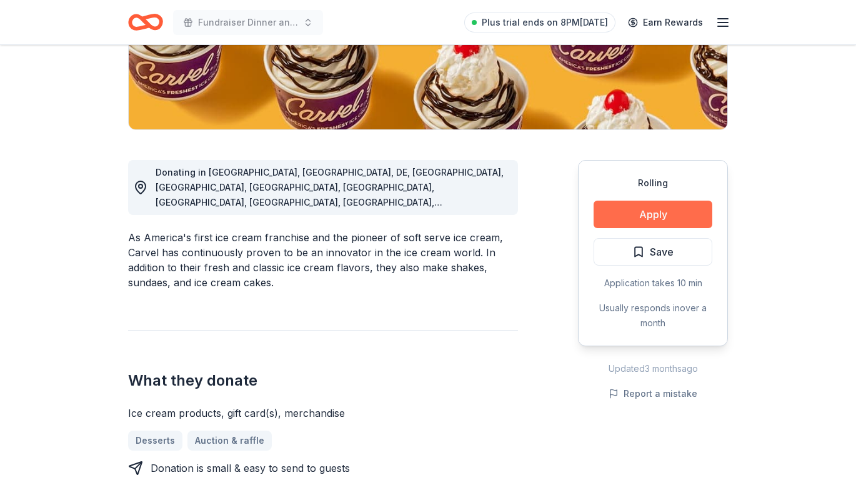
click at [640, 214] on button "Apply" at bounding box center [652, 214] width 119 height 27
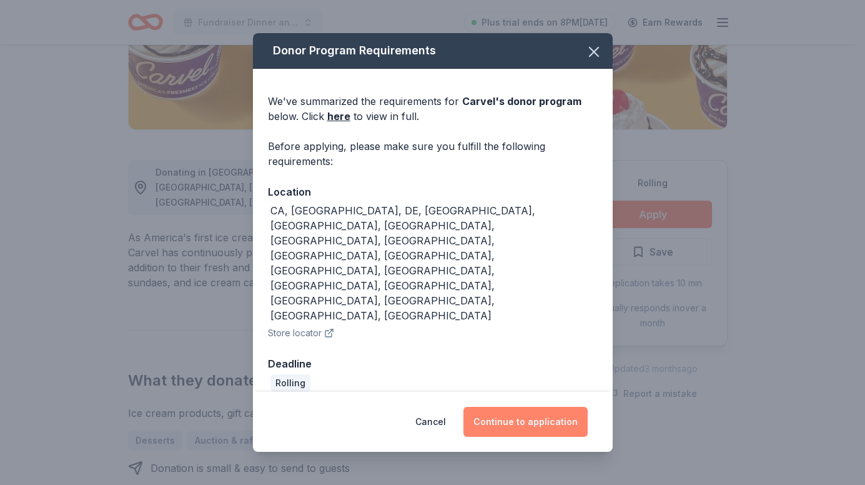
click at [548, 407] on button "Continue to application" at bounding box center [526, 422] width 124 height 30
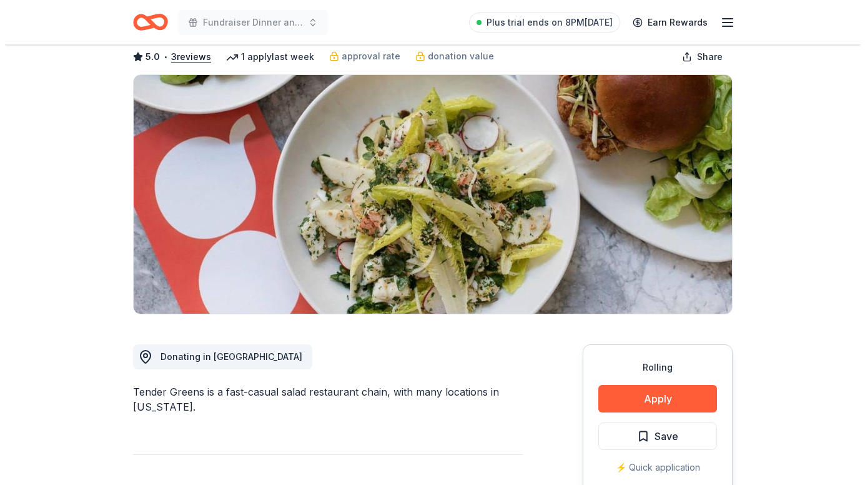
scroll to position [125, 0]
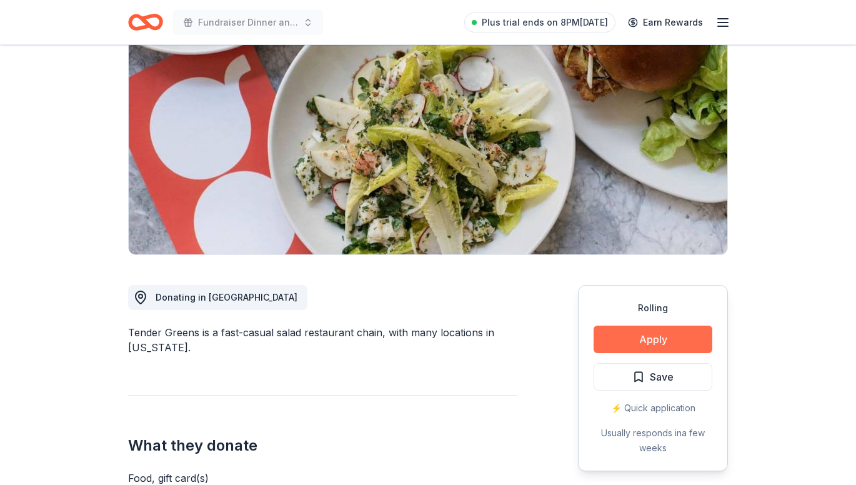
click at [681, 342] on button "Apply" at bounding box center [652, 338] width 119 height 27
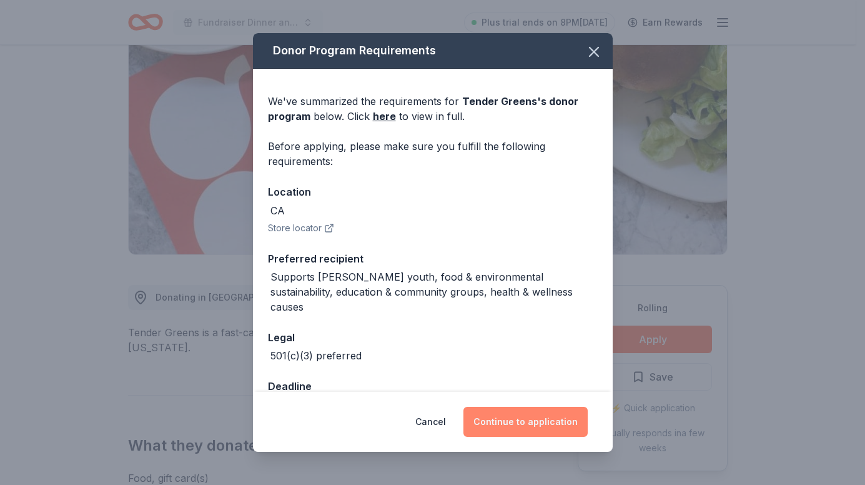
click at [548, 419] on button "Continue to application" at bounding box center [526, 422] width 124 height 30
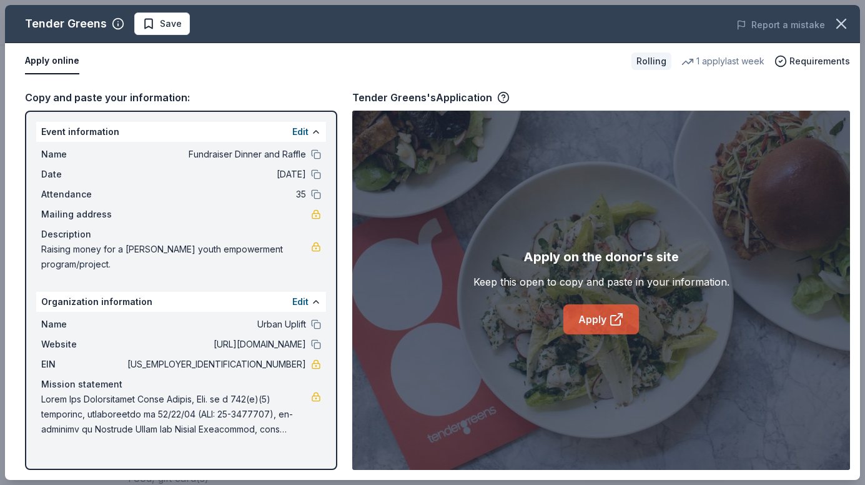
click at [598, 321] on link "Apply" at bounding box center [601, 319] width 76 height 30
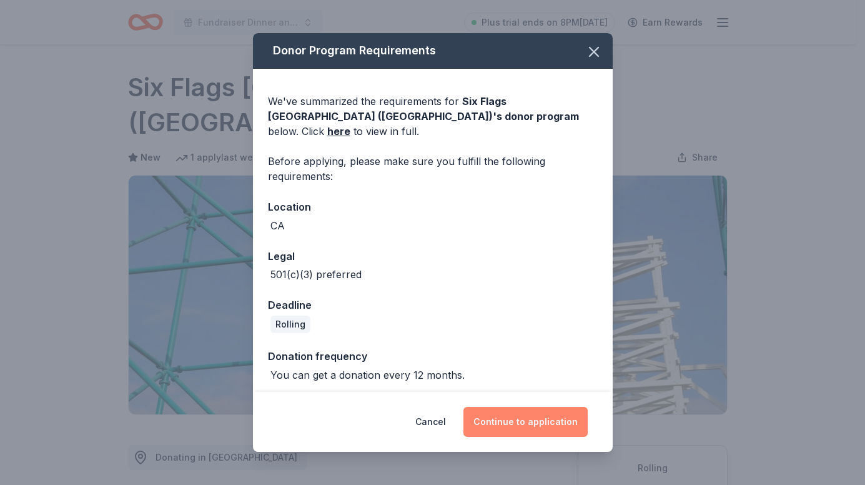
click at [541, 420] on button "Continue to application" at bounding box center [526, 422] width 124 height 30
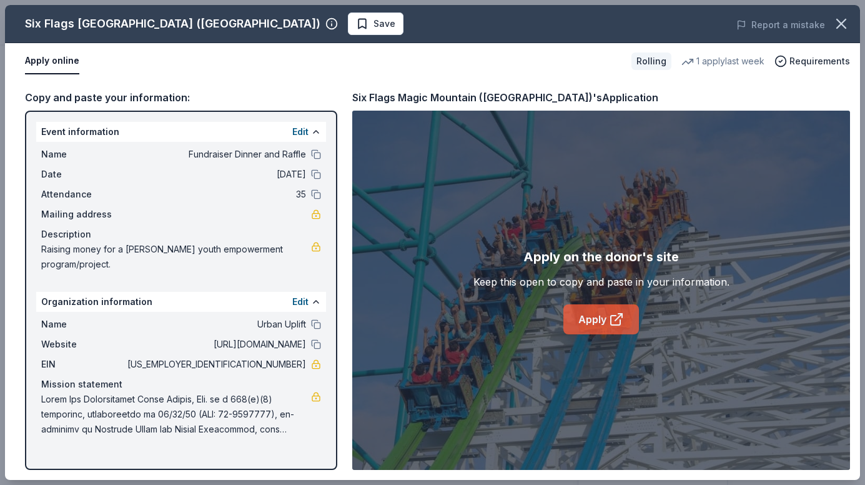
click at [615, 316] on icon at bounding box center [616, 319] width 15 height 15
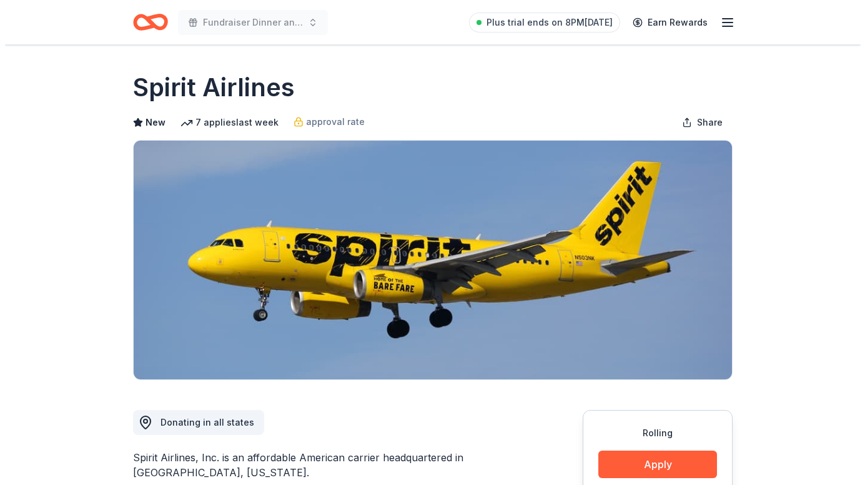
scroll to position [187, 0]
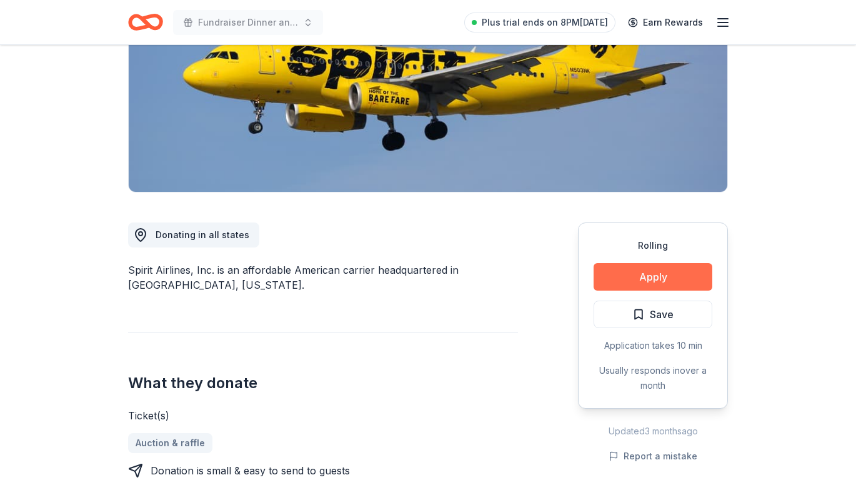
click at [647, 284] on button "Apply" at bounding box center [652, 276] width 119 height 27
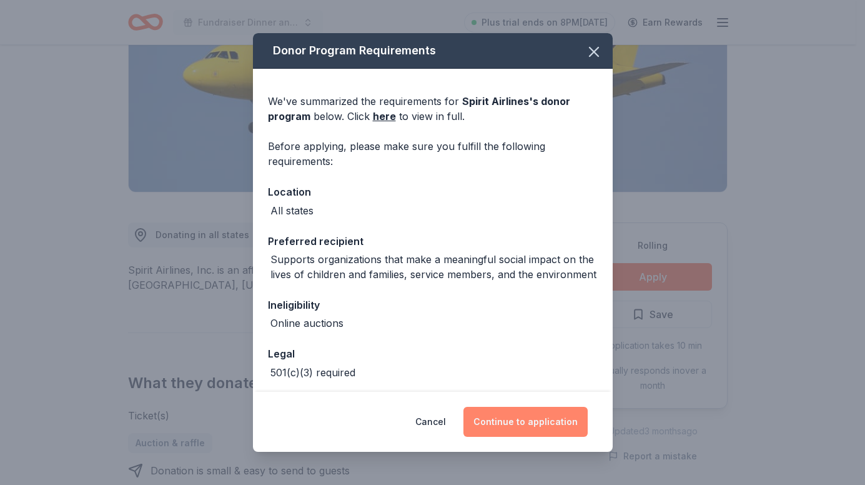
click at [522, 425] on button "Continue to application" at bounding box center [526, 422] width 124 height 30
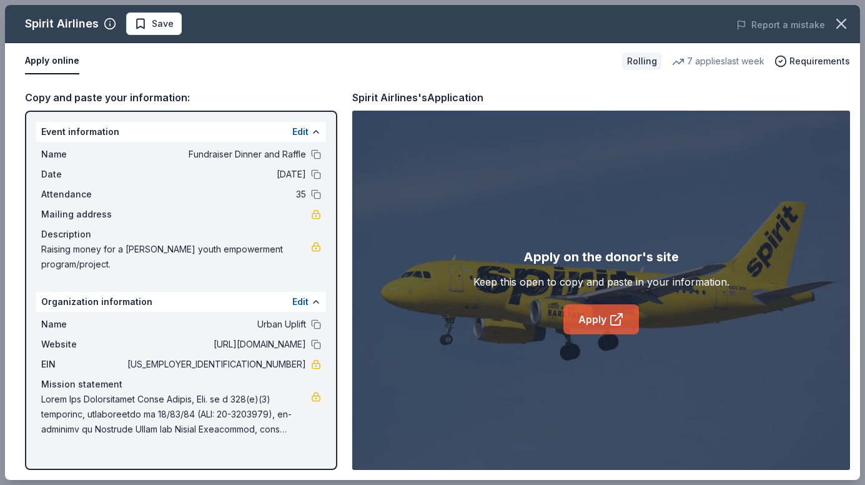
click at [613, 316] on icon at bounding box center [616, 319] width 15 height 15
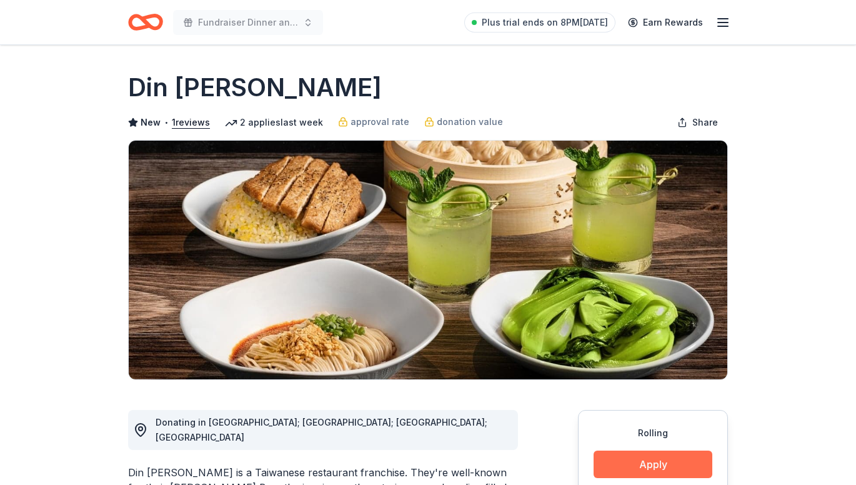
click at [643, 466] on button "Apply" at bounding box center [652, 463] width 119 height 27
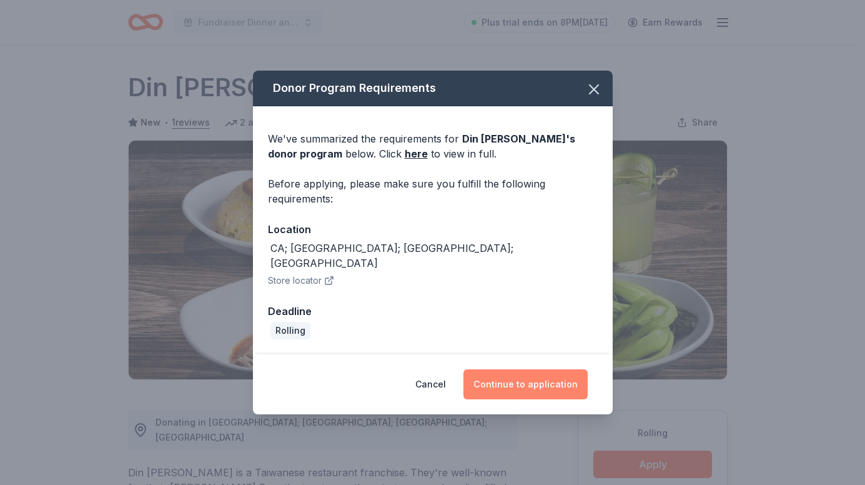
click at [526, 374] on button "Continue to application" at bounding box center [526, 384] width 124 height 30
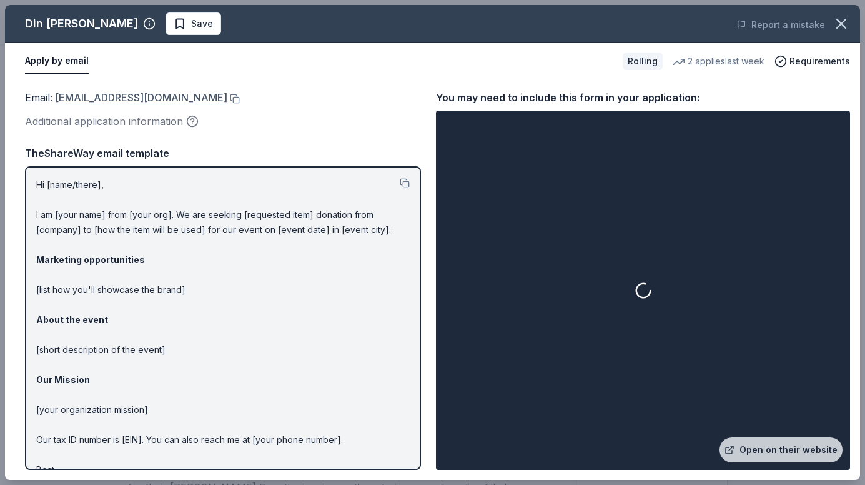
drag, startPoint x: 52, startPoint y: 99, endPoint x: 151, endPoint y: 102, distance: 98.1
click at [151, 102] on span "Email : [EMAIL_ADDRESS][DOMAIN_NAME]" at bounding box center [126, 97] width 202 height 12
click at [189, 101] on link "[EMAIL_ADDRESS][DOMAIN_NAME]" at bounding box center [141, 97] width 172 height 16
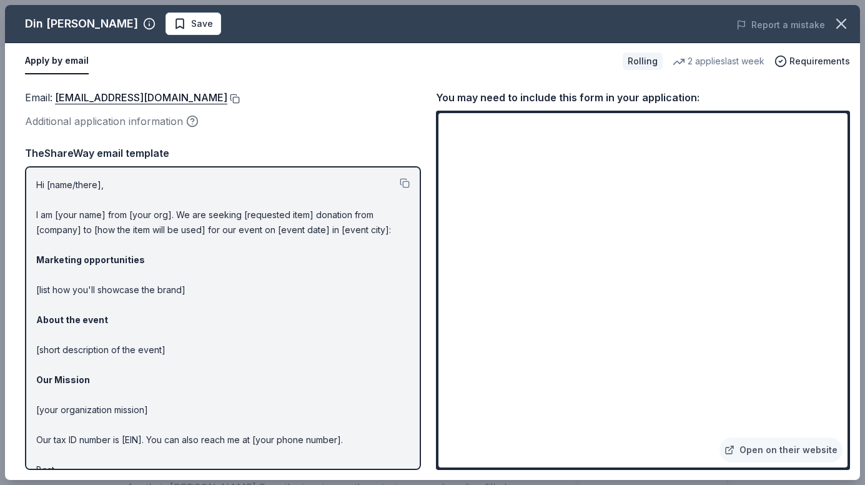
click at [230, 98] on button at bounding box center [233, 99] width 12 height 10
